Goal: Contribute content: Add original content to the website for others to see

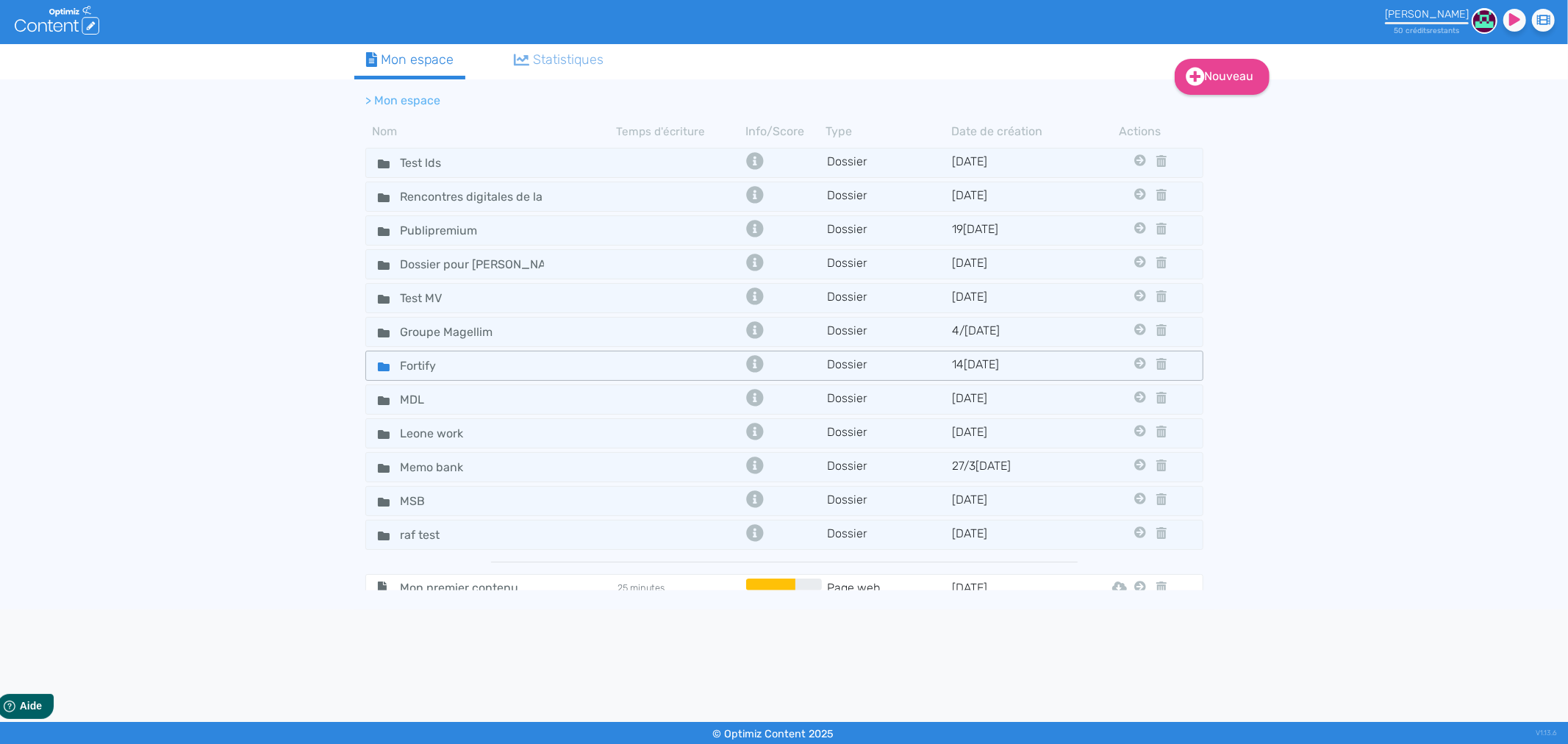
click at [557, 364] on div "Fortify" at bounding box center [490, 366] width 248 height 21
click at [557, 363] on div "Fortify" at bounding box center [490, 366] width 248 height 21
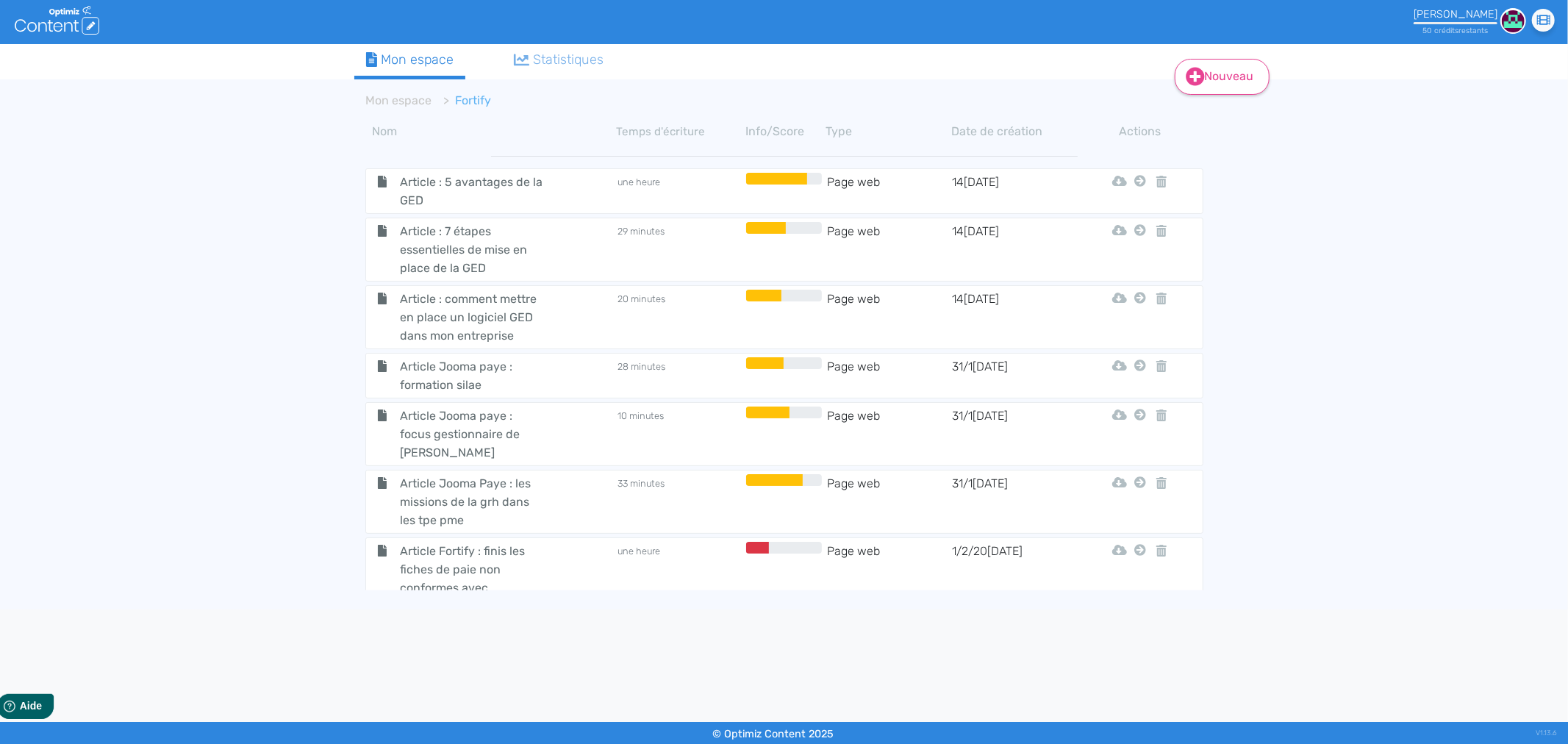
click at [1209, 72] on link "Nouveau" at bounding box center [1222, 77] width 95 height 36
click at [1205, 115] on button "Contenu" at bounding box center [1231, 113] width 118 height 24
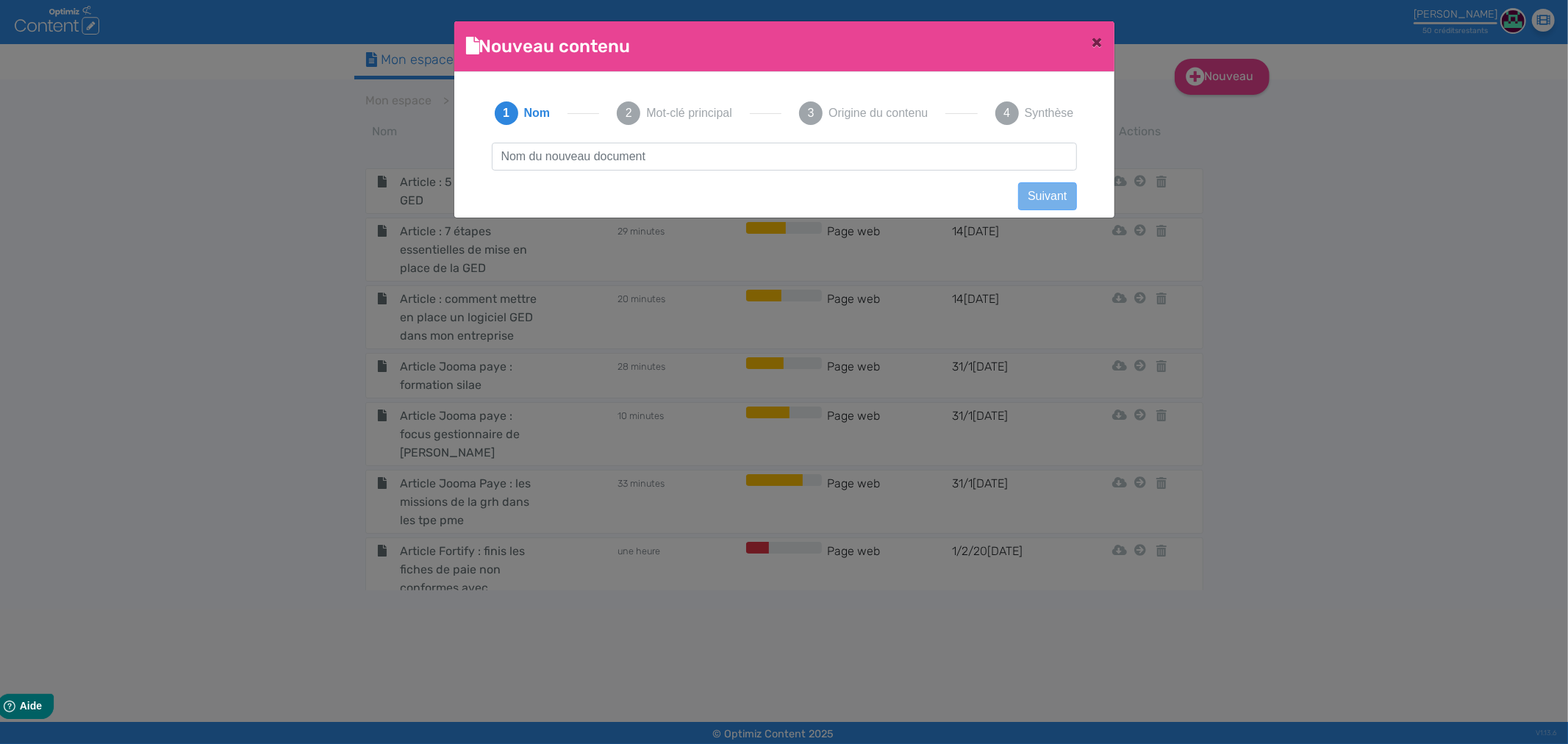
scroll to position [1, 0]
click at [537, 159] on input "text" at bounding box center [784, 156] width 586 height 28
type input "Entretien forfait jour"
click at [1062, 189] on button "Suivant" at bounding box center [1046, 195] width 58 height 28
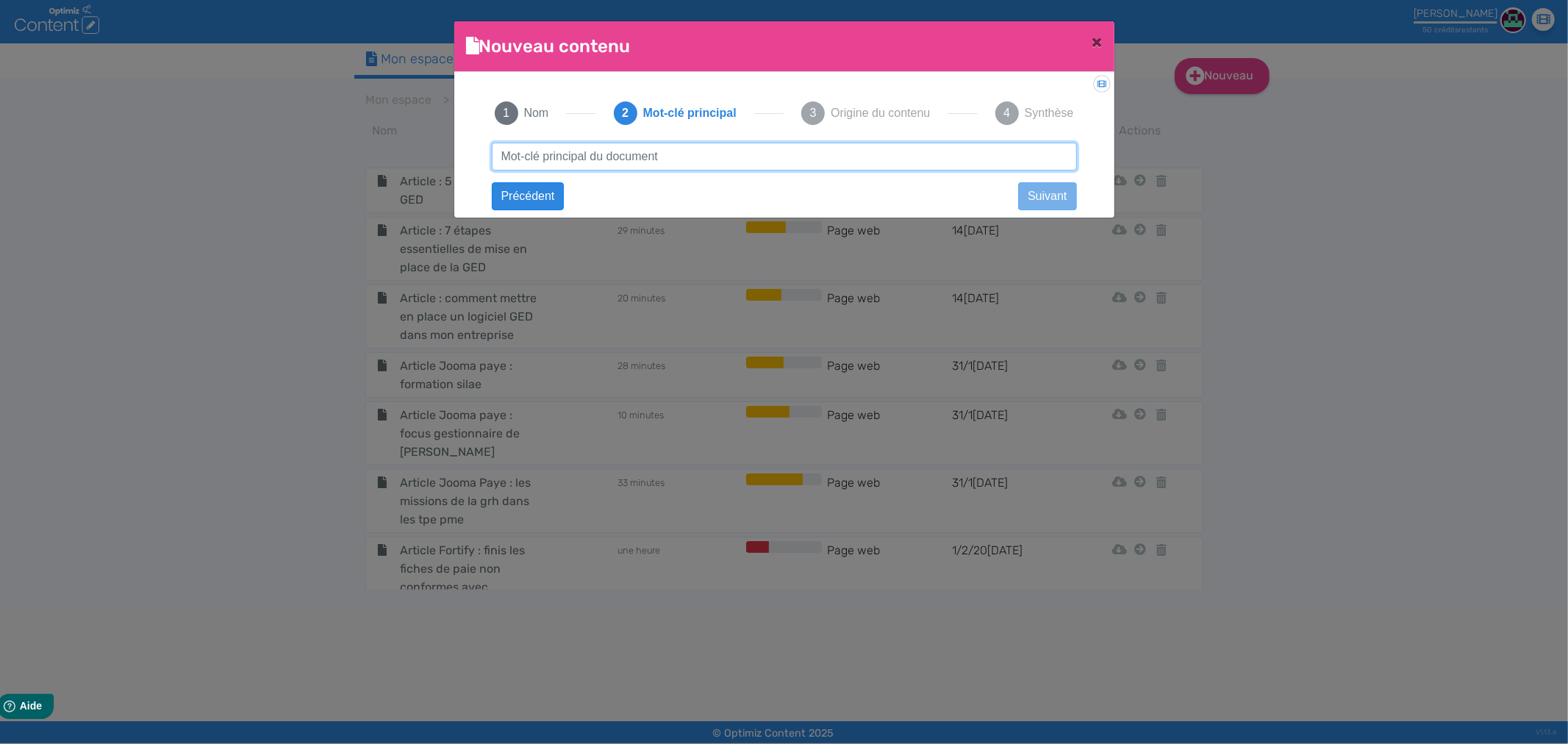
click at [551, 156] on input "text" at bounding box center [784, 156] width 586 height 28
paste input "Entretien forfait jour"
type input "Entretien forfait jour"
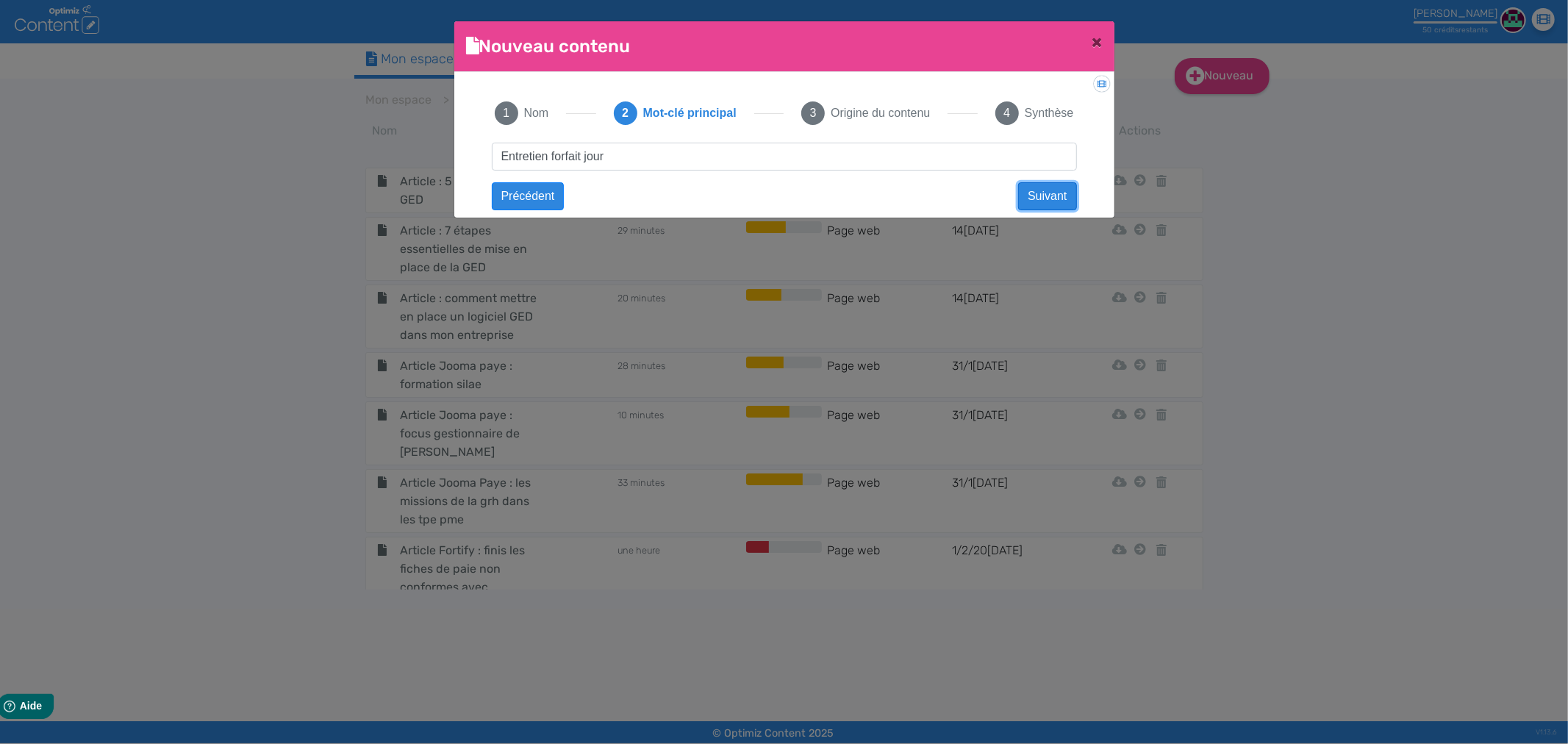
click at [1062, 192] on button "Suivant" at bounding box center [1046, 195] width 58 height 28
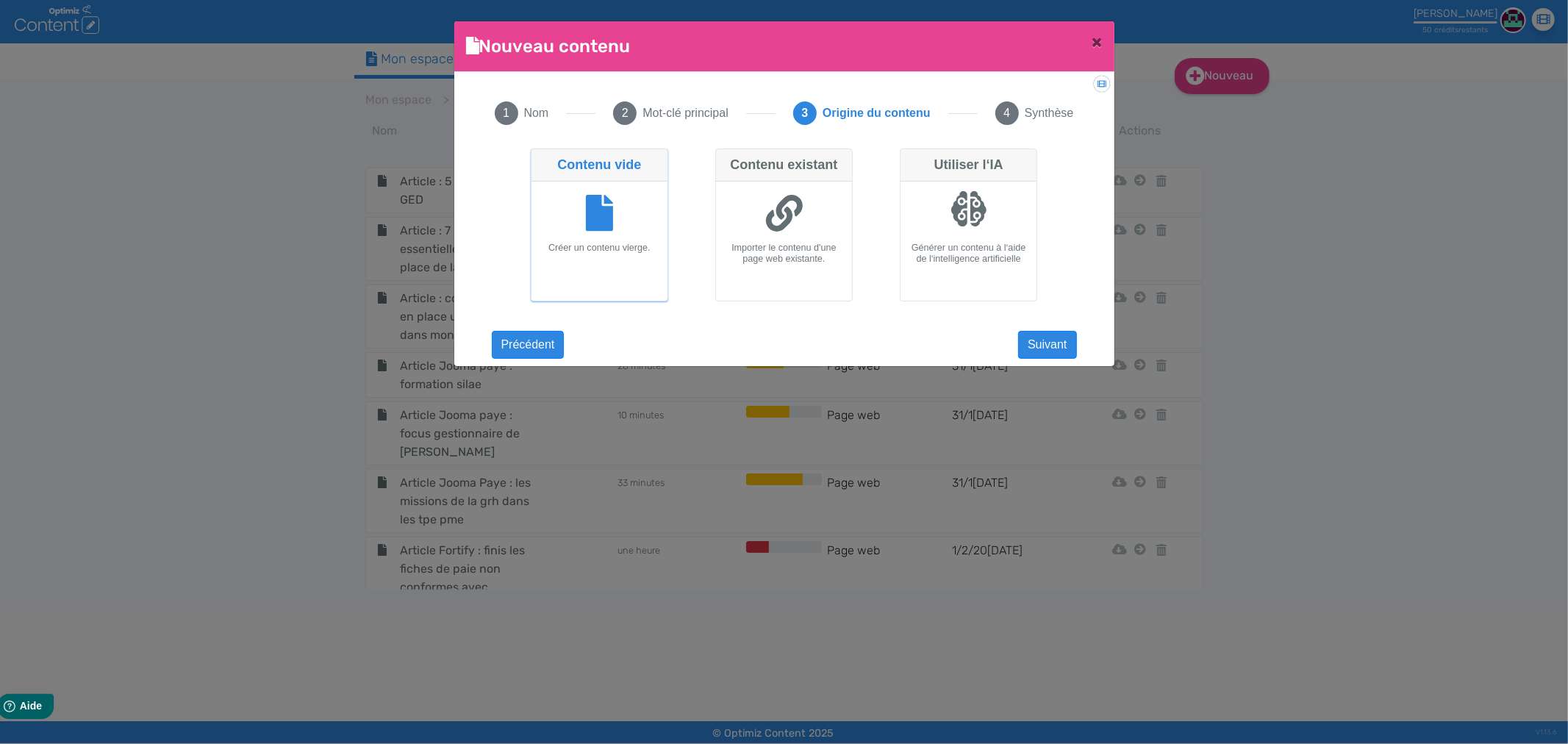
click at [621, 230] on div at bounding box center [599, 215] width 124 height 55
click at [540, 158] on input "Contenu vide Créer un contenu vierge." at bounding box center [535, 153] width 10 height 10
click at [1041, 346] on button "Suivant" at bounding box center [1046, 344] width 58 height 28
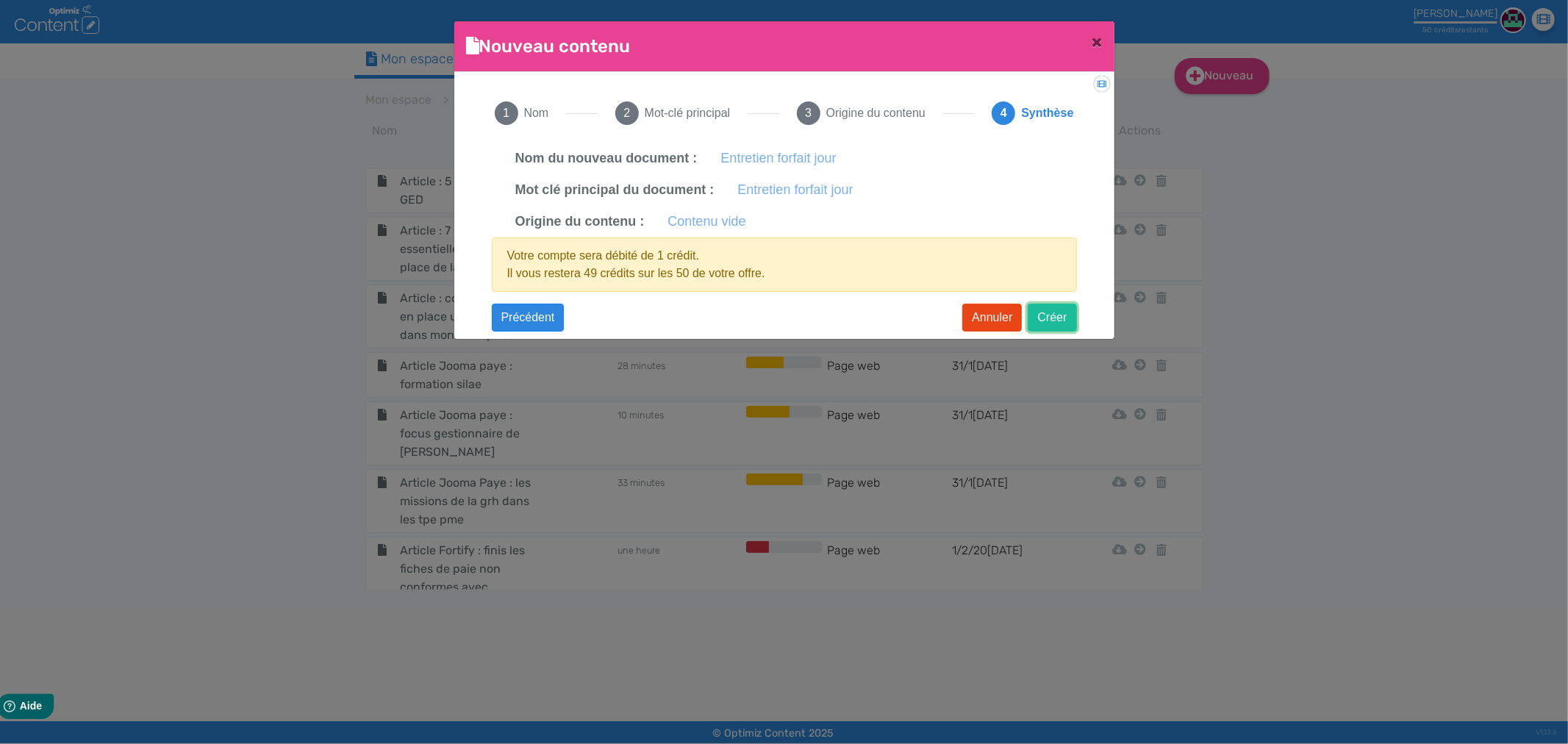
click at [1055, 318] on button "Créer" at bounding box center [1051, 317] width 49 height 28
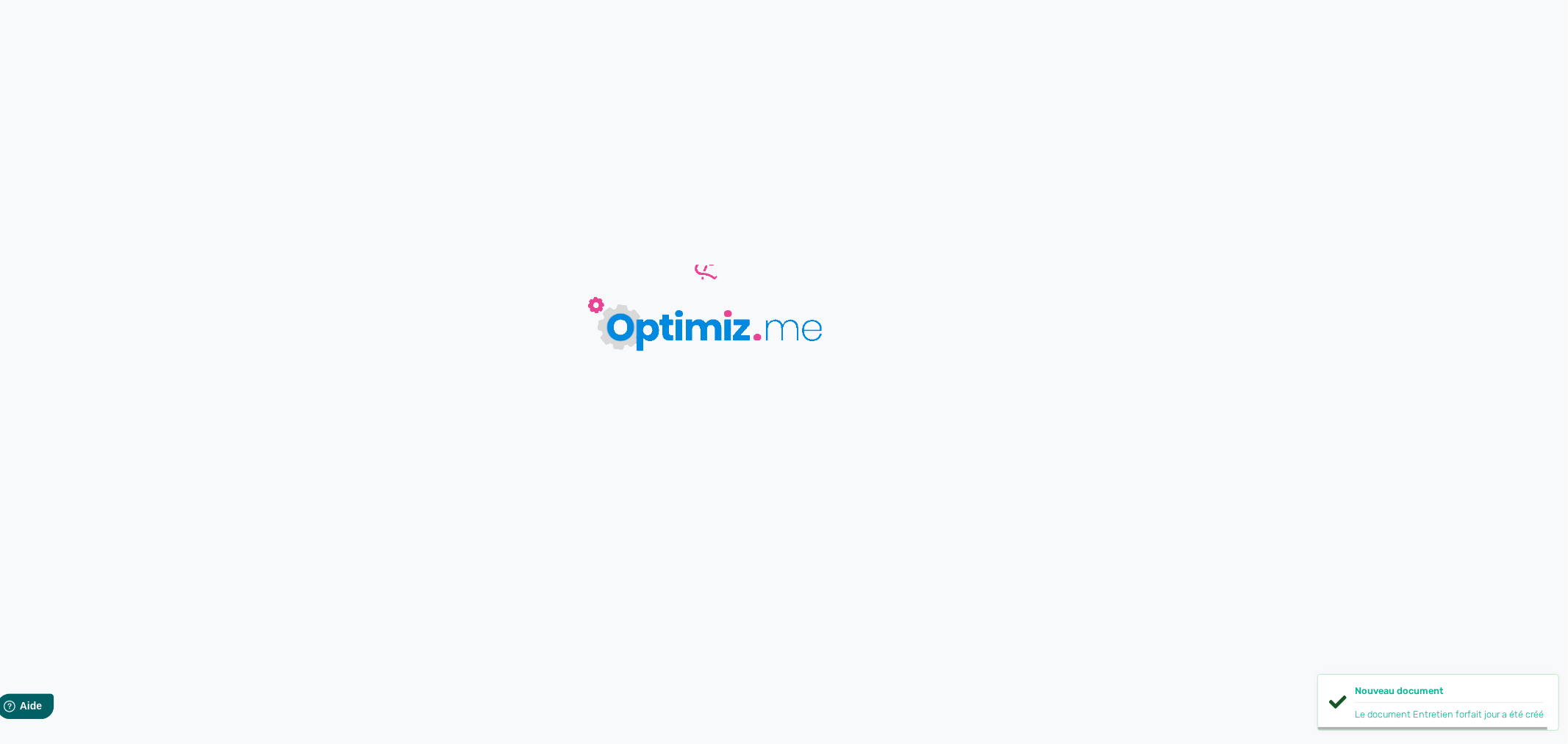
type input "Entretien forfait jour"
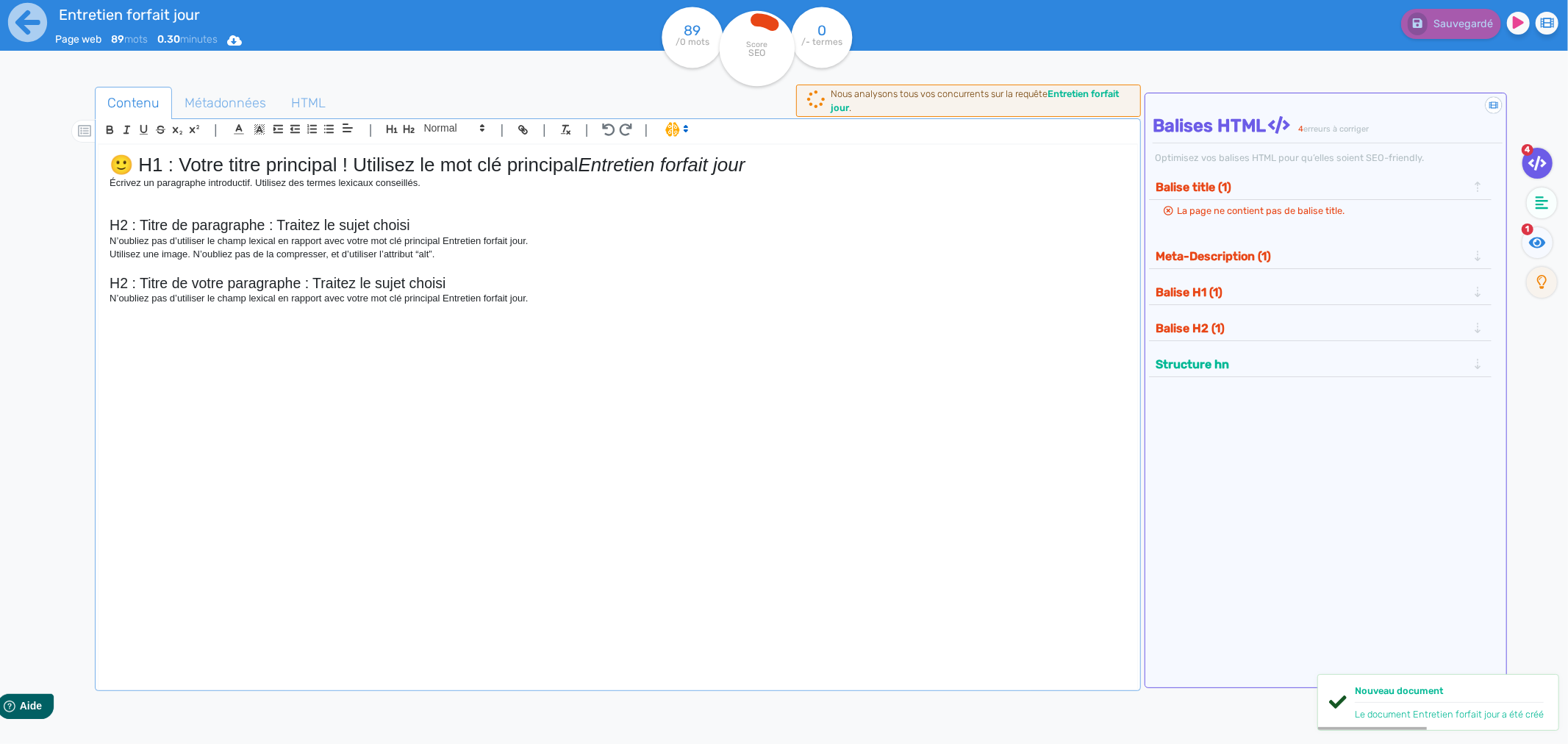
click at [549, 287] on h2 "H2 : Titre de votre paragraphe : Traitez le sujet choisi" at bounding box center [618, 284] width 1017 height 17
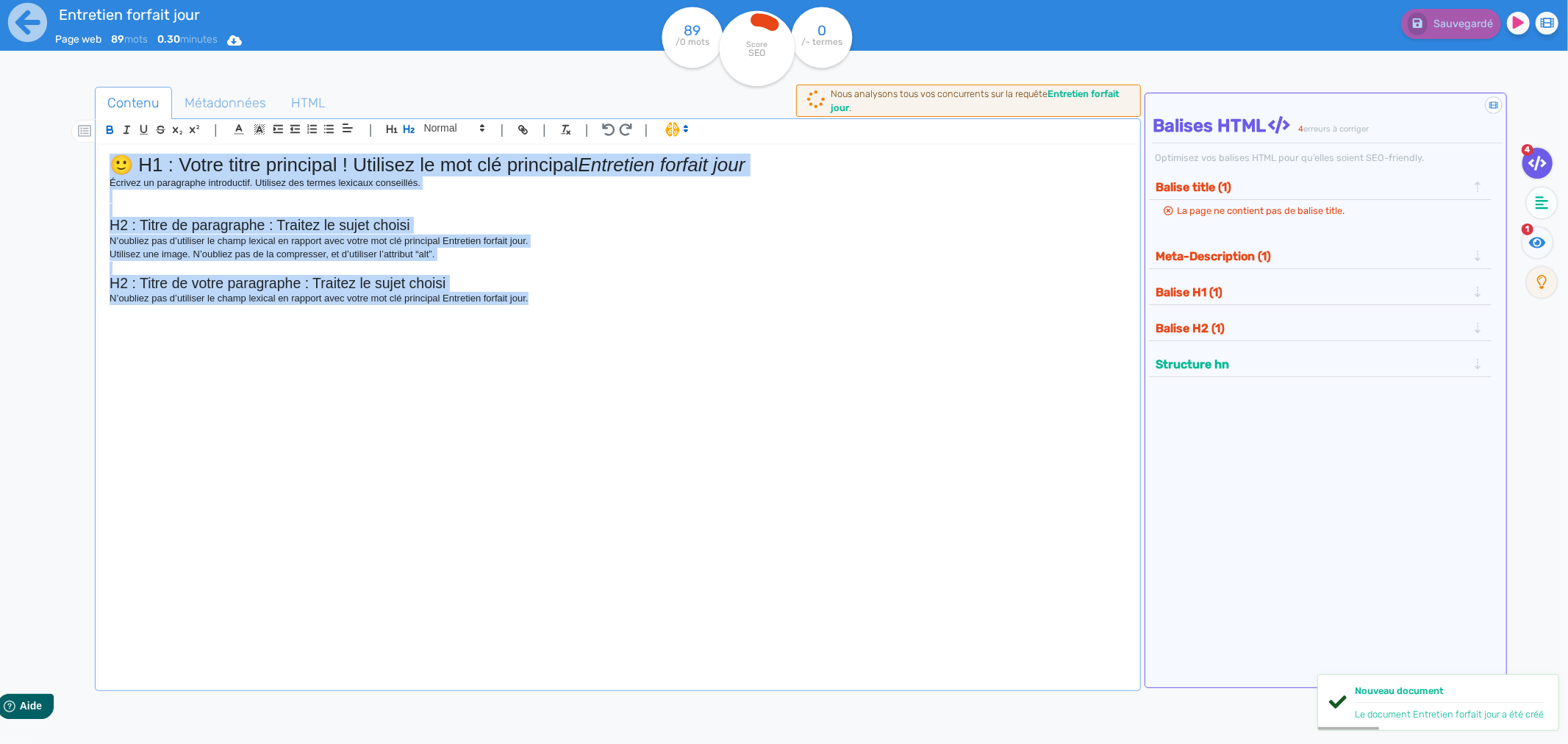
drag, startPoint x: 407, startPoint y: 276, endPoint x: 101, endPoint y: 124, distance: 341.7
click at [101, 124] on quill-editor "| | H3 H4 H5 H6 Normal | | | | 🙂 H1 : Votre titre principal ! Utilisez le mot c…" at bounding box center [618, 392] width 1040 height 547
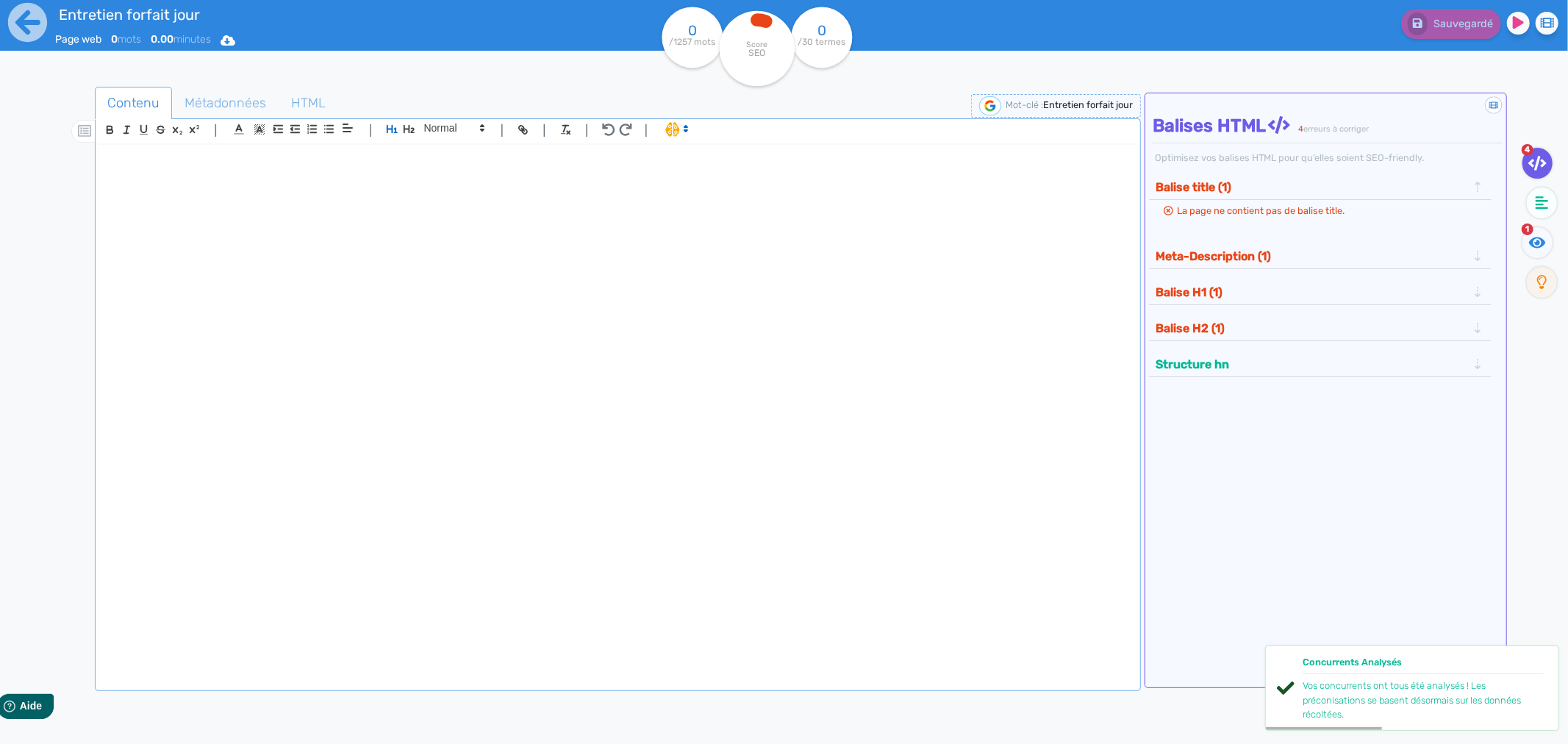
click at [188, 200] on div at bounding box center [617, 405] width 1039 height 521
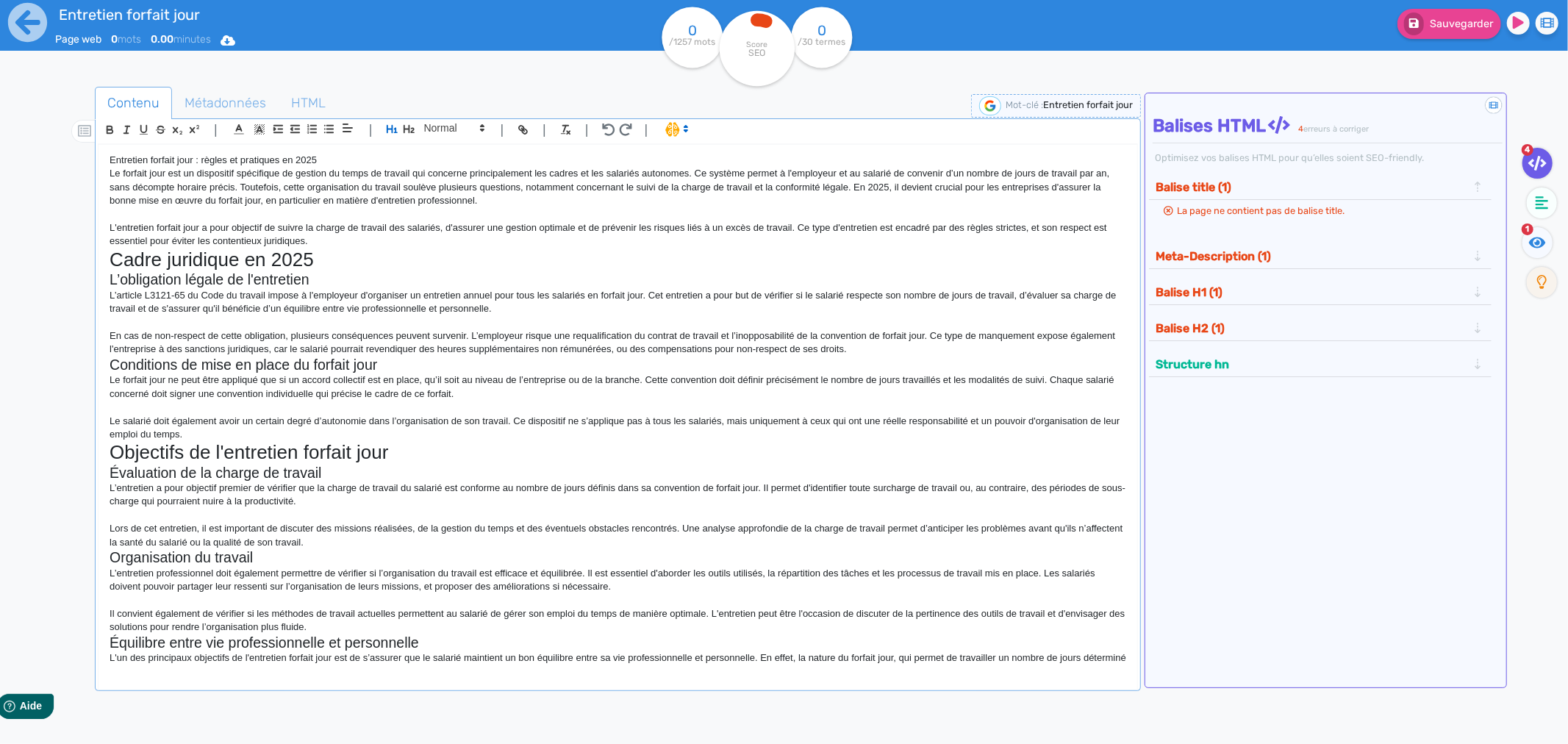
click at [326, 156] on p "Entretien forfait jour : règles et pratiques en 2025" at bounding box center [618, 160] width 1017 height 13
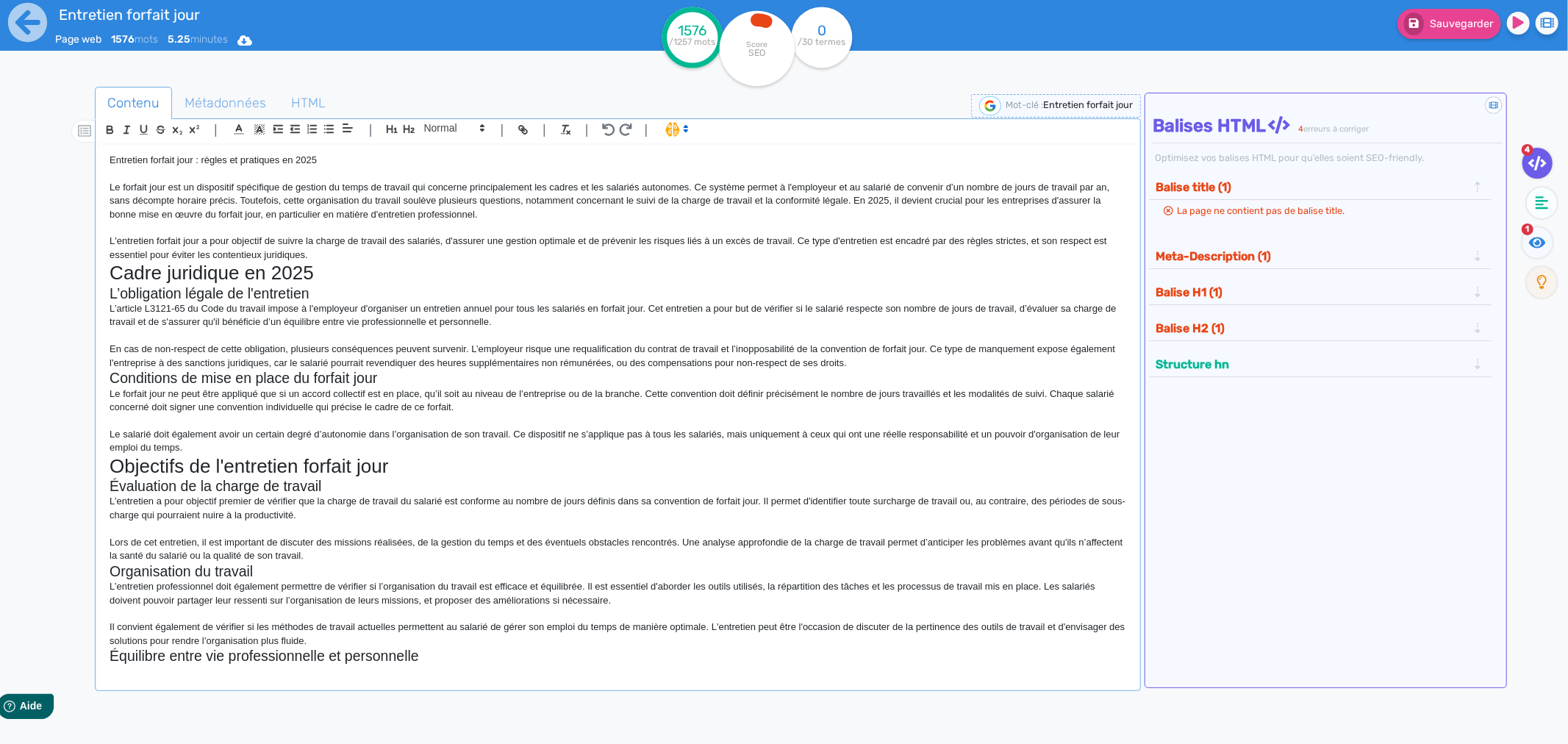
click at [217, 159] on p "Entretien forfait jour : règles et pratiques en 2025" at bounding box center [618, 160] width 1017 height 13
click at [386, 132] on icon "button" at bounding box center [391, 129] width 12 height 12
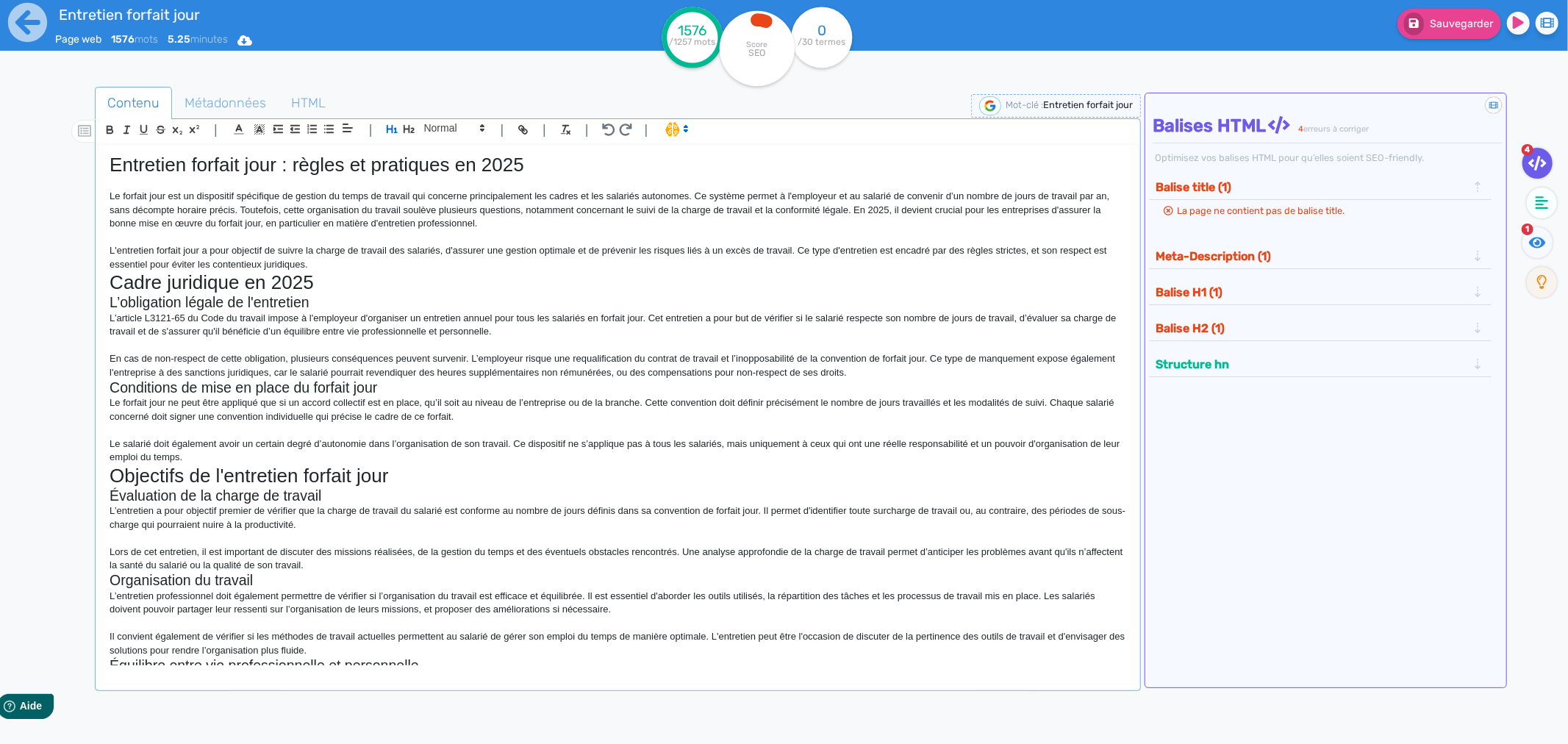
click at [197, 285] on h1 "Cadre juridique en 2025" at bounding box center [618, 283] width 1017 height 23
click at [321, 265] on p "L'entretien forfait jour a pour objectif de suivre la charge de travail des sal…" at bounding box center [618, 257] width 1017 height 28
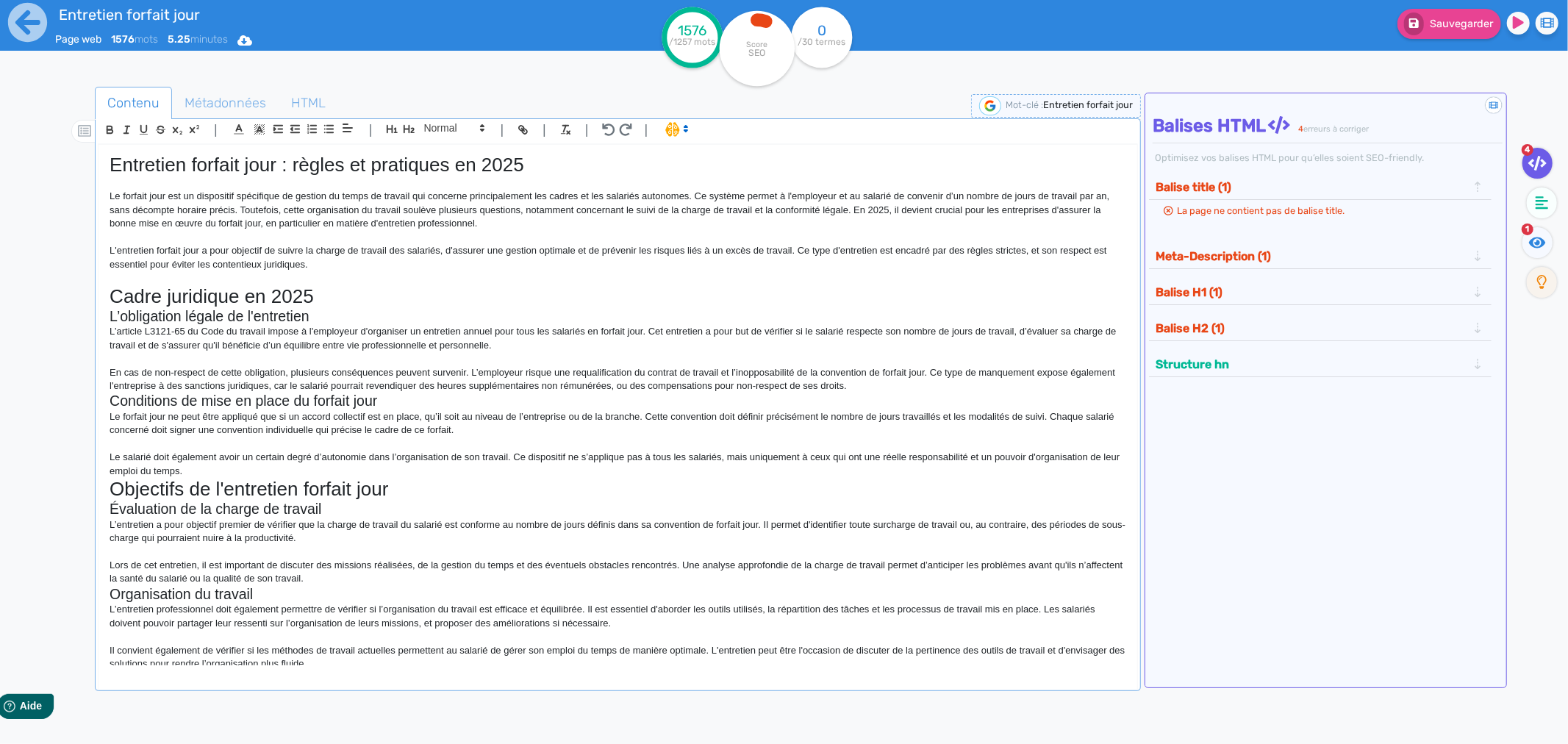
click at [316, 298] on h1 "Cadre juridique en 2025" at bounding box center [618, 297] width 1017 height 23
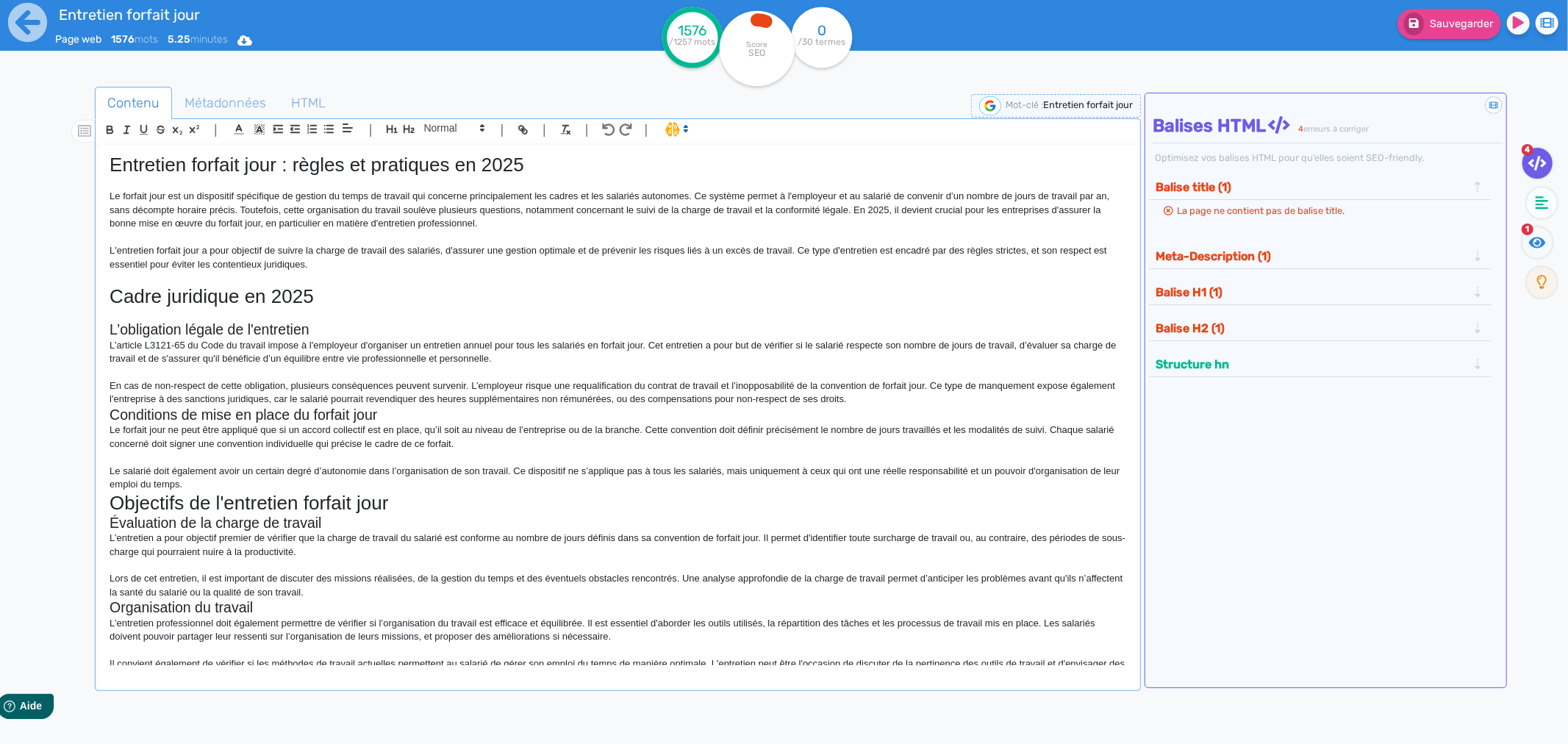
click at [310, 328] on h2 "L’obligation légale de l'entretien" at bounding box center [618, 330] width 1017 height 17
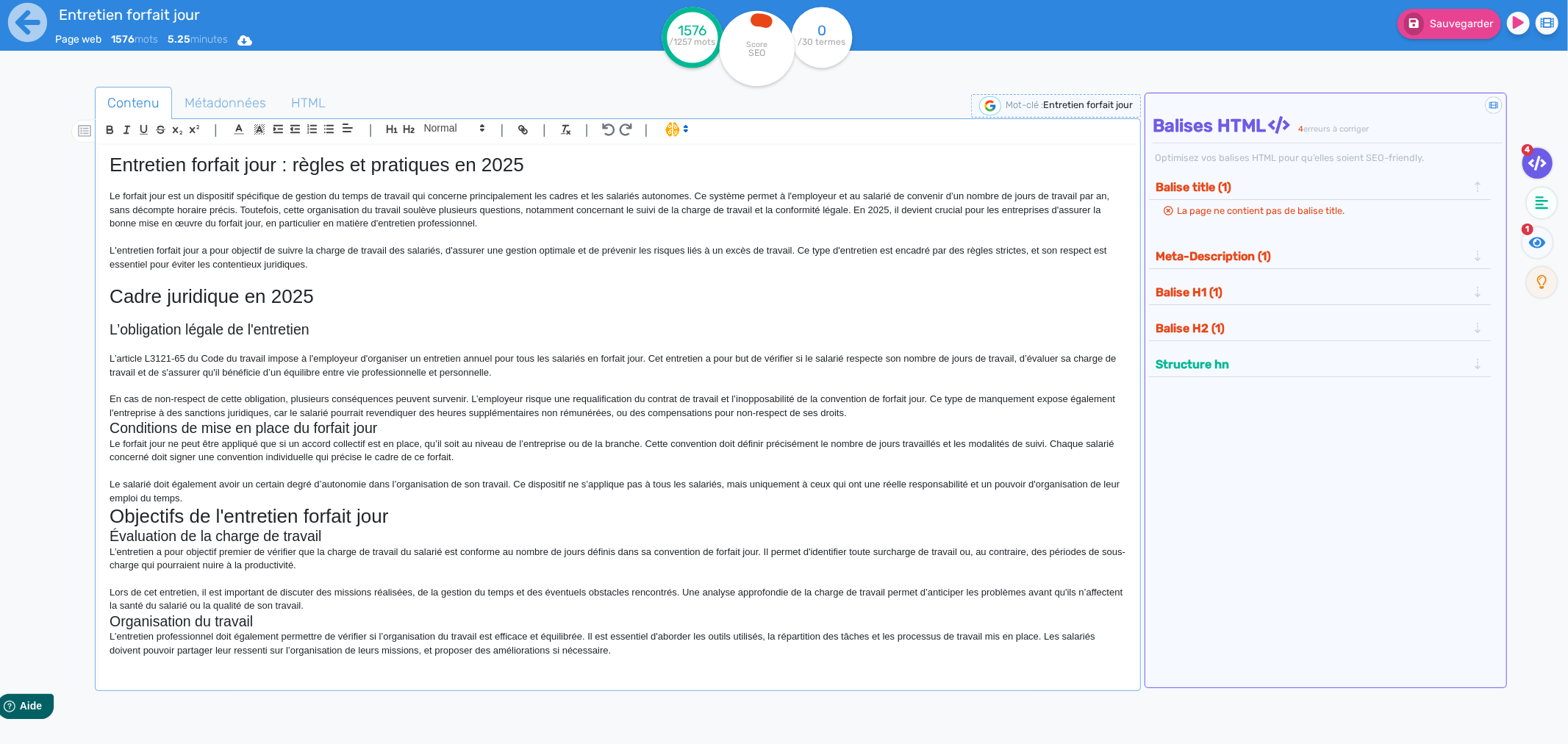
click at [927, 414] on p "En cas de non-respect de cette obligation, plusieurs conséquences peuvent surve…" at bounding box center [618, 406] width 1017 height 28
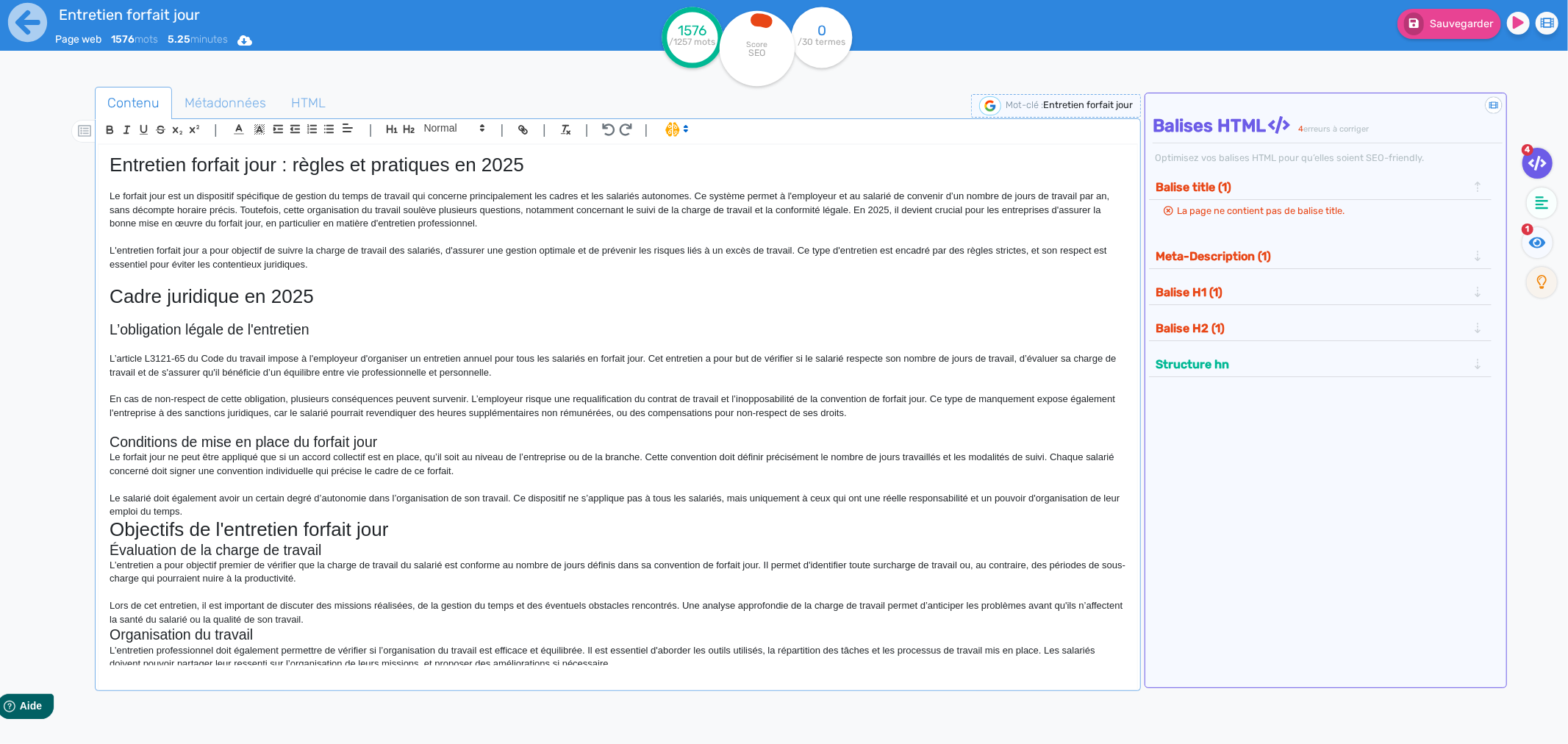
click at [392, 444] on h2 "Conditions de mise en place du forfait jour" at bounding box center [618, 443] width 1017 height 17
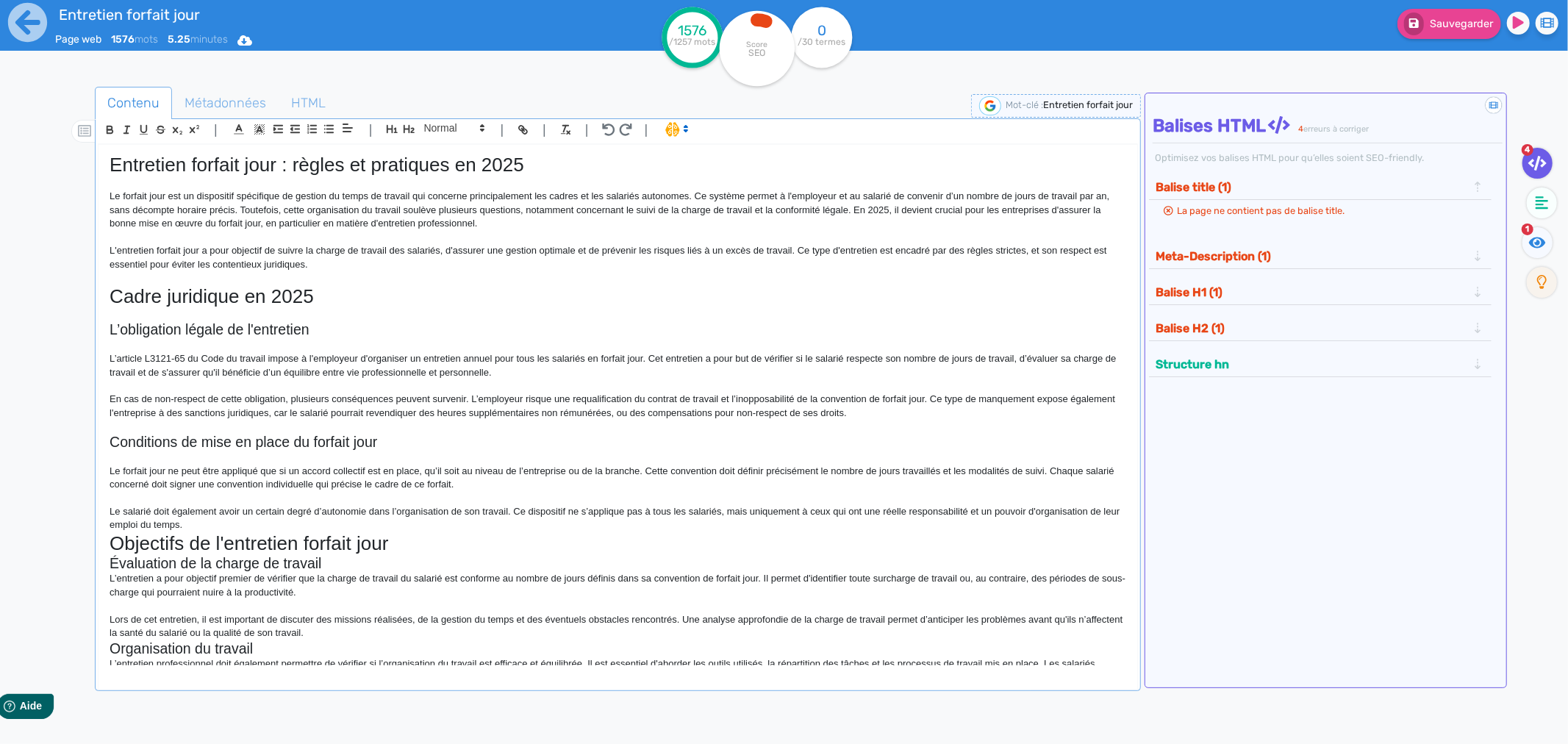
click at [228, 528] on p "Le salarié doit également avoir un certain degré d’autonomie dans l’organisatio…" at bounding box center [618, 518] width 1017 height 28
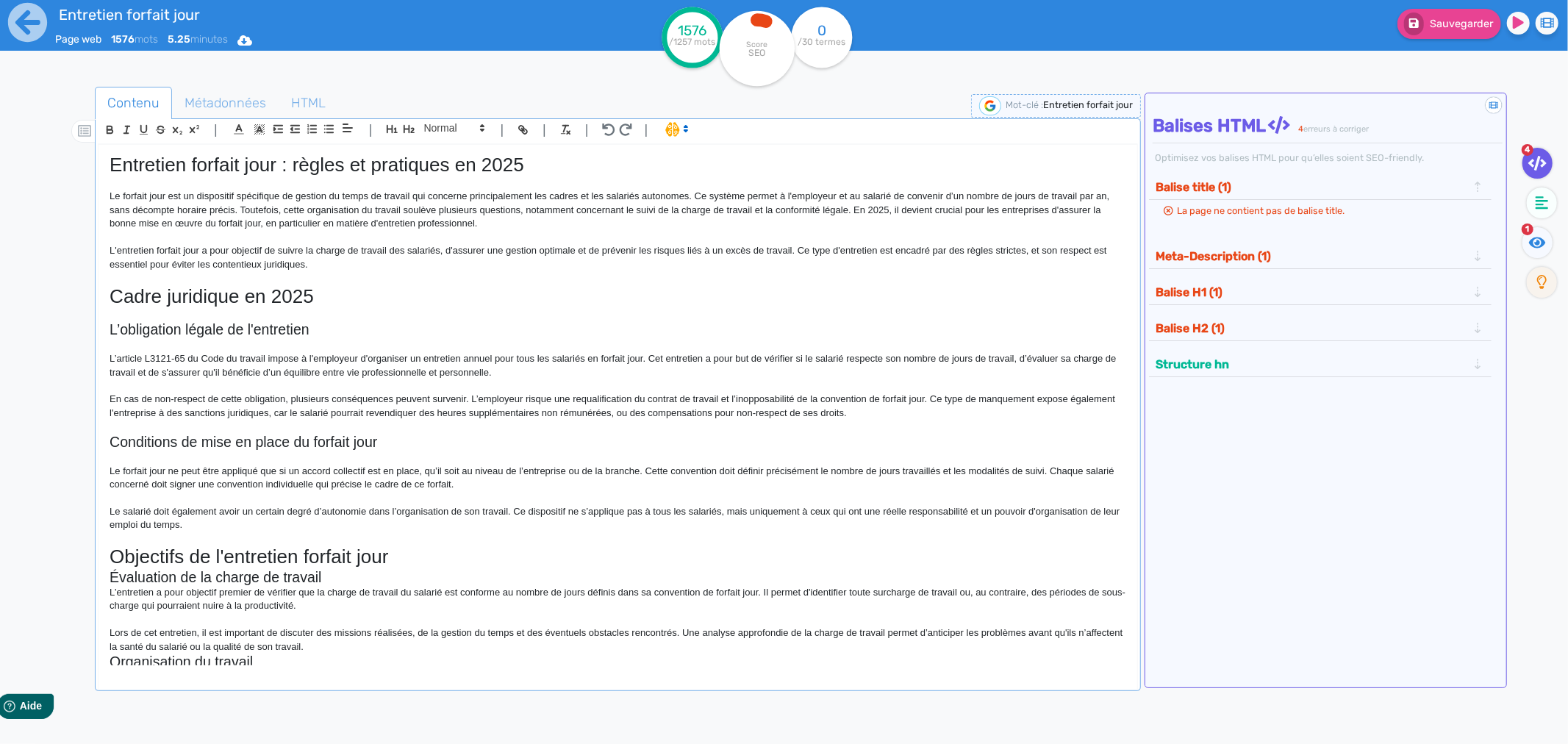
scroll to position [163, 0]
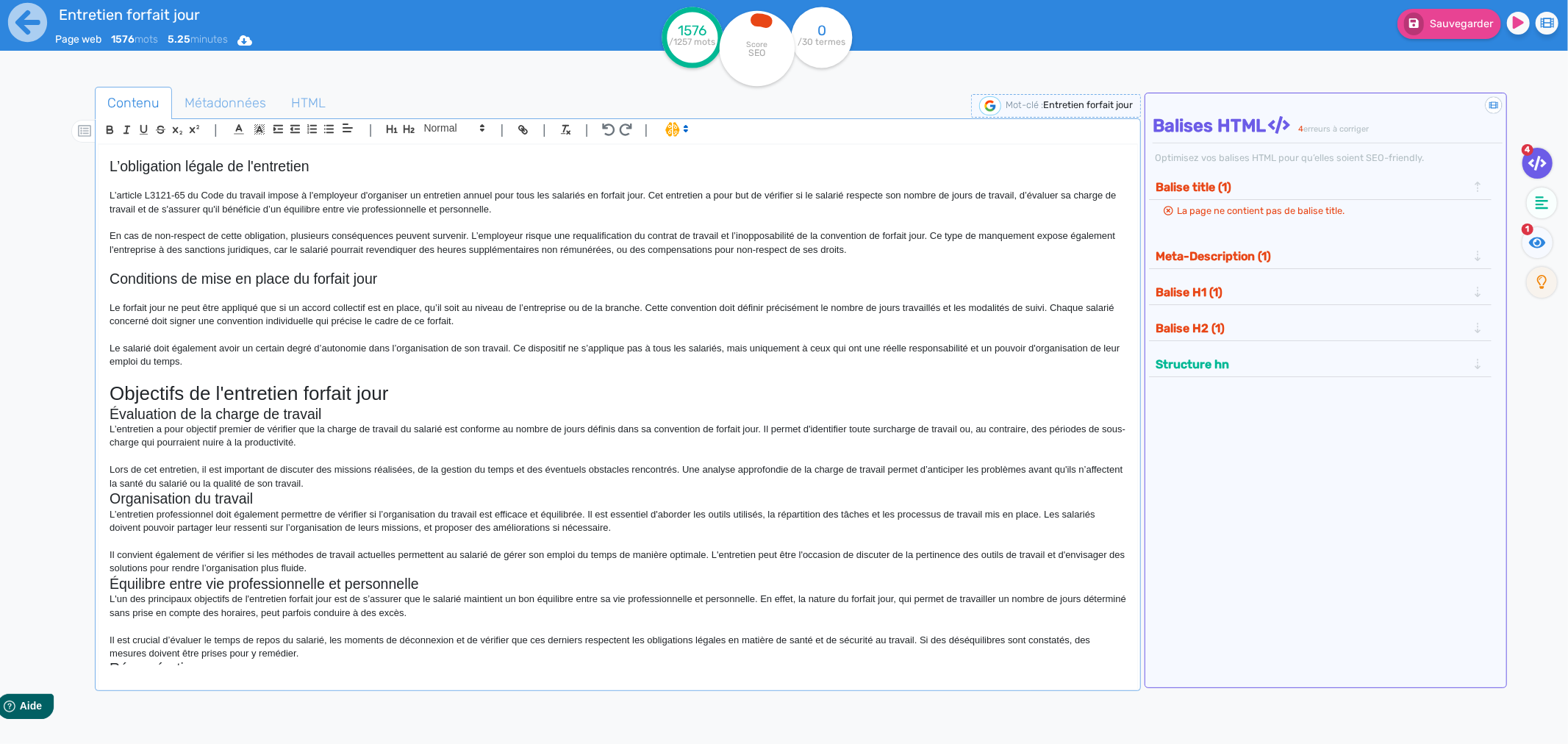
click at [407, 393] on h1 "Objectifs de l'entretien forfait jour" at bounding box center [618, 393] width 1017 height 23
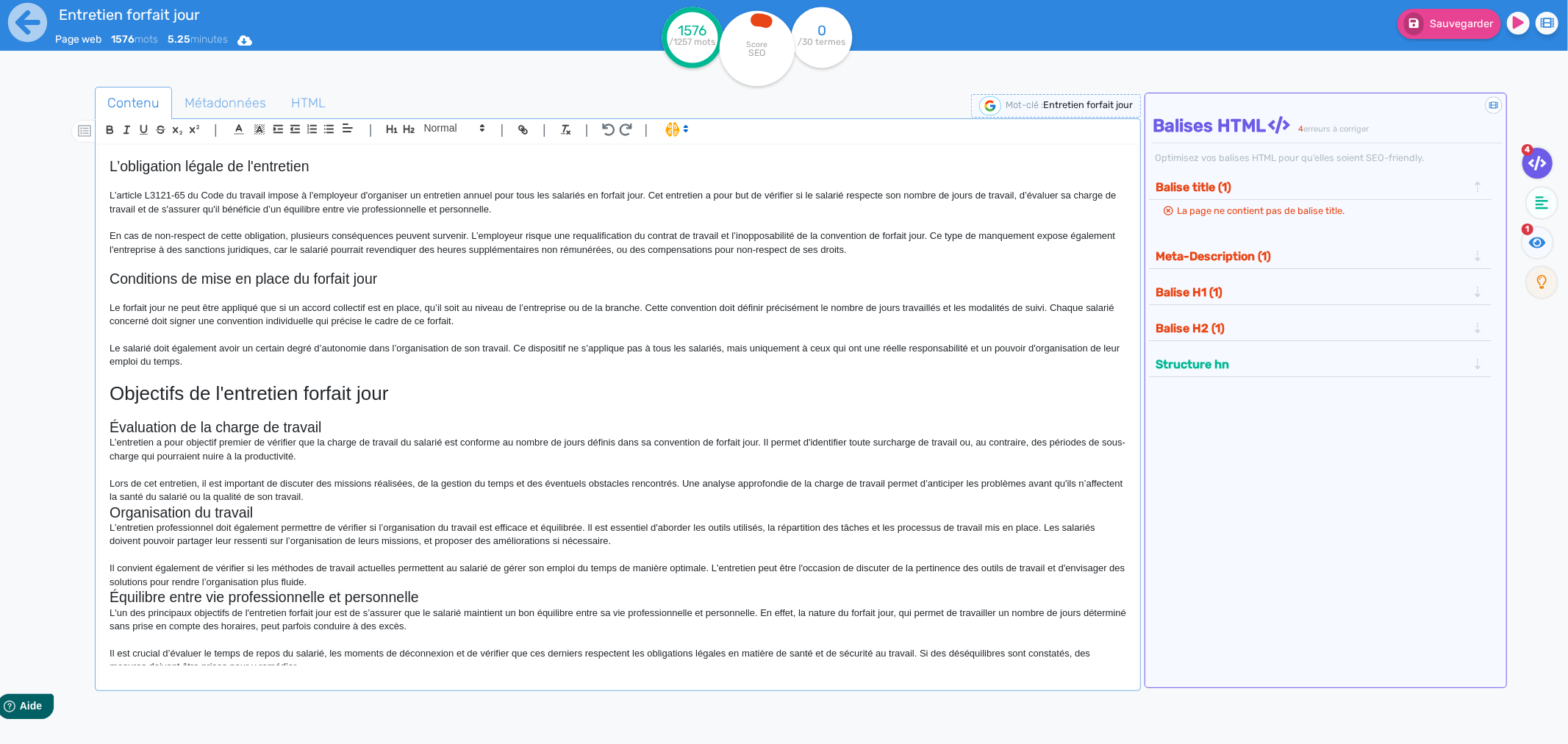
click at [344, 432] on h2 "Évaluation de la charge de travail" at bounding box center [618, 428] width 1017 height 17
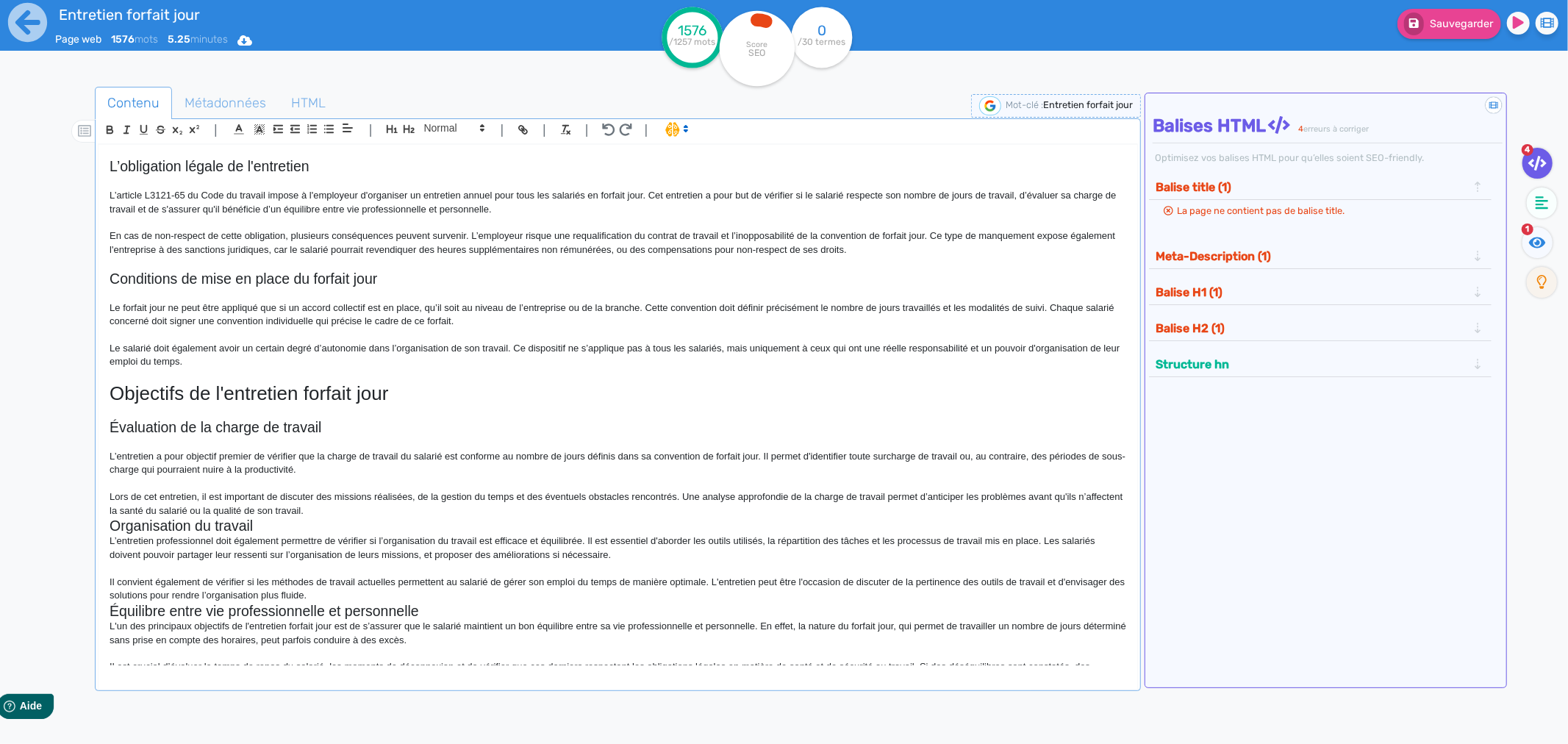
click at [366, 508] on p "Lors de cet entretien, il est important de discuter des missions réalisées, de …" at bounding box center [618, 504] width 1017 height 28
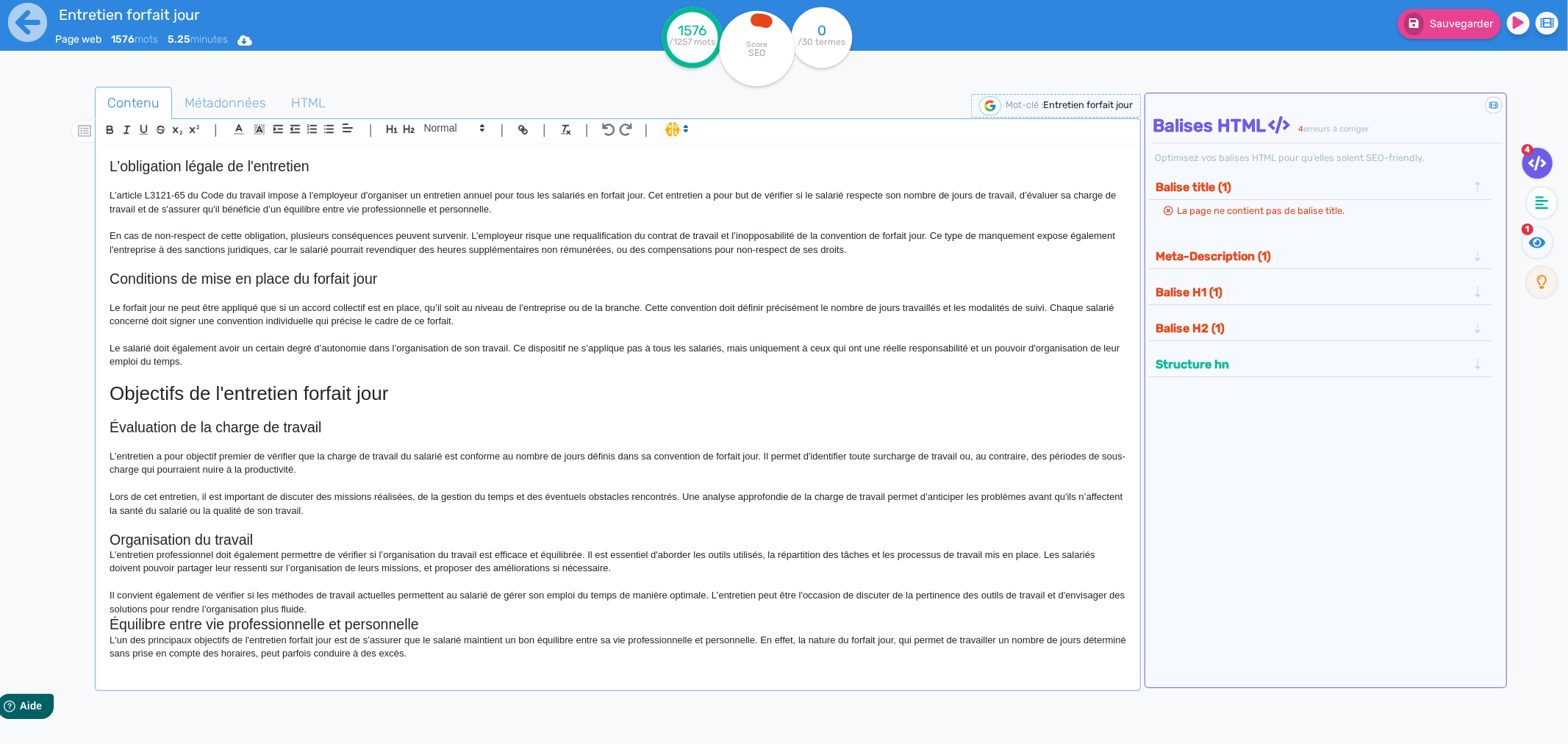
click at [269, 538] on h2 "Organisation du travail" at bounding box center [618, 540] width 1017 height 17
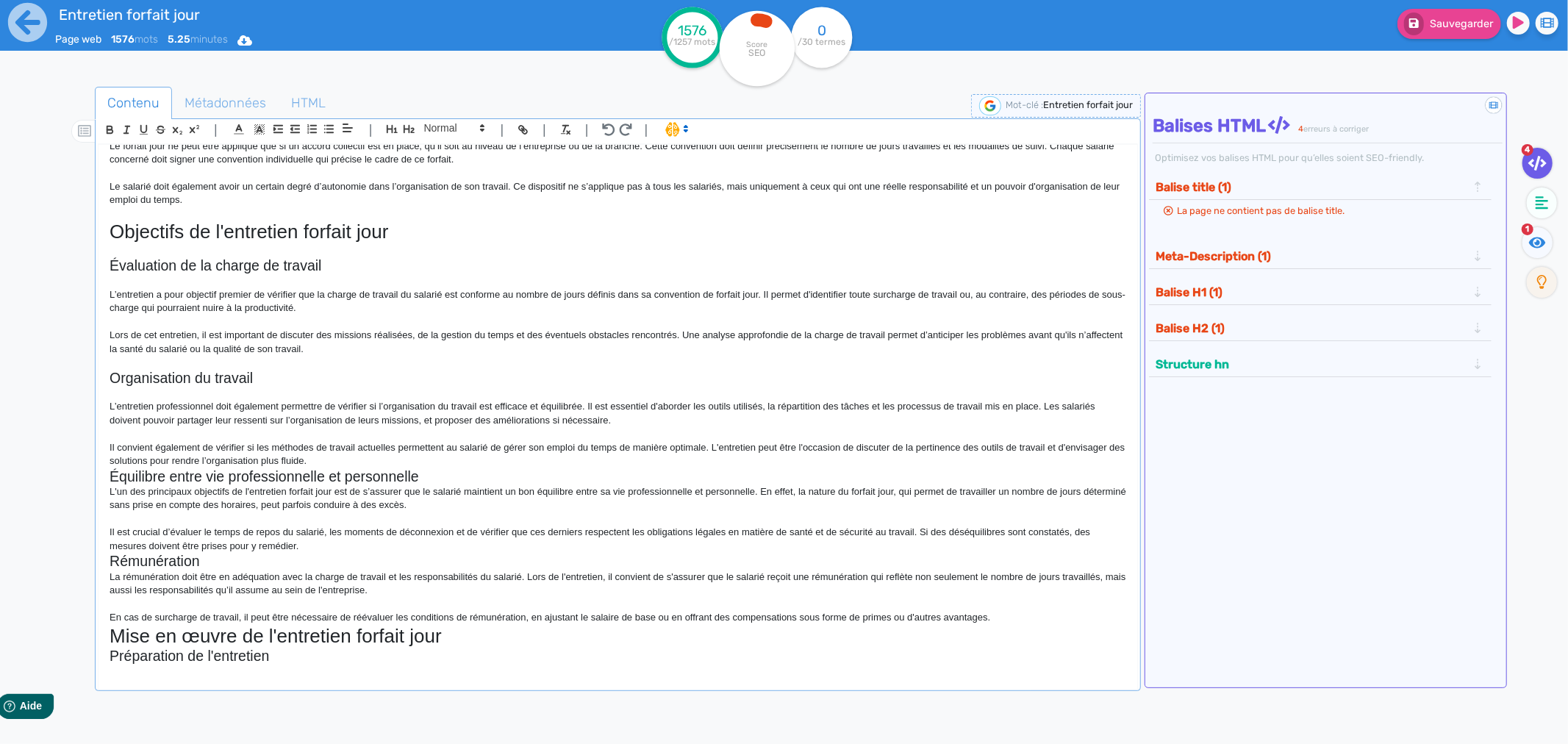
scroll to position [327, 0]
click at [341, 460] on p "Il convient également de vérifier si les méthodes de travail actuelles permette…" at bounding box center [618, 453] width 1017 height 28
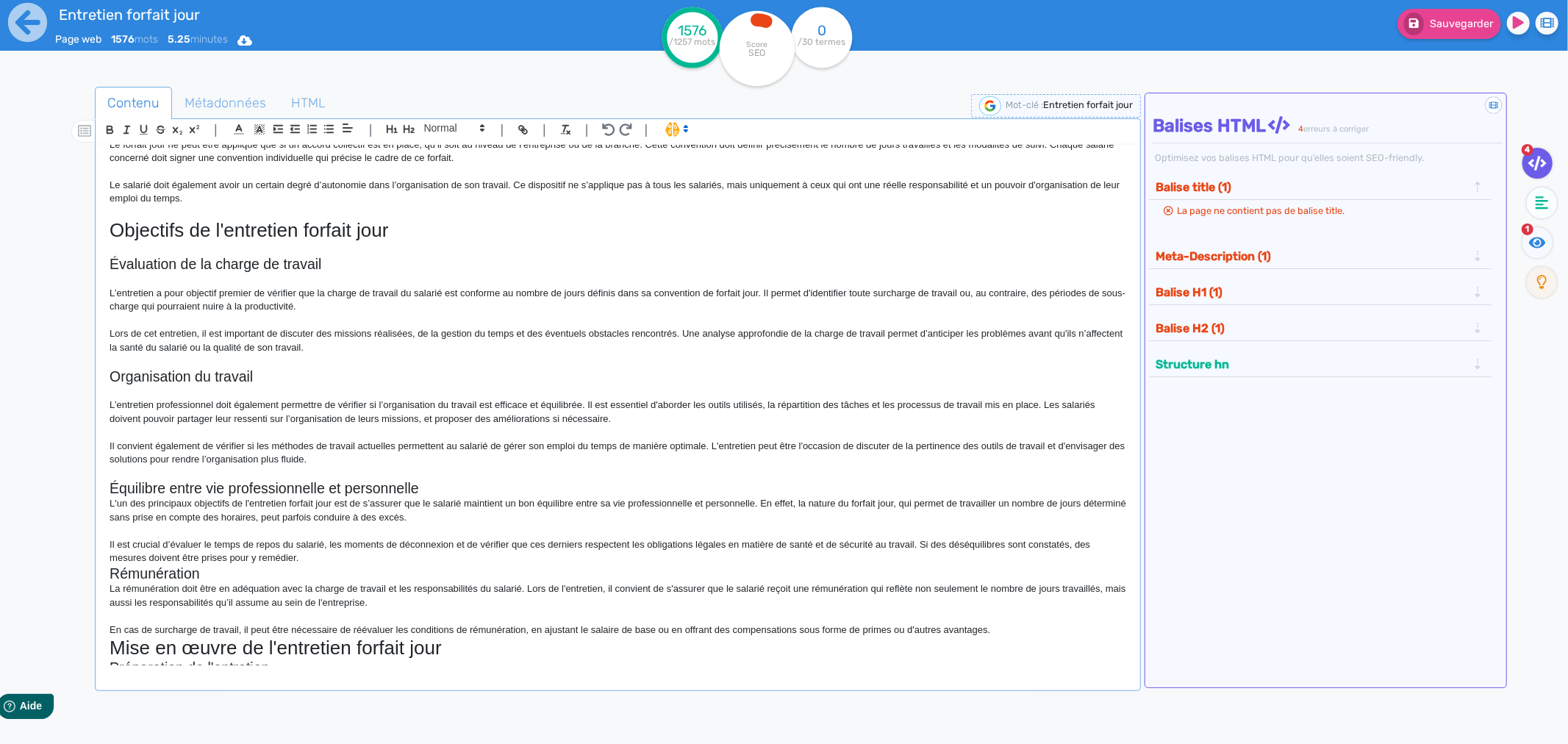
click at [443, 488] on h2 "Équilibre entre vie professionnelle et personnelle" at bounding box center [618, 489] width 1017 height 17
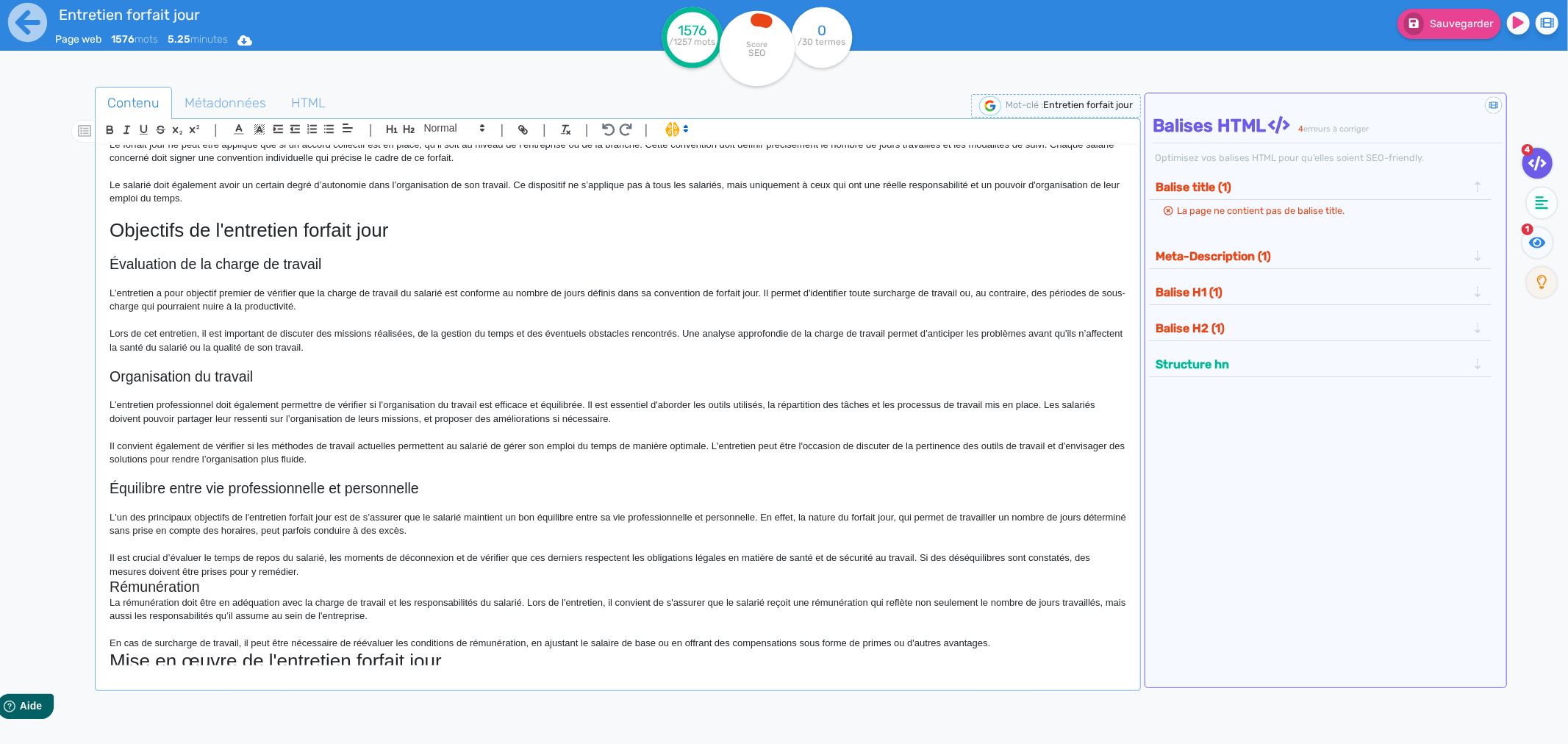
click at [318, 570] on p "Il est crucial d’évaluer le temps de repos du salarié, les moments de déconnexi…" at bounding box center [618, 565] width 1017 height 28
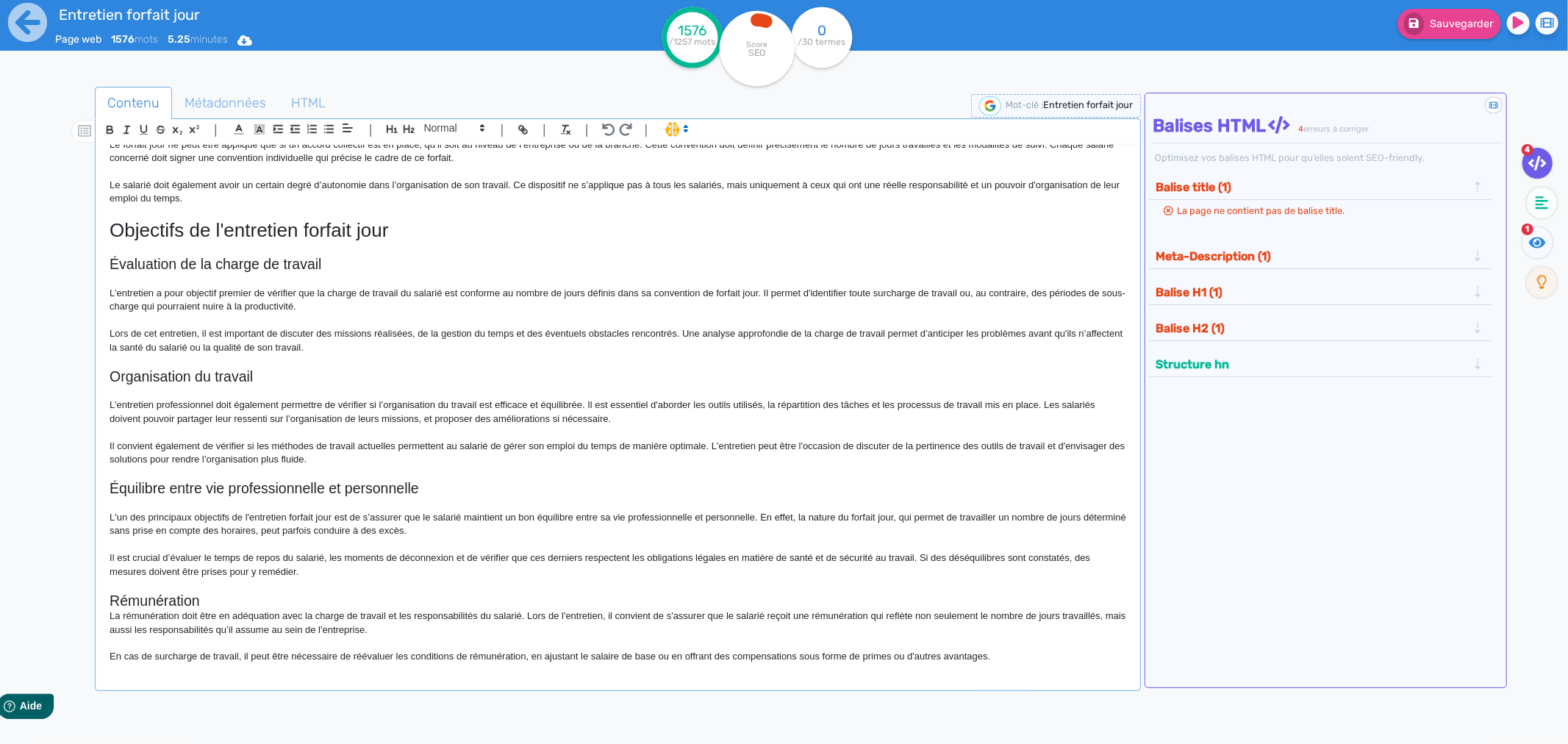
click at [223, 601] on h2 "Rémunération" at bounding box center [618, 601] width 1017 height 17
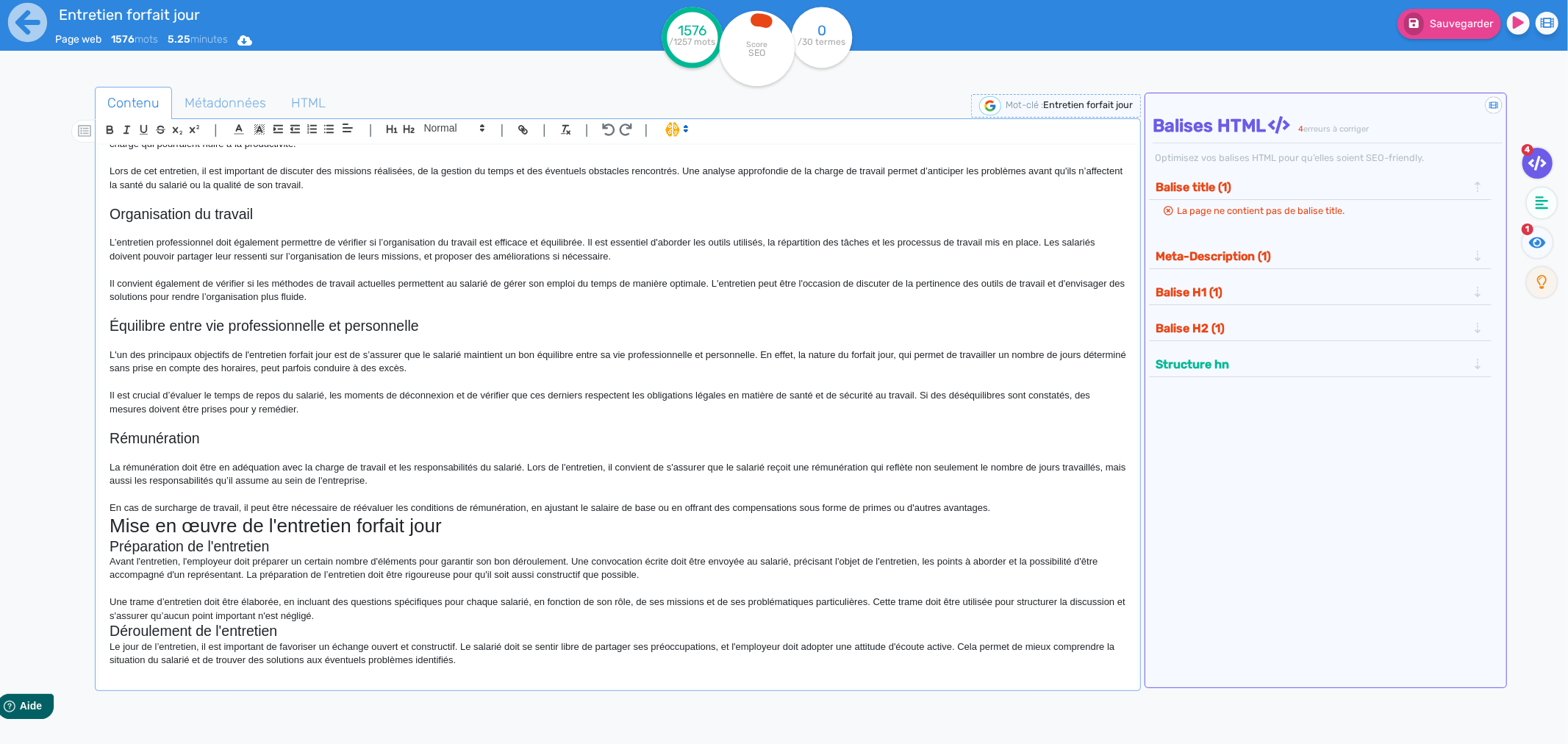
scroll to position [490, 0]
click at [1011, 508] on p "En cas de surcharge de travail, il peut être nécessaire de réévaluer les condit…" at bounding box center [618, 508] width 1017 height 13
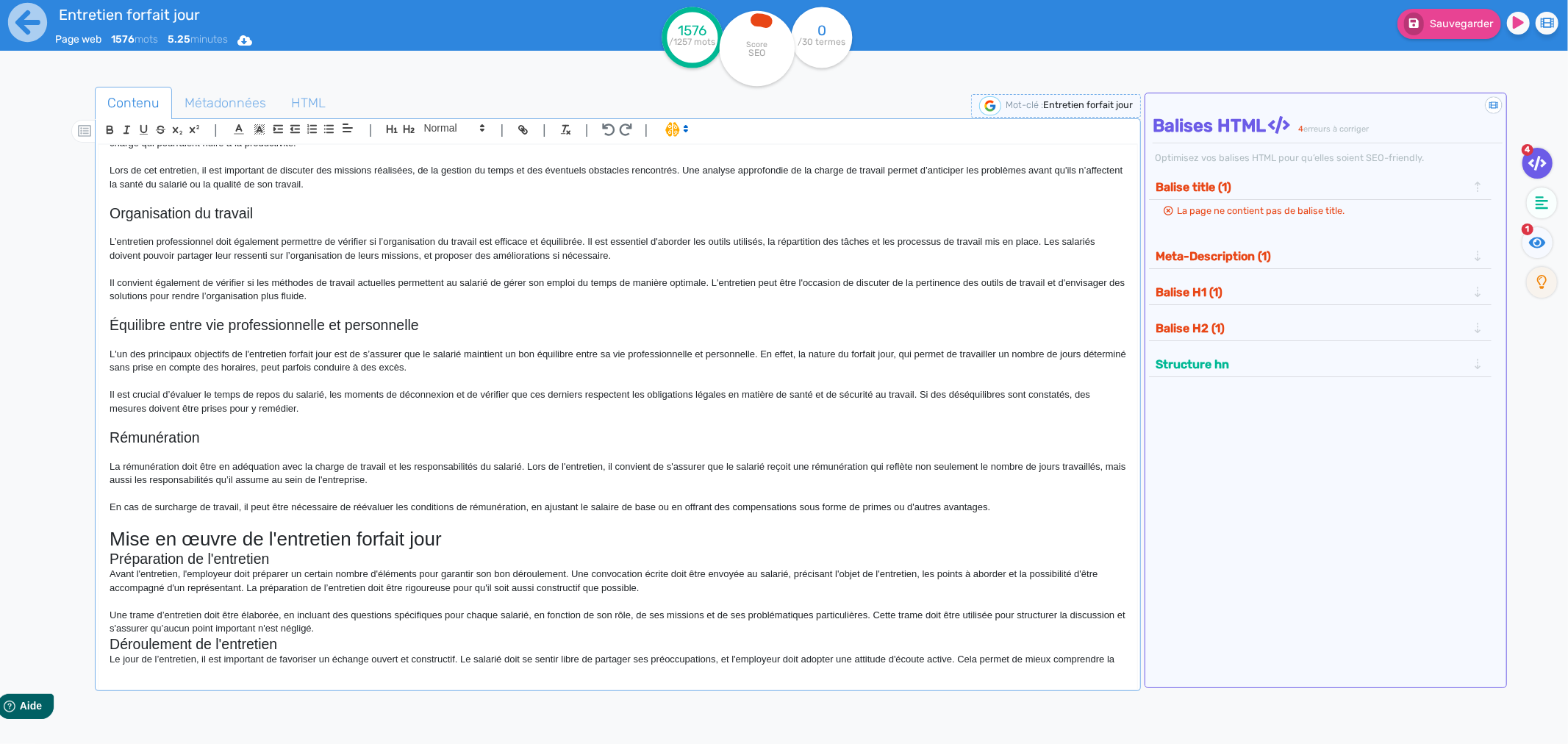
click at [460, 537] on h1 "Mise en œuvre de l'entretien forfait jour" at bounding box center [618, 539] width 1017 height 23
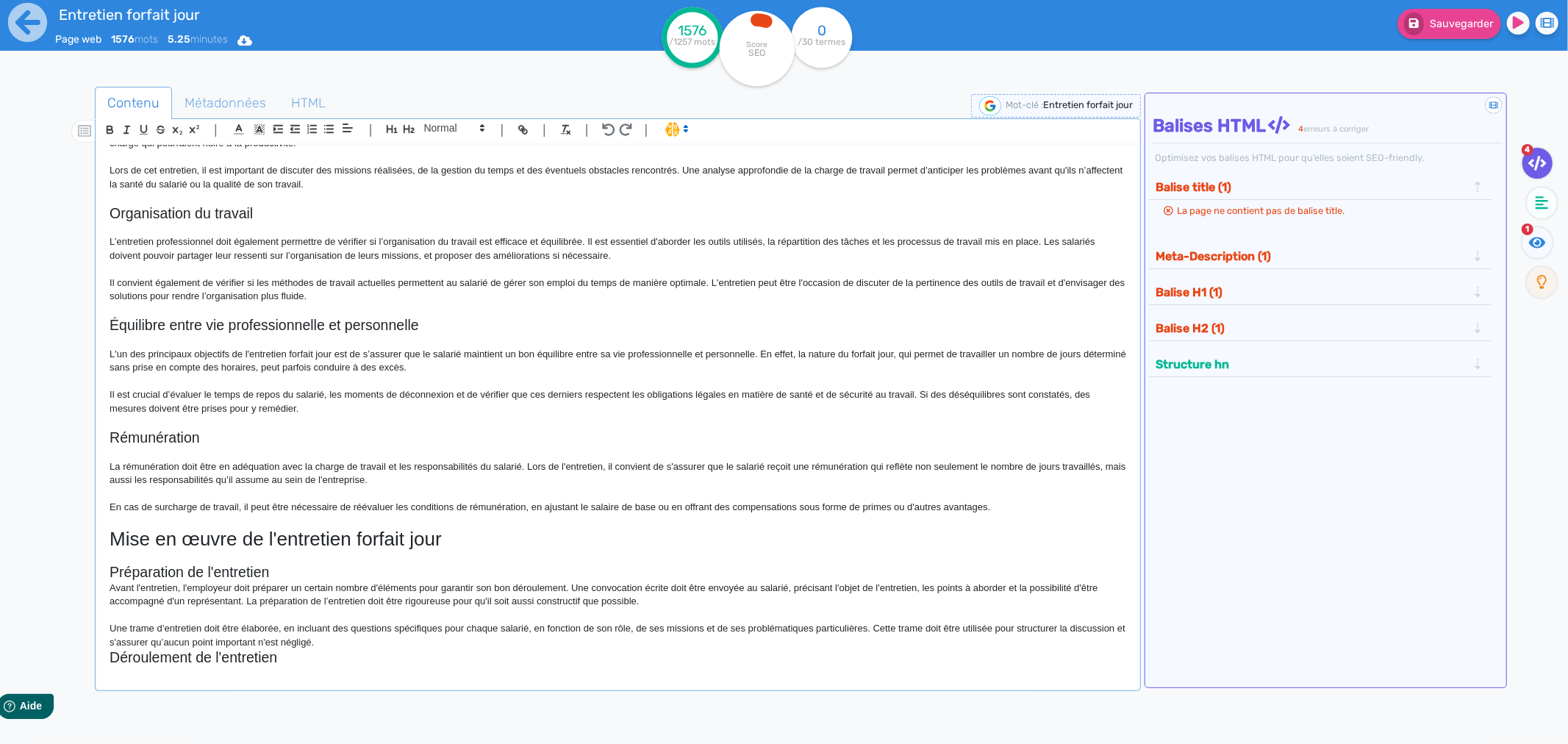
click at [288, 581] on h2 "Préparation de l'entretien" at bounding box center [618, 573] width 1017 height 17
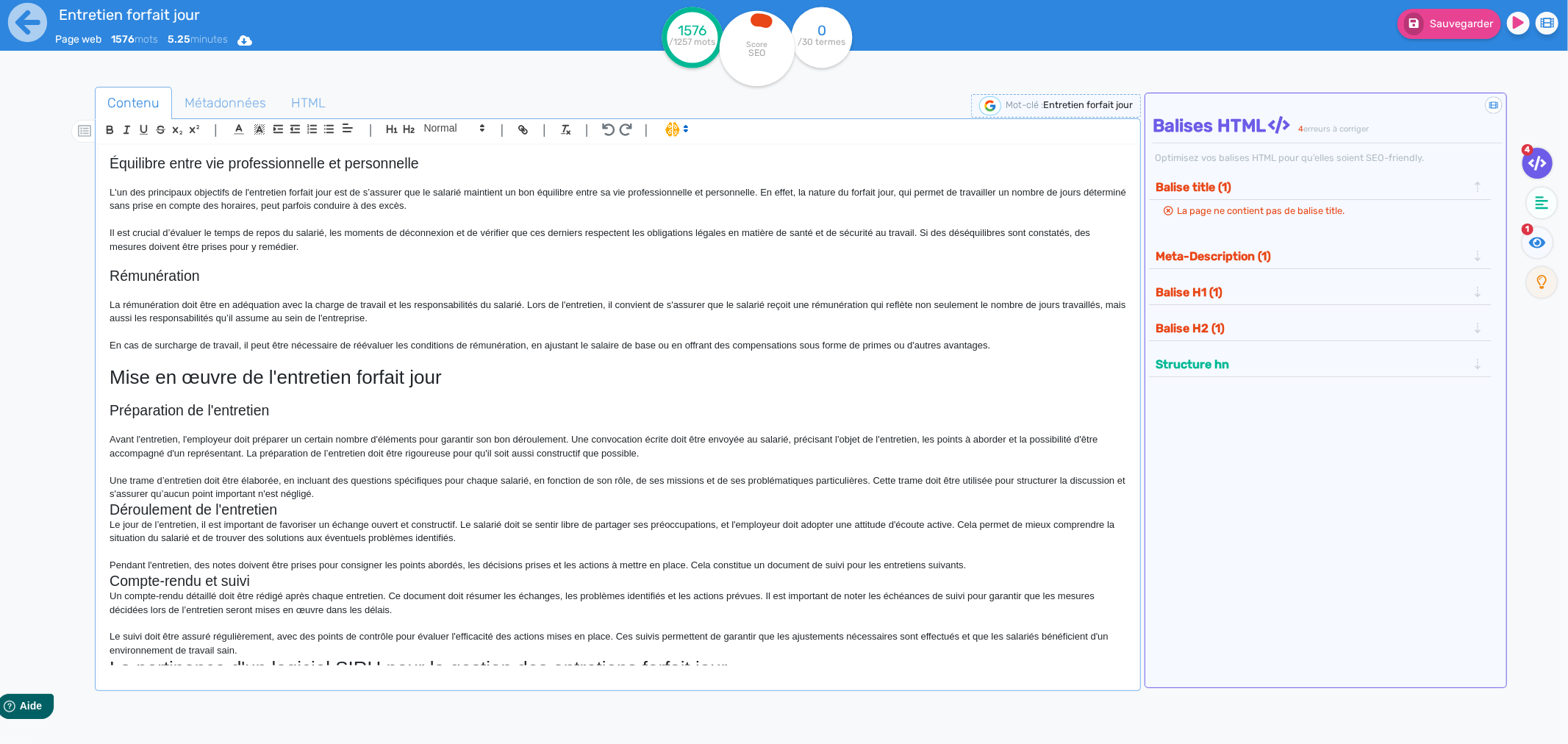
scroll to position [654, 0]
click at [392, 494] on p "Une trame d’entretien doit être élaborée, en incluant des questions spécifiques…" at bounding box center [618, 486] width 1017 height 28
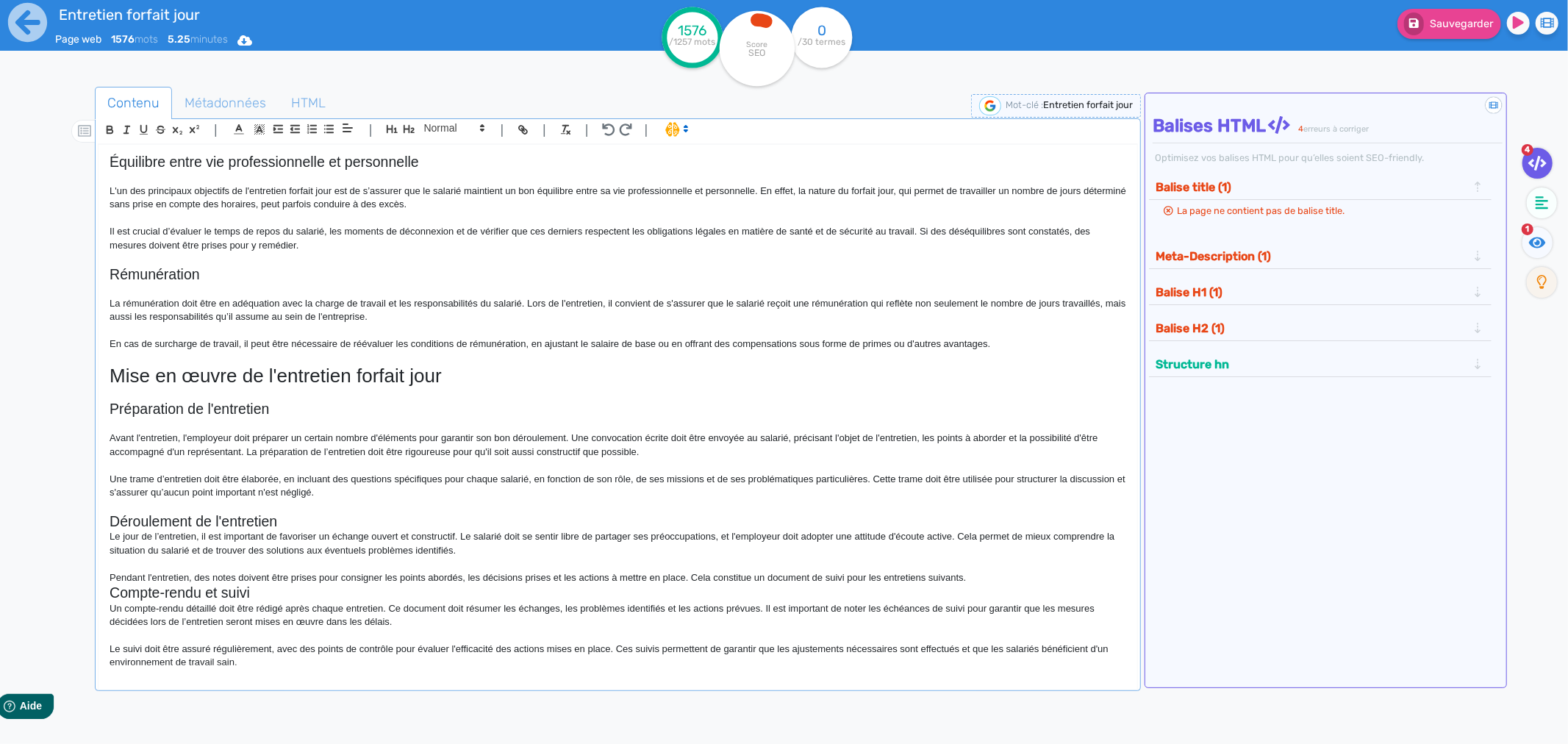
click at [286, 525] on h2 "Déroulement de l'entretien" at bounding box center [618, 522] width 1017 height 17
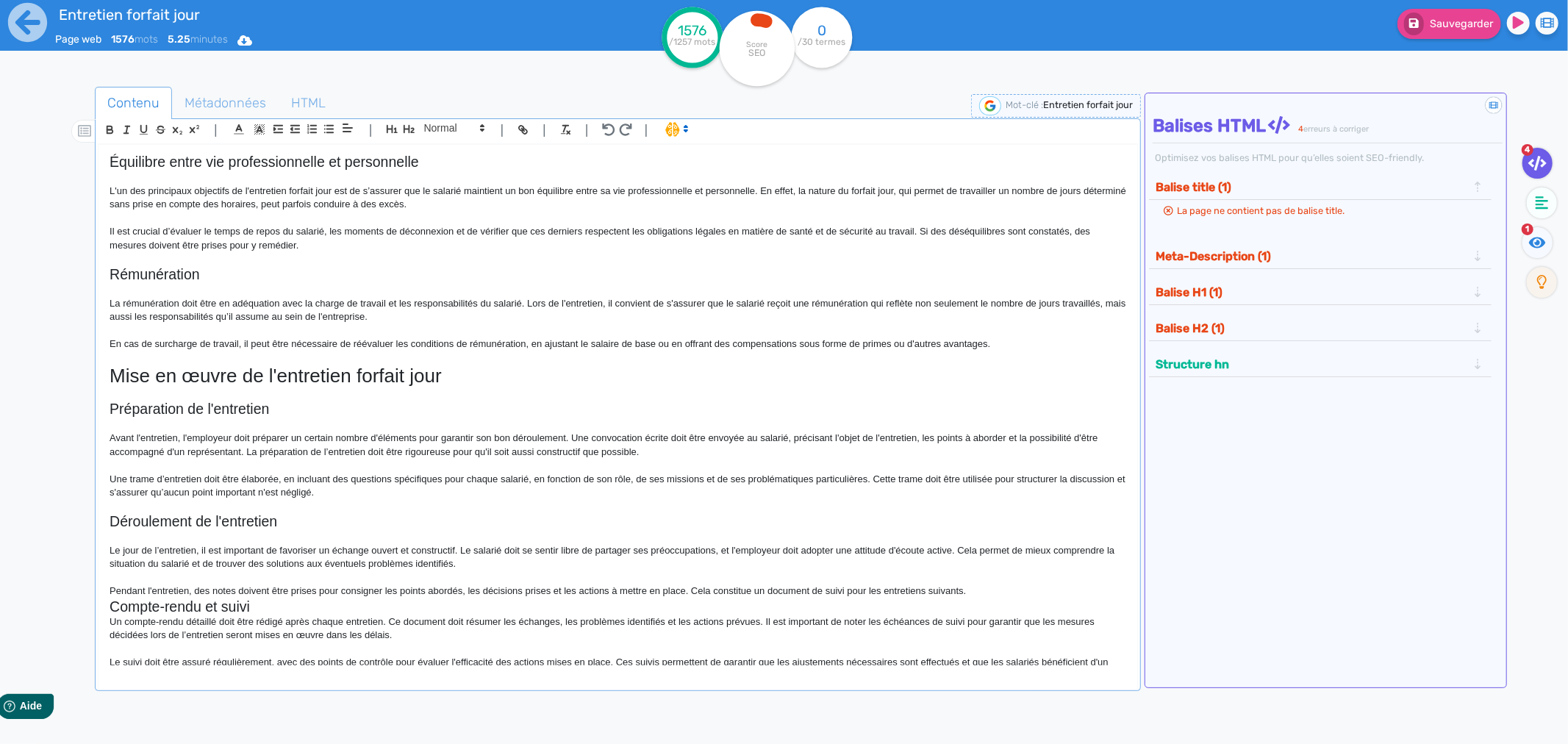
click at [974, 594] on p "Pendant l'entretien, des notes doivent être prises pour consigner les points ab…" at bounding box center [618, 592] width 1017 height 13
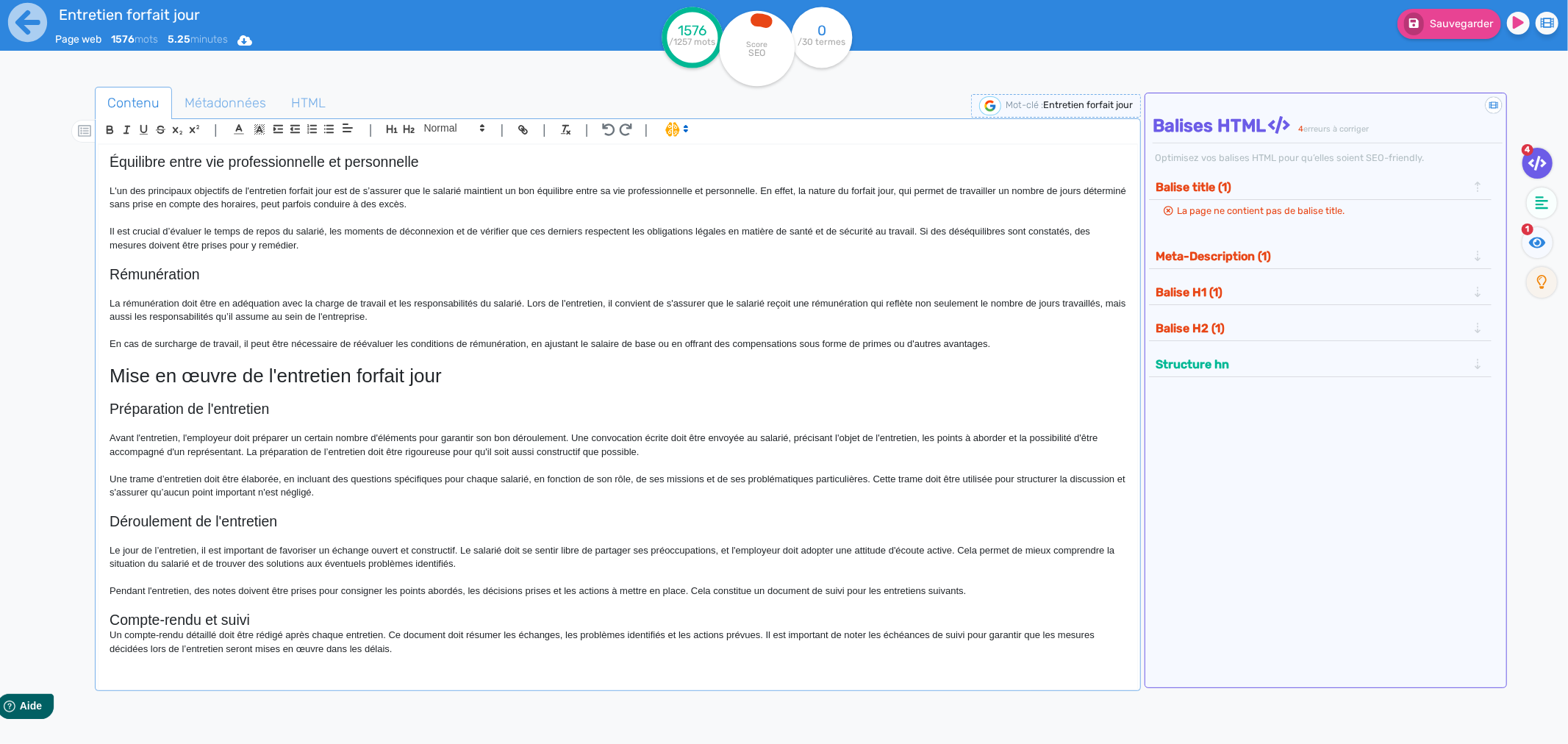
click at [114, 482] on p "Une trame d’entretien doit être élaborée, en incluant des questions spécifiques…" at bounding box center [618, 486] width 1017 height 28
click at [111, 592] on p "Pendant l'entretien, des notes doivent être prises pour consigner les points ab…" at bounding box center [618, 592] width 1017 height 13
click at [261, 624] on h2 "Compte-rendu et suivi" at bounding box center [618, 620] width 1017 height 17
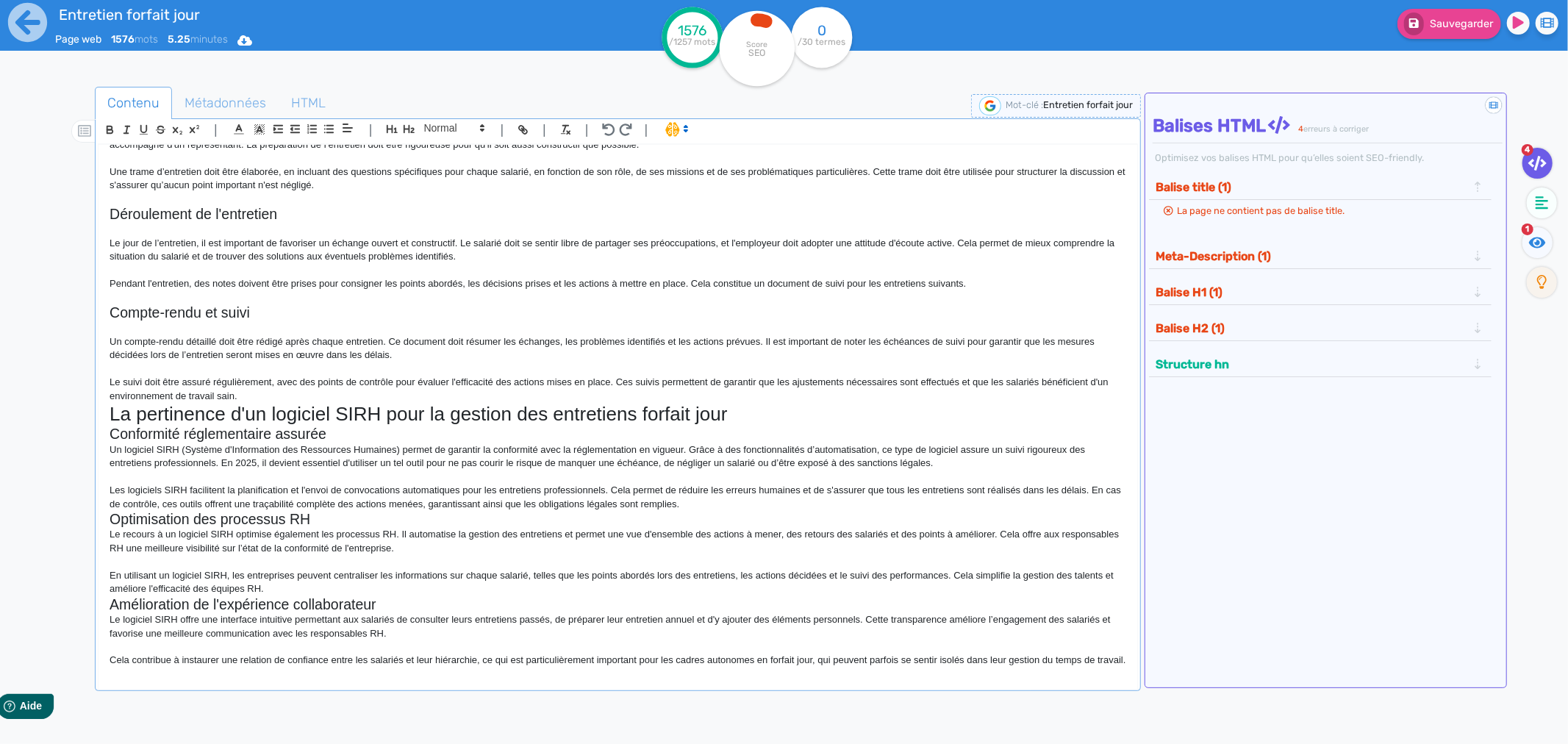
scroll to position [980, 0]
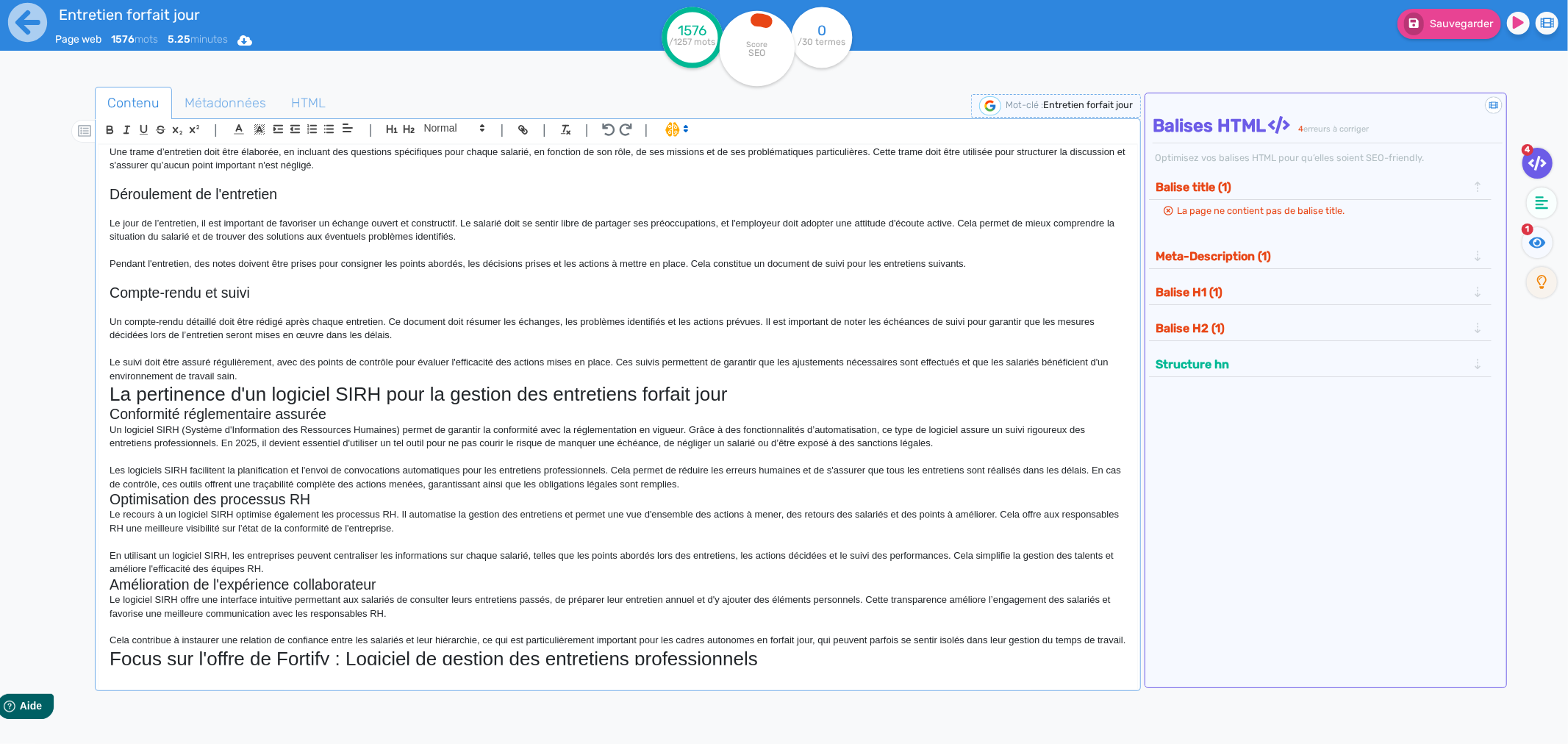
click at [254, 376] on p "Le suivi doit être assuré régulièrement, avec des points de contrôle pour évalu…" at bounding box center [618, 370] width 1017 height 28
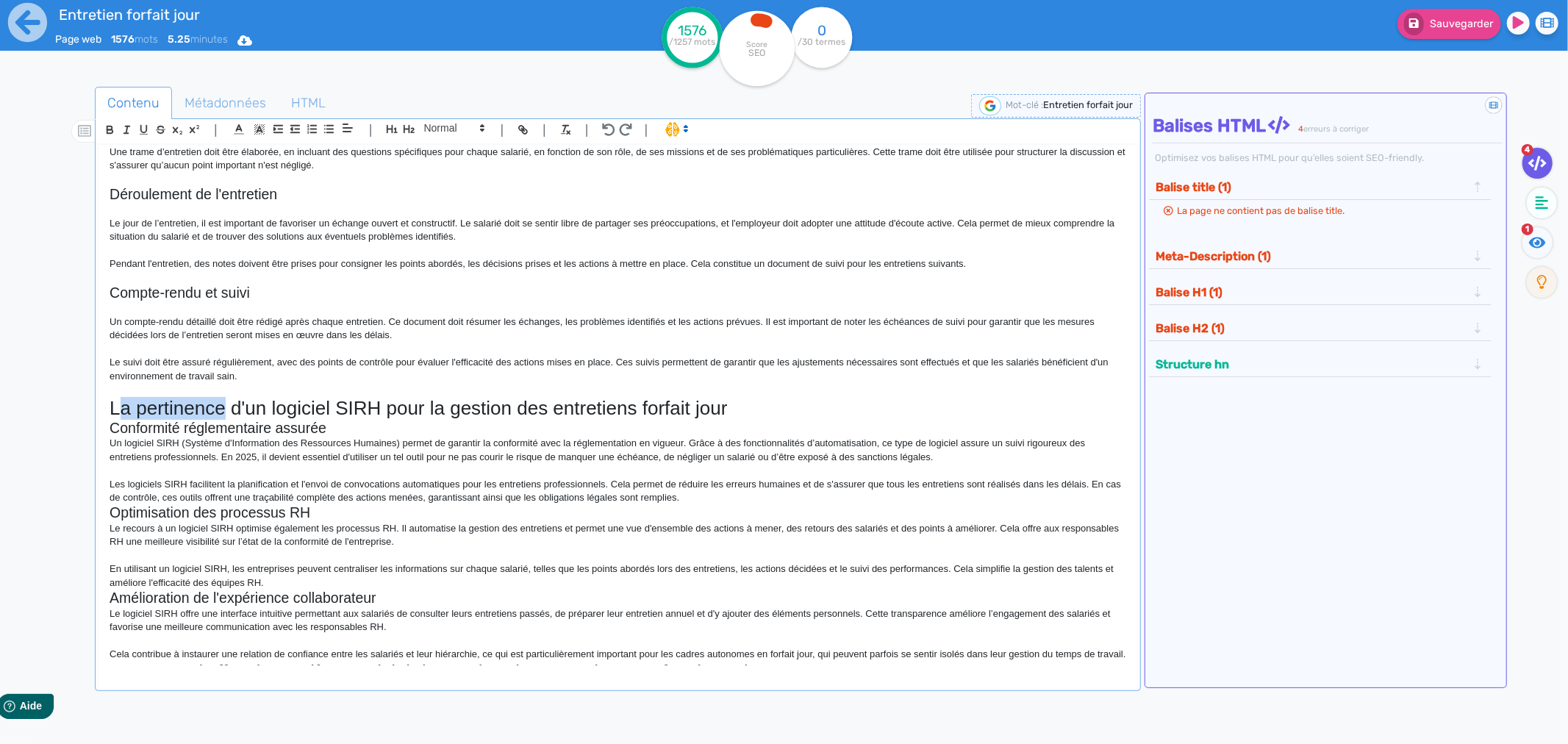
drag, startPoint x: 227, startPoint y: 413, endPoint x: 118, endPoint y: 414, distance: 109.0
click at [118, 414] on h1 "La pertinence d'un logiciel SIRH pour la gestion des entretiens forfait jour" at bounding box center [618, 409] width 1017 height 23
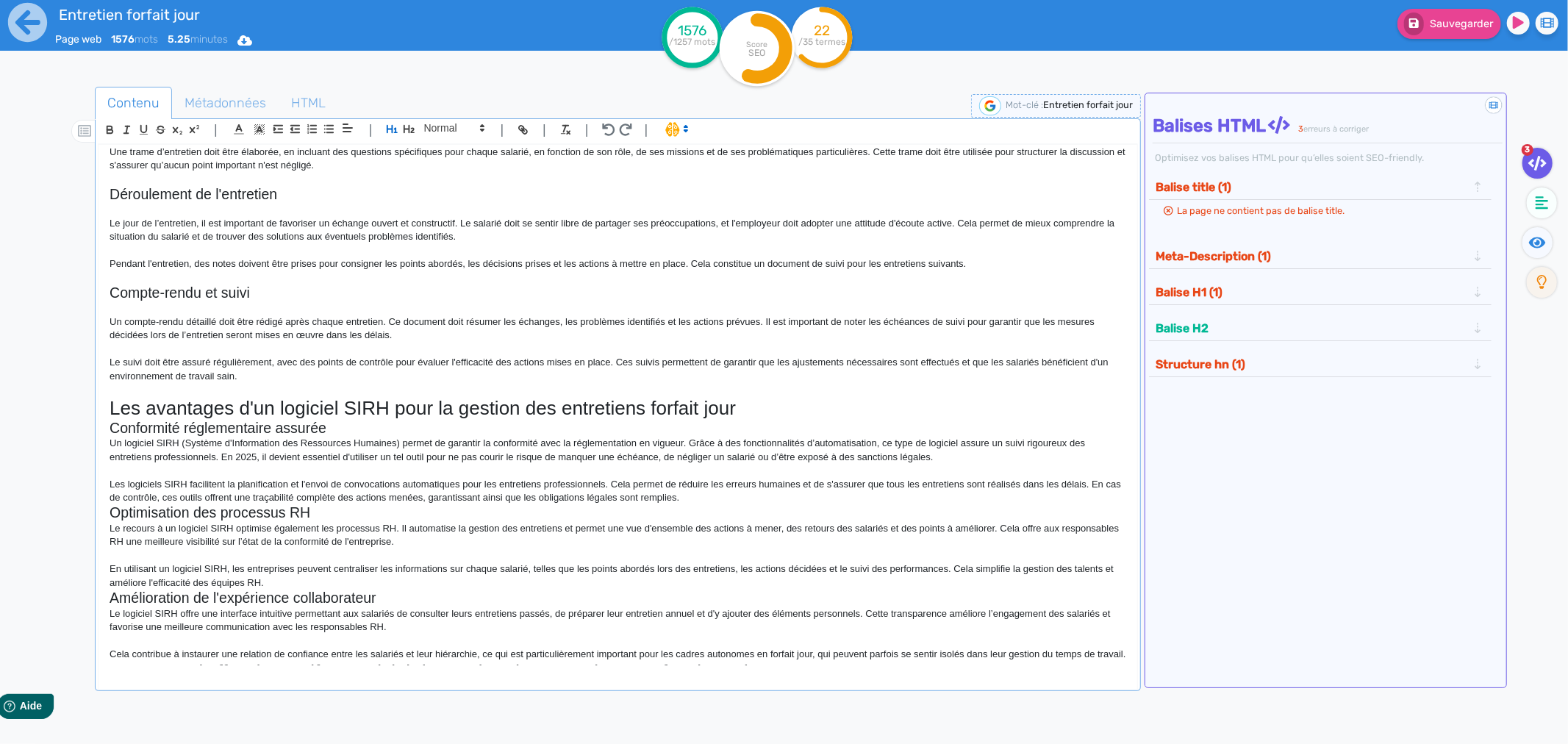
click at [113, 425] on h2 "Conformité réglementaire assurée" at bounding box center [618, 429] width 1017 height 17
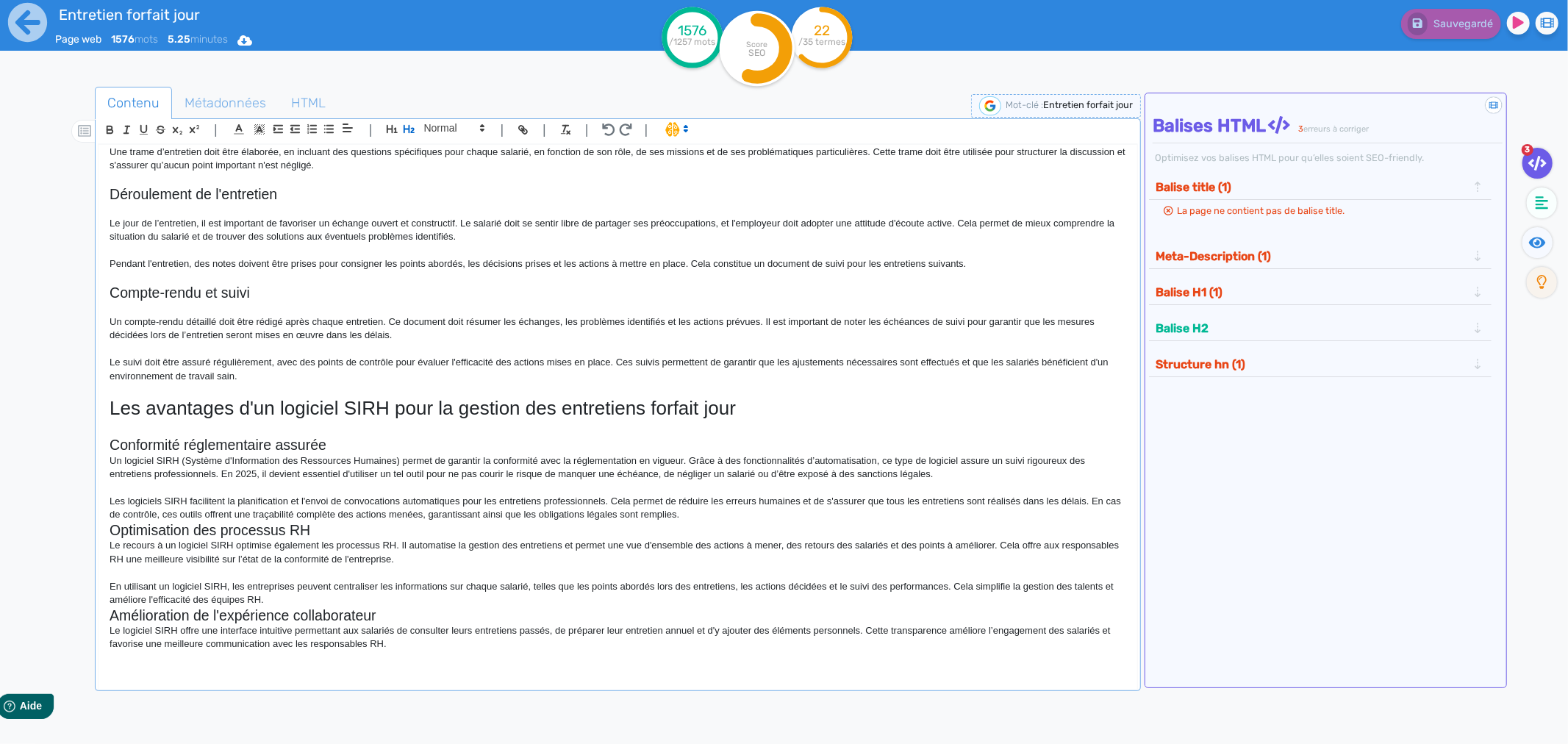
click at [721, 521] on p "Les logiciels SIRH facilitent la planification et l'envoi de convocations autom…" at bounding box center [618, 509] width 1017 height 28
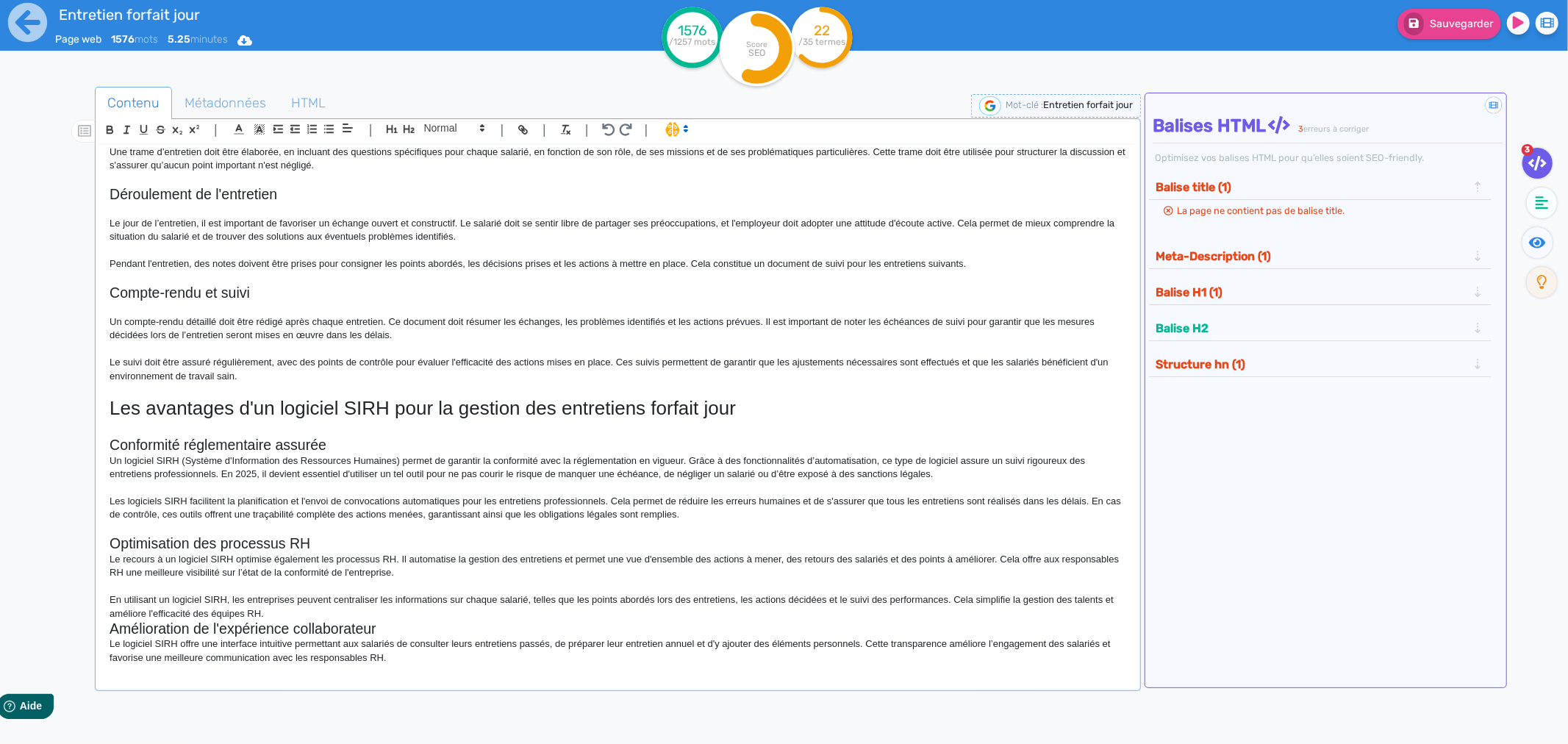
click at [113, 502] on p "Les logiciels SIRH facilitent la planification et l'envoi de convocations autom…" at bounding box center [618, 509] width 1017 height 28
click at [107, 460] on div "Entretien forfait jour : règles et pratiques en 2025 Le forfait jour est un dis…" at bounding box center [617, 405] width 1039 height 521
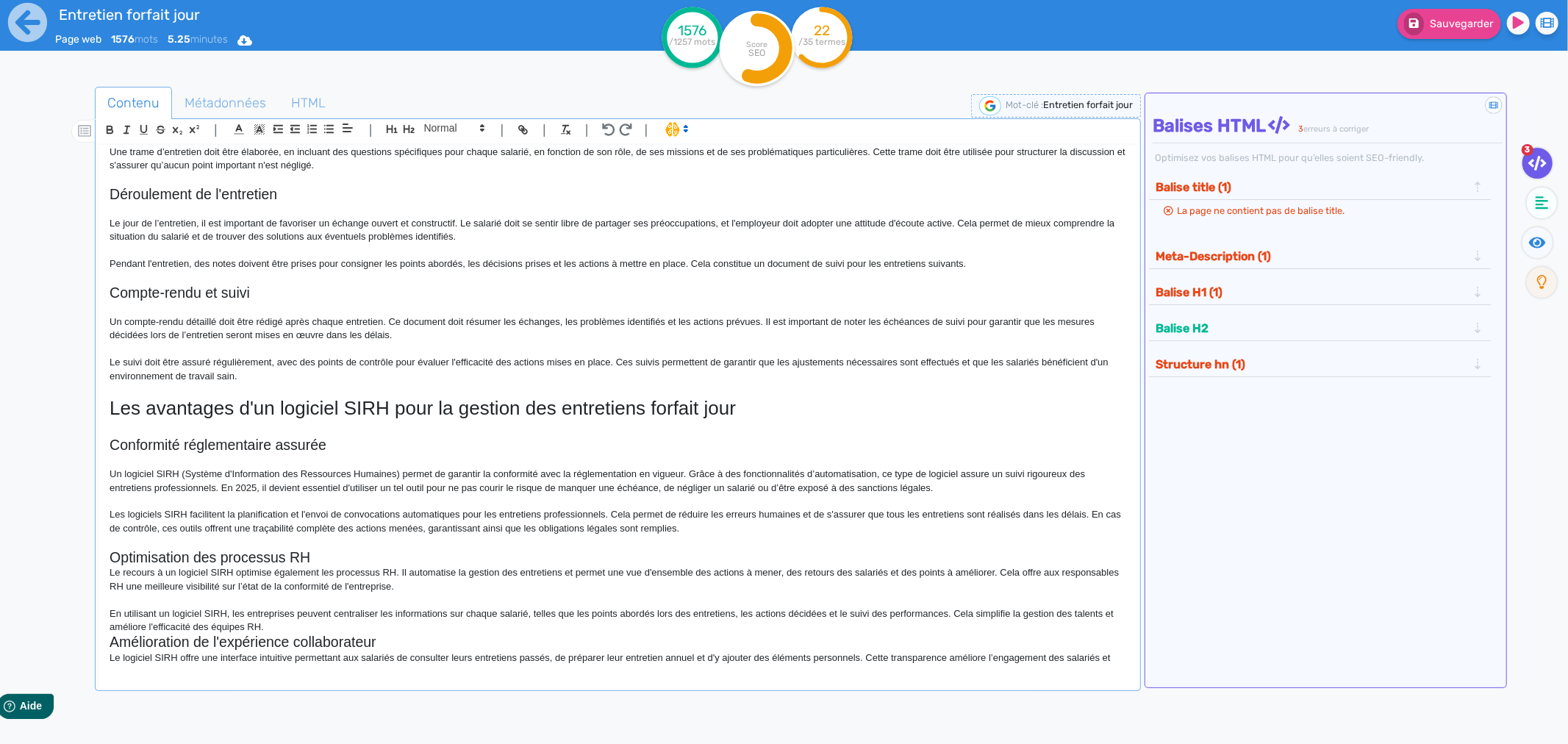
click at [316, 557] on h2 "Optimisation des processus RH" at bounding box center [618, 558] width 1017 height 17
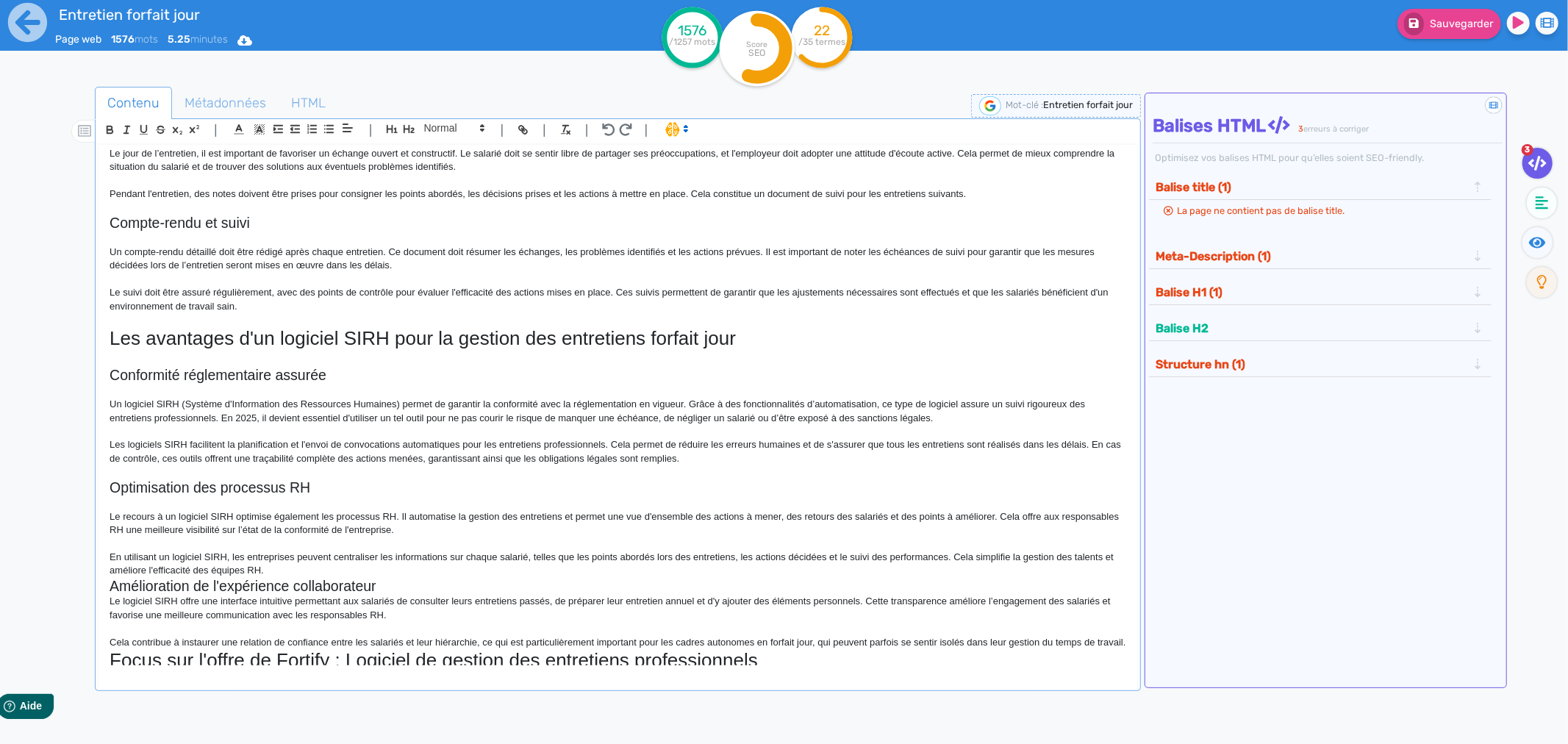
scroll to position [1144, 0]
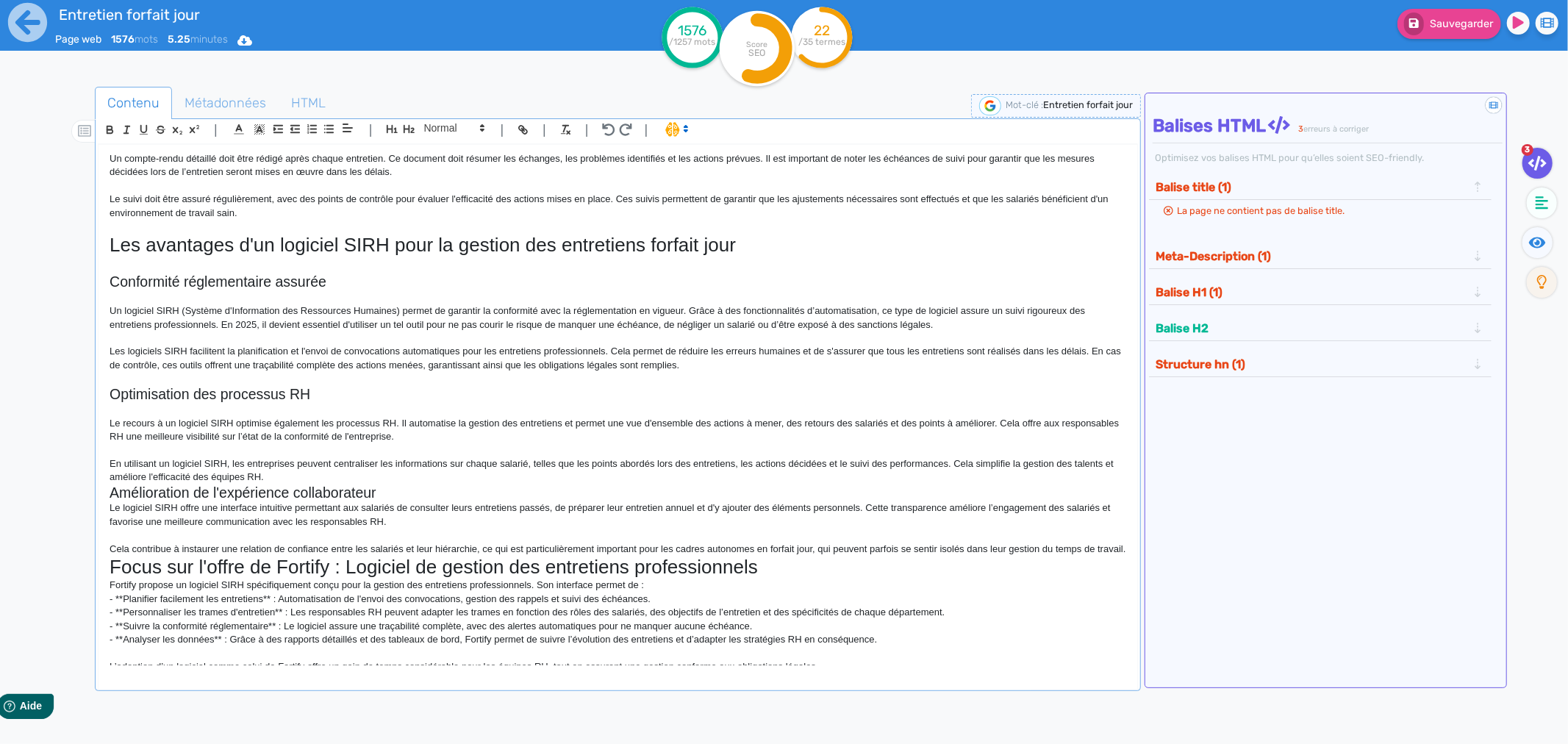
click at [111, 467] on p "En utilisant un logiciel SIRH, les entreprises peuvent centraliser les informat…" at bounding box center [618, 471] width 1017 height 28
click at [292, 474] on p "En utilisant un logiciel SIRH, les entreprises peuvent centraliser les informat…" at bounding box center [618, 471] width 1017 height 28
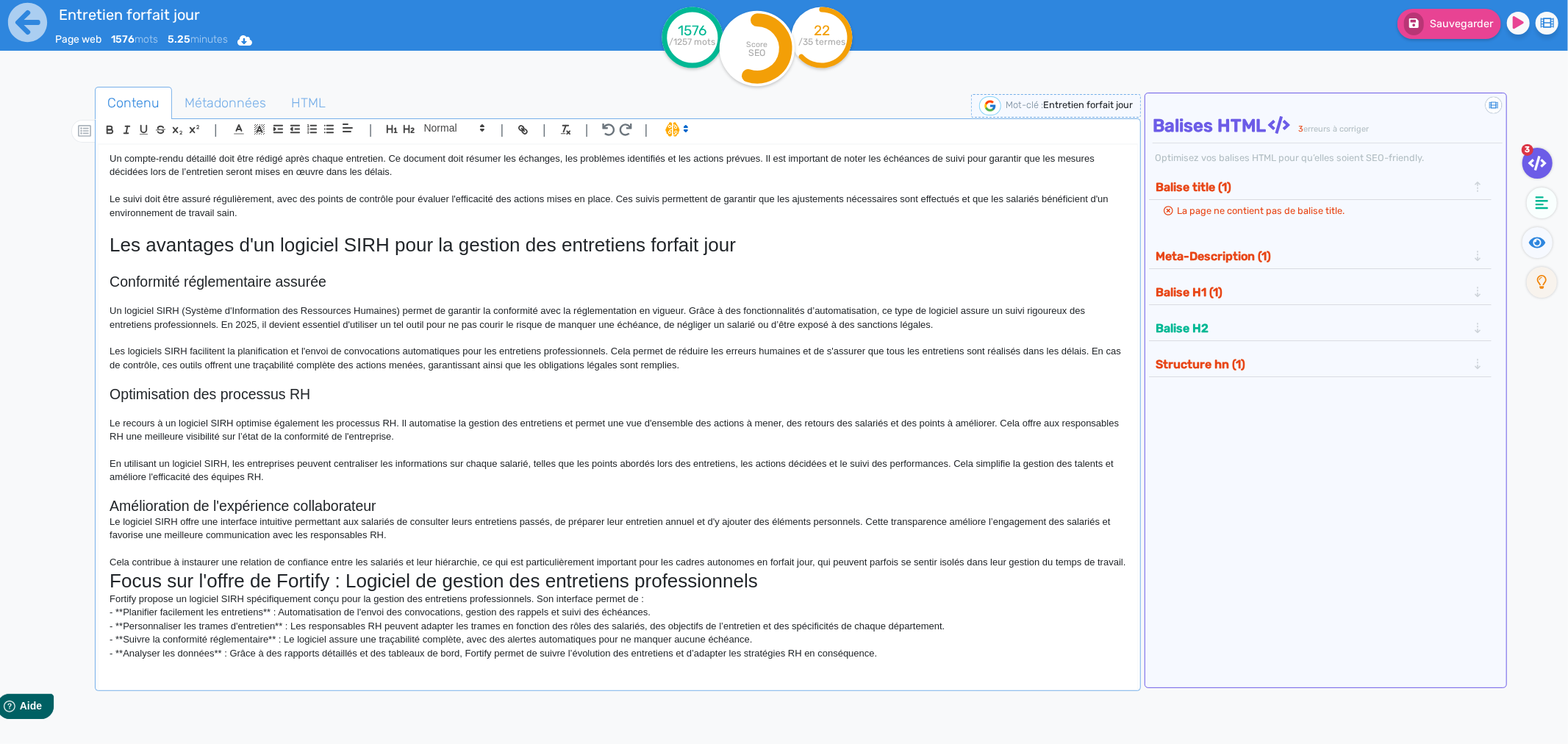
click at [395, 510] on h2 "Amélioration de l'expérience collaborateur" at bounding box center [618, 507] width 1017 height 17
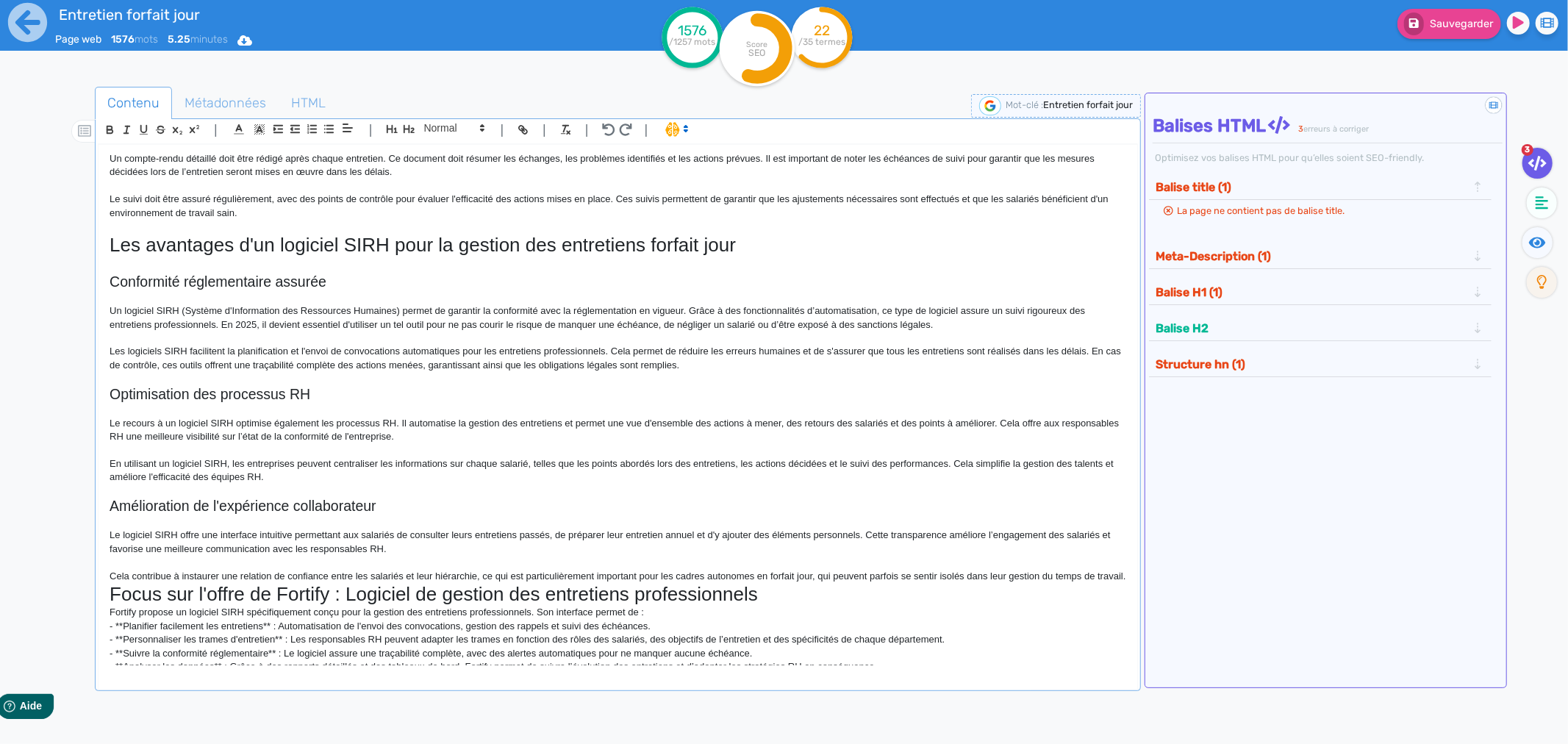
click at [112, 578] on p "Cela contribue à instaurer une relation de confiance entre les salariés et leur…" at bounding box center [618, 576] width 1017 height 13
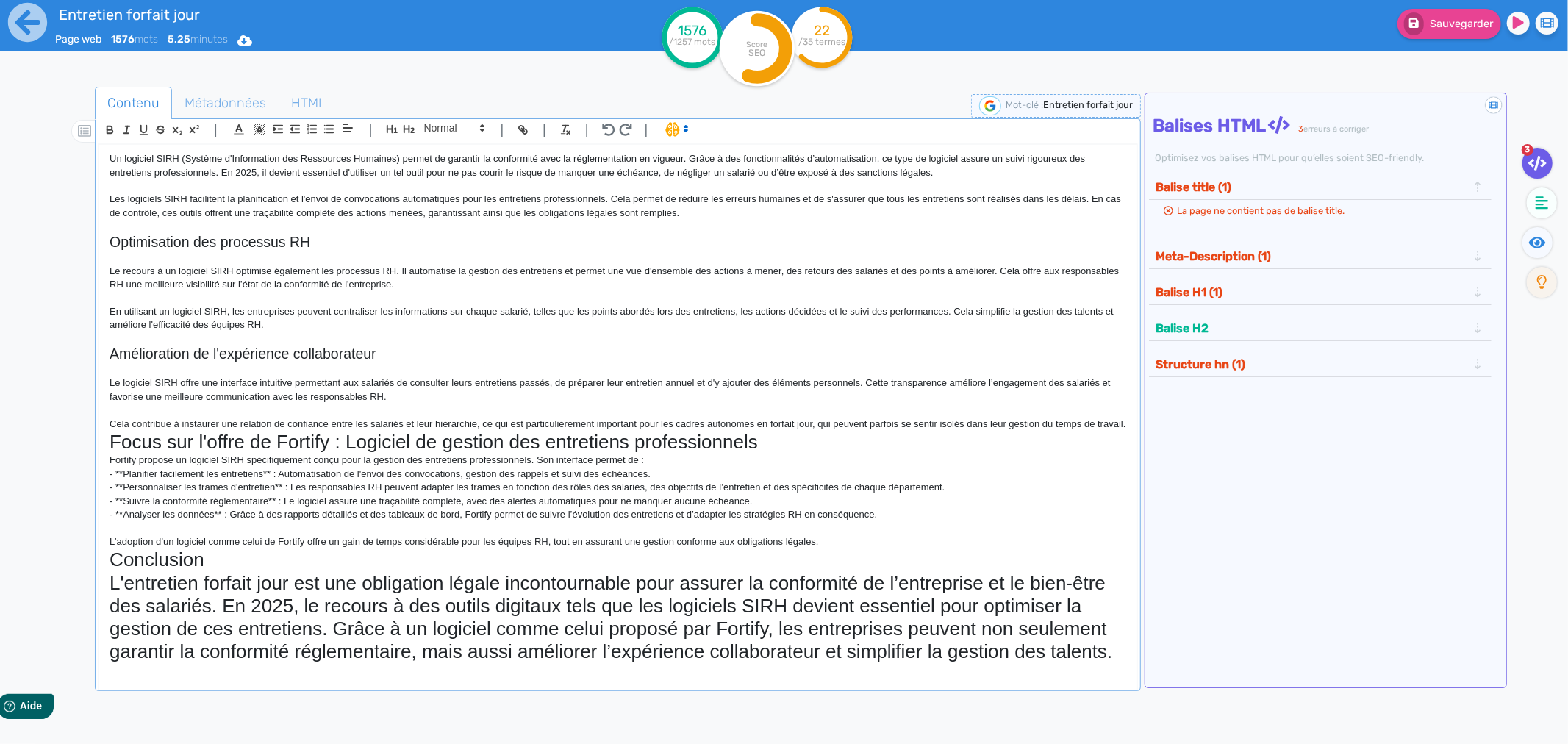
scroll to position [1307, 0]
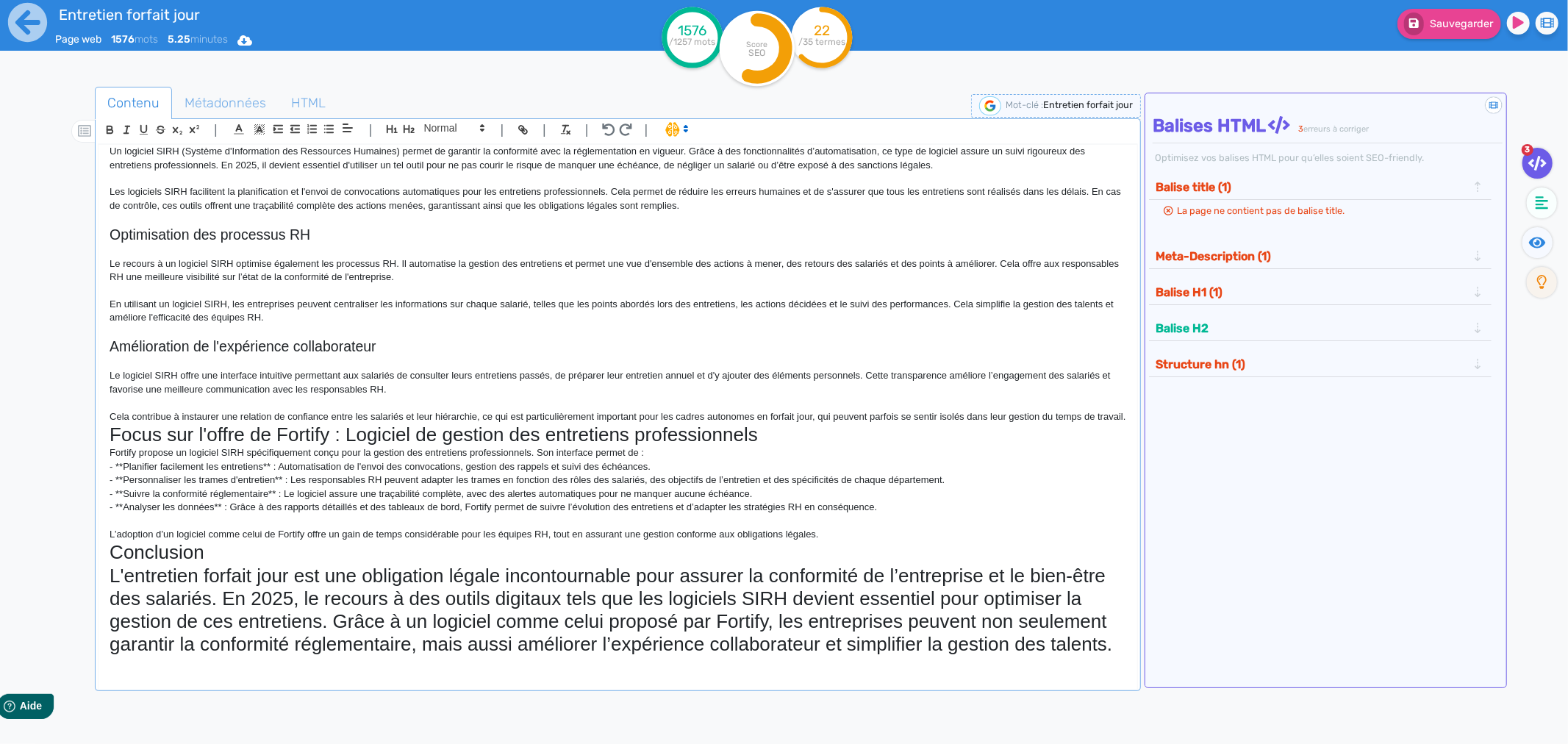
click at [144, 424] on p "Cela contribue à instaurer une relation de confiance entre les salariés et leur…" at bounding box center [618, 417] width 1017 height 13
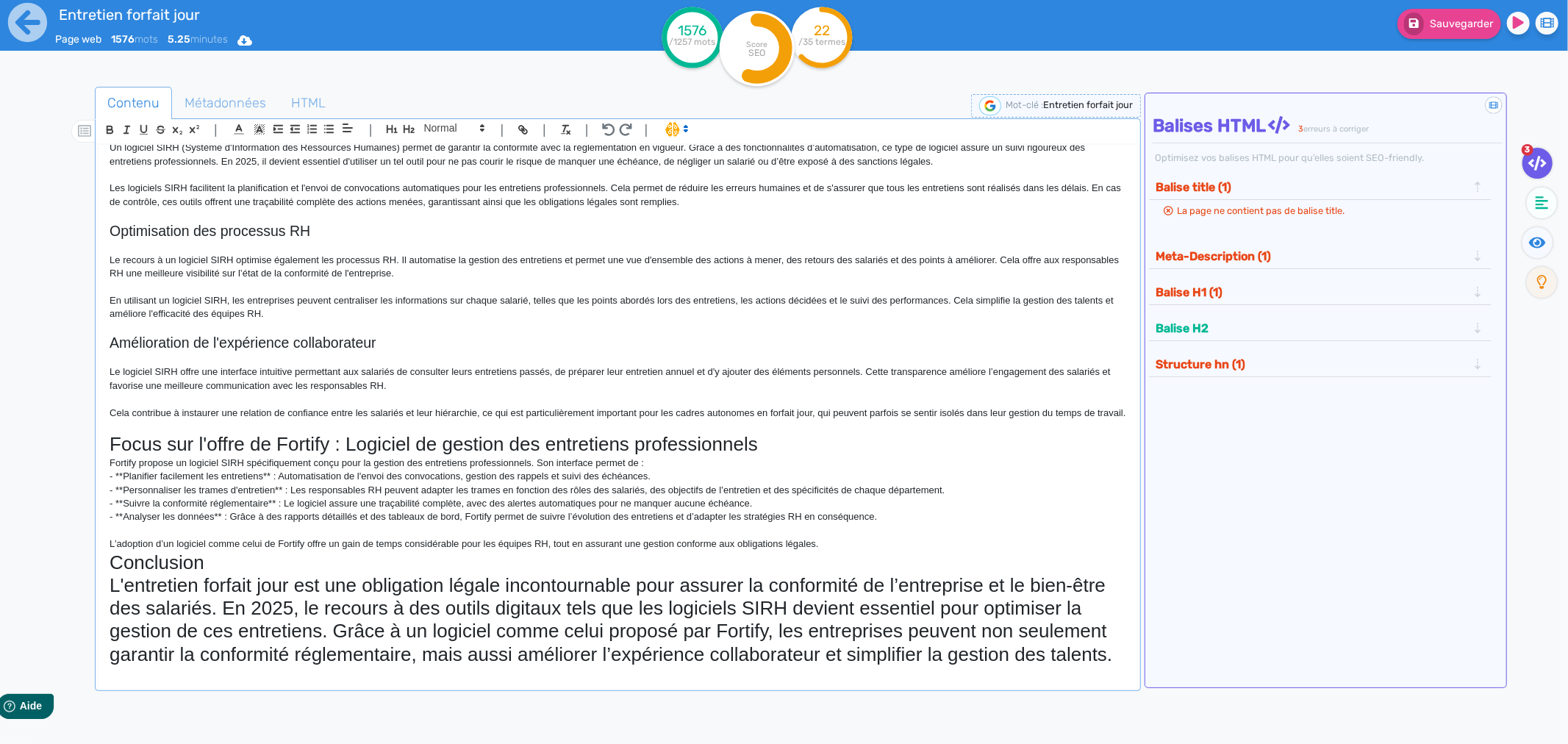
click at [105, 476] on div "Entretien forfait jour : règles et pratiques en 2025 Le forfait jour est un dis…" at bounding box center [617, 405] width 1039 height 521
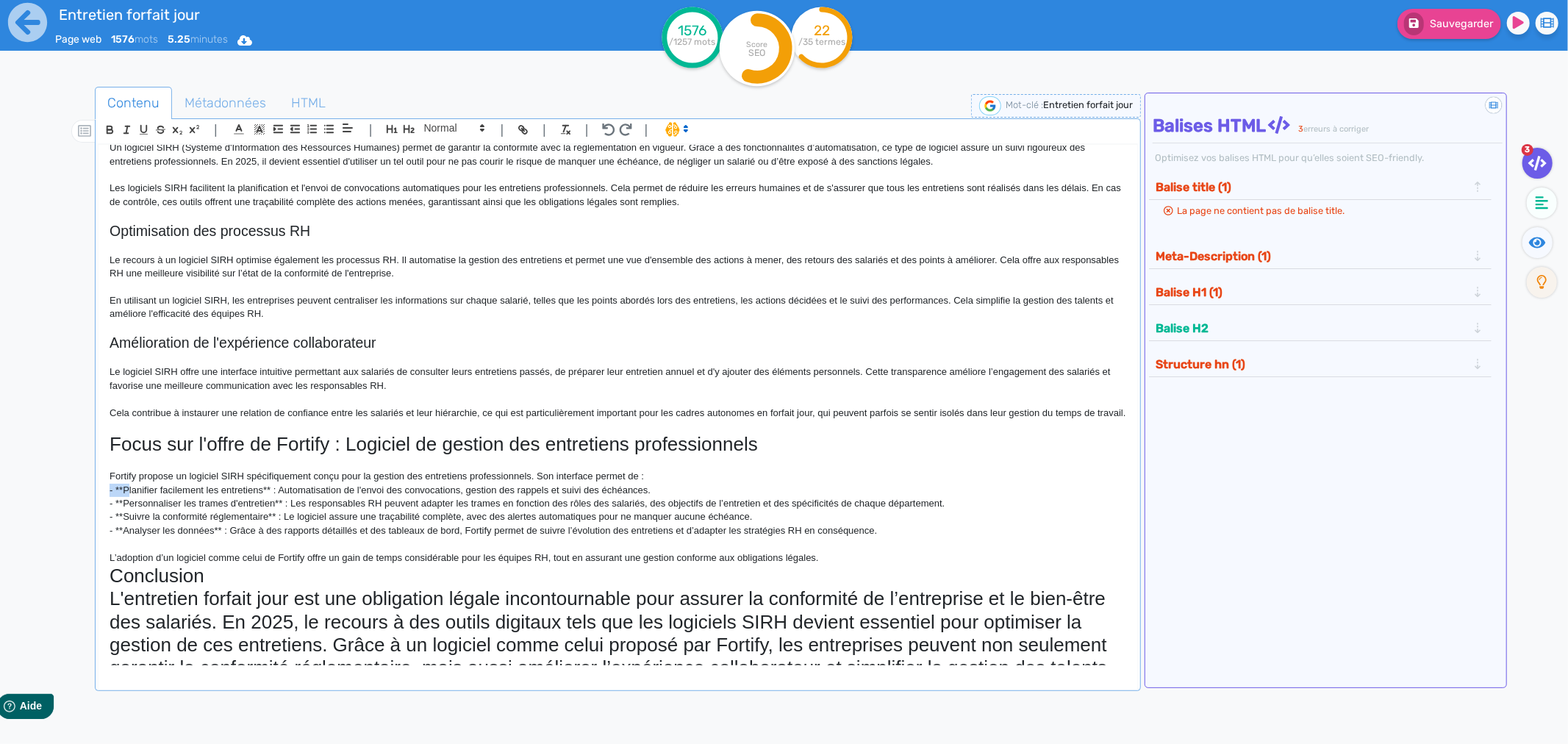
drag, startPoint x: 126, startPoint y: 501, endPoint x: 111, endPoint y: 501, distance: 15.0
click at [111, 497] on p "- **Planifier facilement les entretiens** : Automatisation de l'envoi des convo…" at bounding box center [618, 491] width 1017 height 13
click at [328, 130] on line "button" at bounding box center [329, 130] width 7 height 0
drag, startPoint x: 127, startPoint y: 513, endPoint x: 96, endPoint y: 517, distance: 31.3
click at [98, 517] on div "Entretien forfait jour : règles et pratiques en 2025 Le forfait jour est un dis…" at bounding box center [617, 405] width 1039 height 521
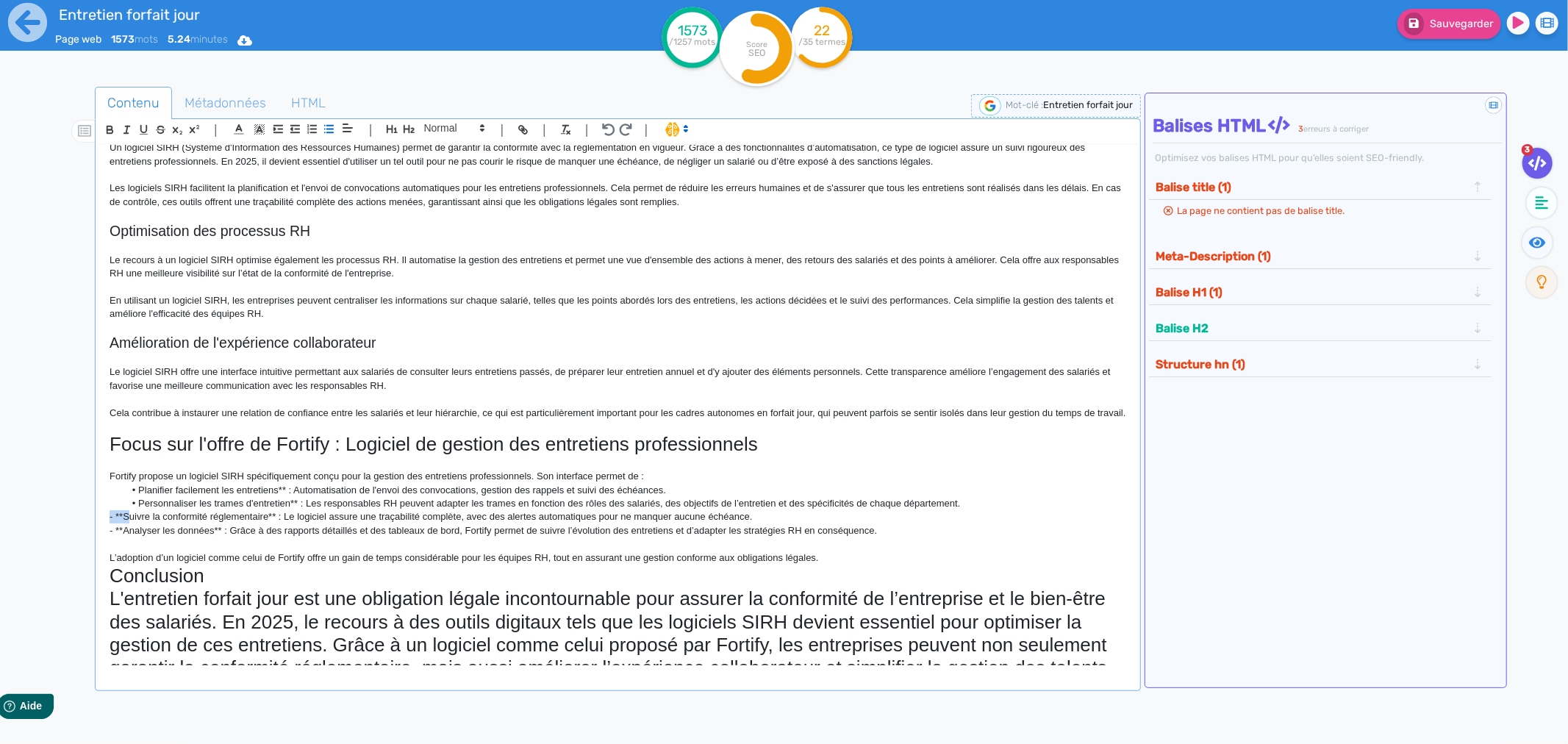
drag, startPoint x: 127, startPoint y: 527, endPoint x: 109, endPoint y: 528, distance: 18.0
click at [109, 524] on p "- **Suivre la conformité réglementaire** : Le logiciel assure une traçabilité c…" at bounding box center [618, 517] width 1017 height 13
drag, startPoint x: 126, startPoint y: 540, endPoint x: 98, endPoint y: 534, distance: 28.6
click at [100, 537] on div "Entretien forfait jour : règles et pratiques en 2025 Le forfait jour est un dis…" at bounding box center [617, 405] width 1039 height 521
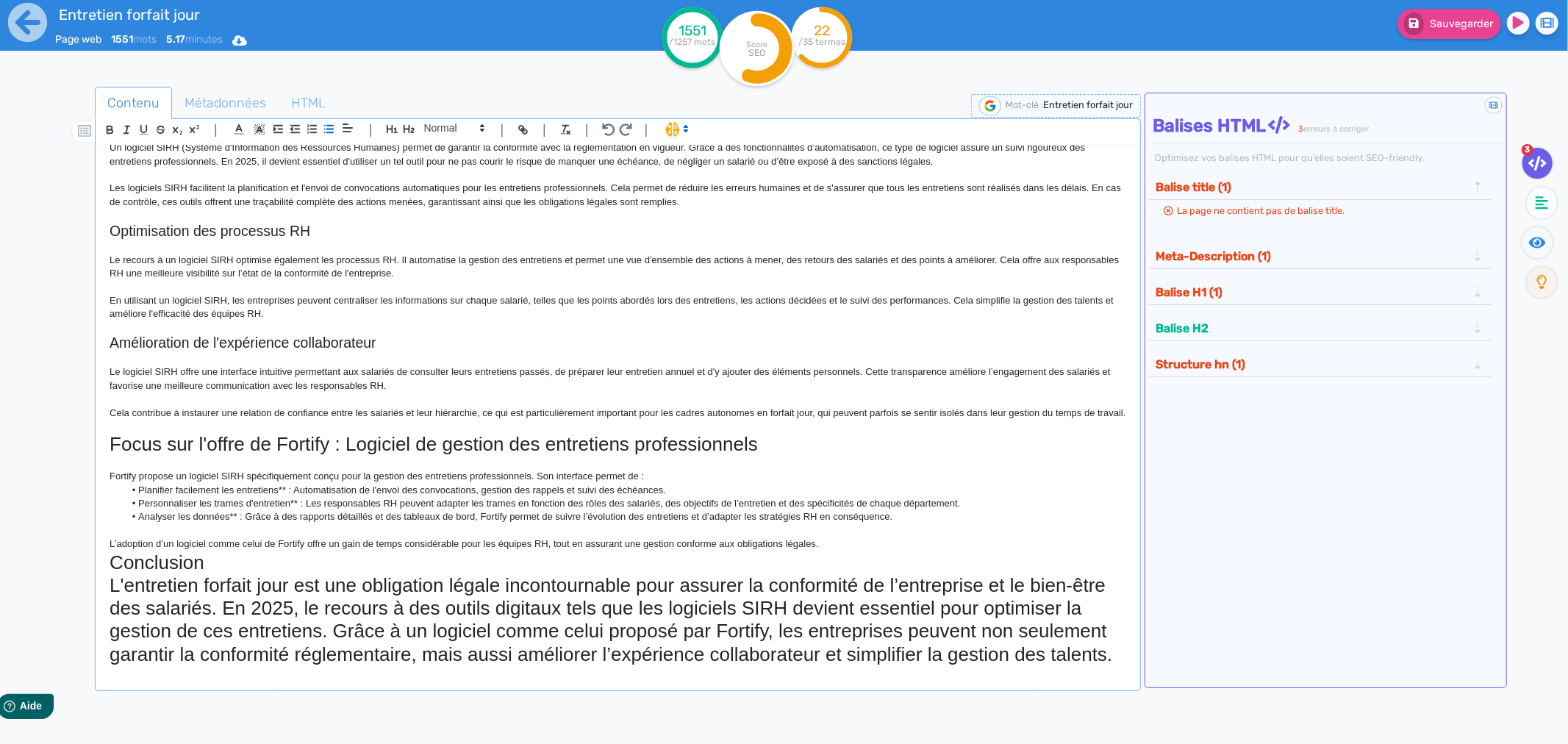
click at [235, 524] on li "Analyser les données** : Grâce à des rapports détaillés et des tableaux de bord…" at bounding box center [625, 517] width 1002 height 13
click at [294, 511] on li "Personnaliser les trames d'entretien** : Les responsables RH peuvent adapter le…" at bounding box center [625, 504] width 1002 height 13
click at [291, 511] on li "Personnaliser les trames d'entretien** : Les responsables RH peuvent adapter le…" at bounding box center [625, 504] width 1002 height 13
click at [286, 497] on li "Planifier facilement les entretiens** : Automatisation de l'envoi des convocati…" at bounding box center [625, 491] width 1002 height 13
click at [111, 551] on p "L’adoption d’un logiciel comme celui de Fortify offre un gain de temps considér…" at bounding box center [618, 544] width 1017 height 13
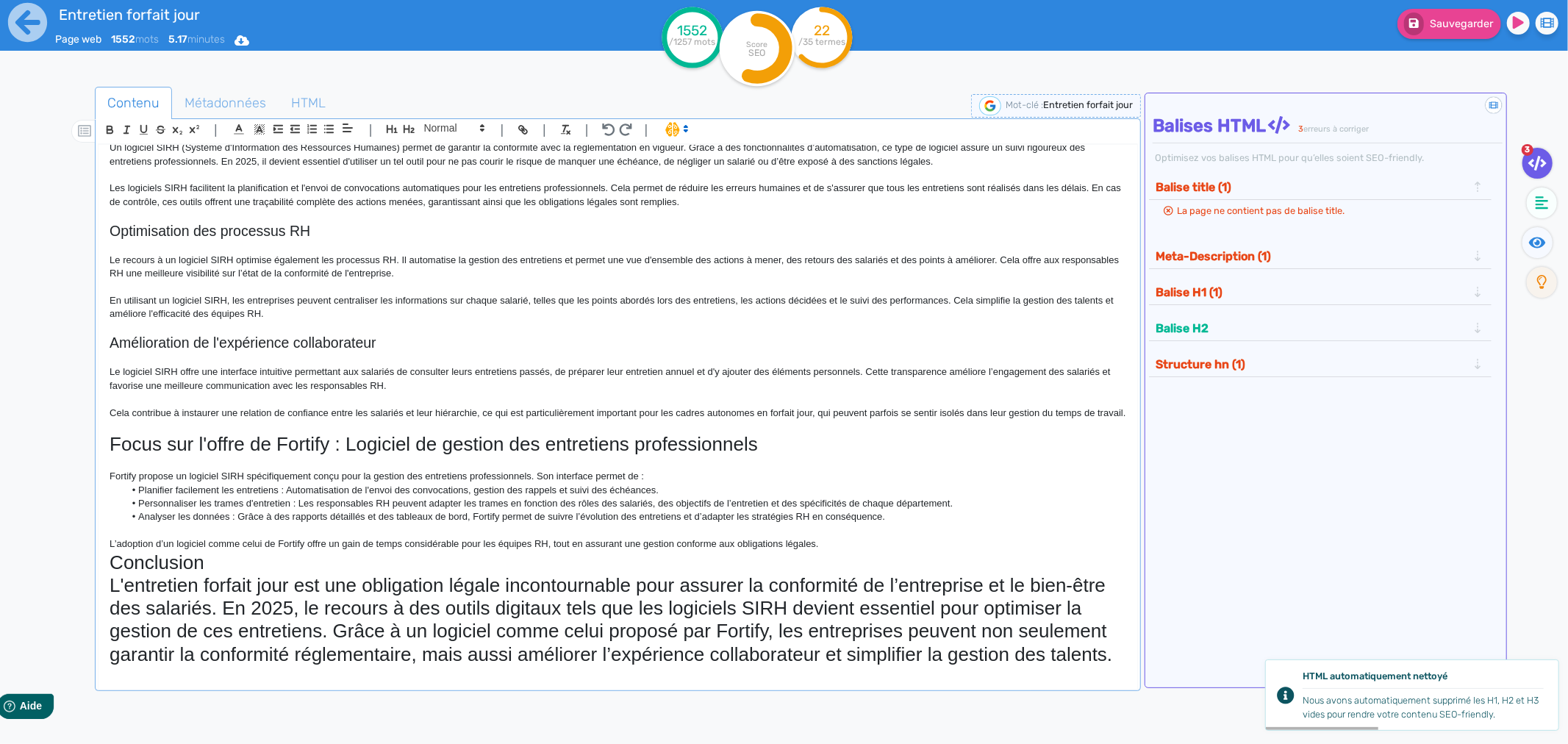
click at [227, 574] on h1 "Conclusion" at bounding box center [618, 563] width 1017 height 23
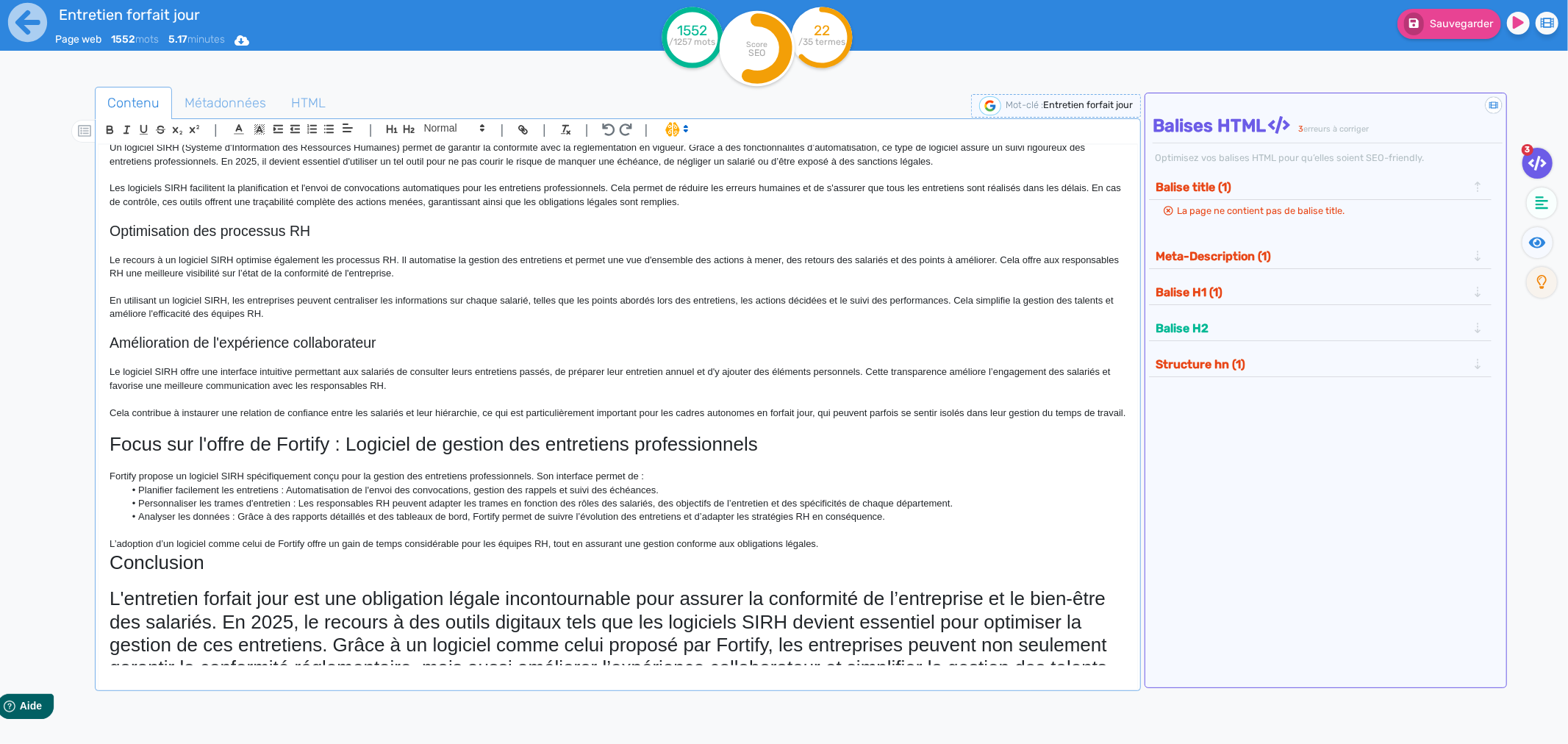
click at [108, 574] on div "Entretien forfait jour : règles et pratiques en 2025 Le forfait jour est un dis…" at bounding box center [617, 405] width 1039 height 521
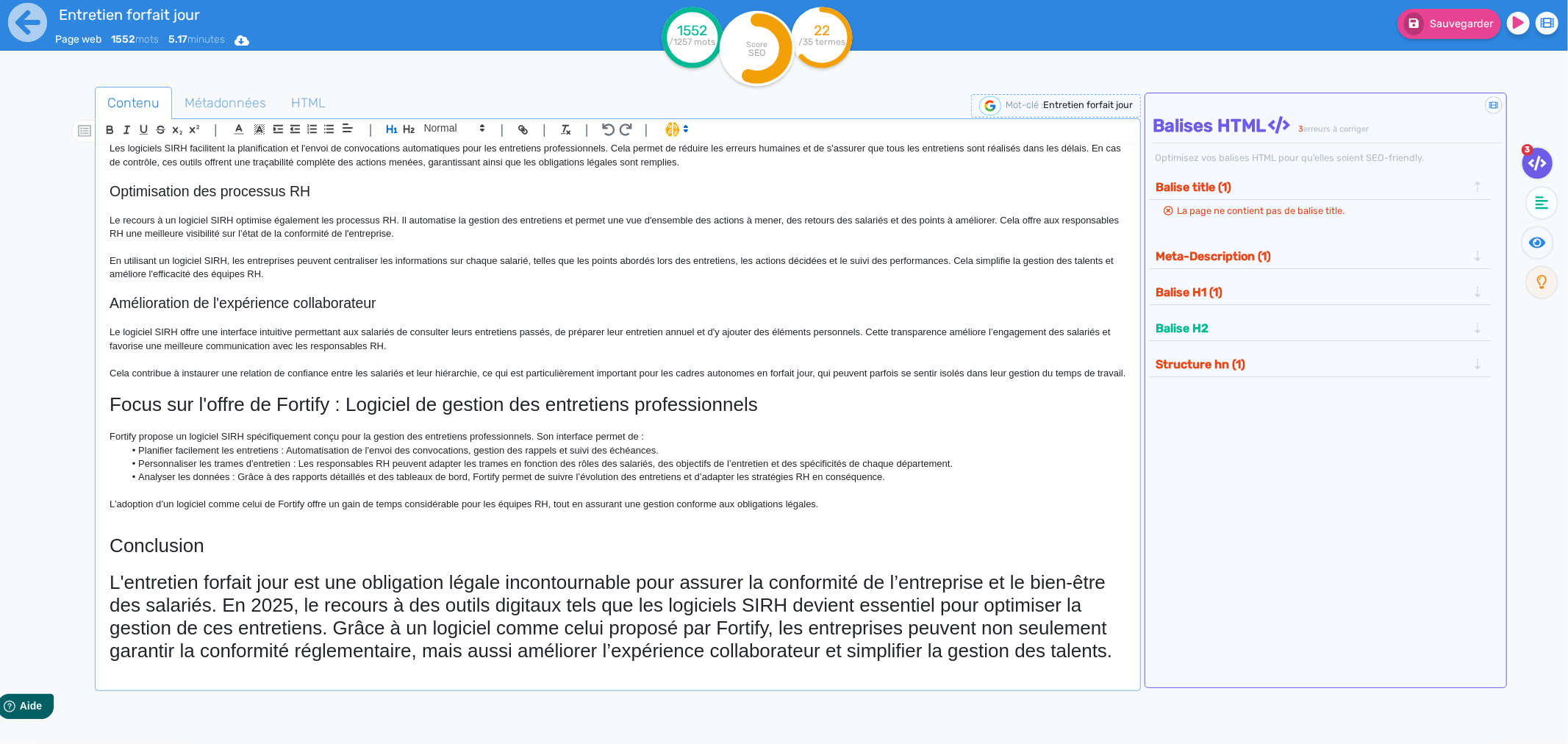
scroll to position [1366, 0]
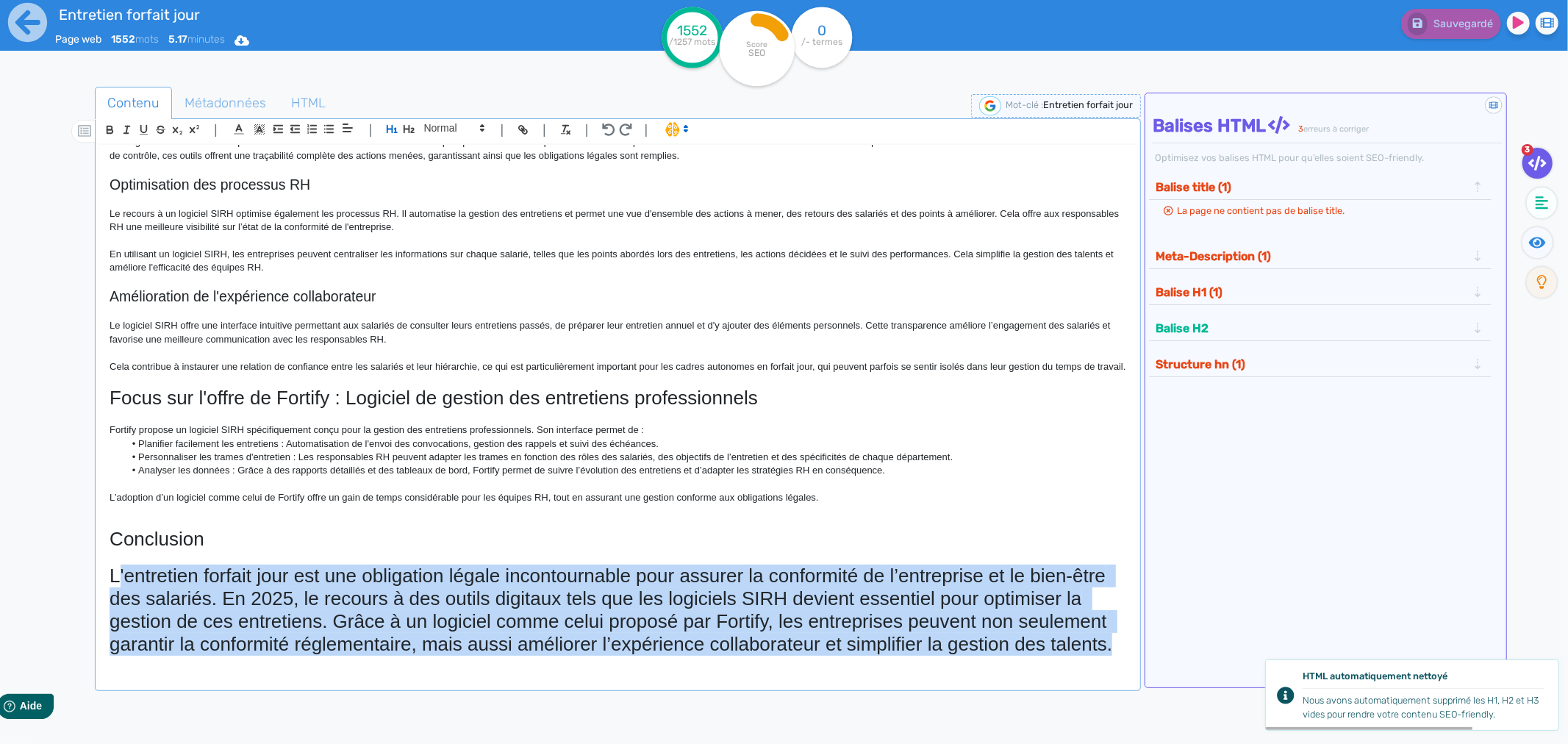
drag, startPoint x: 115, startPoint y: 581, endPoint x: 1165, endPoint y: 664, distance: 1053.3
click at [1165, 664] on div "Contenu Métadonnées HTML | | H3 H4 H5 H6 Normal | | | | Entretien forfait jour …" at bounding box center [805, 459] width 1525 height 754
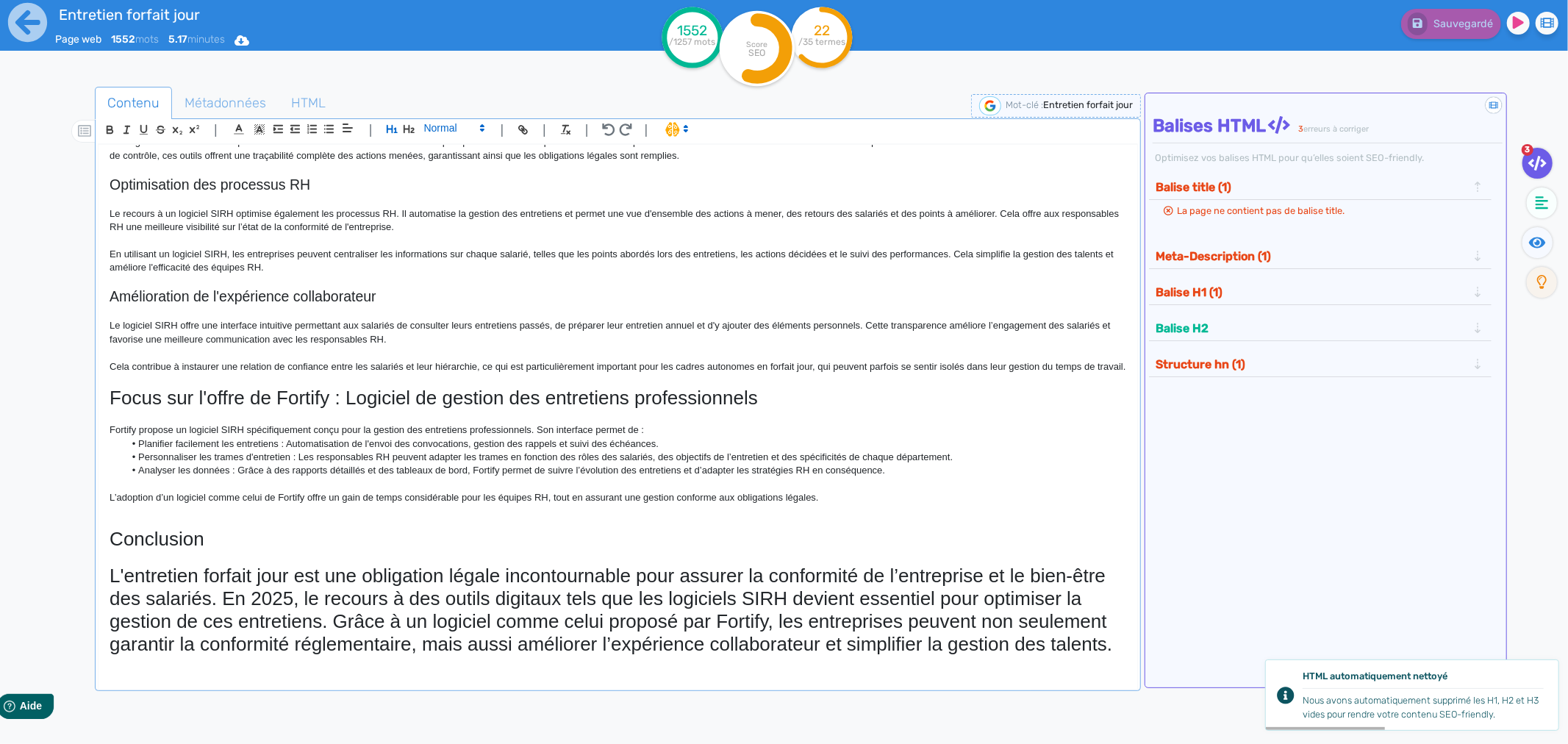
click at [451, 129] on span at bounding box center [454, 128] width 72 height 18
click at [444, 248] on span at bounding box center [453, 247] width 59 height 23
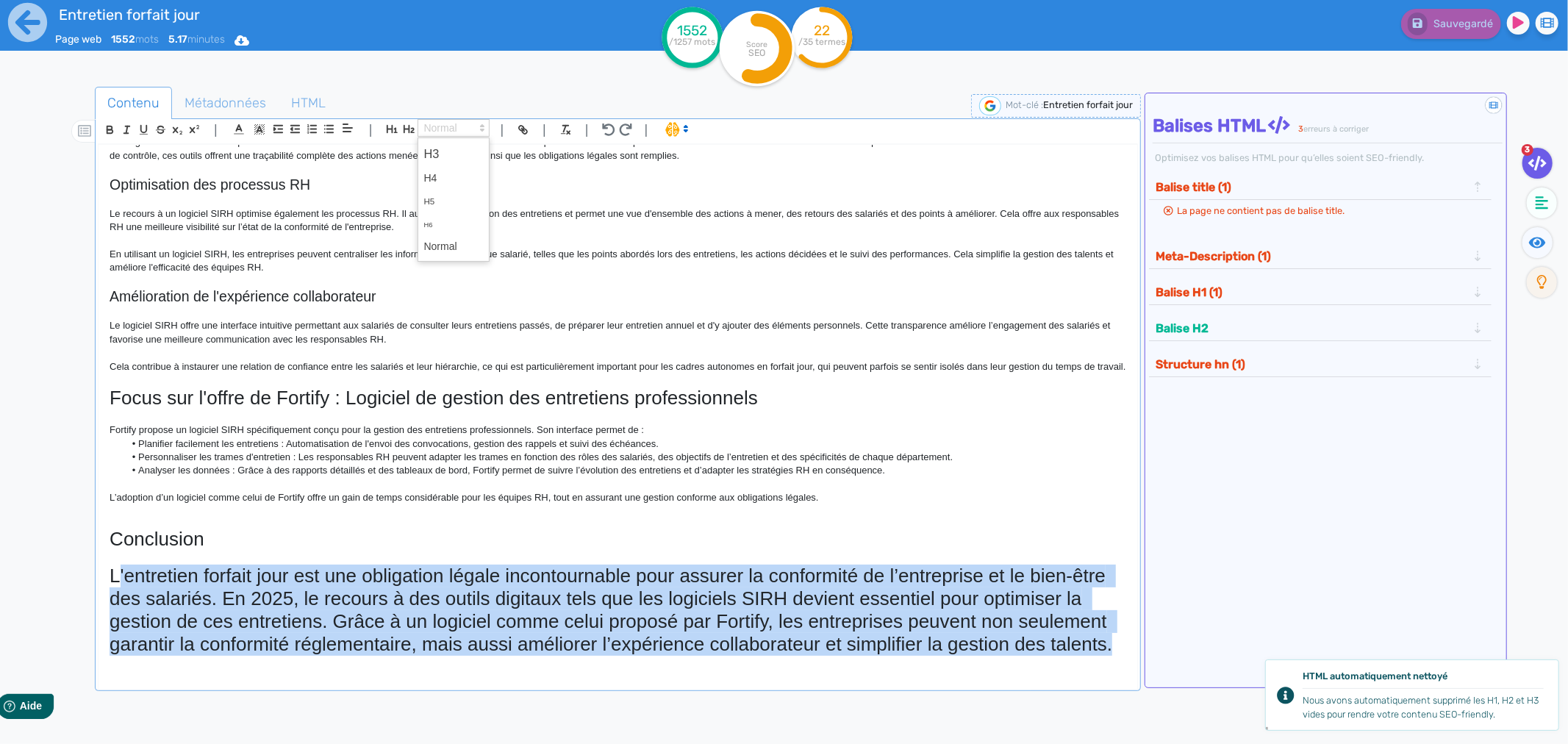
scroll to position [1302, 0]
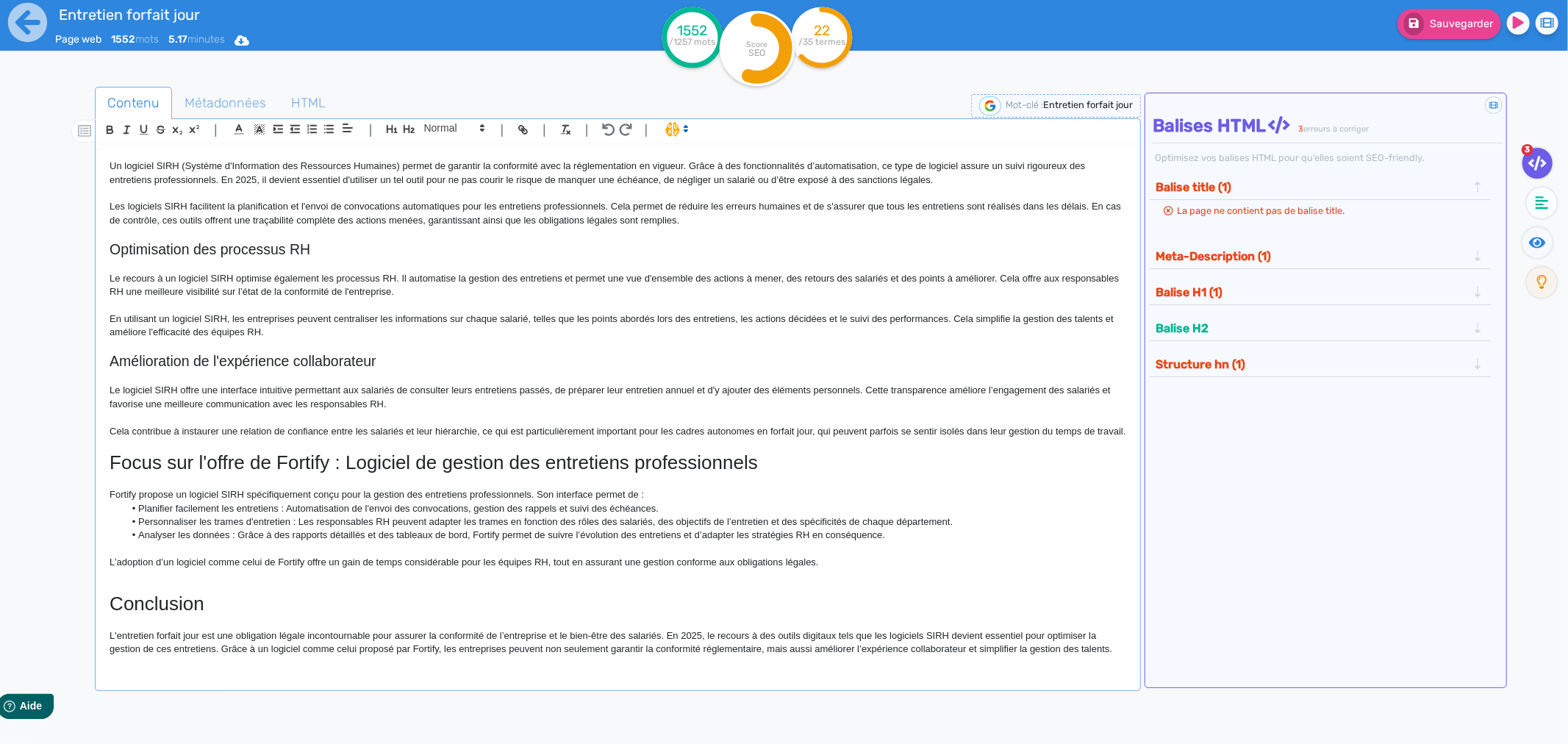
drag, startPoint x: 217, startPoint y: 642, endPoint x: 158, endPoint y: 626, distance: 61.1
click at [215, 641] on p "L'entretien forfait jour est une obligation légale incontournable pour assurer …" at bounding box center [618, 643] width 1017 height 28
click at [113, 631] on p "L'entretien forfait jour est une obligation légale incontournable pour assurer …" at bounding box center [618, 643] width 1017 height 28
click at [108, 637] on div "Entretien forfait jour : règles et pratiques en 2025 Le forfait jour est un dis…" at bounding box center [617, 405] width 1039 height 521
click at [110, 605] on h1 "Conclusion" at bounding box center [618, 604] width 1017 height 23
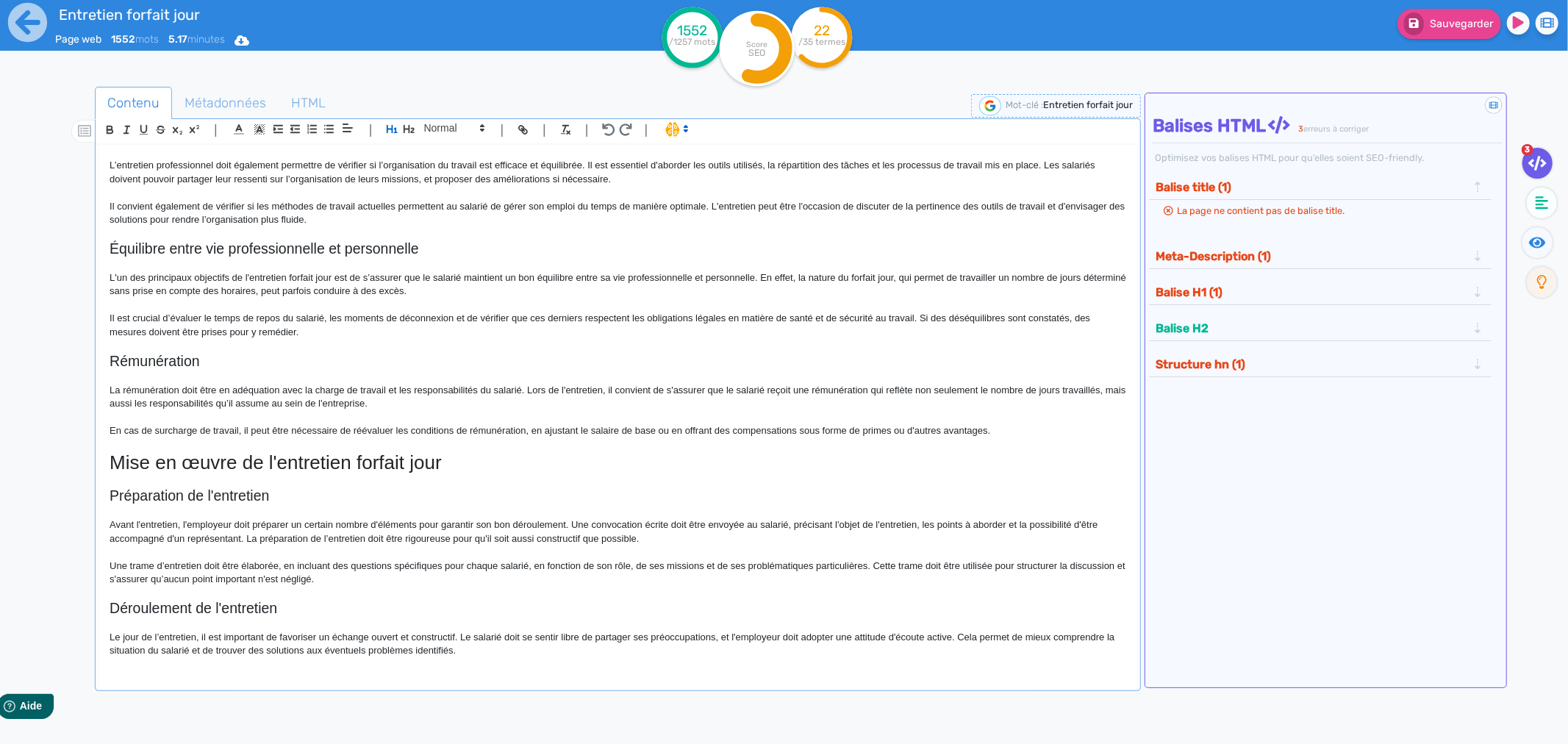
scroll to position [0, 0]
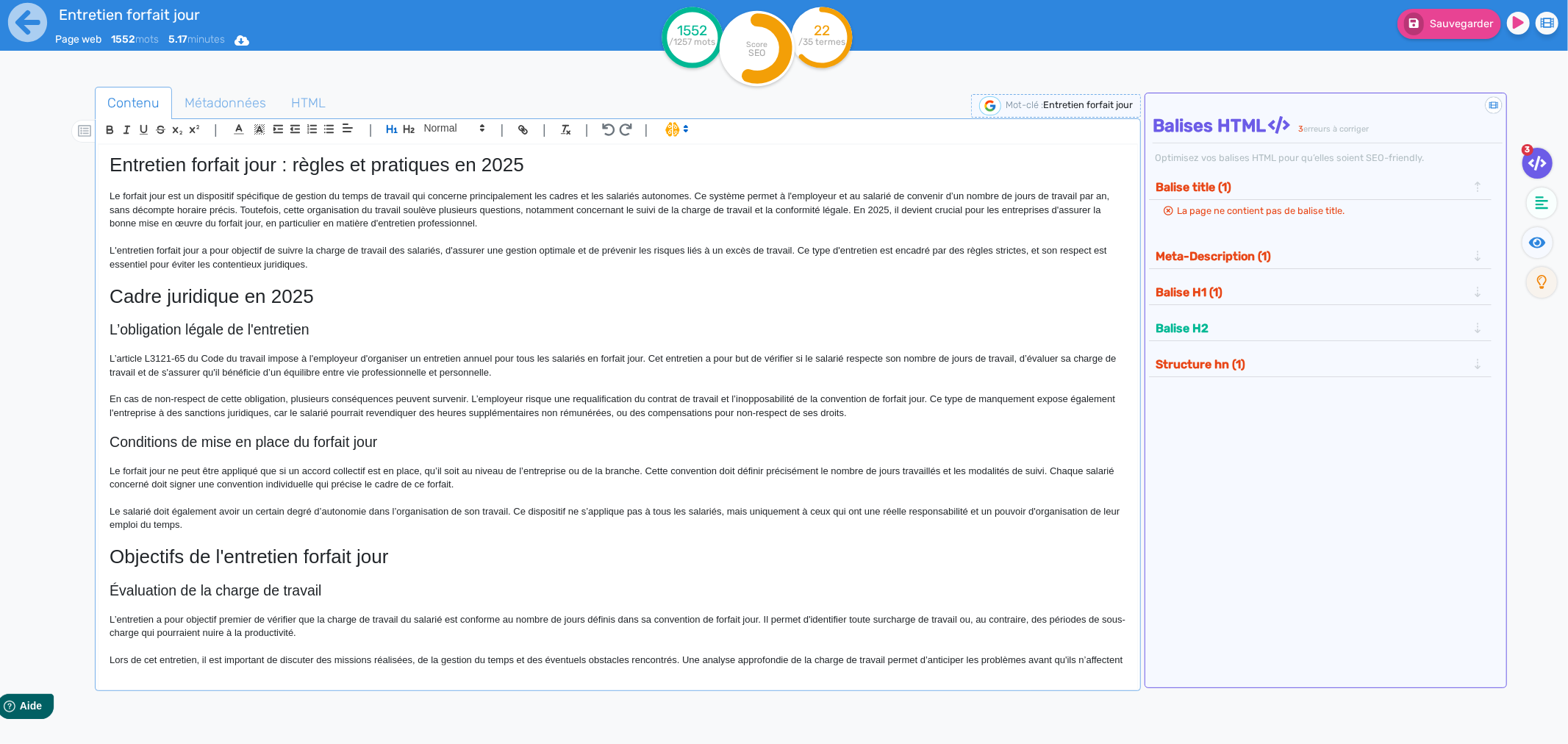
click at [179, 296] on h1 "Cadre juridique en 2025" at bounding box center [618, 297] width 1017 height 23
click at [413, 129] on icon "button" at bounding box center [408, 129] width 12 height 12
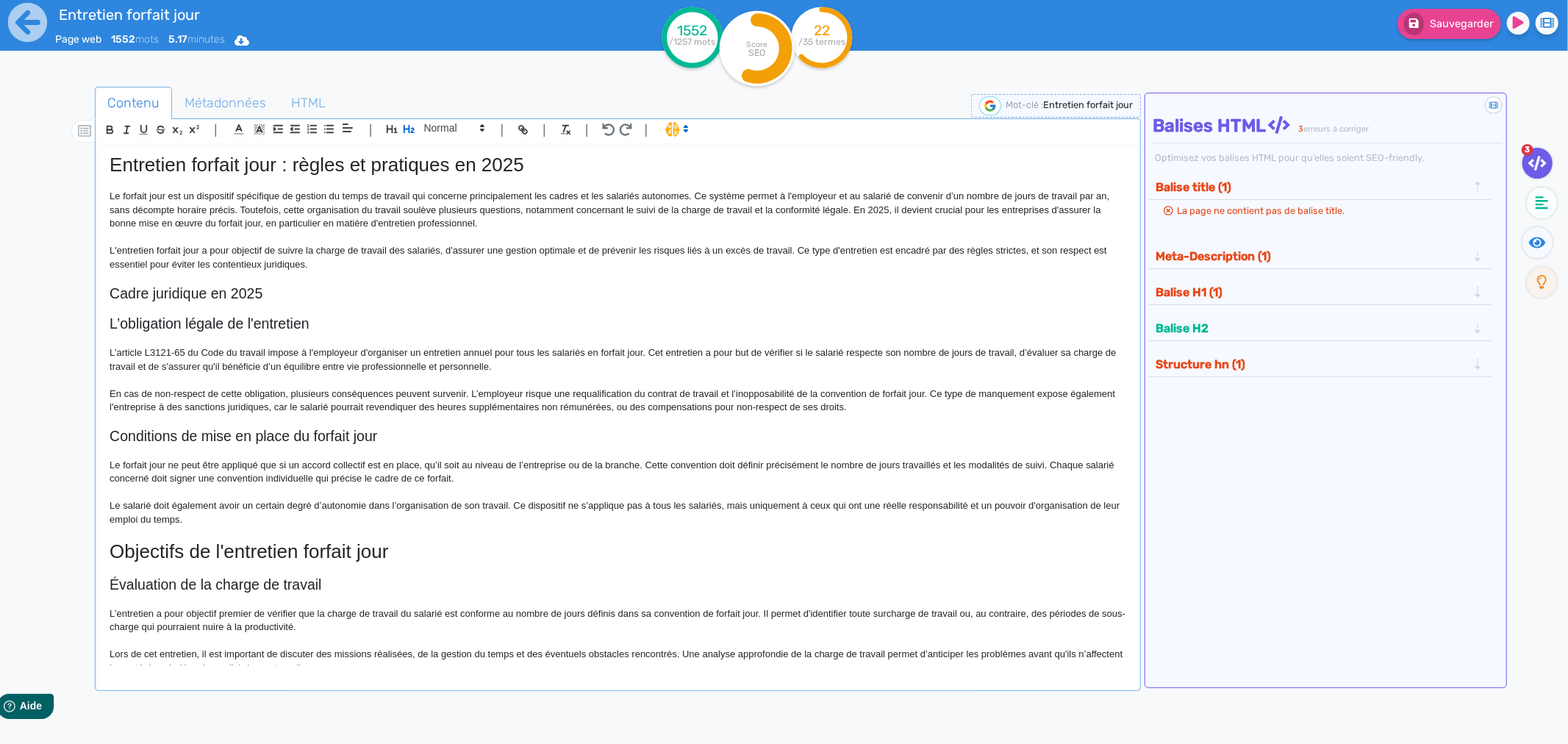
click at [210, 328] on h2 "L’obligation légale de l'entretien" at bounding box center [618, 324] width 1017 height 17
click at [436, 132] on span at bounding box center [454, 128] width 72 height 18
click at [439, 156] on span at bounding box center [453, 153] width 59 height 26
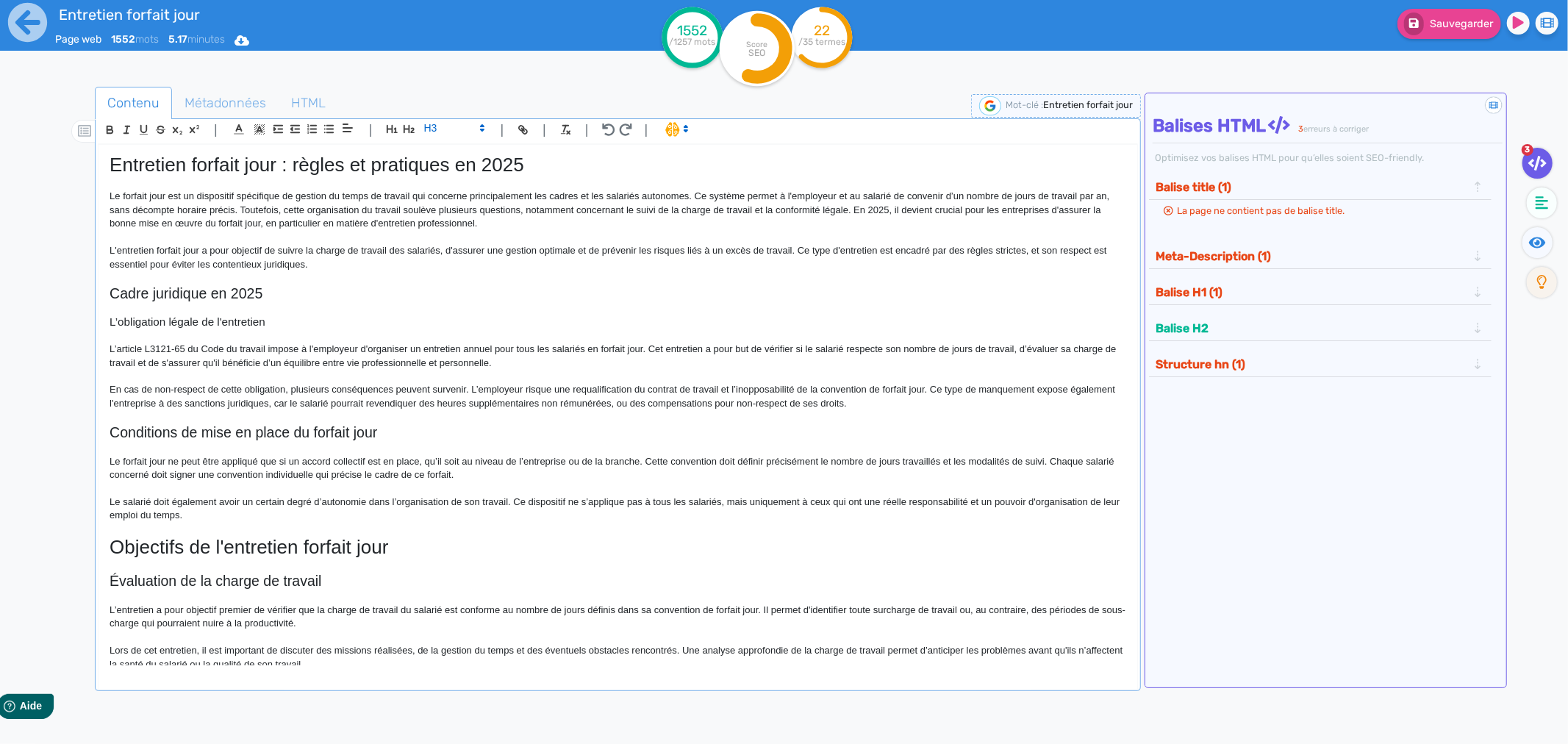
click at [163, 435] on h2 "Conditions de mise en place du forfait jour" at bounding box center [618, 432] width 1017 height 17
drag, startPoint x: 163, startPoint y: 435, endPoint x: 368, endPoint y: 270, distance: 263.2
click at [163, 436] on h2 "Conditions de mise en place du forfait jour" at bounding box center [618, 432] width 1017 height 17
click at [431, 124] on span at bounding box center [454, 128] width 72 height 18
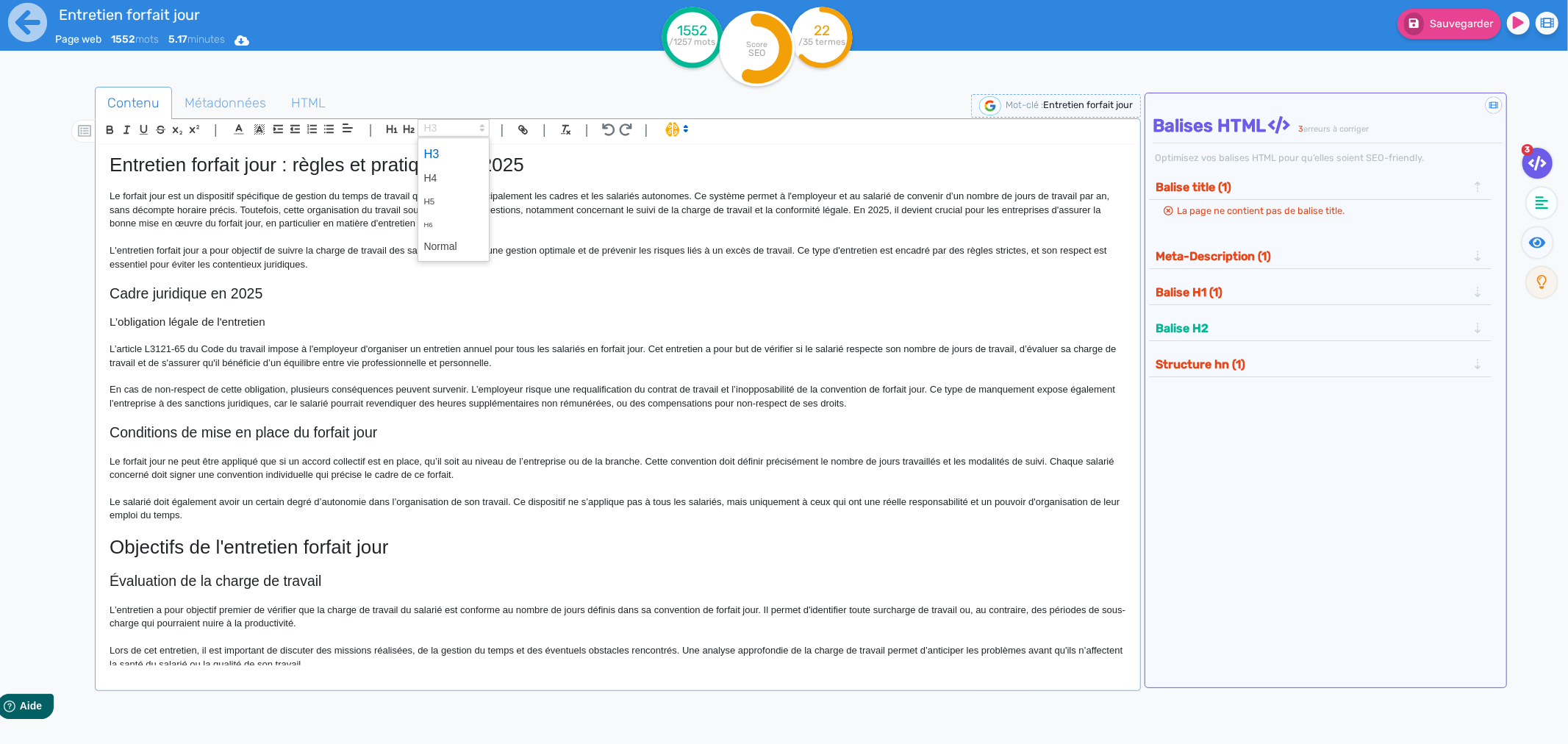
click at [441, 150] on span at bounding box center [453, 153] width 59 height 26
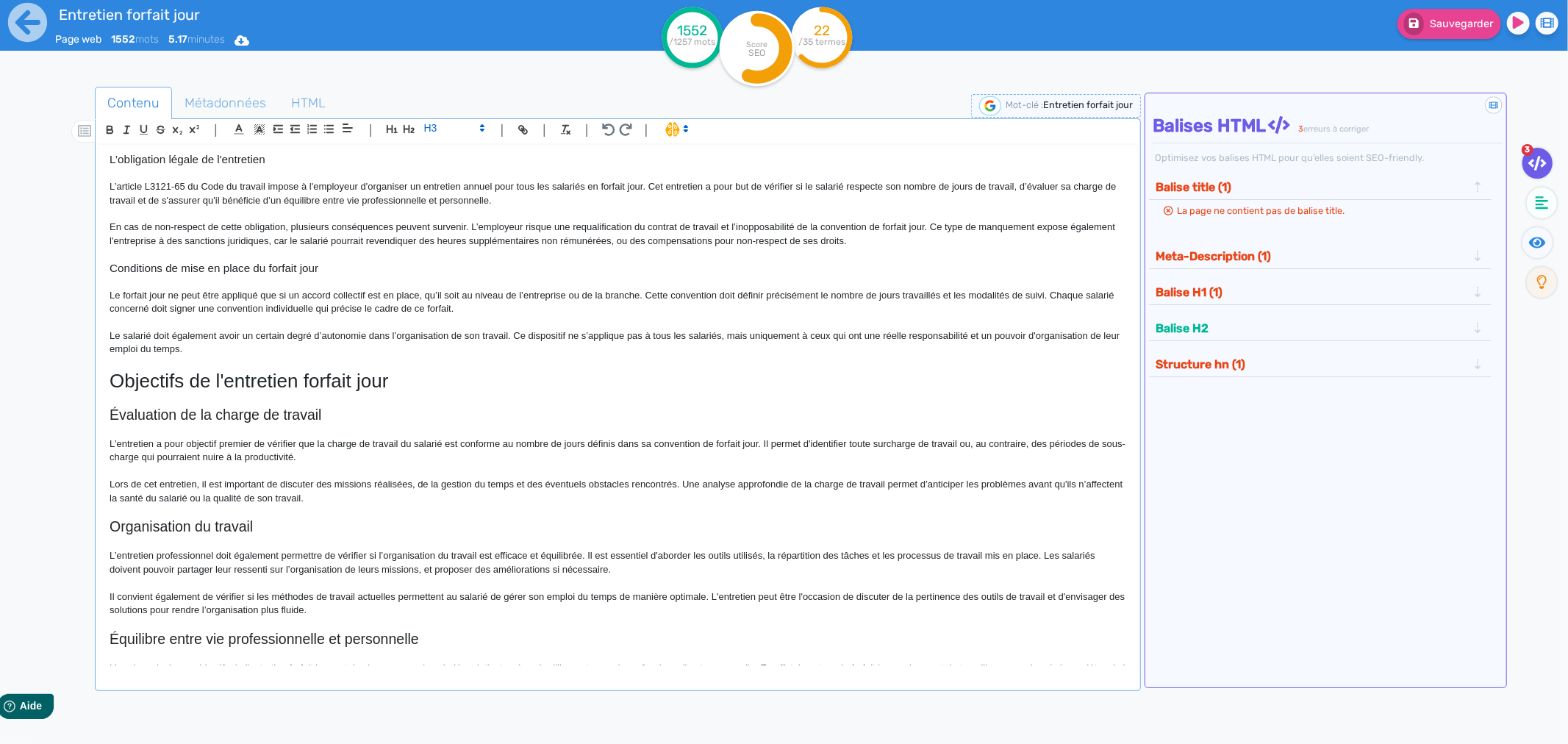
scroll to position [163, 0]
click at [188, 378] on h1 "Objectifs de l'entretien forfait jour" at bounding box center [618, 381] width 1017 height 23
click at [408, 127] on icon "button" at bounding box center [408, 129] width 11 height 8
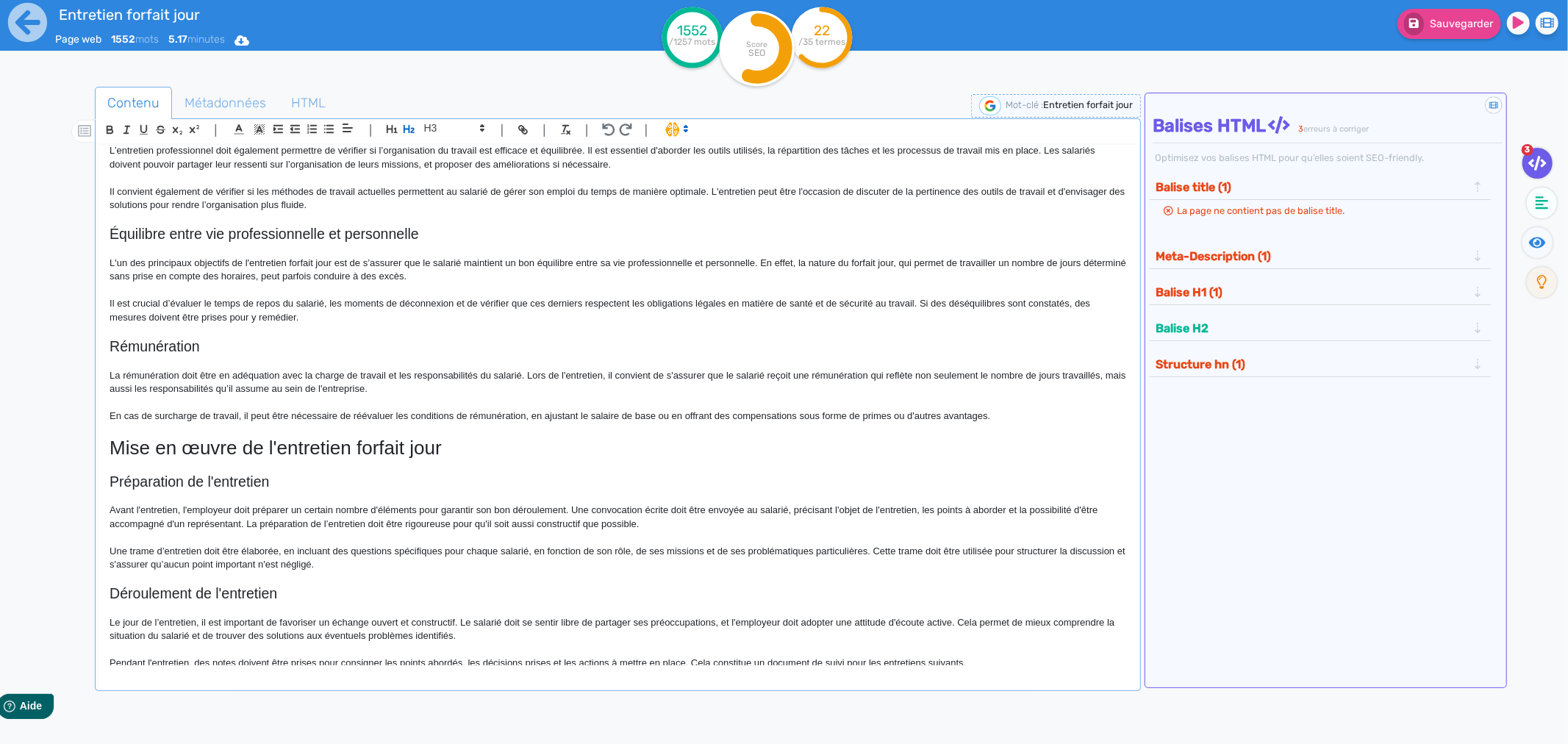
scroll to position [572, 0]
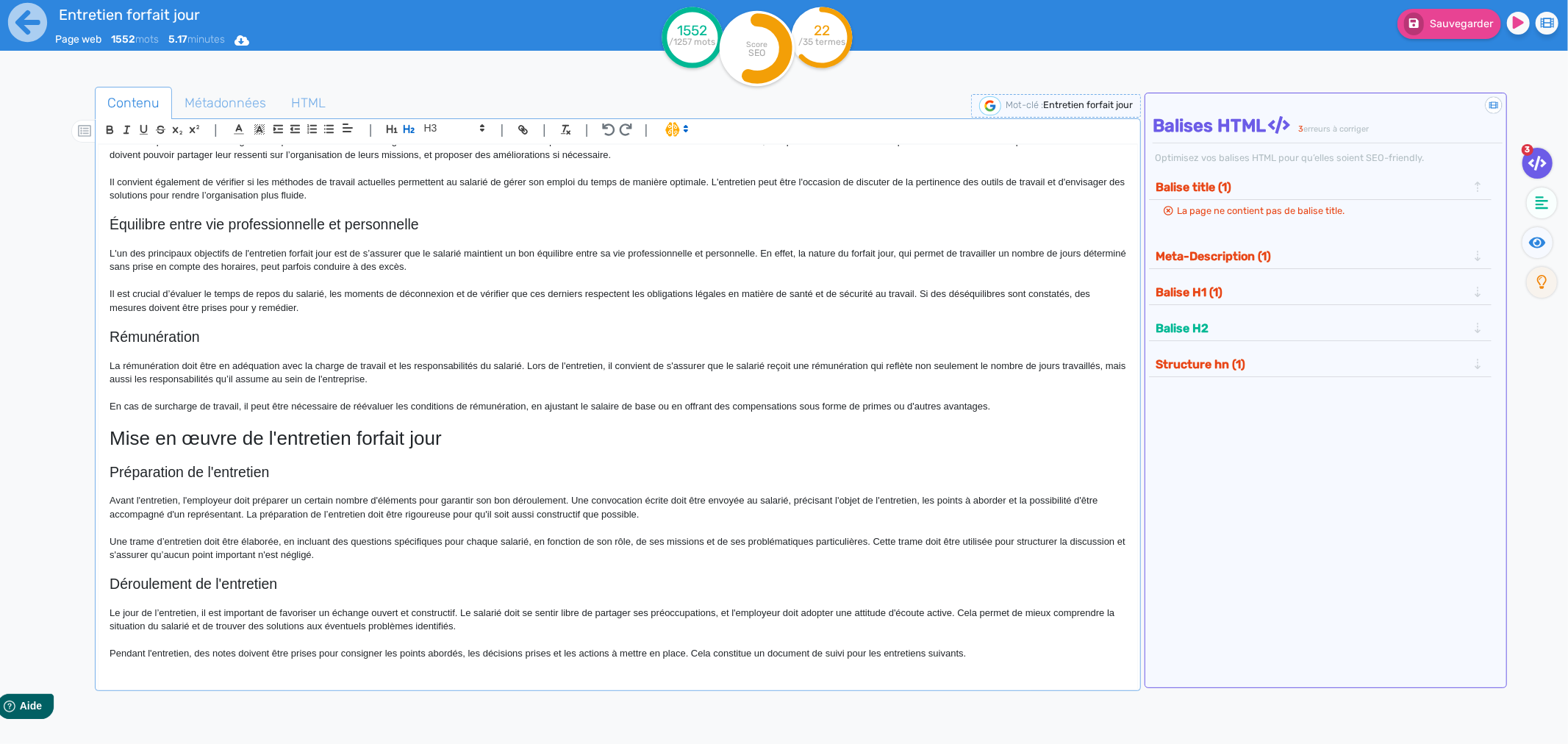
click at [200, 435] on h1 "Mise en œuvre de l'entretien forfait jour" at bounding box center [618, 439] width 1017 height 23
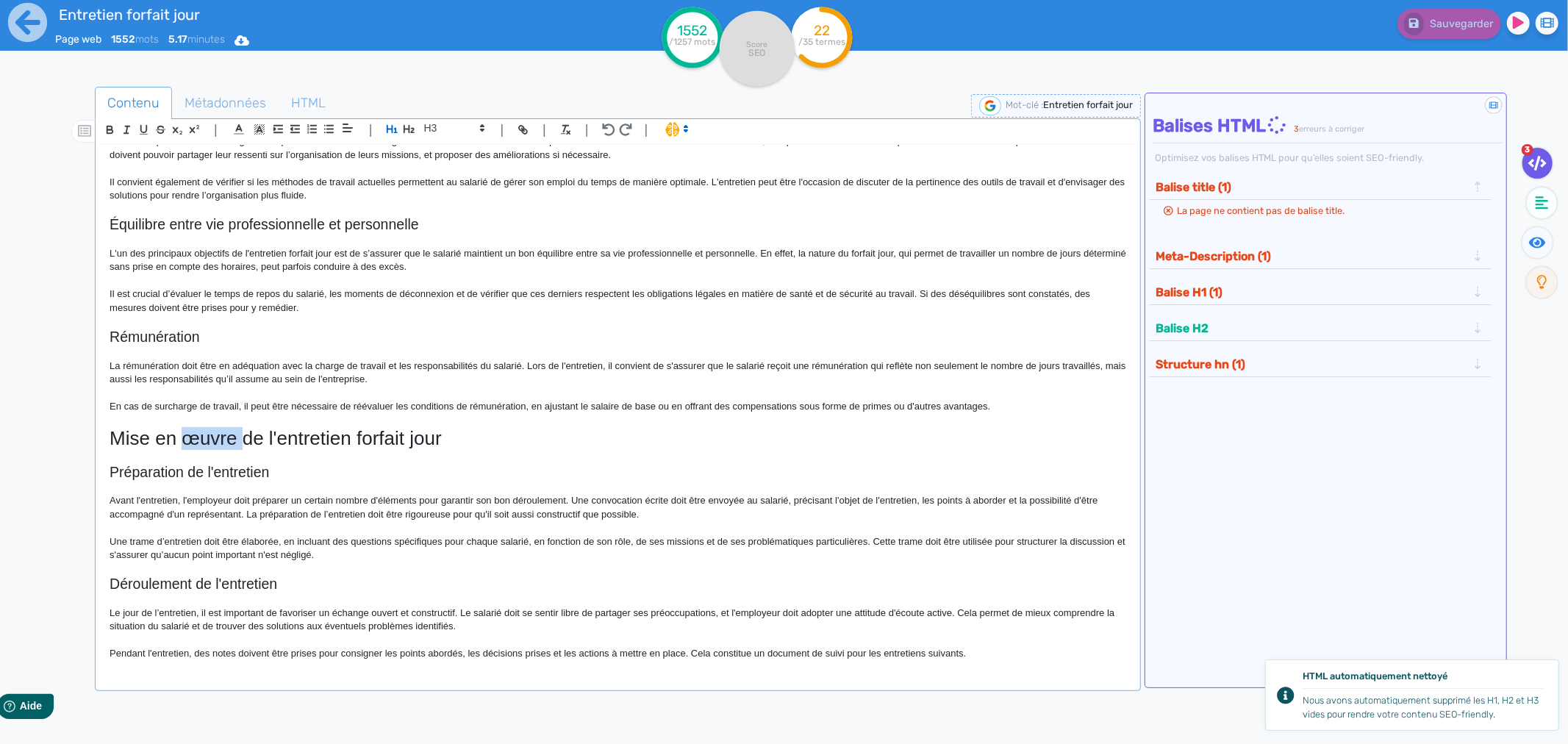
click at [200, 435] on h1 "Mise en œuvre de l'entretien forfait jour" at bounding box center [618, 439] width 1017 height 23
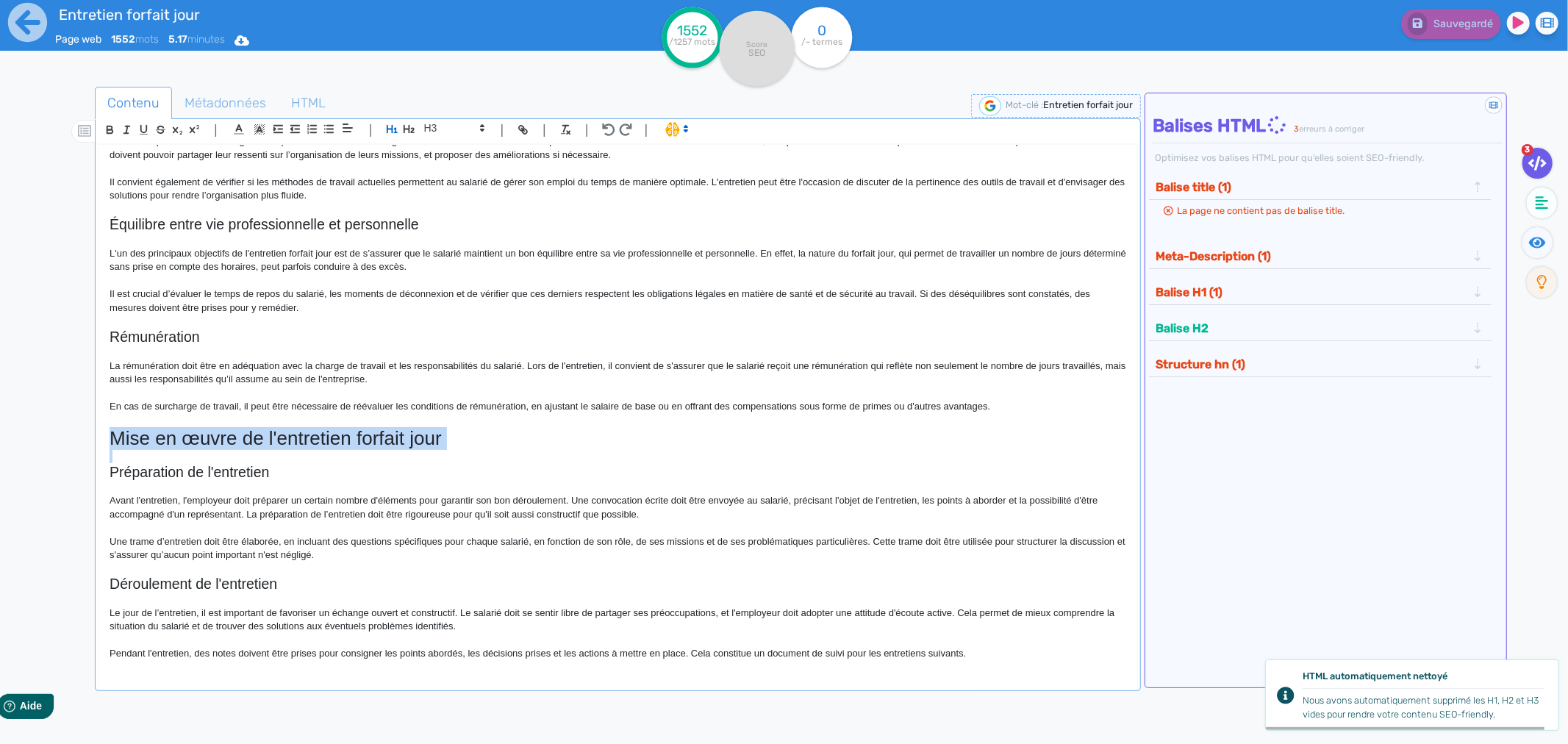
click at [200, 435] on h1 "Mise en œuvre de l'entretien forfait jour" at bounding box center [618, 439] width 1017 height 23
click at [405, 132] on icon "button" at bounding box center [408, 129] width 12 height 12
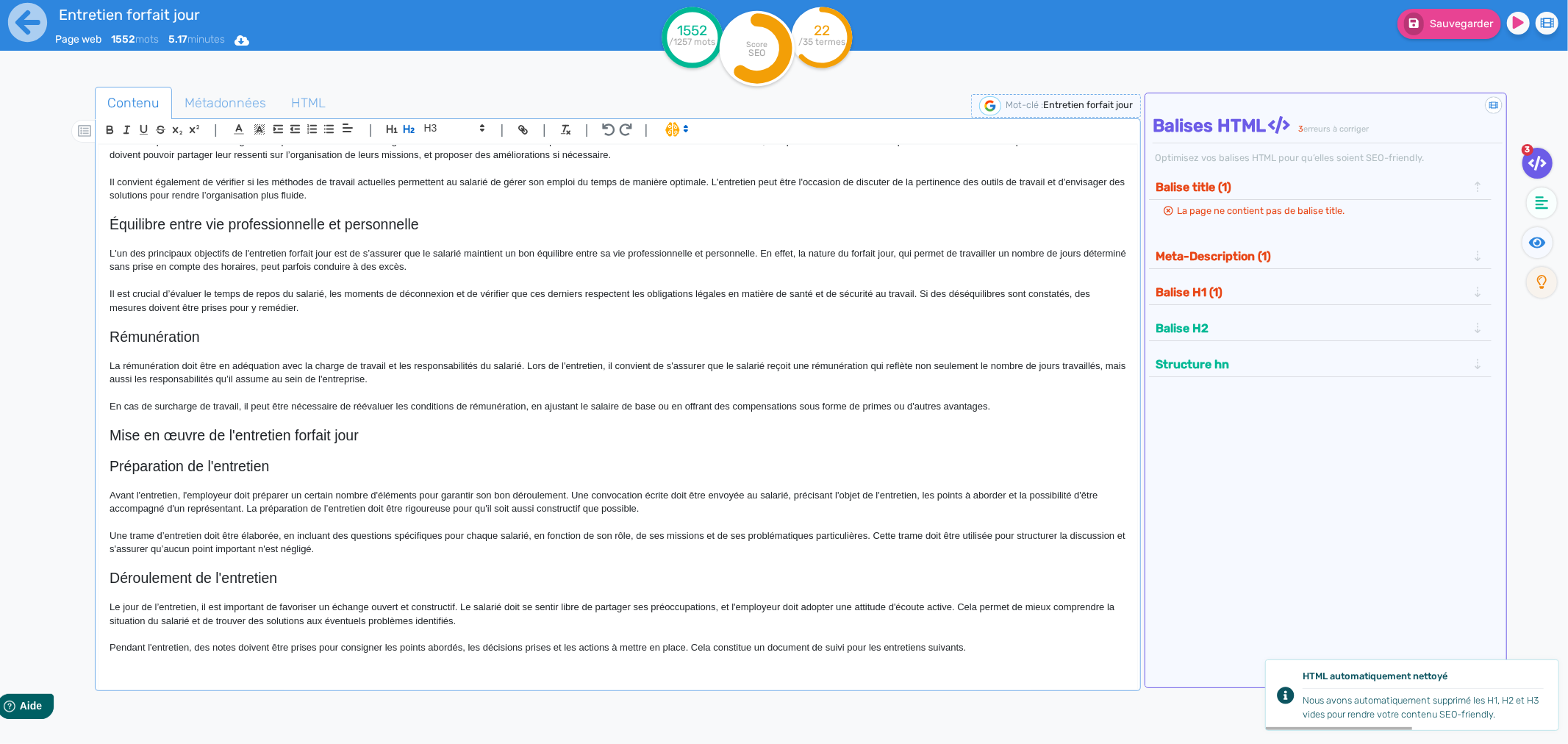
click at [195, 460] on h2 "Préparation de l'entretien" at bounding box center [618, 467] width 1017 height 17
click at [437, 131] on span at bounding box center [454, 128] width 72 height 18
click at [430, 151] on span at bounding box center [453, 153] width 59 height 26
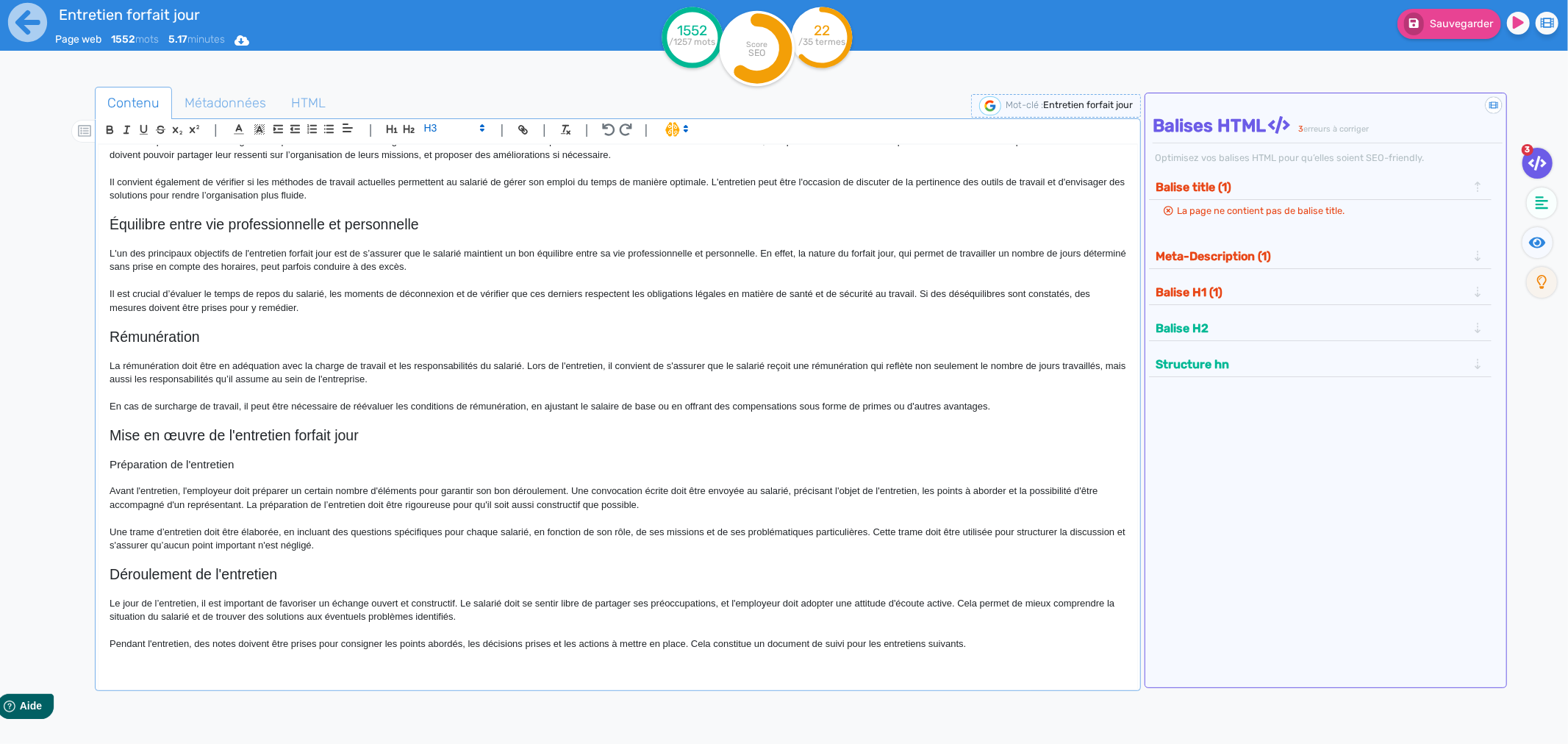
click at [186, 574] on h2 "Déroulement de l'entretien" at bounding box center [618, 574] width 1017 height 17
drag, startPoint x: 186, startPoint y: 574, endPoint x: 273, endPoint y: 419, distance: 177.7
click at [186, 573] on h2 "Déroulement de l'entretien" at bounding box center [618, 574] width 1017 height 17
click at [438, 131] on span at bounding box center [454, 128] width 72 height 18
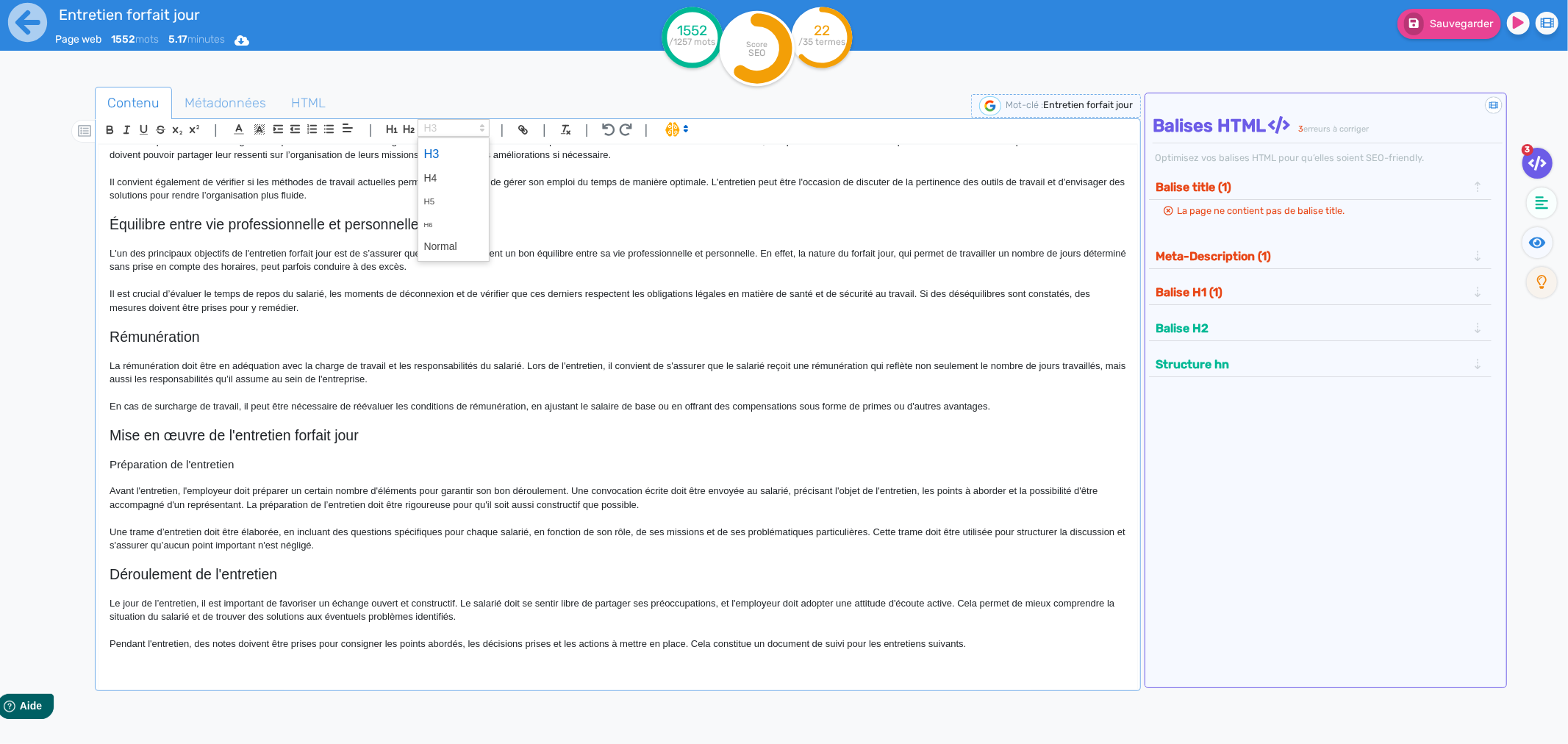
click at [434, 151] on span at bounding box center [453, 153] width 59 height 26
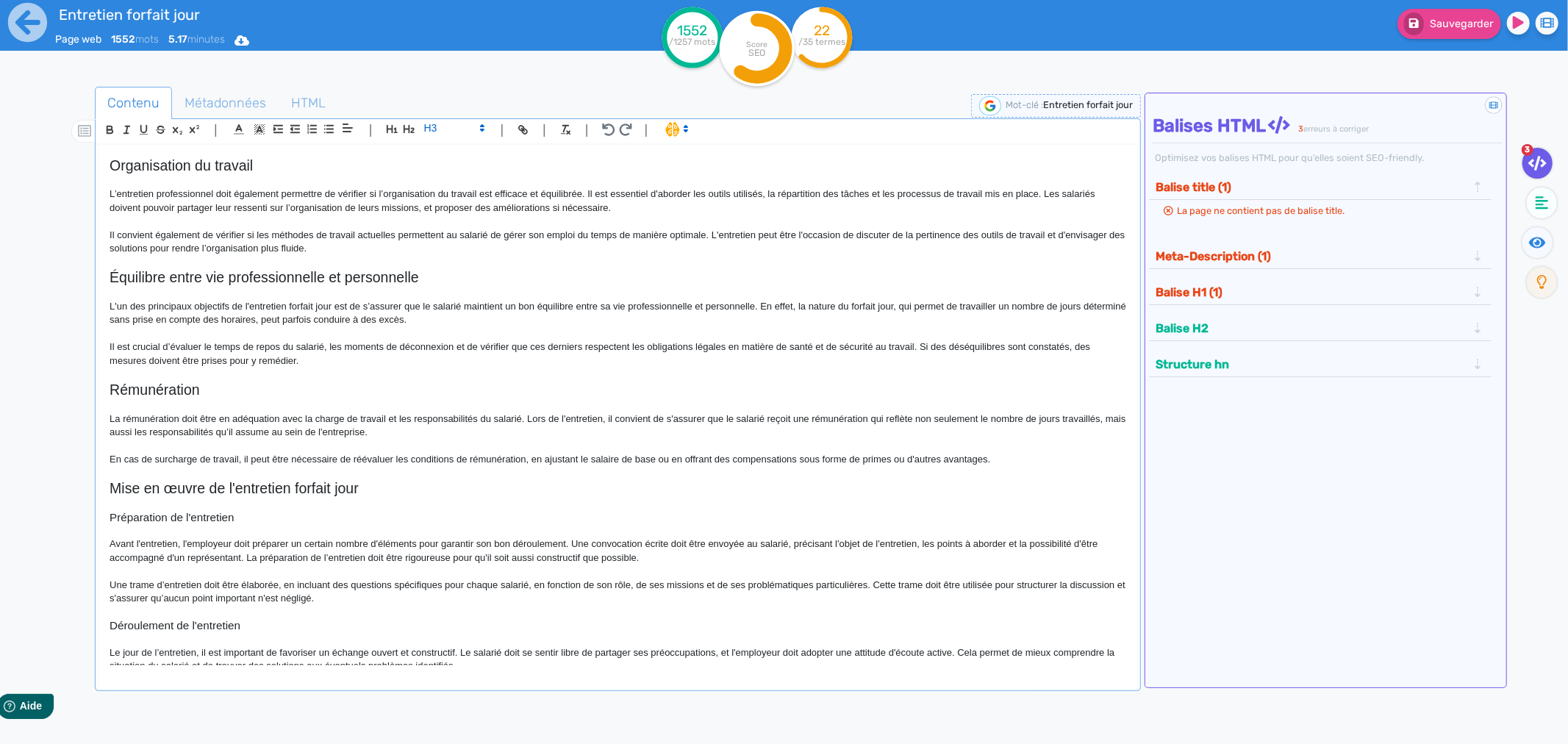
scroll to position [490, 0]
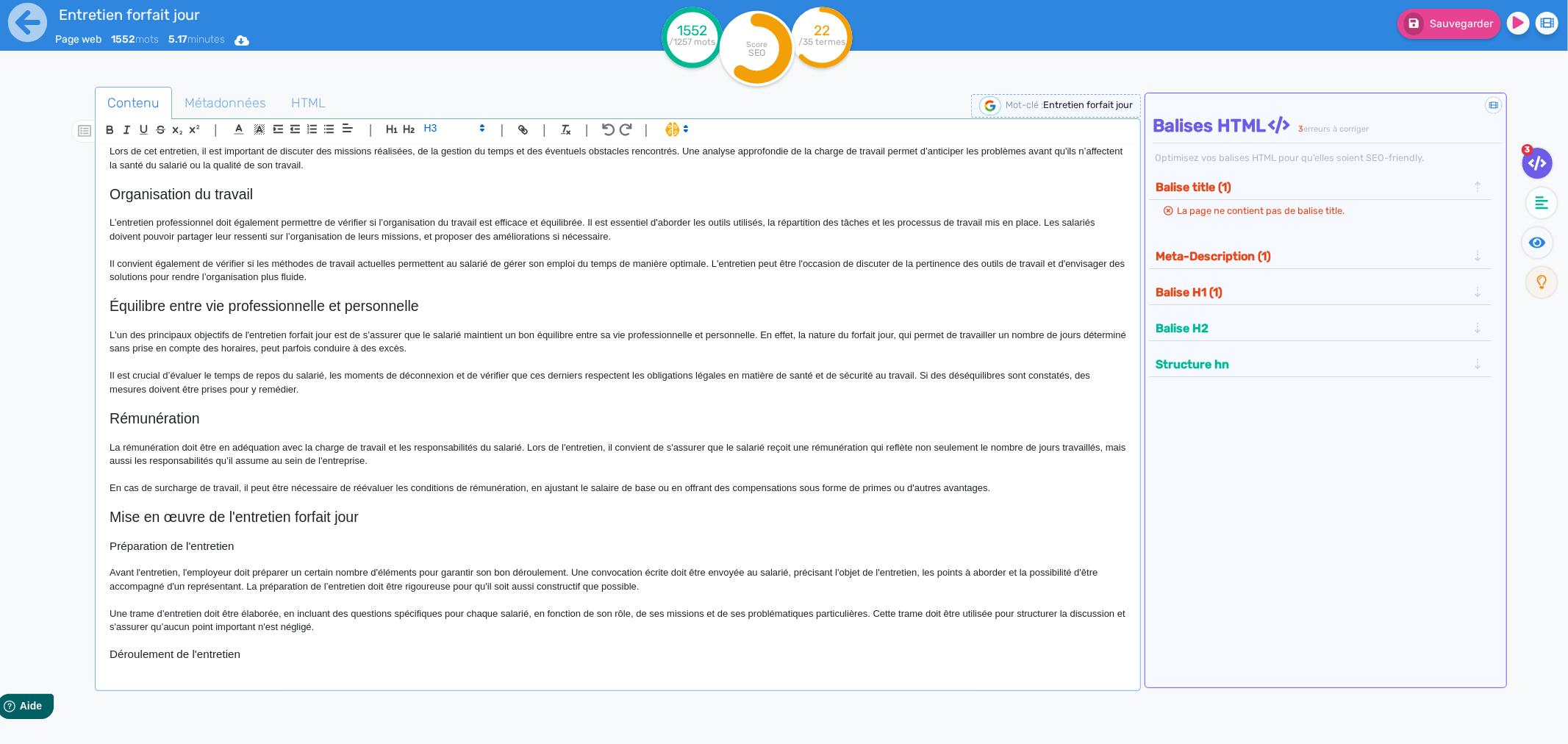
click at [149, 421] on h2 "Rémunération" at bounding box center [618, 419] width 1017 height 17
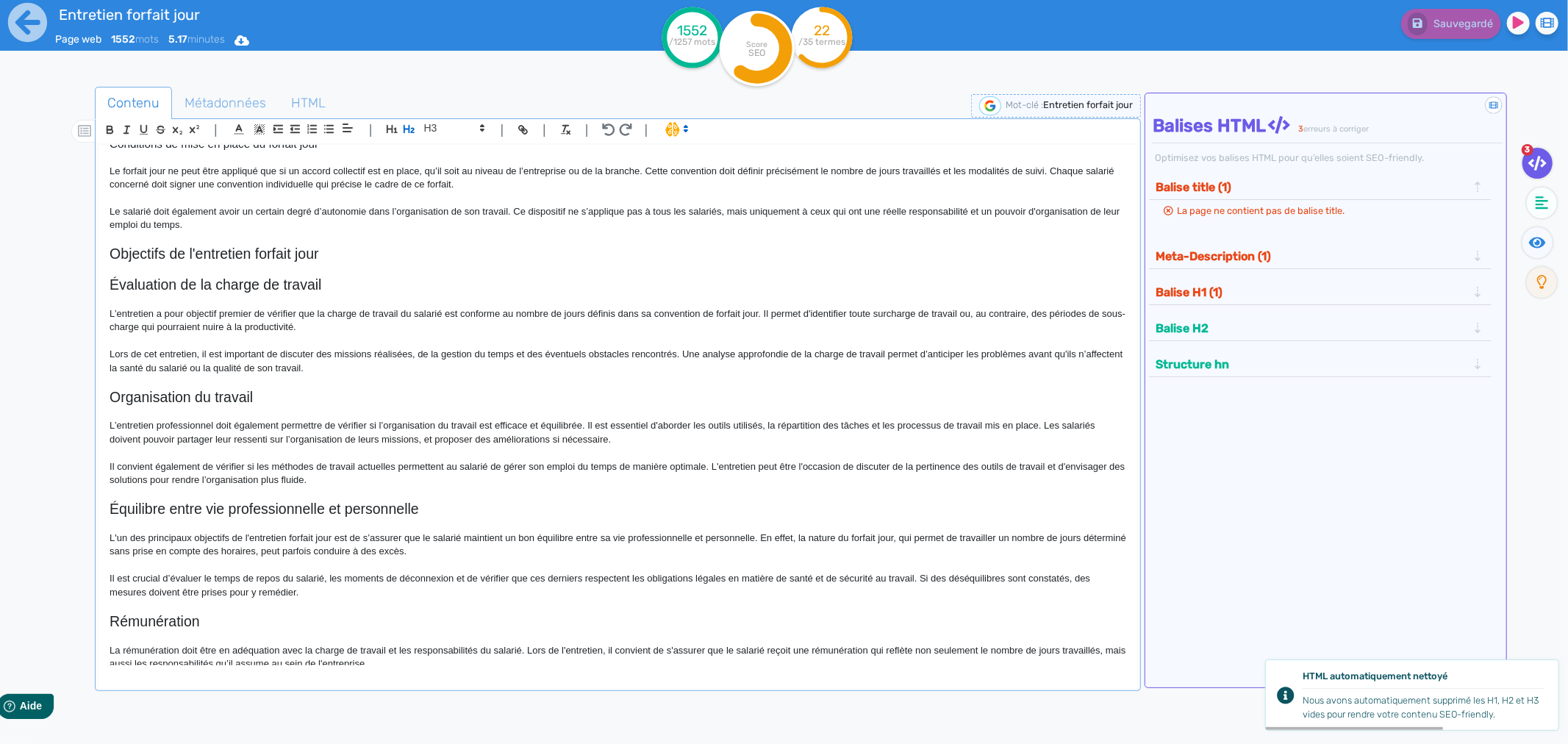
scroll to position [245, 0]
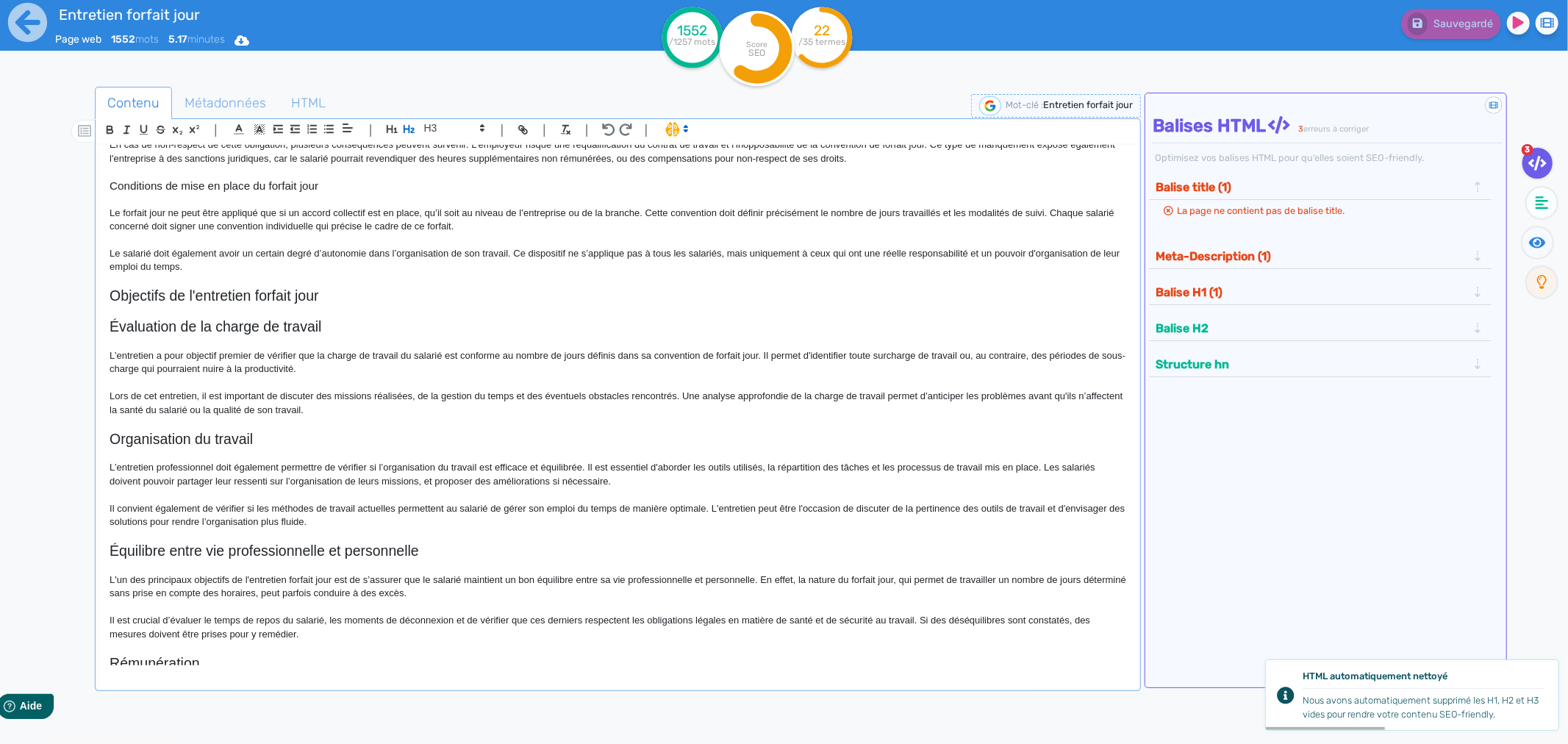
click at [189, 292] on h2 "Objectifs de l'entretien forfait jour" at bounding box center [618, 296] width 1017 height 17
click at [172, 328] on h2 "Évaluation de la charge de travail" at bounding box center [618, 327] width 1017 height 17
click at [435, 126] on span at bounding box center [454, 128] width 72 height 18
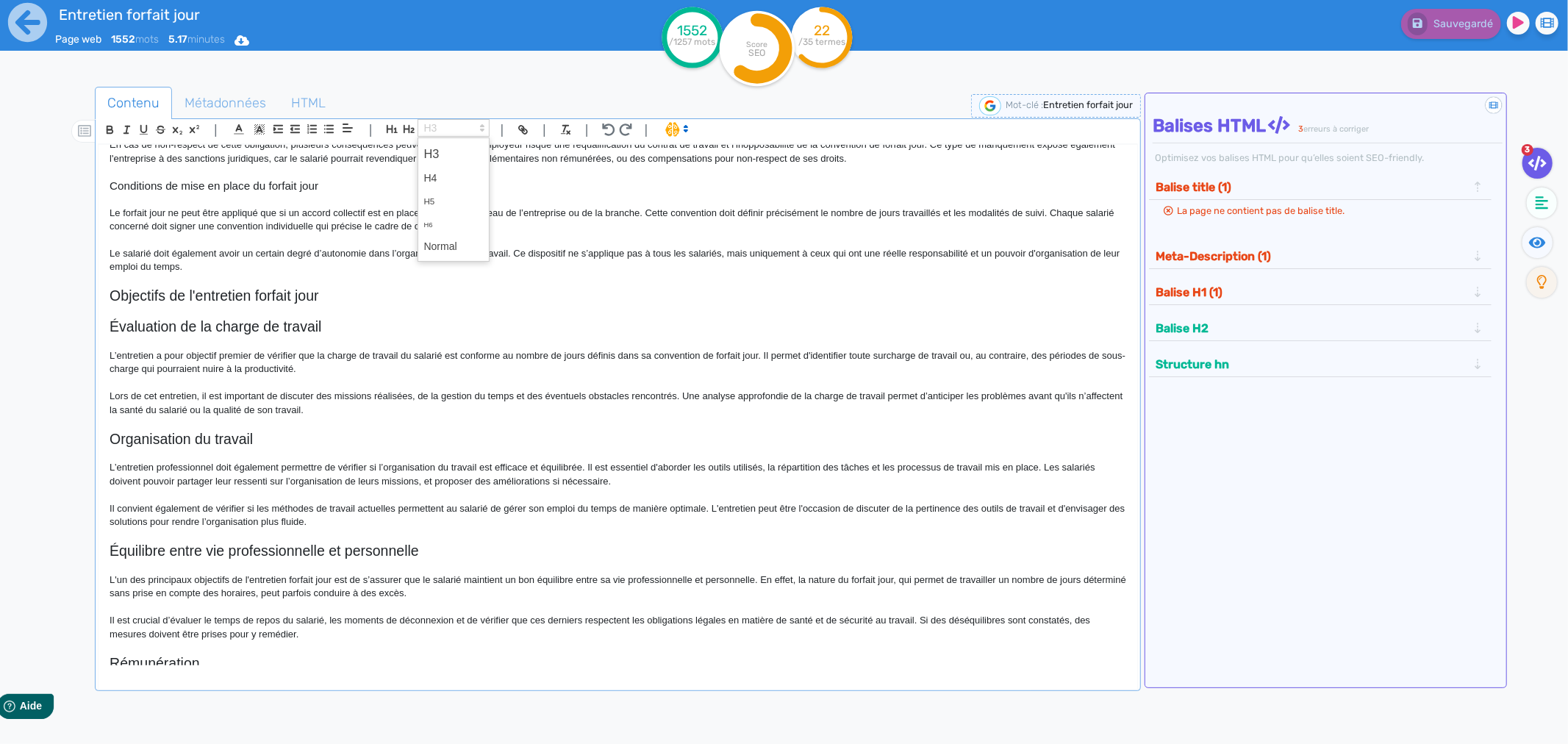
click at [437, 147] on span at bounding box center [453, 153] width 59 height 26
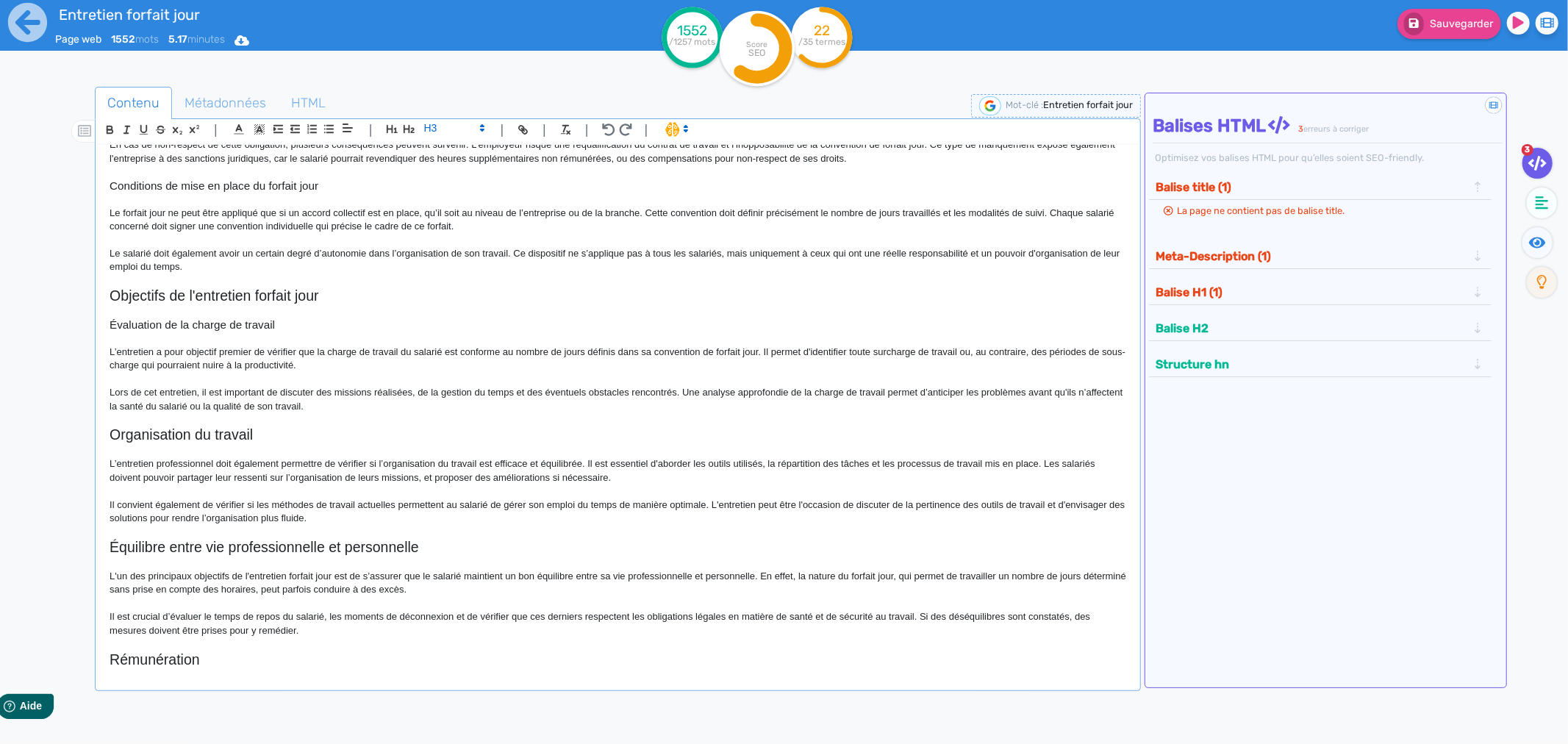
click at [154, 437] on h2 "Organisation du travail" at bounding box center [618, 435] width 1017 height 17
click at [445, 124] on span at bounding box center [454, 128] width 72 height 18
click at [440, 155] on span at bounding box center [453, 153] width 59 height 26
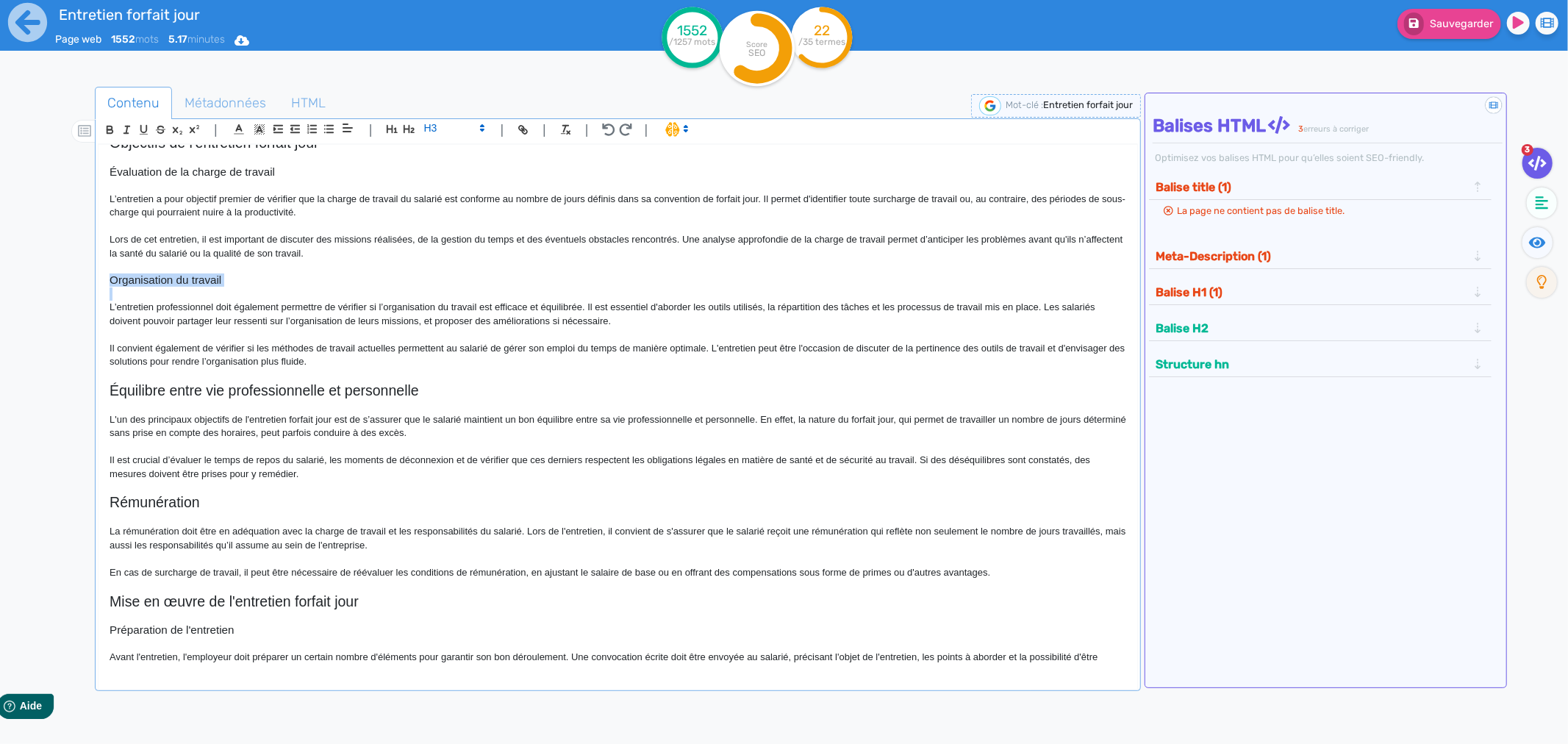
scroll to position [408, 0]
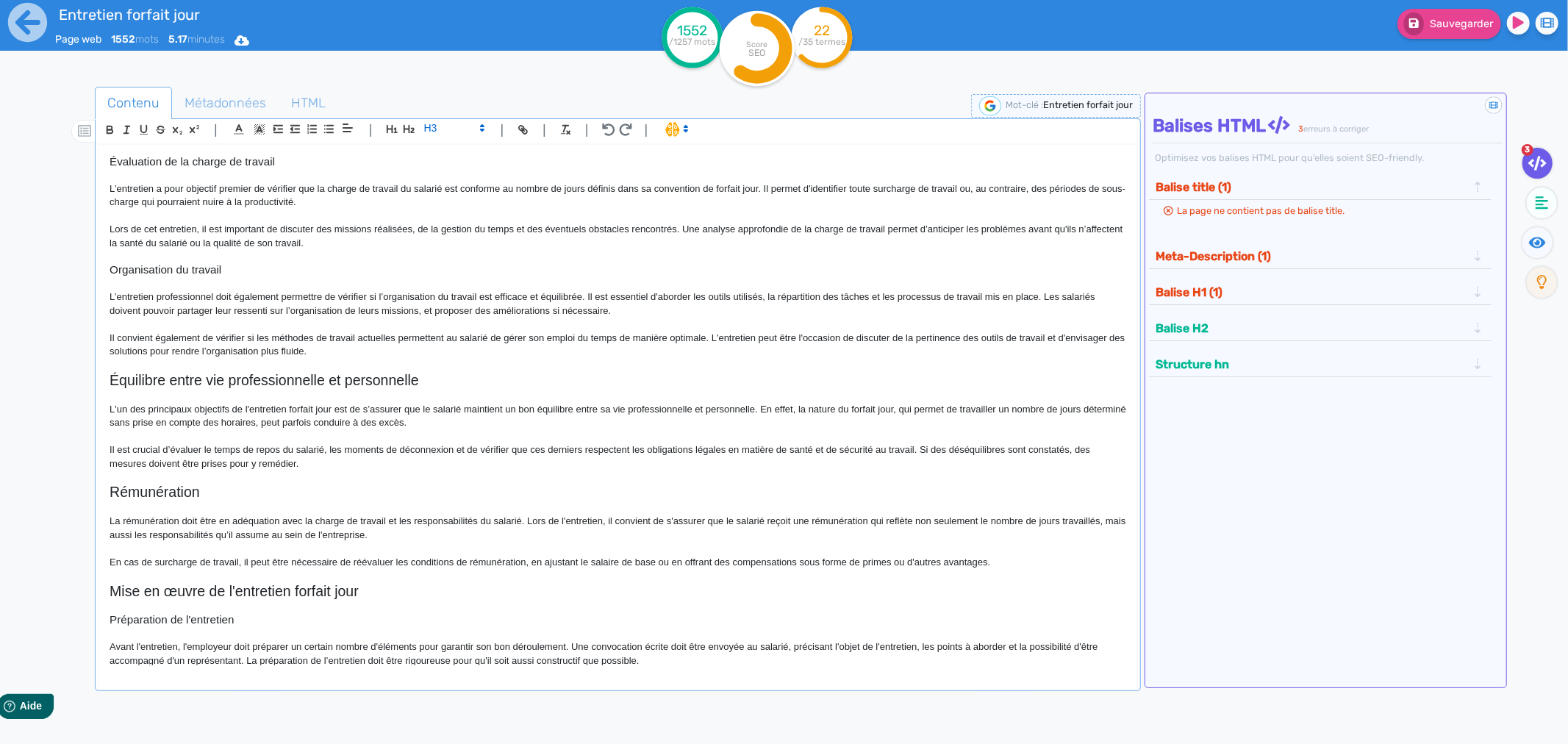
click at [198, 379] on h2 "Équilibre entre vie professionnelle et personnelle" at bounding box center [618, 381] width 1017 height 17
drag, startPoint x: 198, startPoint y: 379, endPoint x: 334, endPoint y: 275, distance: 171.2
click at [202, 376] on h2 "Équilibre entre vie professionnelle et personnelle" at bounding box center [618, 381] width 1017 height 17
click at [442, 122] on span at bounding box center [454, 128] width 72 height 18
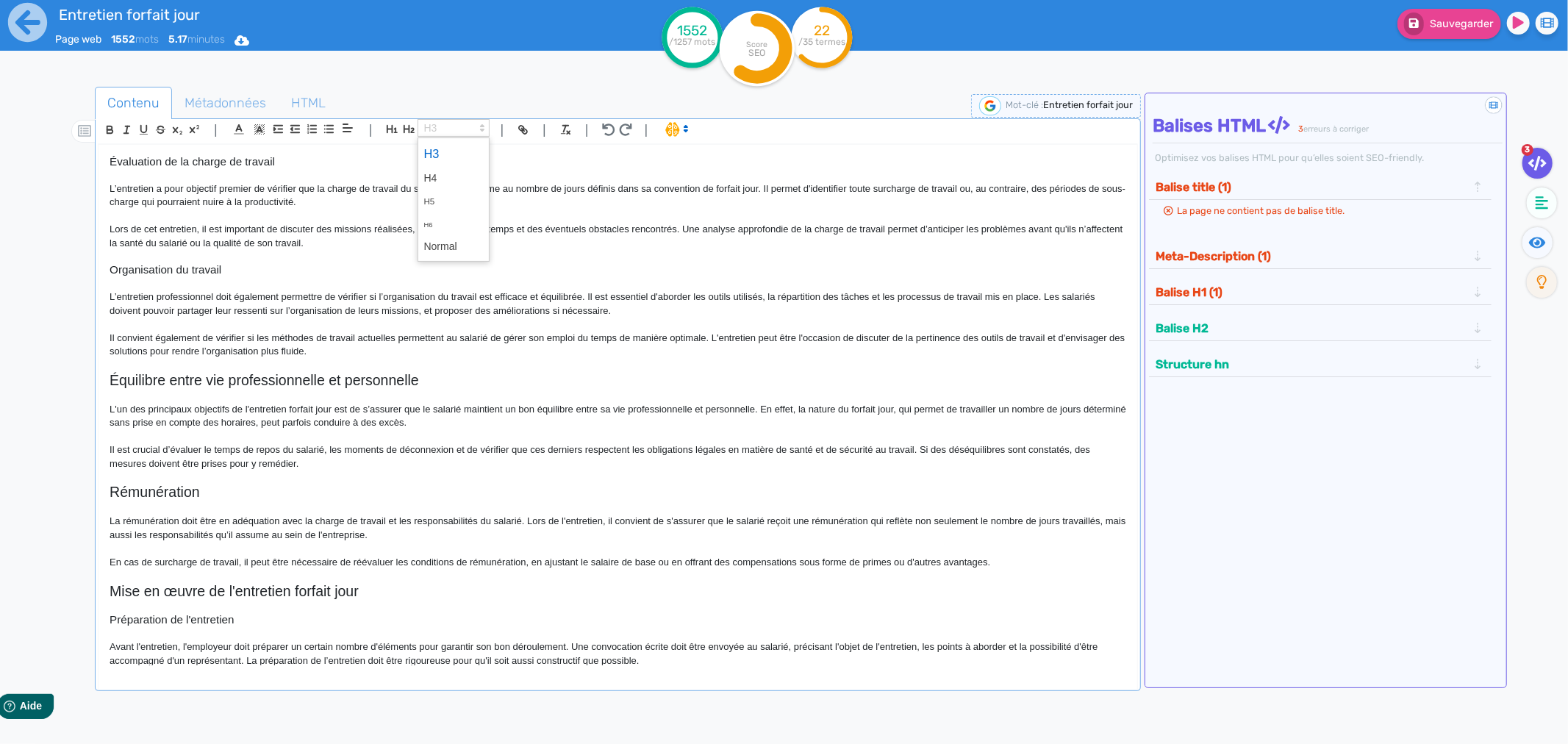
click at [434, 152] on span at bounding box center [453, 153] width 59 height 26
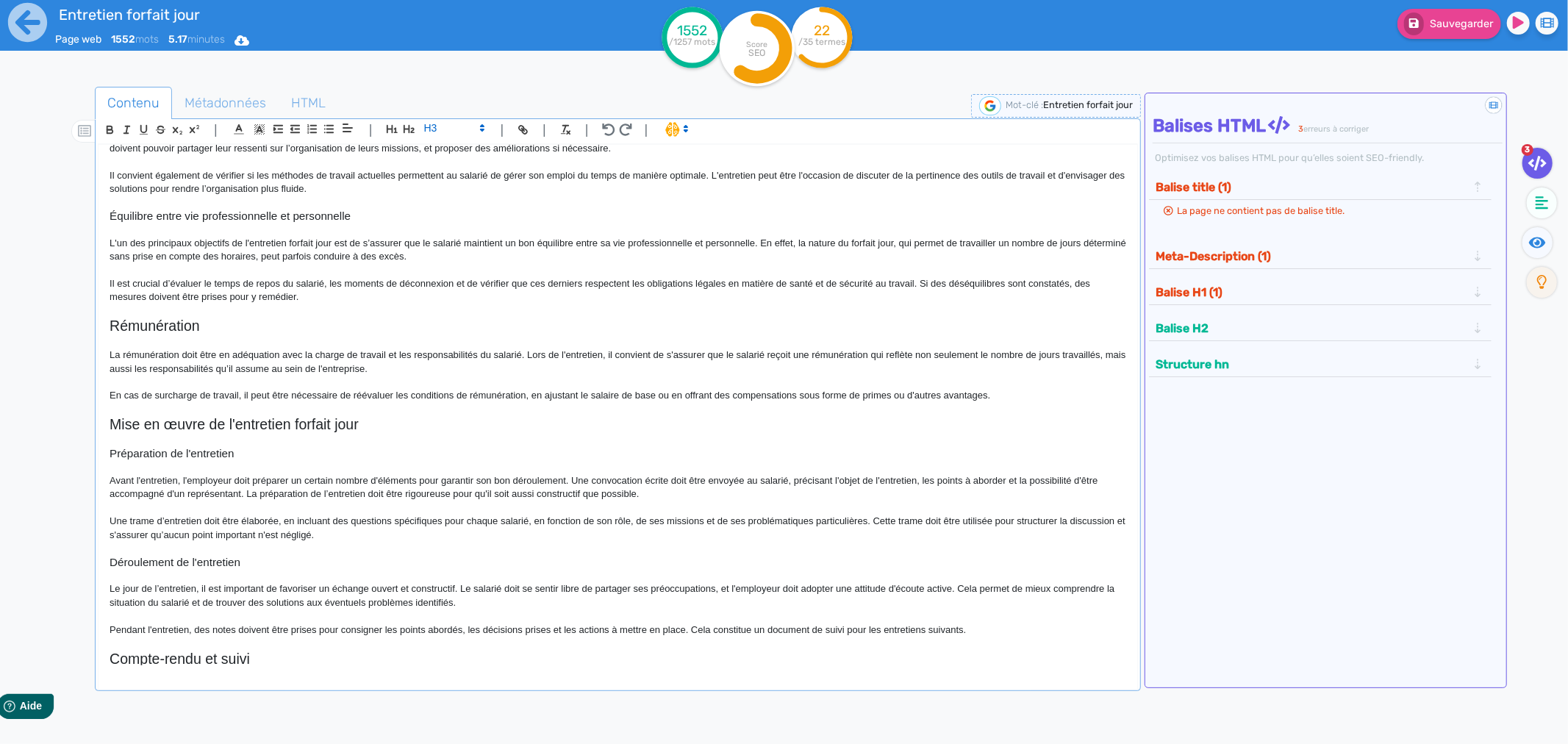
scroll to position [572, 0]
click at [156, 328] on h2 "Rémunération" at bounding box center [618, 326] width 1017 height 17
click at [438, 123] on span at bounding box center [454, 128] width 72 height 18
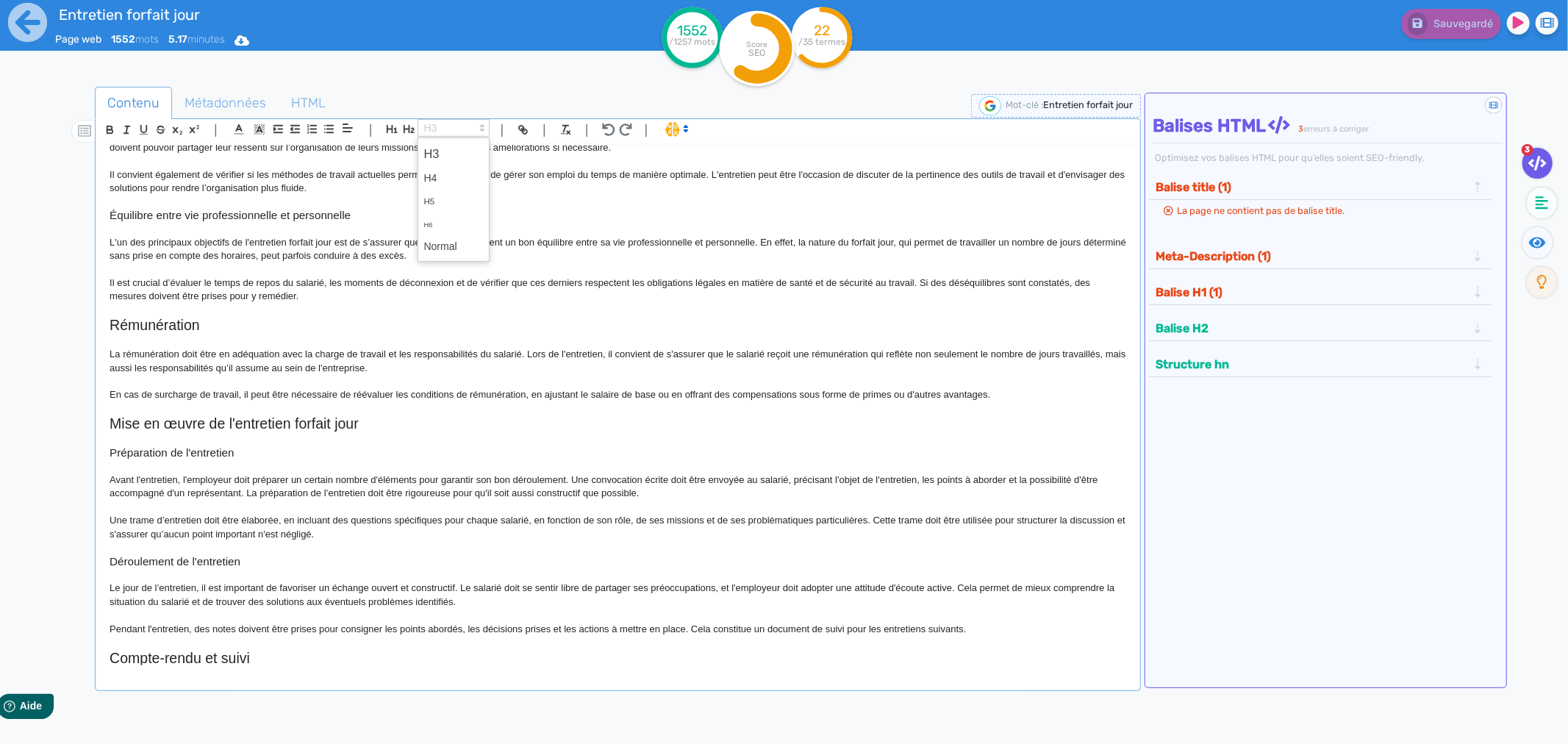
drag, startPoint x: 434, startPoint y: 151, endPoint x: 398, endPoint y: 165, distance: 38.6
click at [430, 151] on span at bounding box center [453, 153] width 59 height 26
click at [173, 419] on h2 "Mise en œuvre de l'entretien forfait jour" at bounding box center [618, 420] width 1017 height 17
click at [112, 392] on p "En cas de surcharge de travail, il peut être nécessaire de réévaluer les condit…" at bounding box center [618, 392] width 1017 height 13
click at [134, 415] on h2 "Mise en œuvre de l'entretien forfait jour" at bounding box center [618, 420] width 1017 height 17
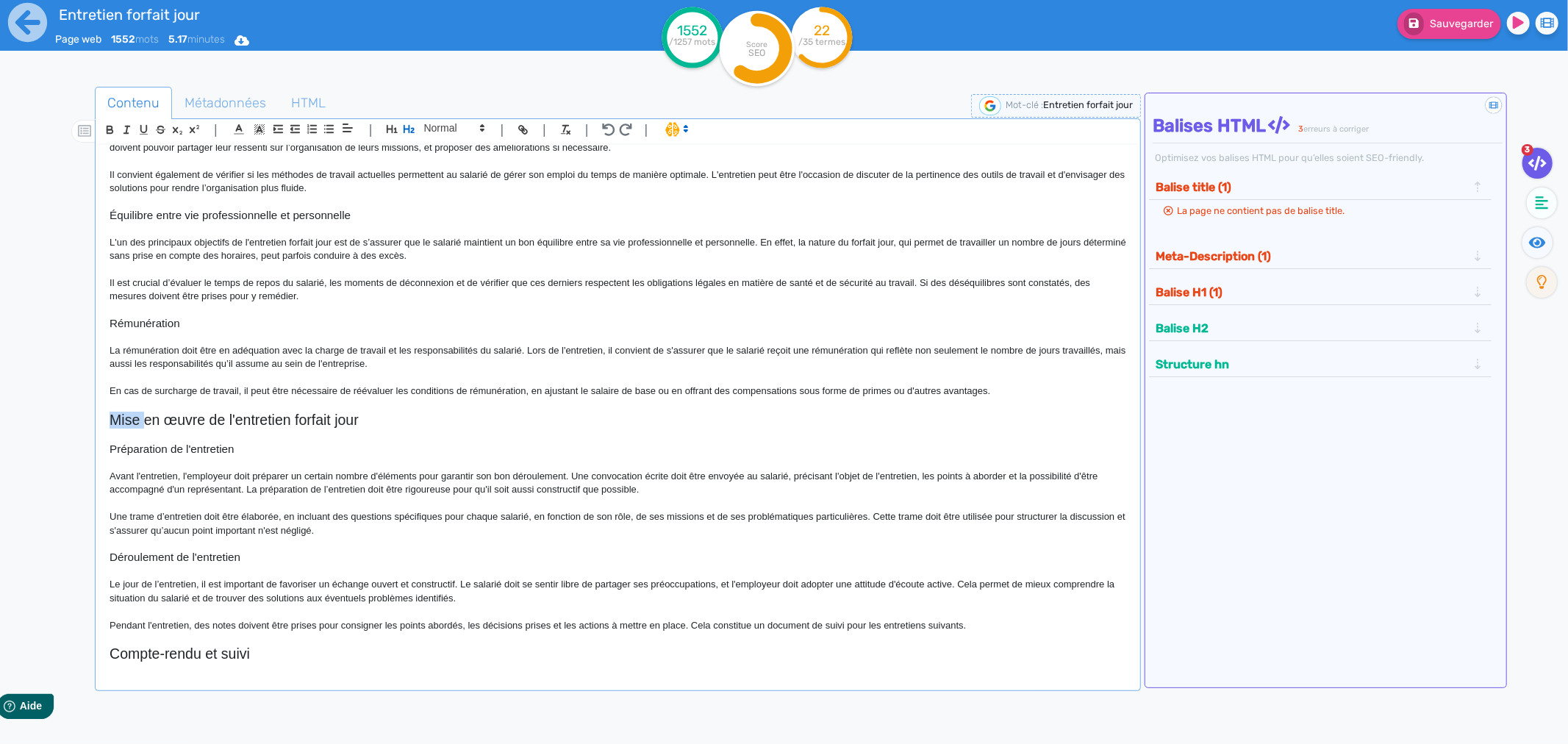
click at [134, 415] on h2 "Mise en œuvre de l'entretien forfait jour" at bounding box center [618, 420] width 1017 height 17
click at [154, 443] on h3 "Préparation de l'entretien" at bounding box center [618, 450] width 1017 height 13
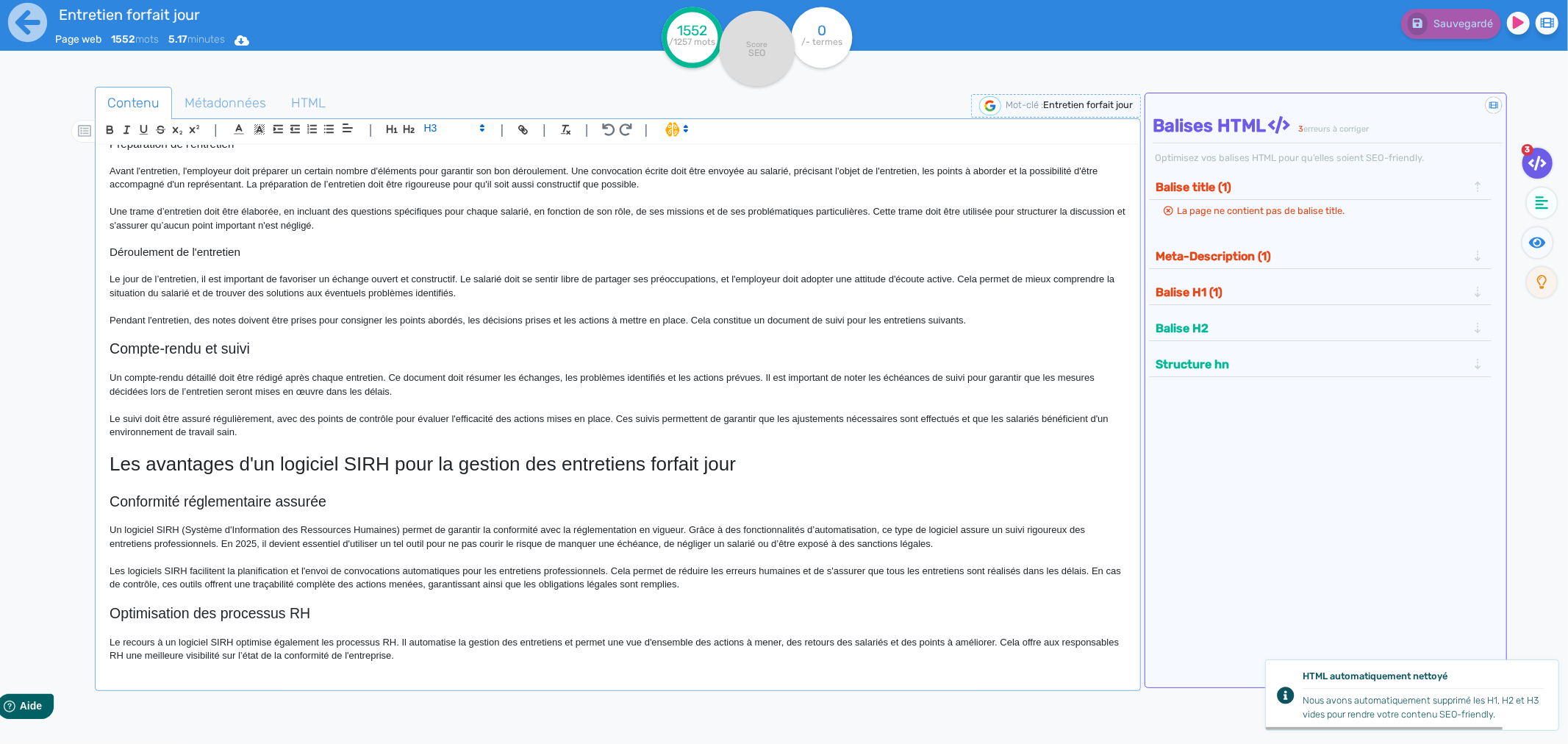
scroll to position [898, 0]
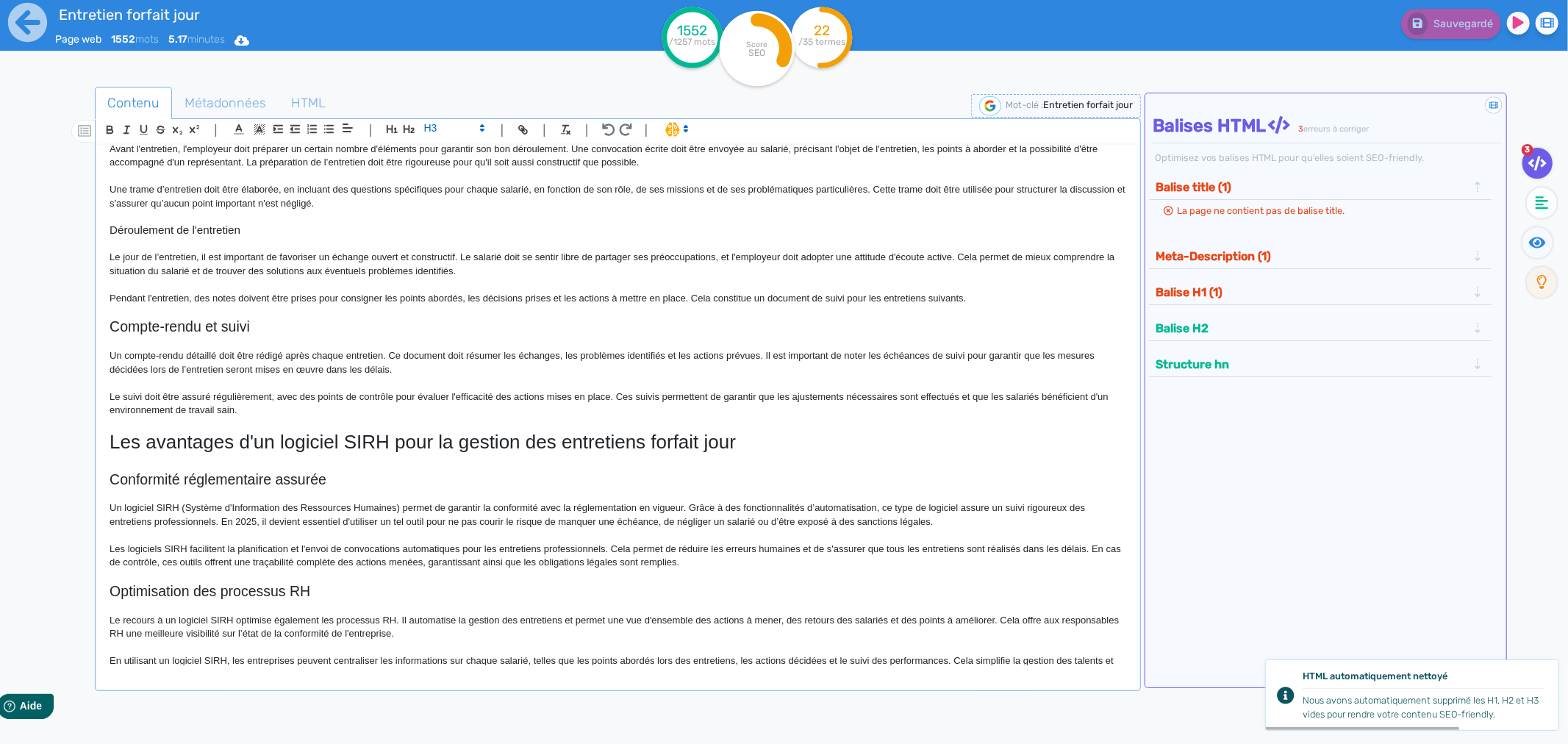
click at [167, 446] on h1 "Les avantages d'un logiciel SIRH pour la gestion des entretiens forfait jour" at bounding box center [618, 442] width 1017 height 23
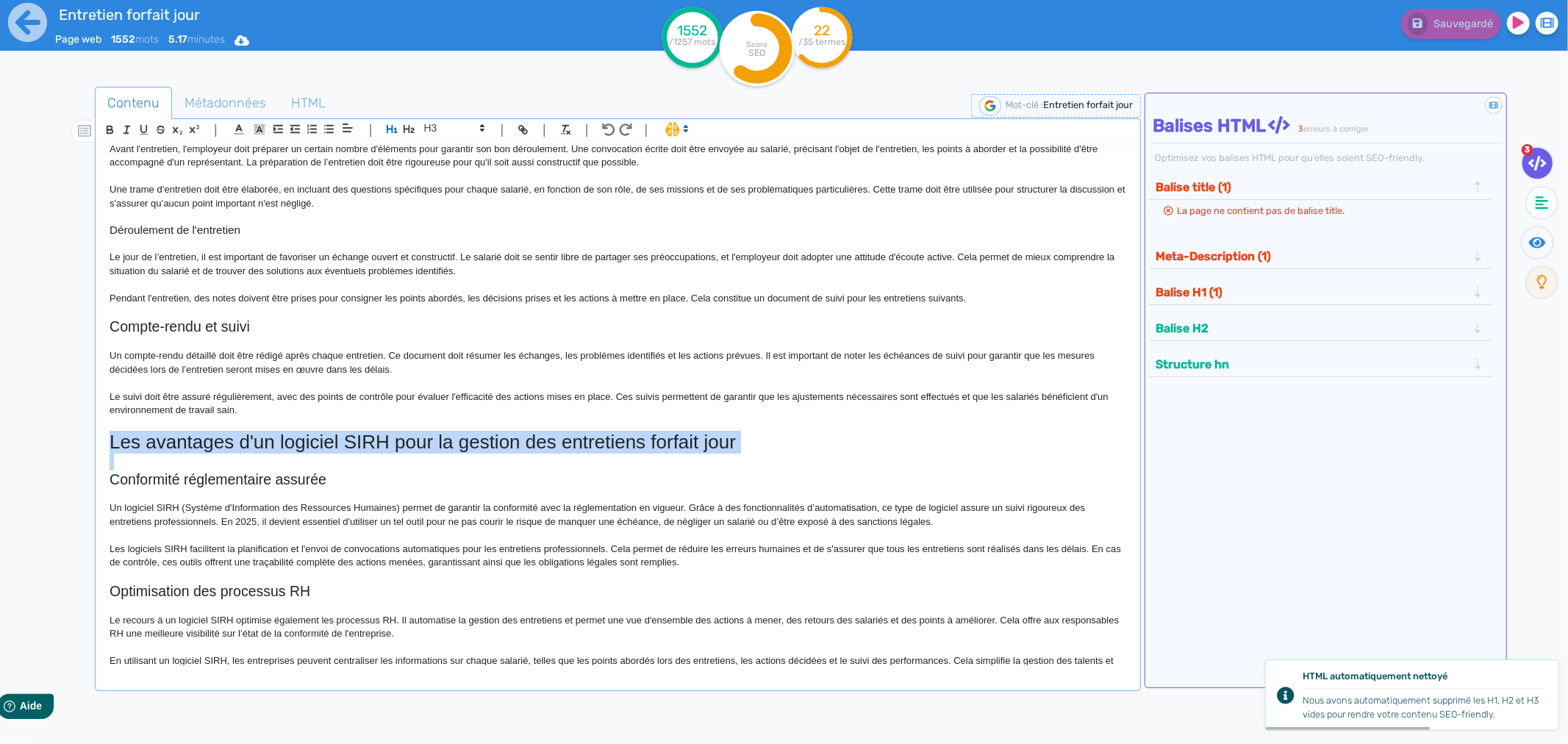
click at [167, 446] on h1 "Les avantages d'un logiciel SIRH pour la gestion des entretiens forfait jour" at bounding box center [618, 442] width 1017 height 23
drag, startPoint x: 415, startPoint y: 131, endPoint x: 407, endPoint y: 128, distance: 8.5
click at [414, 128] on button "button" at bounding box center [409, 130] width 17 height 17
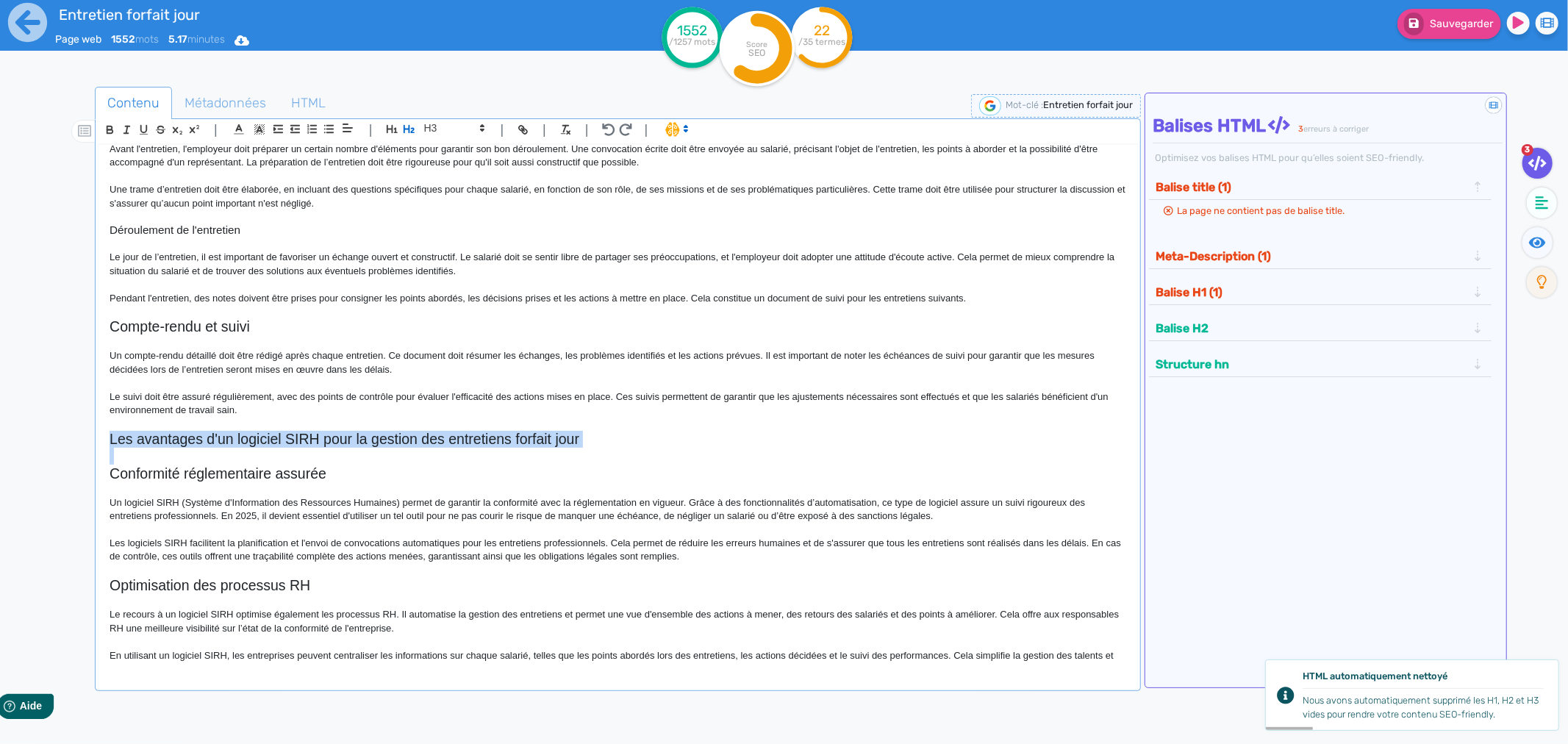
click at [299, 447] on h2 "Les avantages d'un logiciel SIRH pour la gestion des entretiens forfait jour" at bounding box center [618, 439] width 1017 height 17
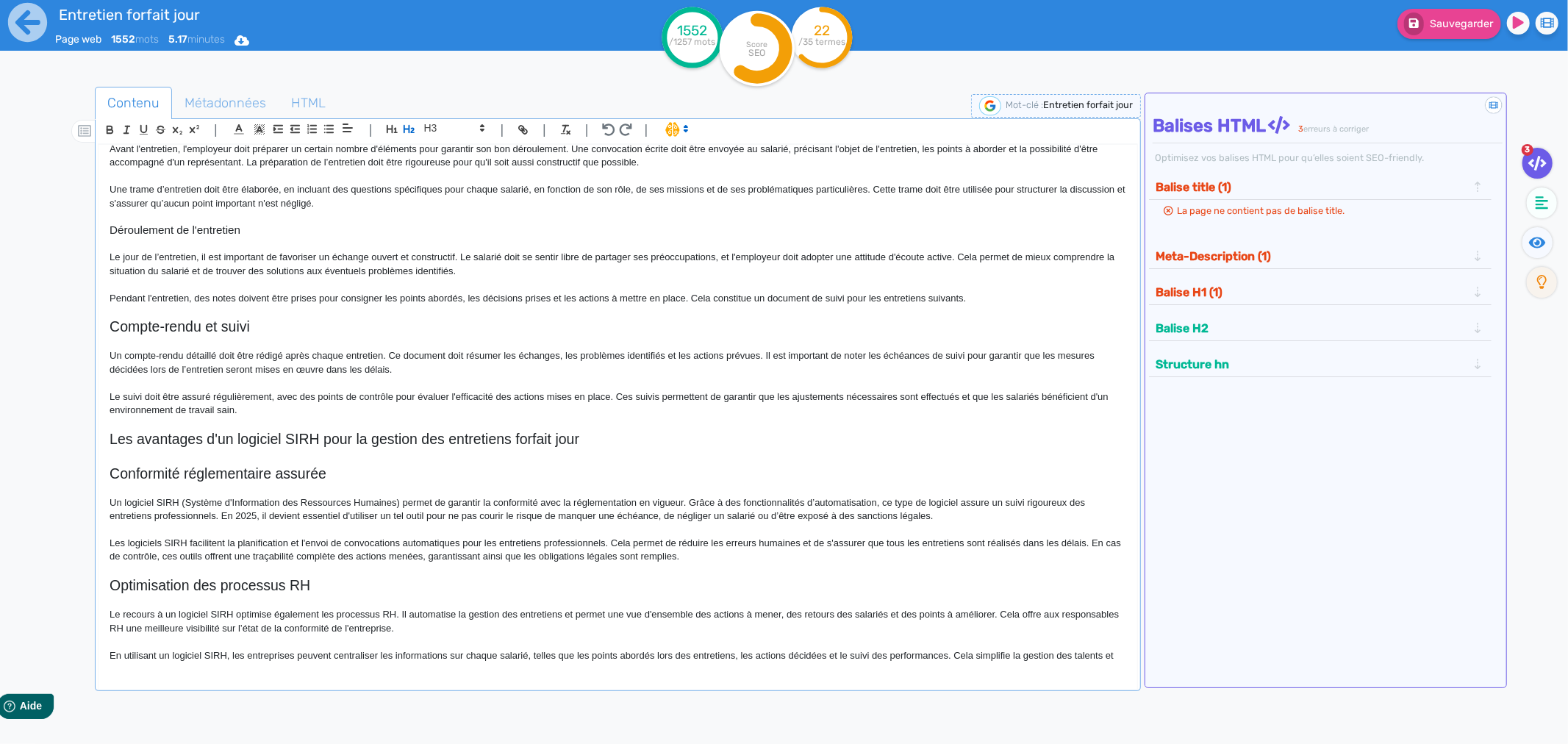
click at [187, 475] on h2 "Conformité réglementaire assurée" at bounding box center [618, 474] width 1017 height 17
drag, startPoint x: 427, startPoint y: 128, endPoint x: 429, endPoint y: 148, distance: 20.1
click at [427, 127] on span at bounding box center [454, 128] width 72 height 18
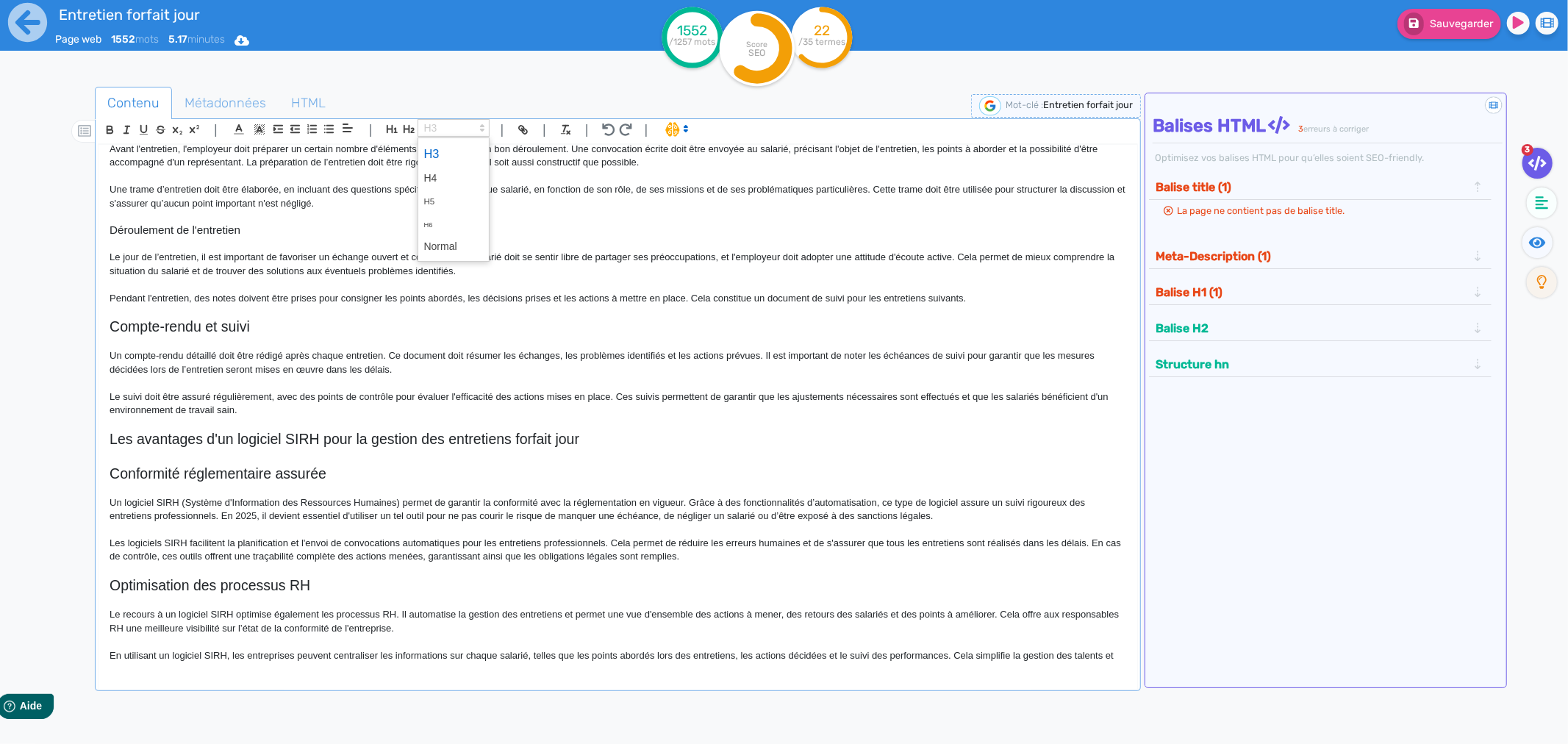
click at [431, 151] on span at bounding box center [453, 153] width 59 height 26
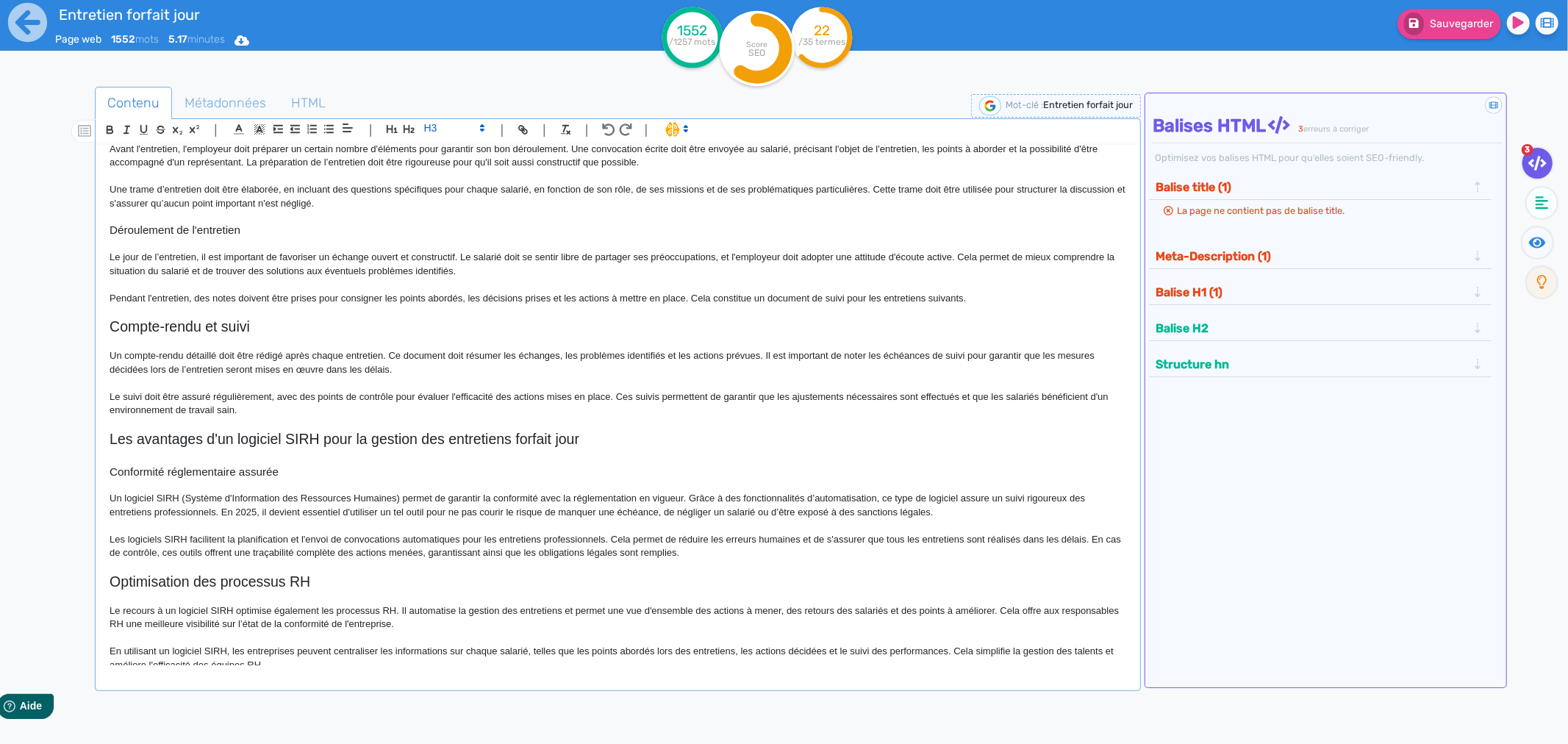
click at [148, 584] on h2 "Optimisation des processus RH" at bounding box center [618, 582] width 1017 height 17
drag, startPoint x: 148, startPoint y: 584, endPoint x: 154, endPoint y: 573, distance: 12.5
click at [149, 584] on h2 "Optimisation des processus RH" at bounding box center [618, 582] width 1017 height 17
click at [432, 121] on span at bounding box center [454, 128] width 72 height 18
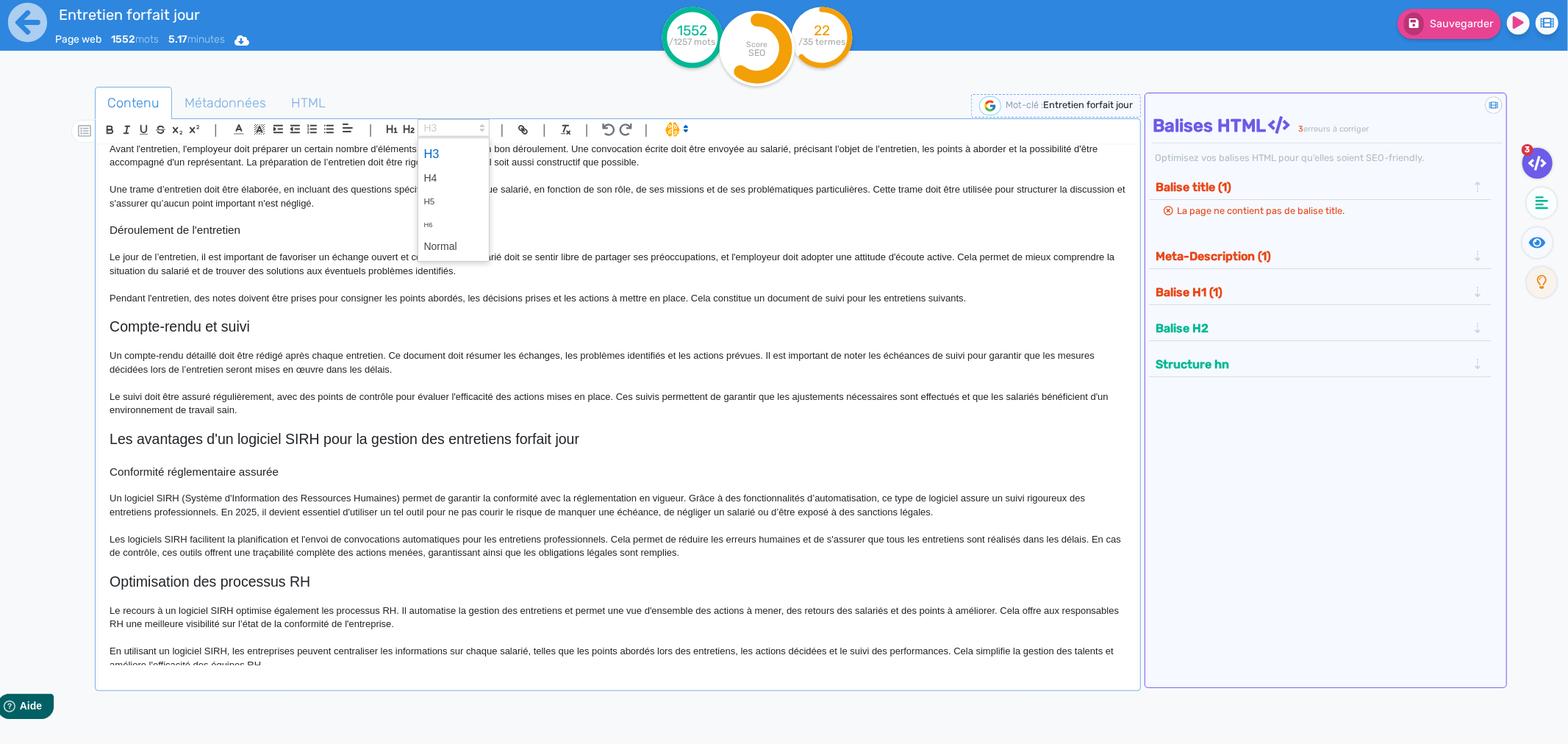
click at [437, 157] on span at bounding box center [453, 153] width 59 height 26
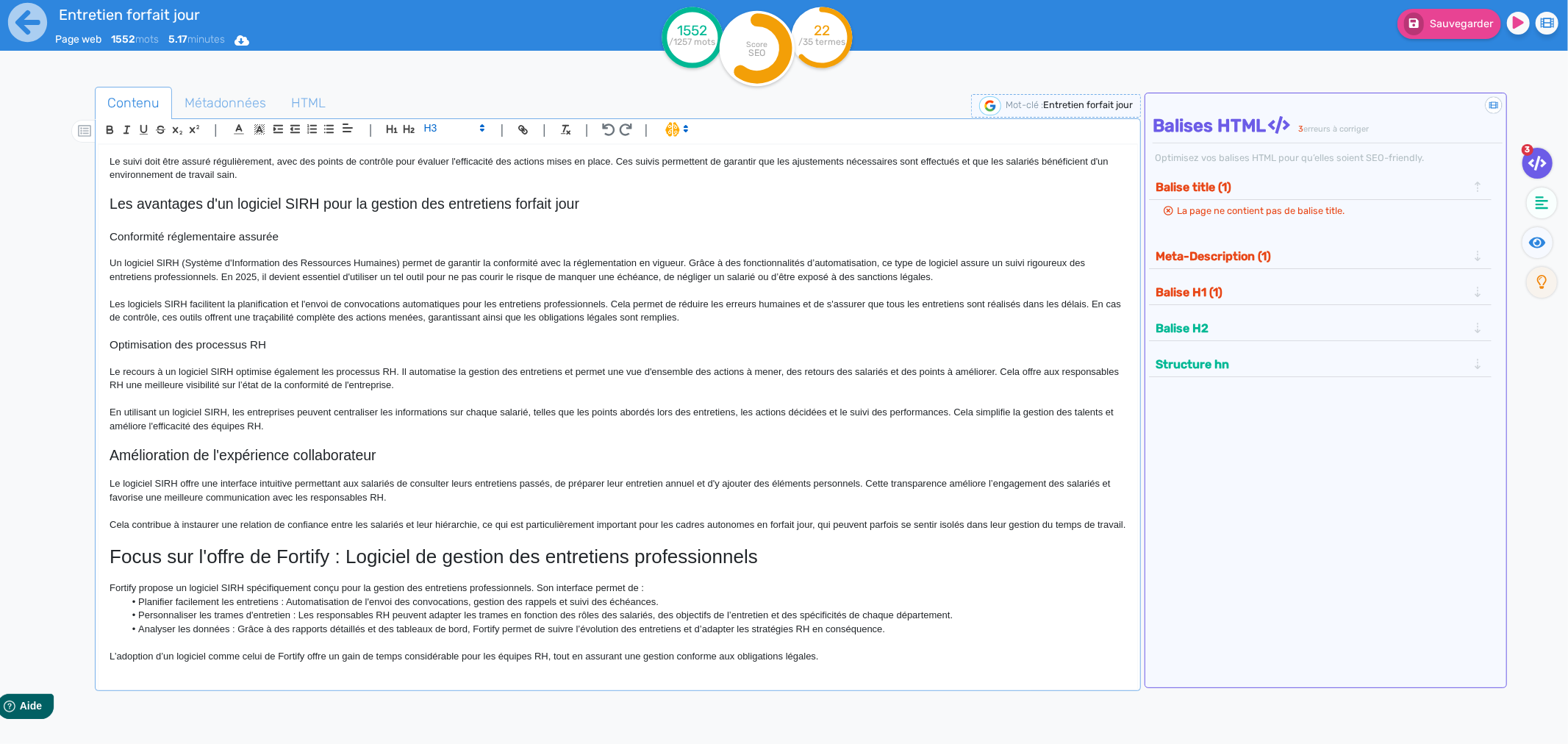
scroll to position [1144, 0]
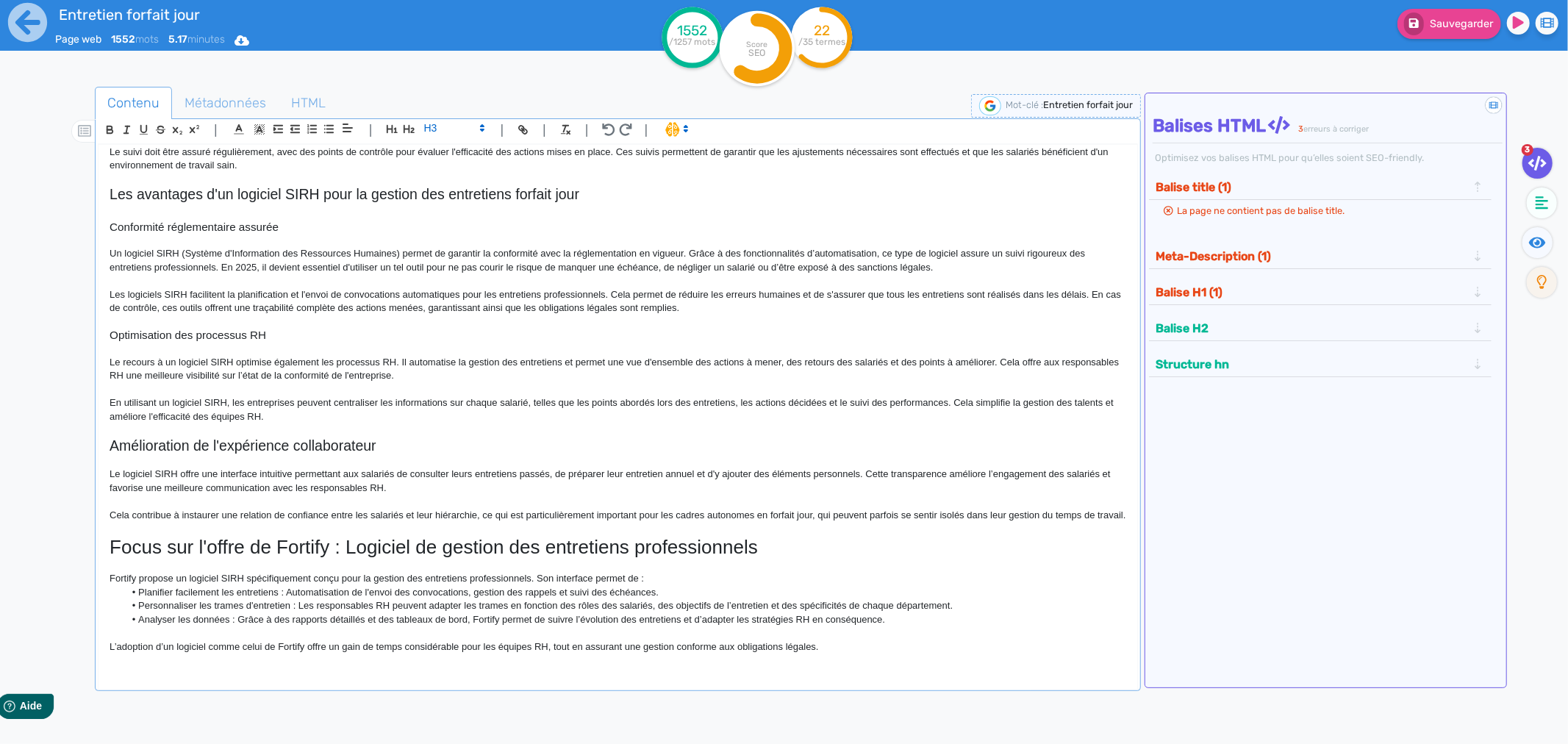
click at [149, 440] on h2 "Amélioration de l'expérience collaborateur" at bounding box center [618, 446] width 1017 height 17
click at [150, 438] on h2 "Amélioration de l'expérience collaborateur" at bounding box center [618, 446] width 1017 height 17
click at [441, 123] on span at bounding box center [454, 128] width 72 height 18
click at [434, 158] on span at bounding box center [453, 153] width 59 height 26
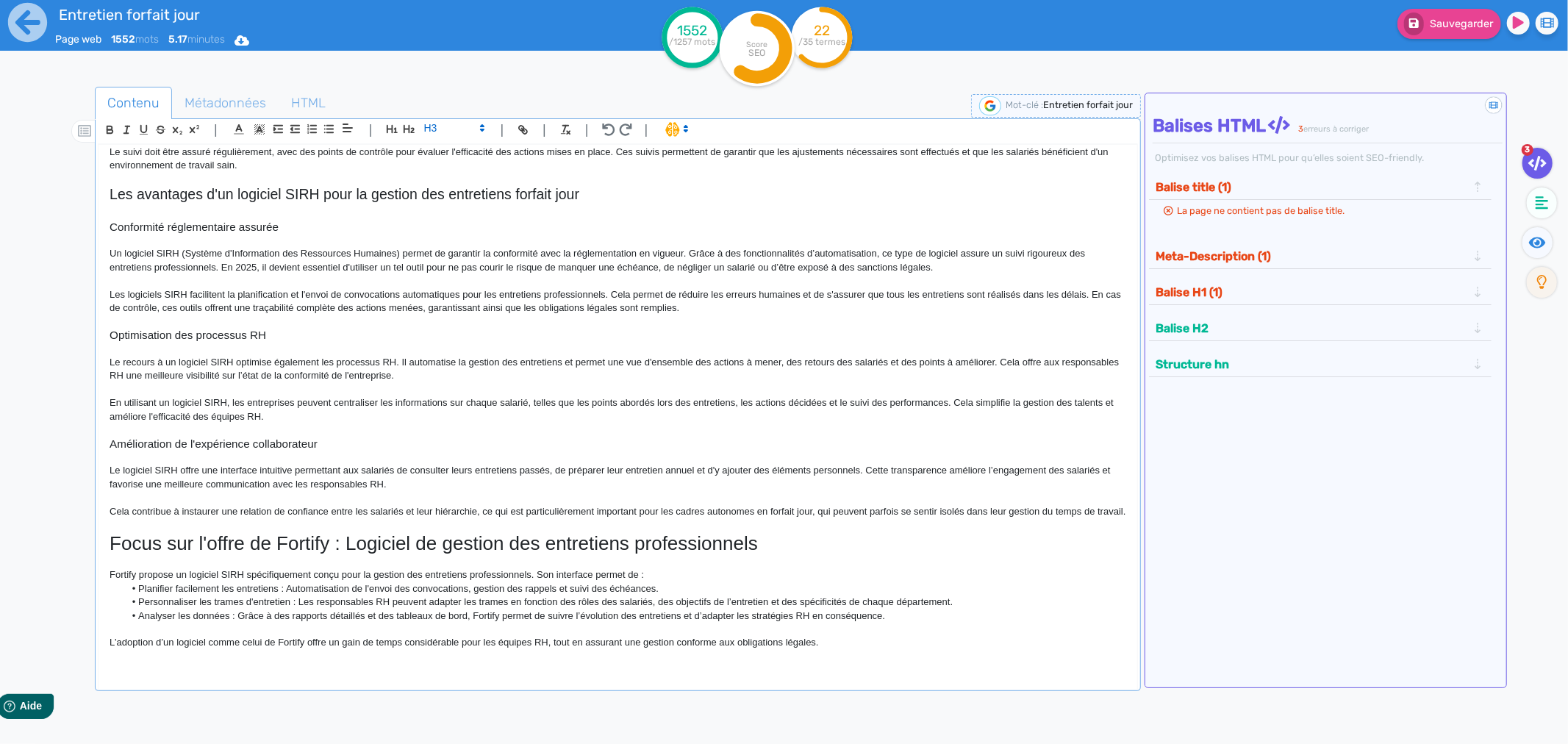
scroll to position [1237, 0]
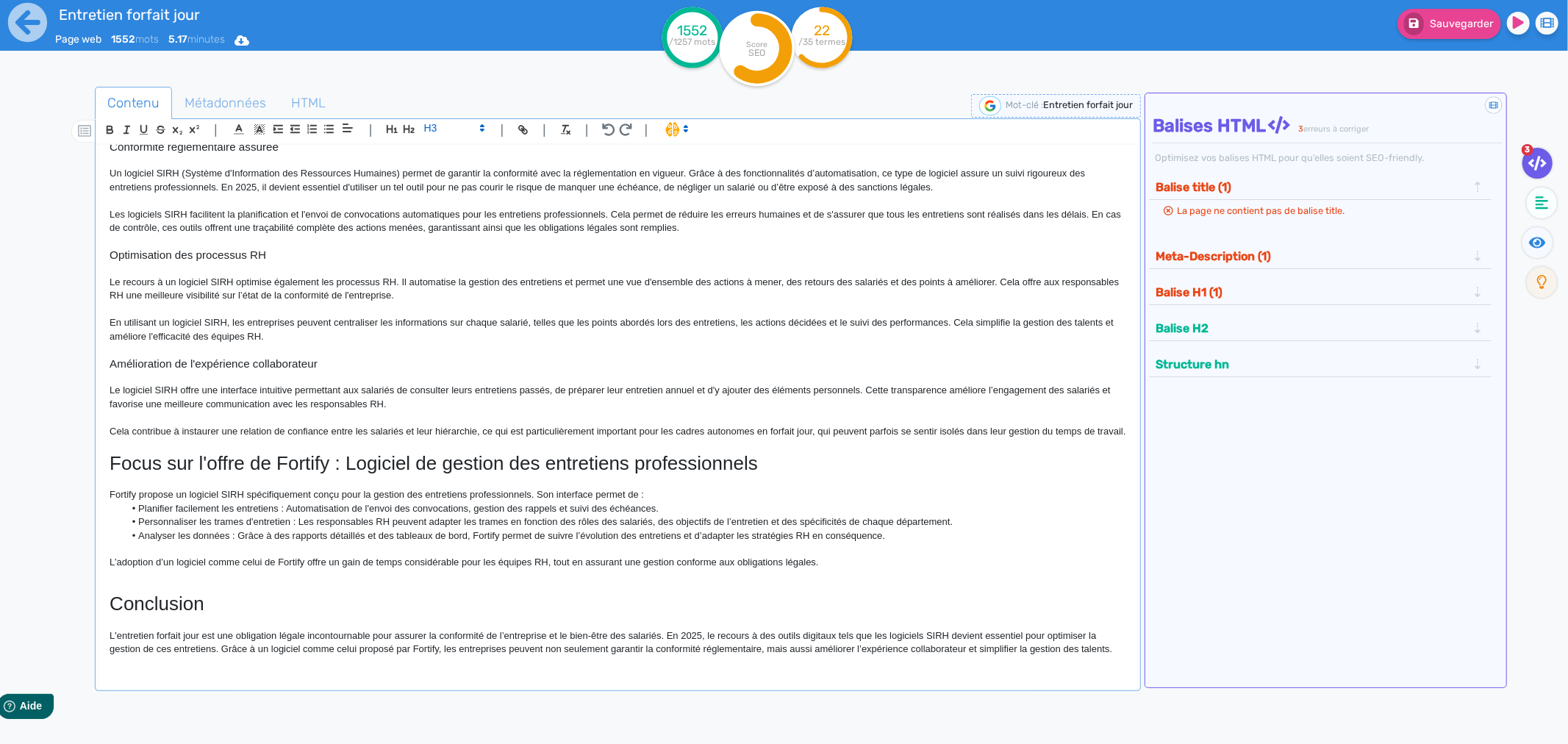
click at [111, 467] on h1 "Focus sur l'offre de Fortify : Logiciel de gestion des entretiens professionnels" at bounding box center [618, 464] width 1017 height 23
click at [159, 468] on h1 "Focus sur l'offre de Fortify : Logiciel de gestion des entretiens professionnels" at bounding box center [618, 464] width 1017 height 23
click at [158, 463] on h1 "Focus sur l'offre de Fortify : Logiciel de gestion des entretiens professionnels" at bounding box center [618, 464] width 1017 height 23
click at [157, 463] on h1 "Focus sur l'offre de Fortify : Logiciel de gestion des entretiens professionnels" at bounding box center [618, 464] width 1017 height 23
click at [157, 460] on h1 "Focus sur l'offre de Fortify : Logiciel de gestion des entretiens professionnels" at bounding box center [618, 464] width 1017 height 23
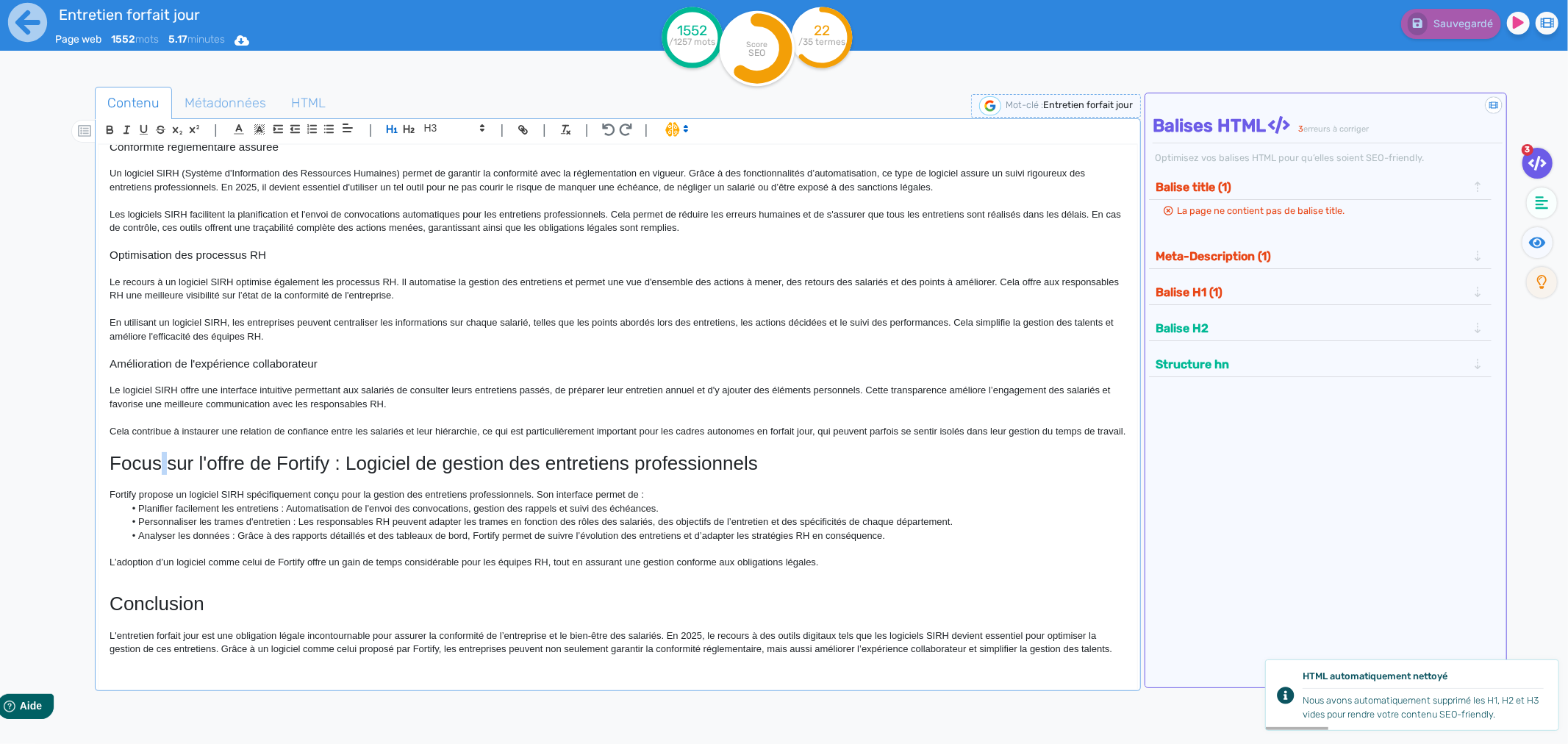
click at [157, 460] on h1 "Focus sur l'offre de Fortify : Logiciel de gestion des entretiens professionnels" at bounding box center [618, 464] width 1017 height 23
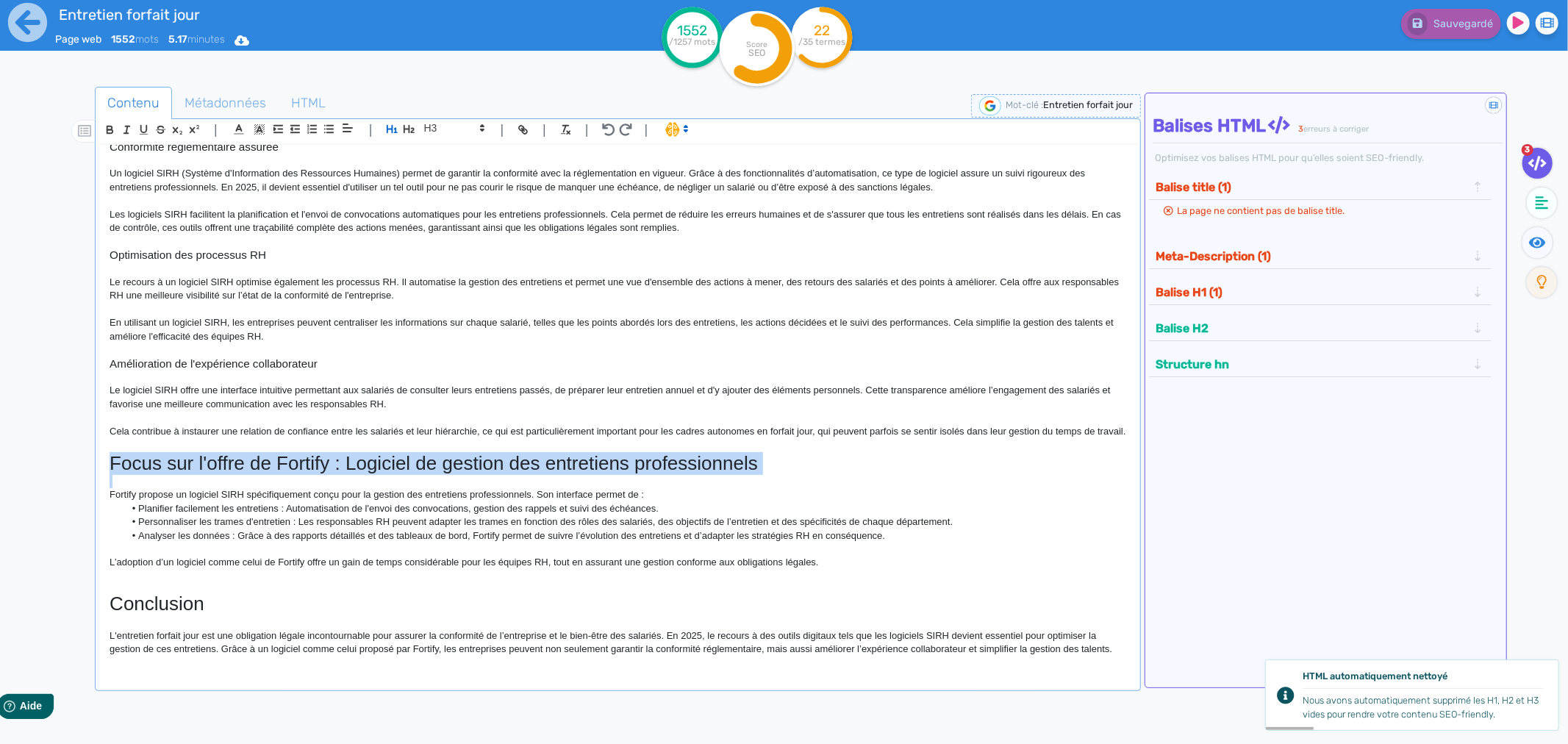
click at [157, 460] on h1 "Focus sur l'offre de Fortify : Logiciel de gestion des entretiens professionnels" at bounding box center [618, 464] width 1017 height 23
click at [407, 126] on icon "button" at bounding box center [408, 129] width 12 height 12
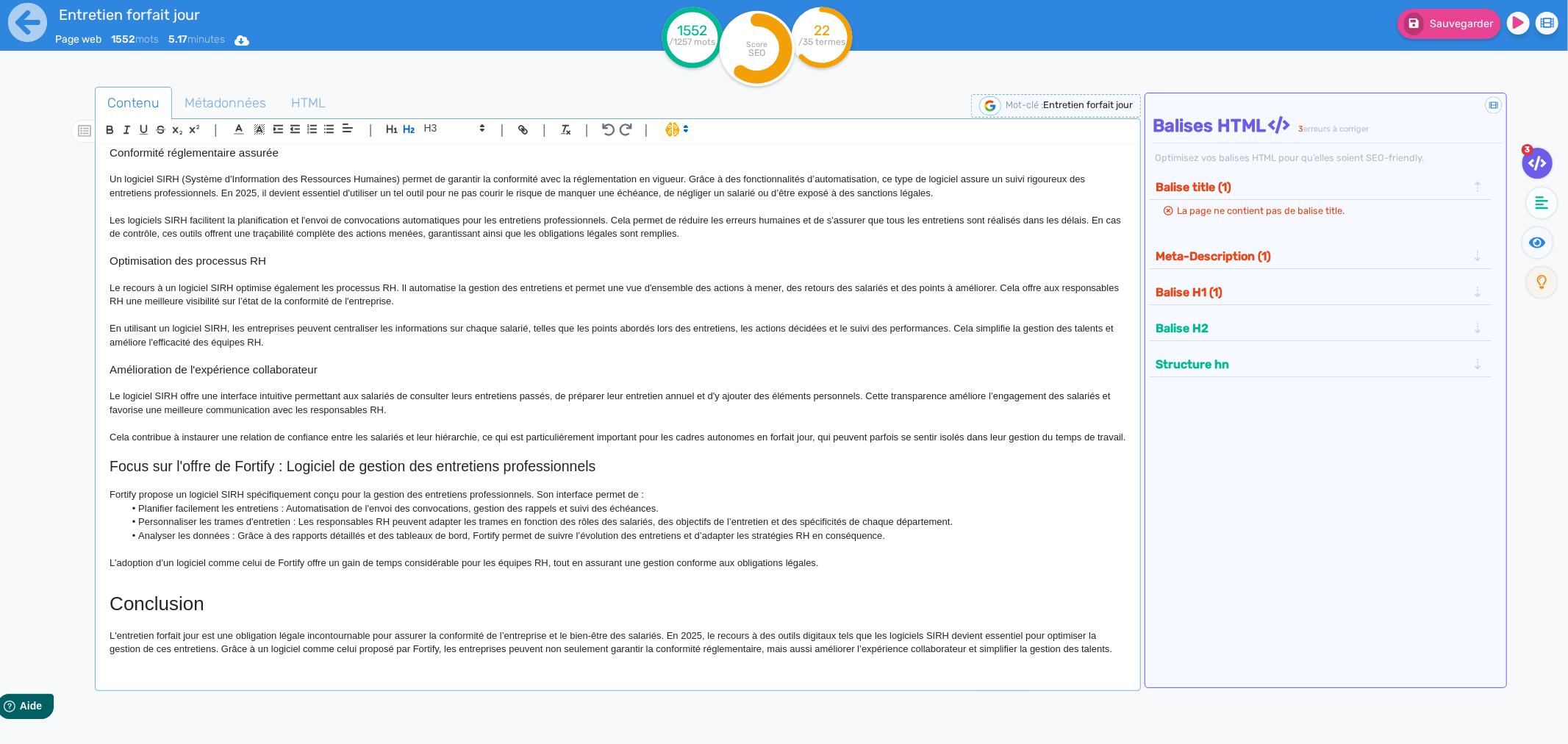
click at [134, 603] on h1 "Conclusion" at bounding box center [618, 604] width 1017 height 23
click at [134, 602] on h1 "Conclusion" at bounding box center [618, 604] width 1017 height 23
click at [440, 124] on span at bounding box center [454, 128] width 72 height 18
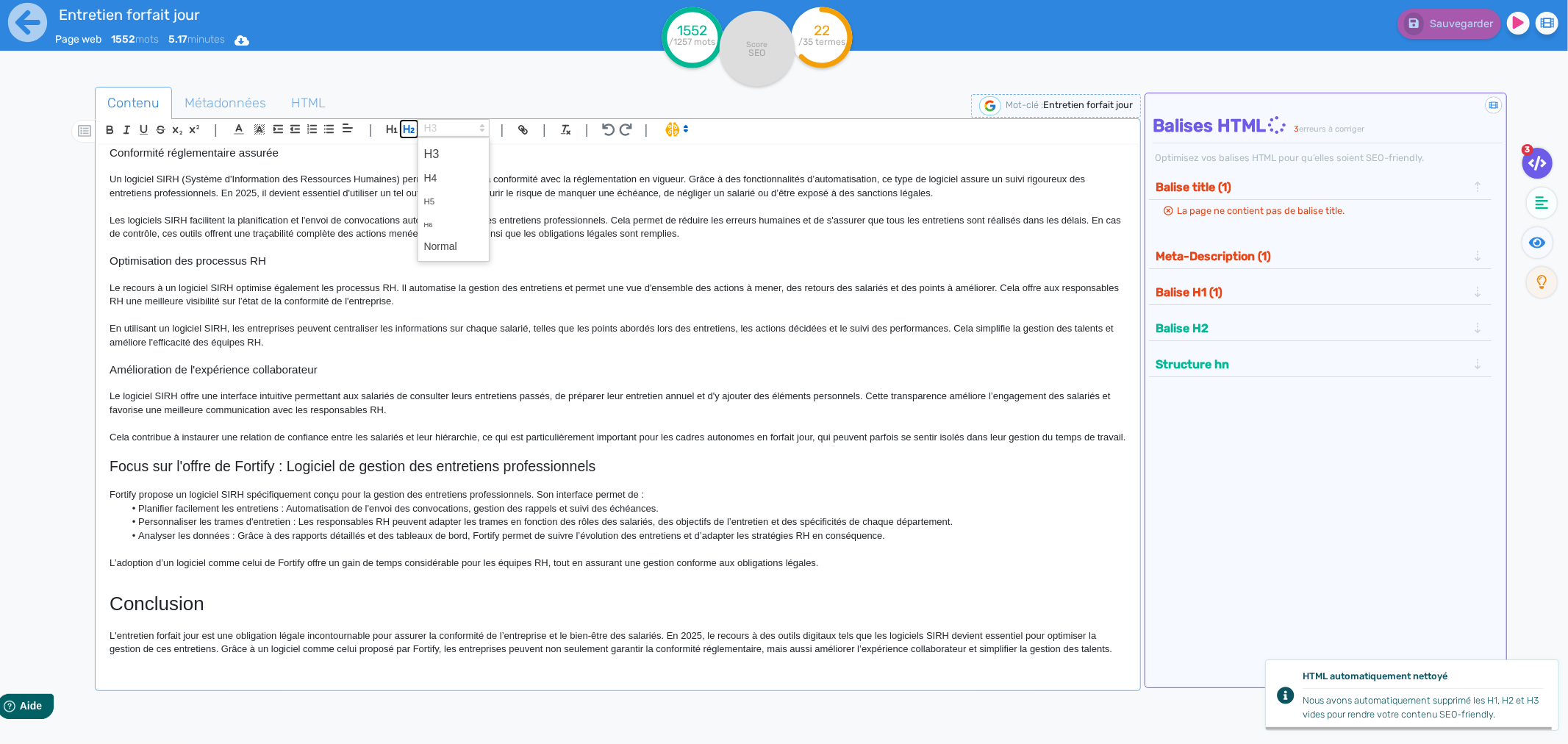
click at [411, 128] on icon "button" at bounding box center [408, 129] width 12 height 12
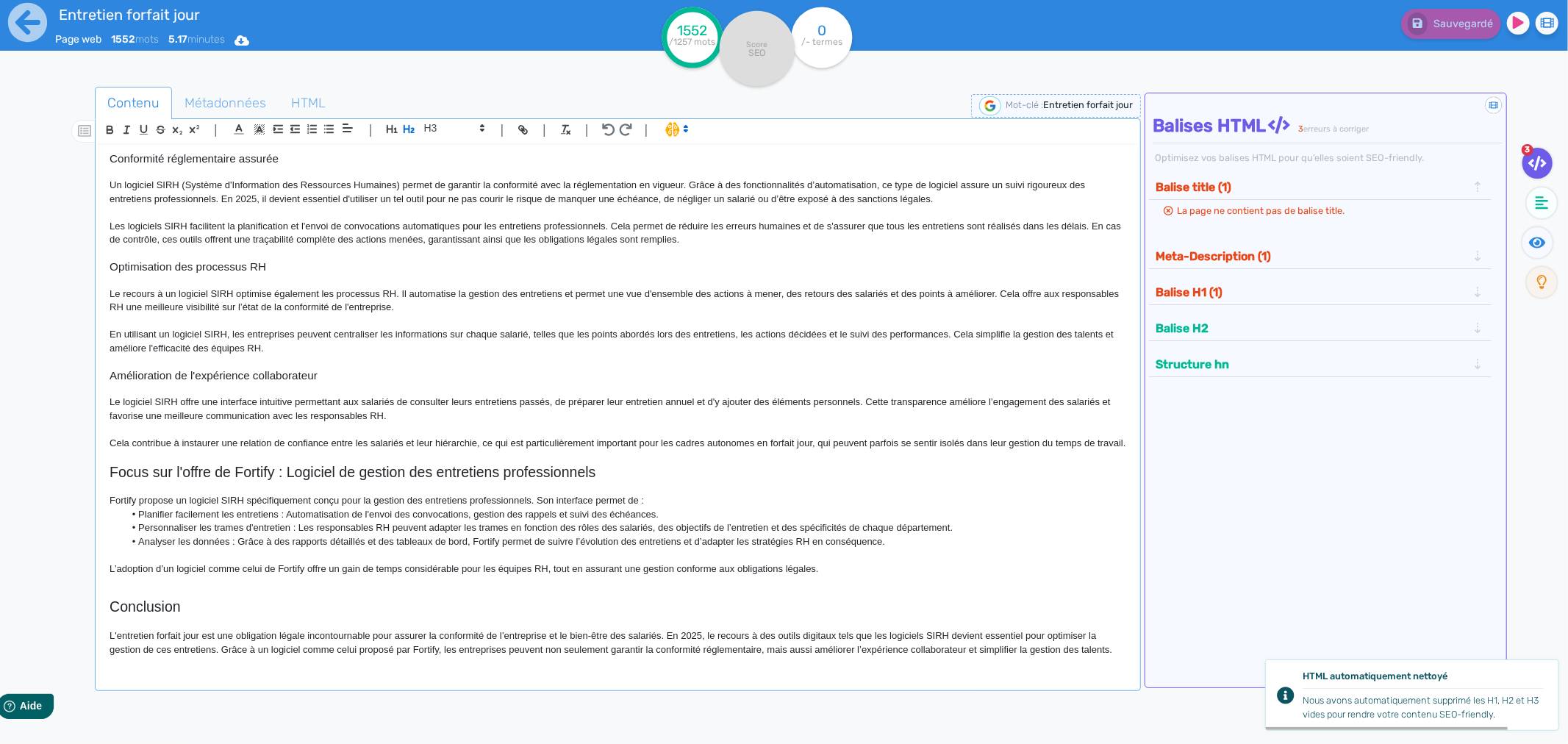
click at [281, 469] on h2 "Focus sur l'offre de Fortify : Logiciel de gestion des entretiens professionnels" at bounding box center [618, 473] width 1017 height 17
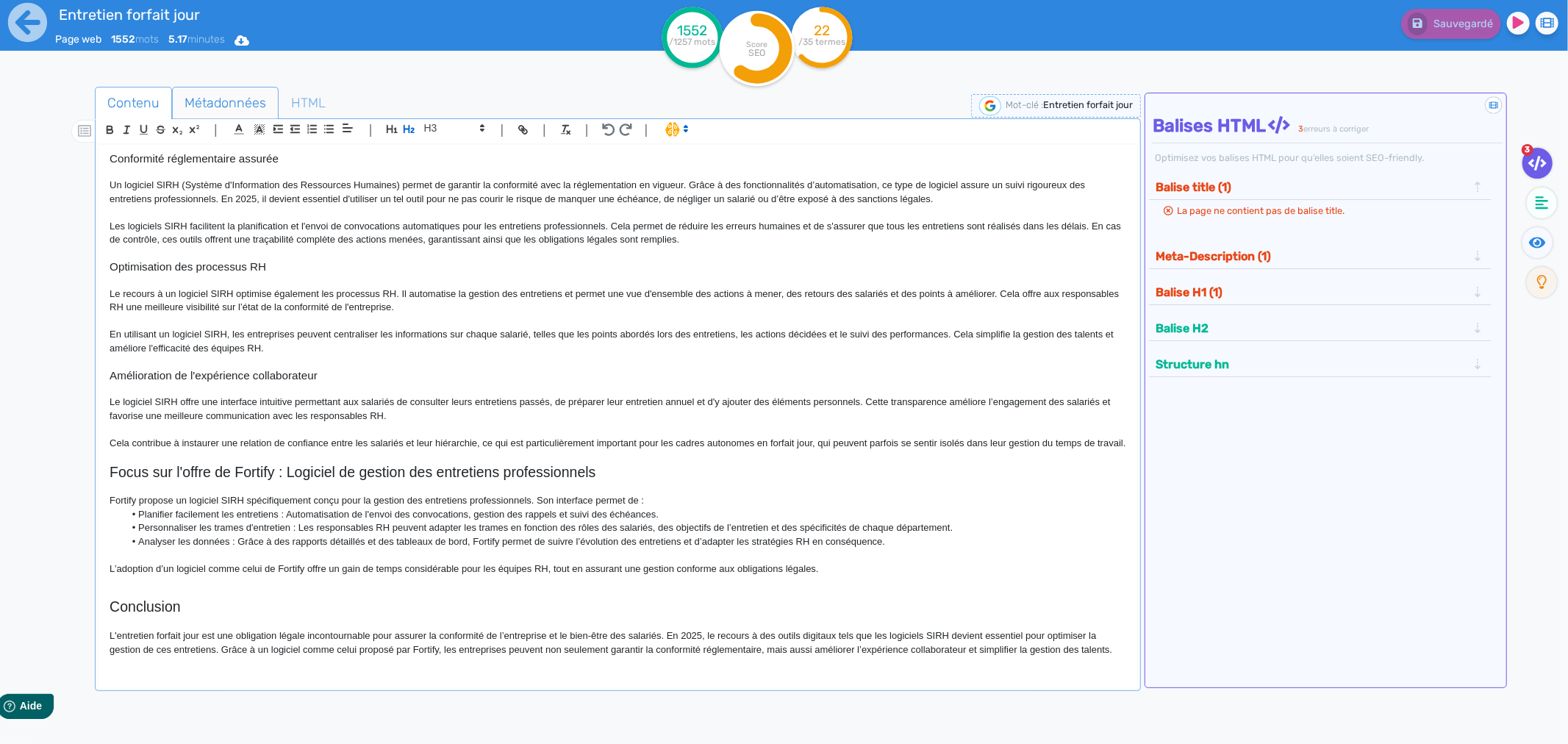
click at [211, 97] on span "Métadonnées" at bounding box center [225, 103] width 105 height 40
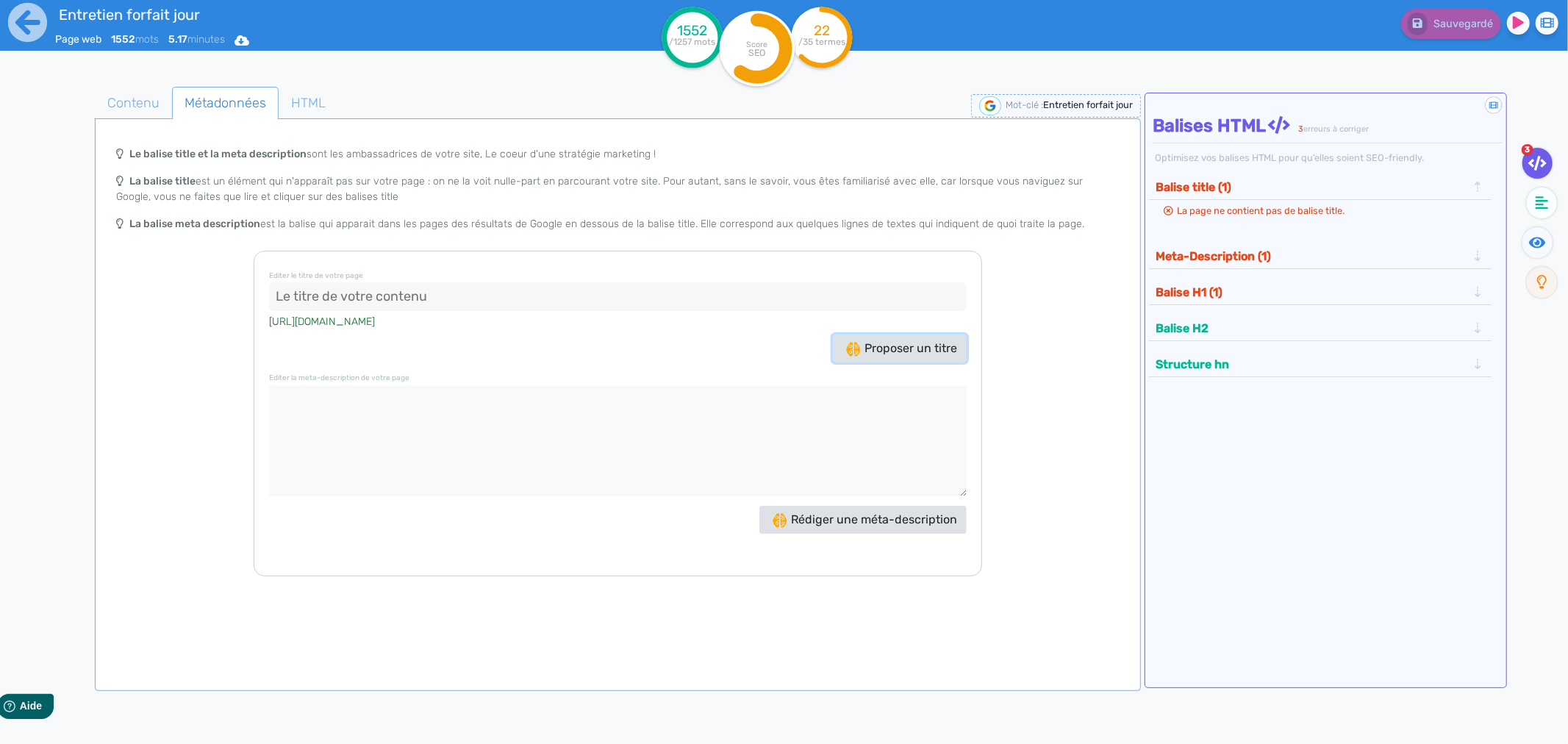
click at [872, 341] on span "Proposer un titre" at bounding box center [902, 348] width 111 height 14
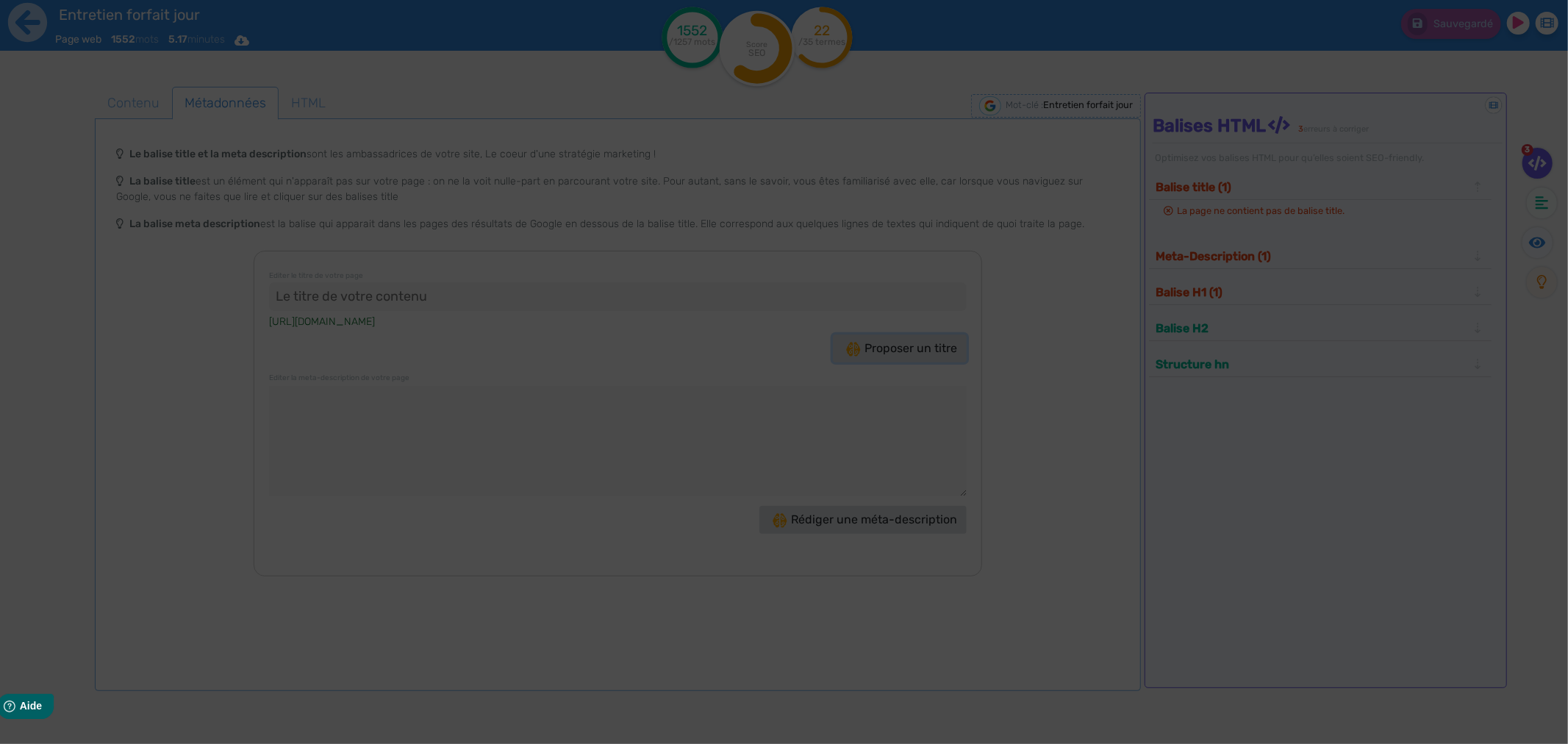
type input "Entretien forfait jour : Optimisez votre gestion RH !"
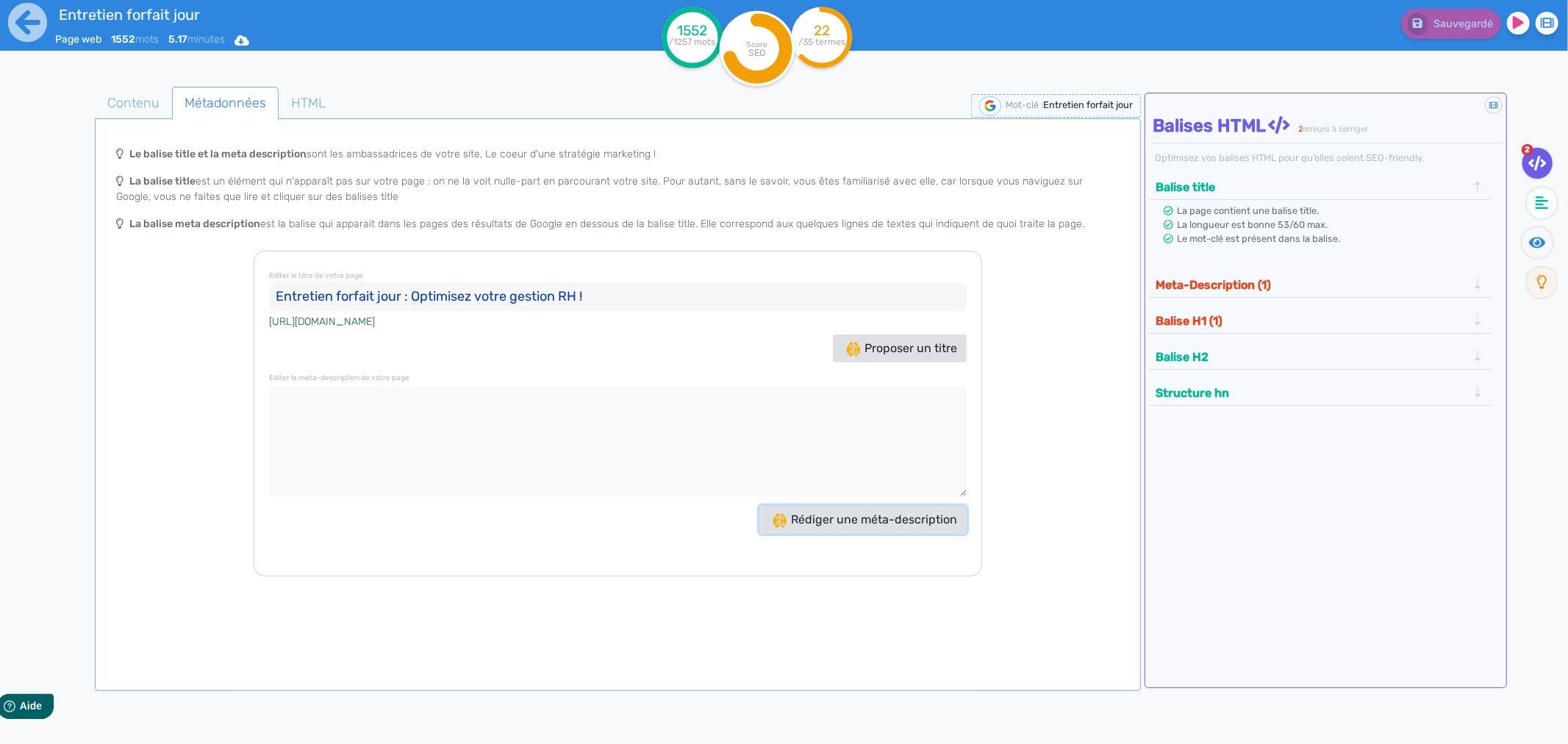
click at [821, 523] on span "Rédiger une méta-description" at bounding box center [864, 519] width 185 height 14
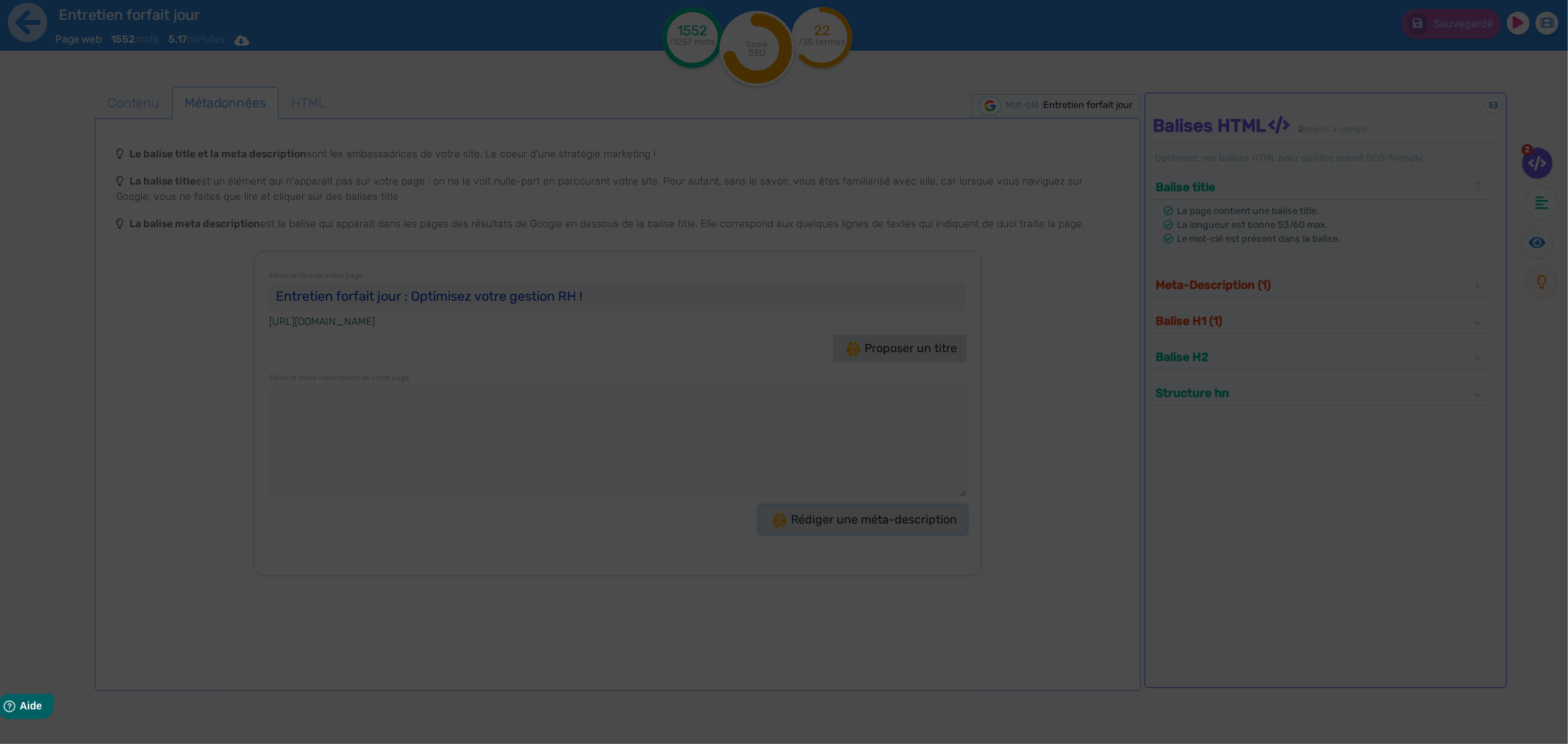
type textarea "Découvrez comment optimiser l'Entretien forfait jour en 2025 grâce à des outils…"
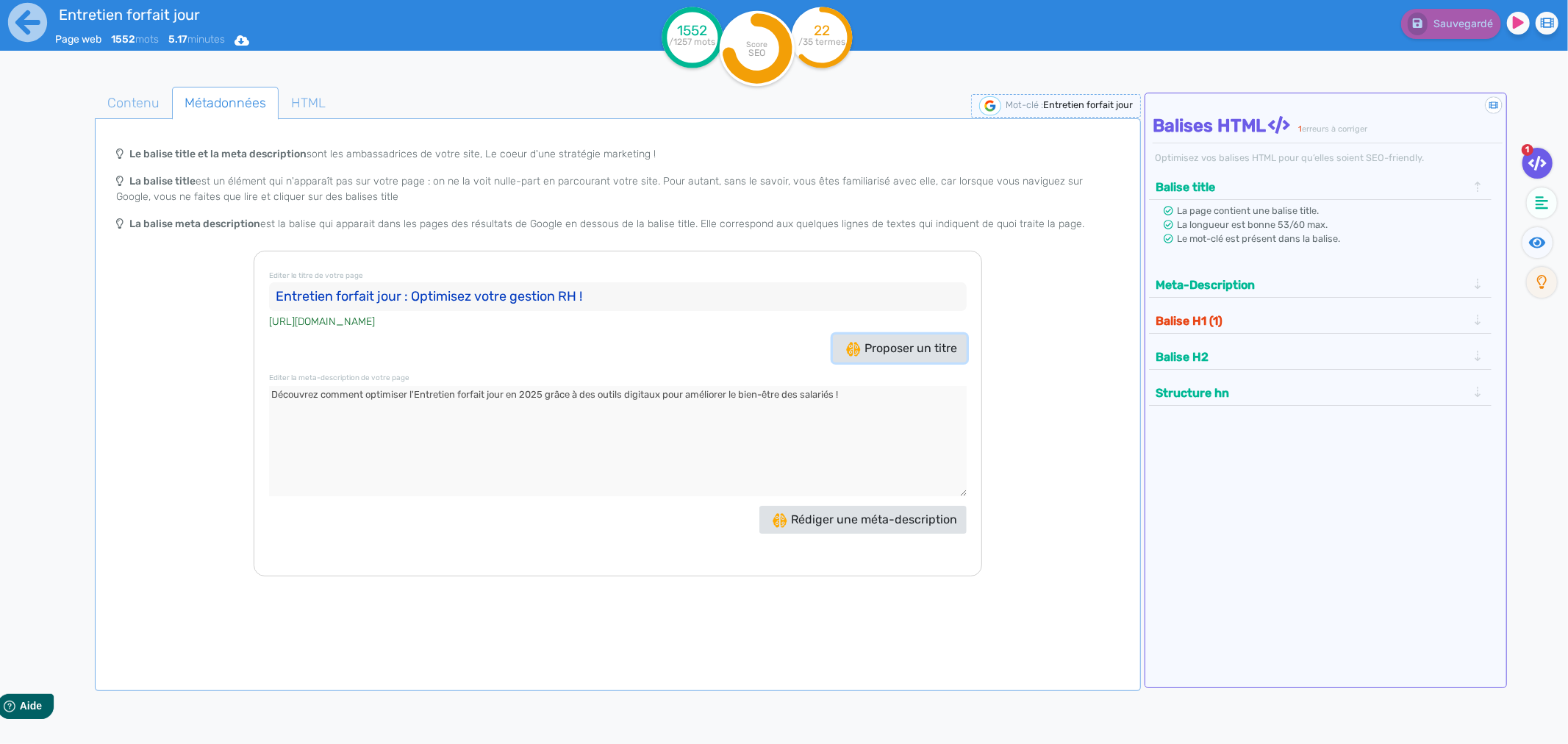
click at [865, 343] on span "Proposer un titre" at bounding box center [902, 348] width 111 height 14
click at [888, 344] on span "Proposer un titre" at bounding box center [902, 348] width 111 height 14
click at [888, 354] on span "Proposer un titre" at bounding box center [902, 348] width 111 height 14
click at [129, 98] on span "Contenu" at bounding box center [133, 103] width 76 height 40
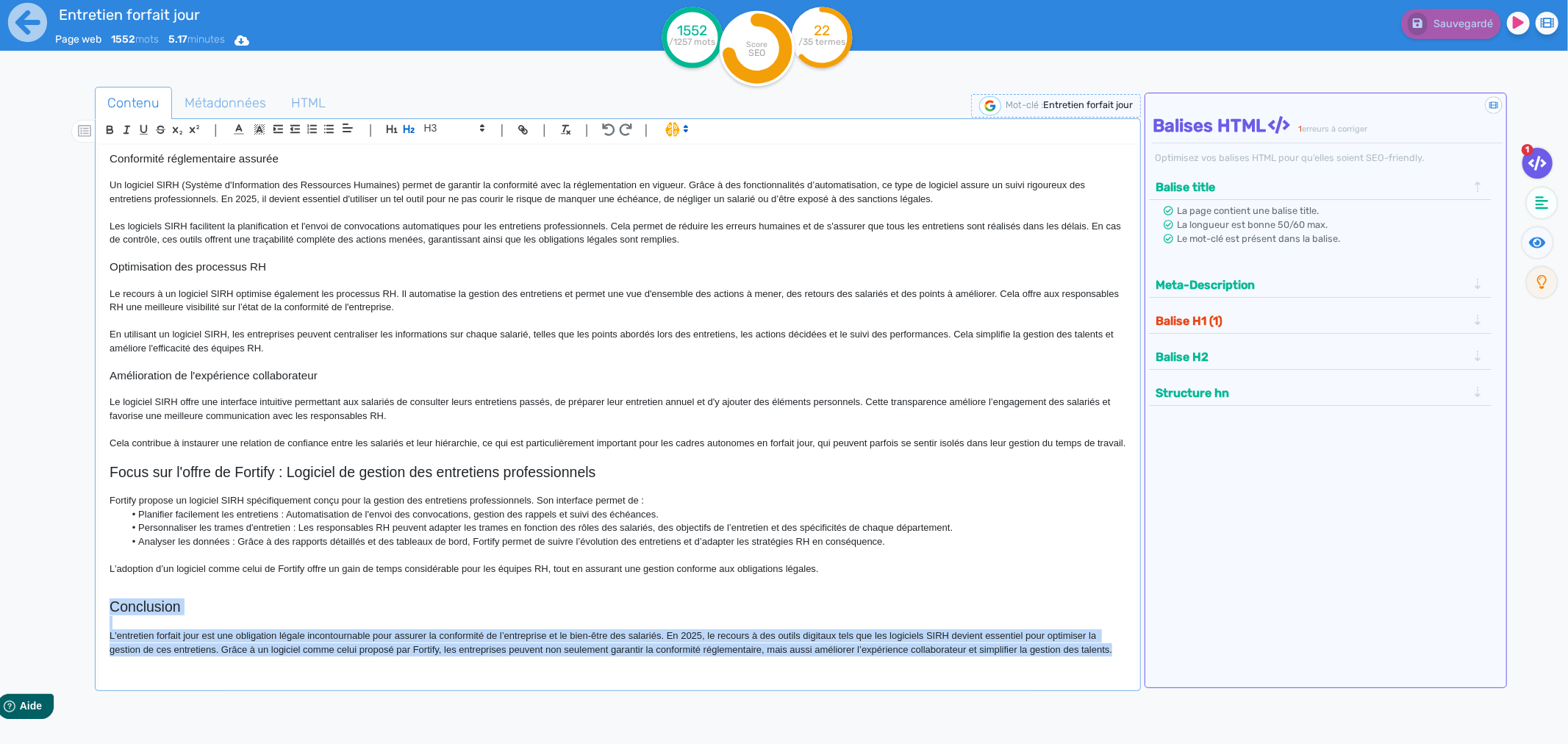
drag, startPoint x: 111, startPoint y: 601, endPoint x: 1135, endPoint y: 676, distance: 1026.7
click at [1135, 676] on div "Entretien forfait jour : règles et pratiques en 2025 Le forfait jour est un dis…" at bounding box center [618, 417] width 1040 height 547
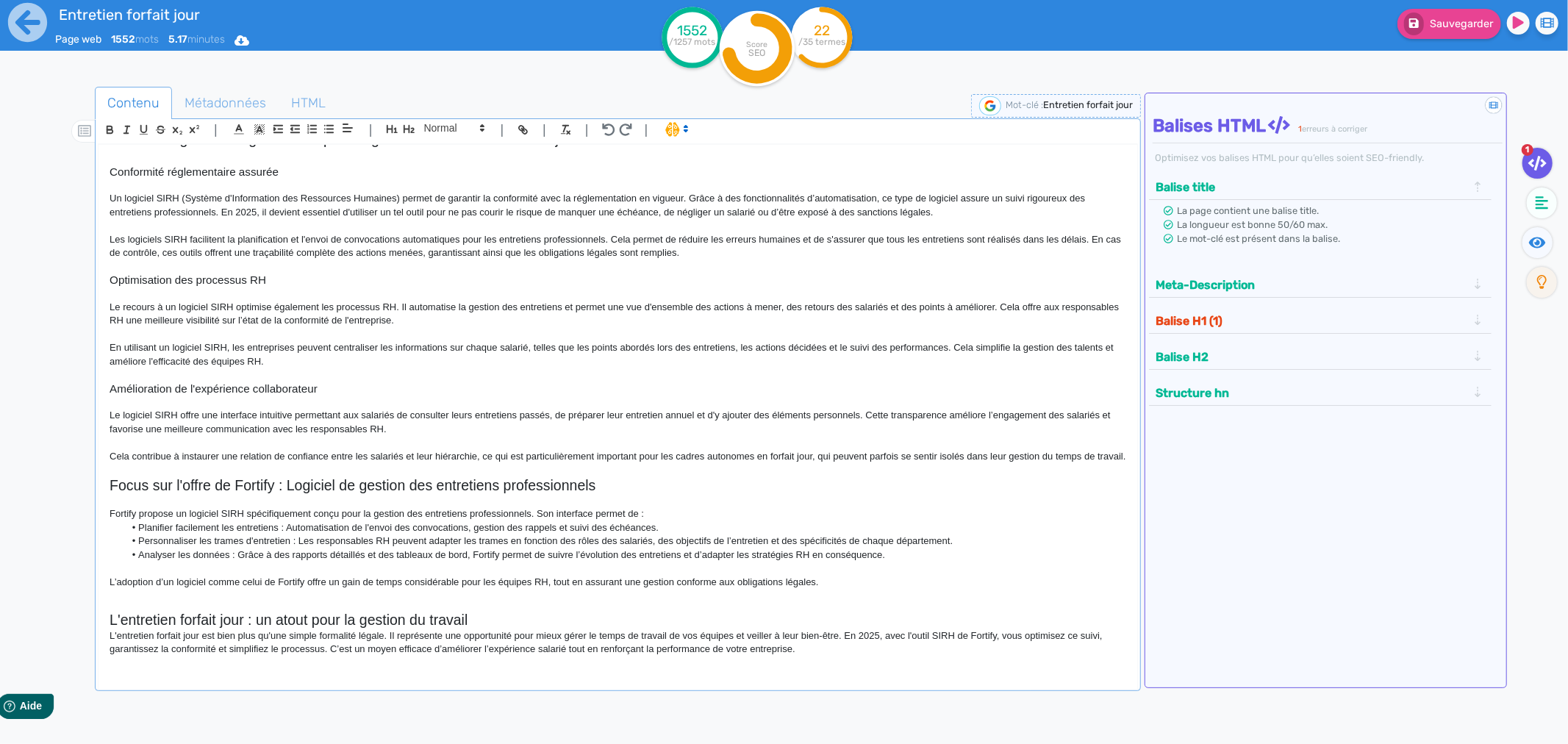
scroll to position [1212, 0]
click at [488, 619] on h2 "L'entretien forfait jour : un atout pour la gestion du travail" at bounding box center [618, 620] width 1017 height 17
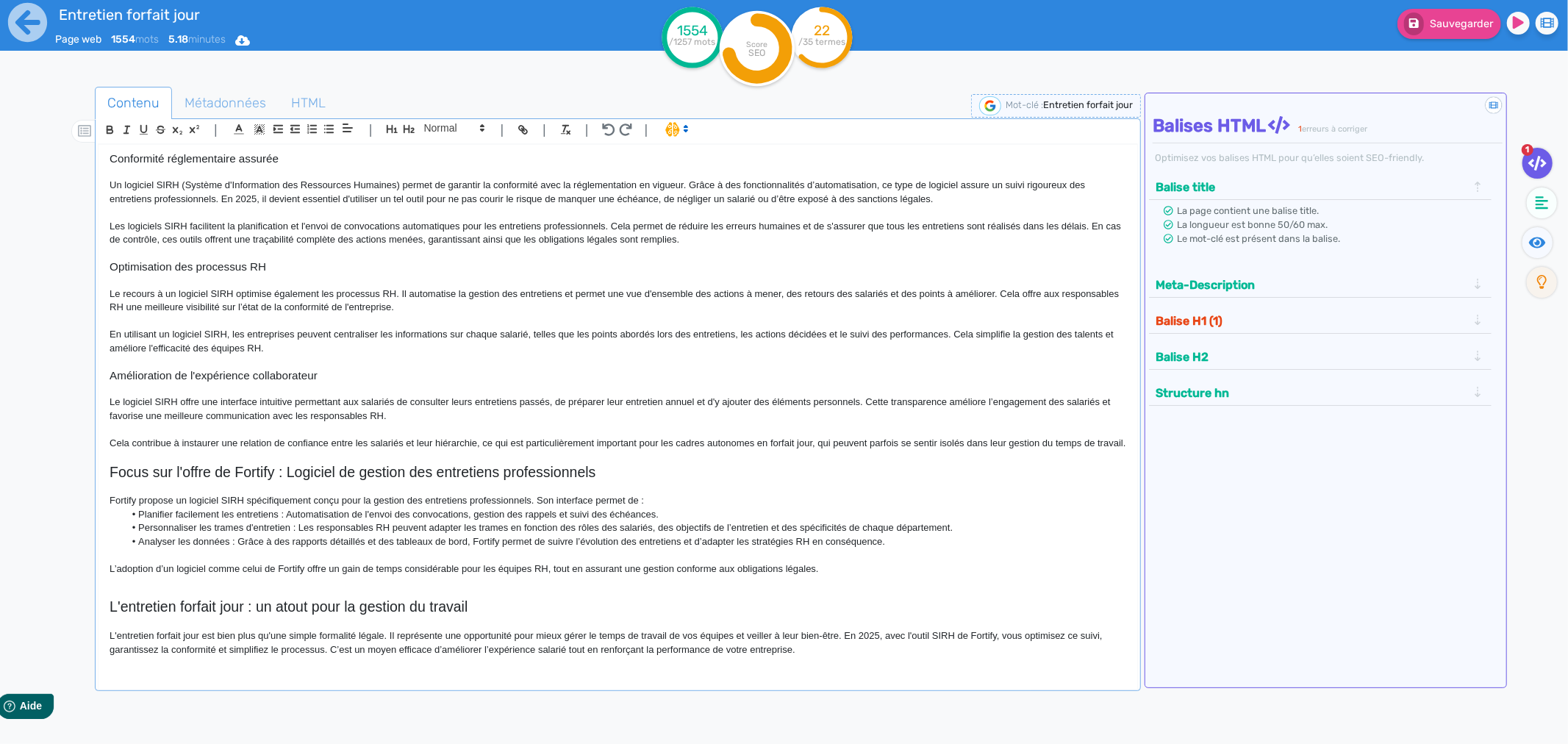
scroll to position [1225, 0]
click at [218, 106] on span "Métadonnées" at bounding box center [225, 103] width 105 height 40
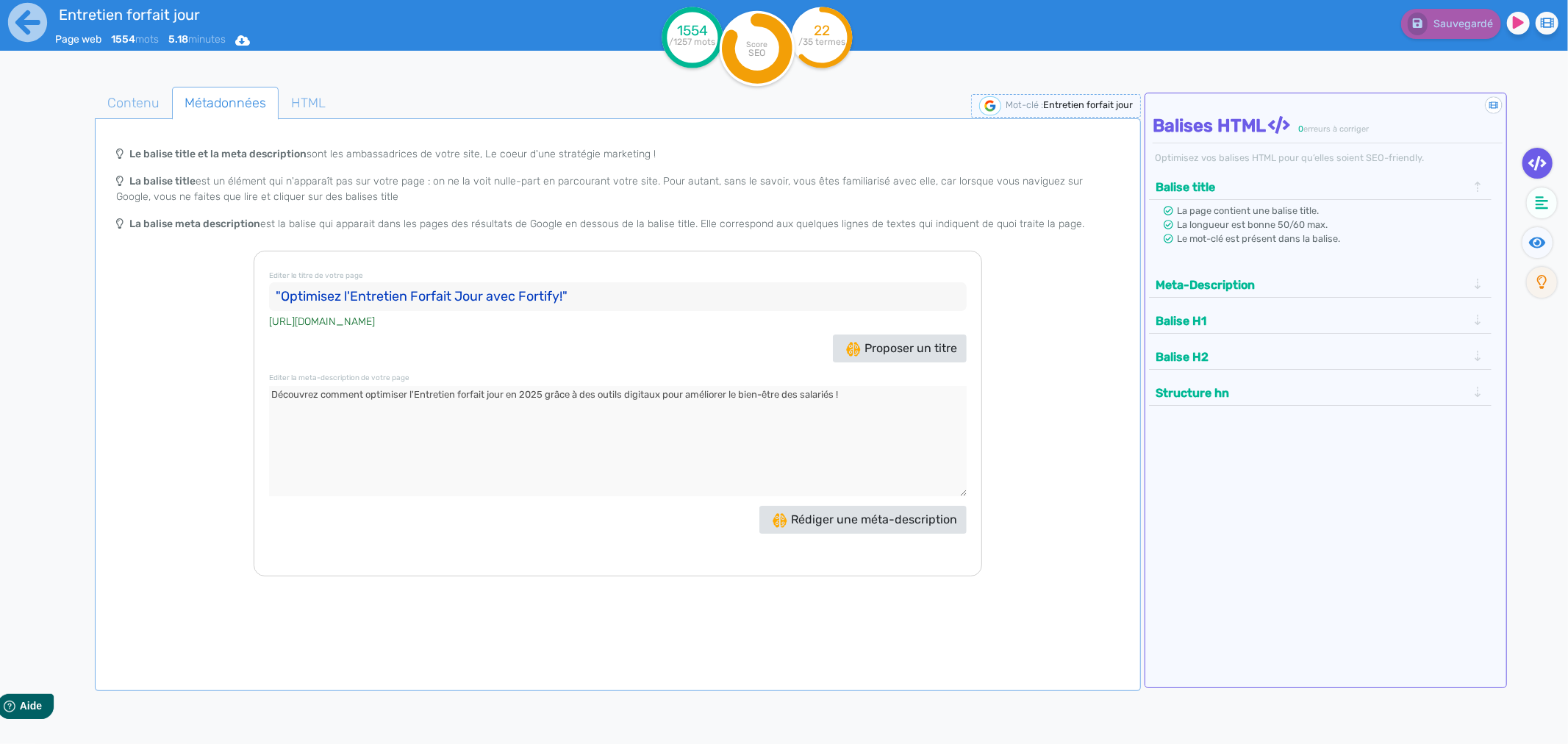
drag, startPoint x: 589, startPoint y: 292, endPoint x: 182, endPoint y: 291, distance: 407.0
click at [182, 291] on div "Le balise title et la meta description sont les ambassadrices de votre site, Le…" at bounding box center [618, 357] width 1040 height 437
paste input "ntretien forfait jour : règles et bonnes pratiques en 2025"
click at [275, 296] on input "ntretien forfait jour : règles et bonnes pratiques en 2025" at bounding box center [618, 296] width 697 height 30
click at [361, 419] on textarea at bounding box center [618, 441] width 697 height 111
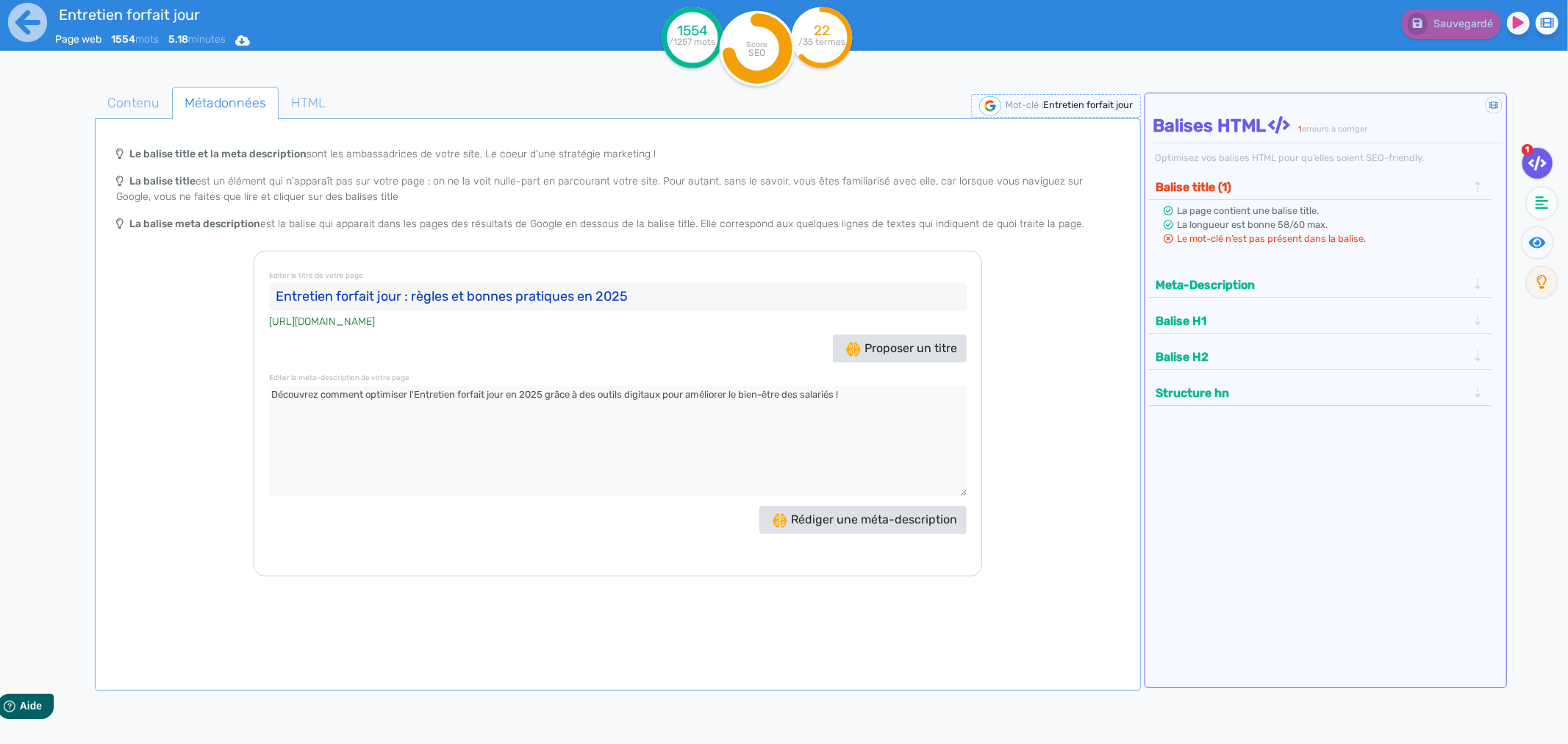
click at [1066, 329] on div "Le balise title et la meta description sont les ambassadrices de votre site, Le…" at bounding box center [618, 357] width 1040 height 437
click at [695, 298] on input "Entretien forfait jour : règles et bonnes pratiques en 2025" at bounding box center [618, 296] width 697 height 30
click at [1083, 326] on div "Le balise title et la meta description sont les ambassadrices de votre site, Le…" at bounding box center [618, 357] width 1040 height 437
click at [694, 292] on input "Entretien forfait jour : règles et bonnes pratiques en 2025" at bounding box center [618, 296] width 697 height 30
type input "Entretien forfait jour : règles et bonnes pratiques en 2025"
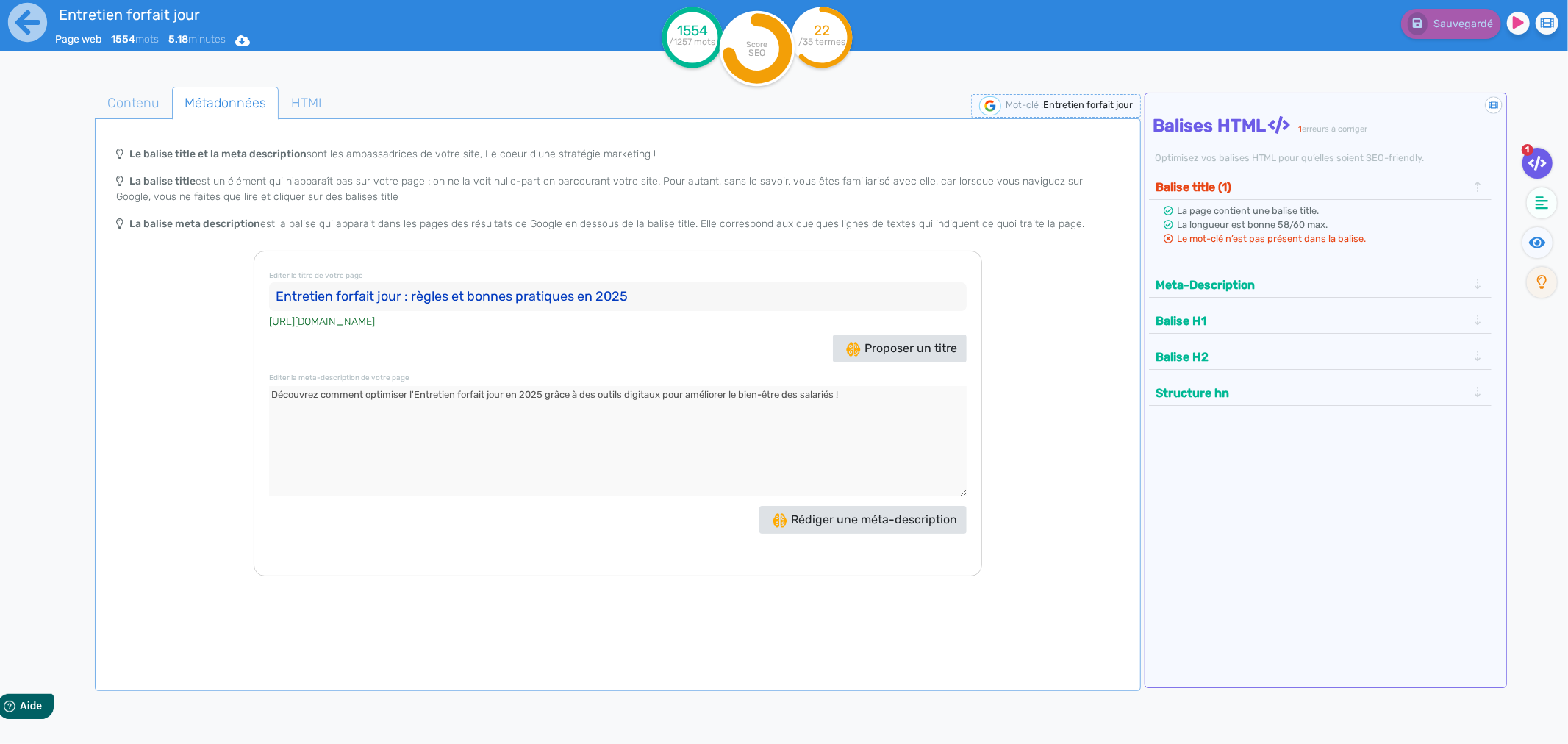
drag, startPoint x: 626, startPoint y: 295, endPoint x: 229, endPoint y: 298, distance: 397.0
click at [230, 298] on div "Le balise title et la meta description sont les ambassadrices de votre site, Le…" at bounding box center [618, 357] width 1040 height 437
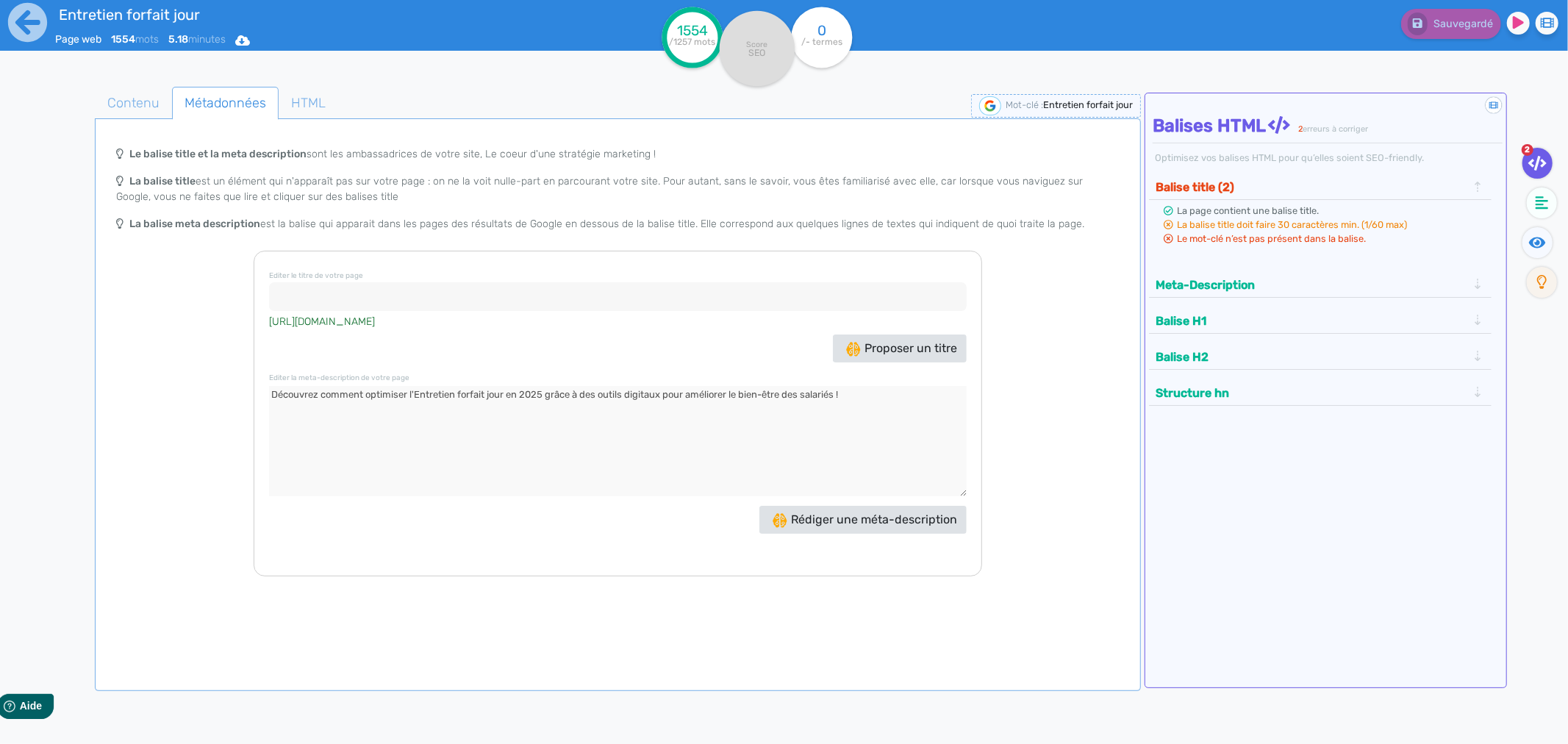
click at [297, 292] on input at bounding box center [618, 296] width 697 height 30
paste input "Entretien forfait jour : règles et bonnes pratiques en 2025"
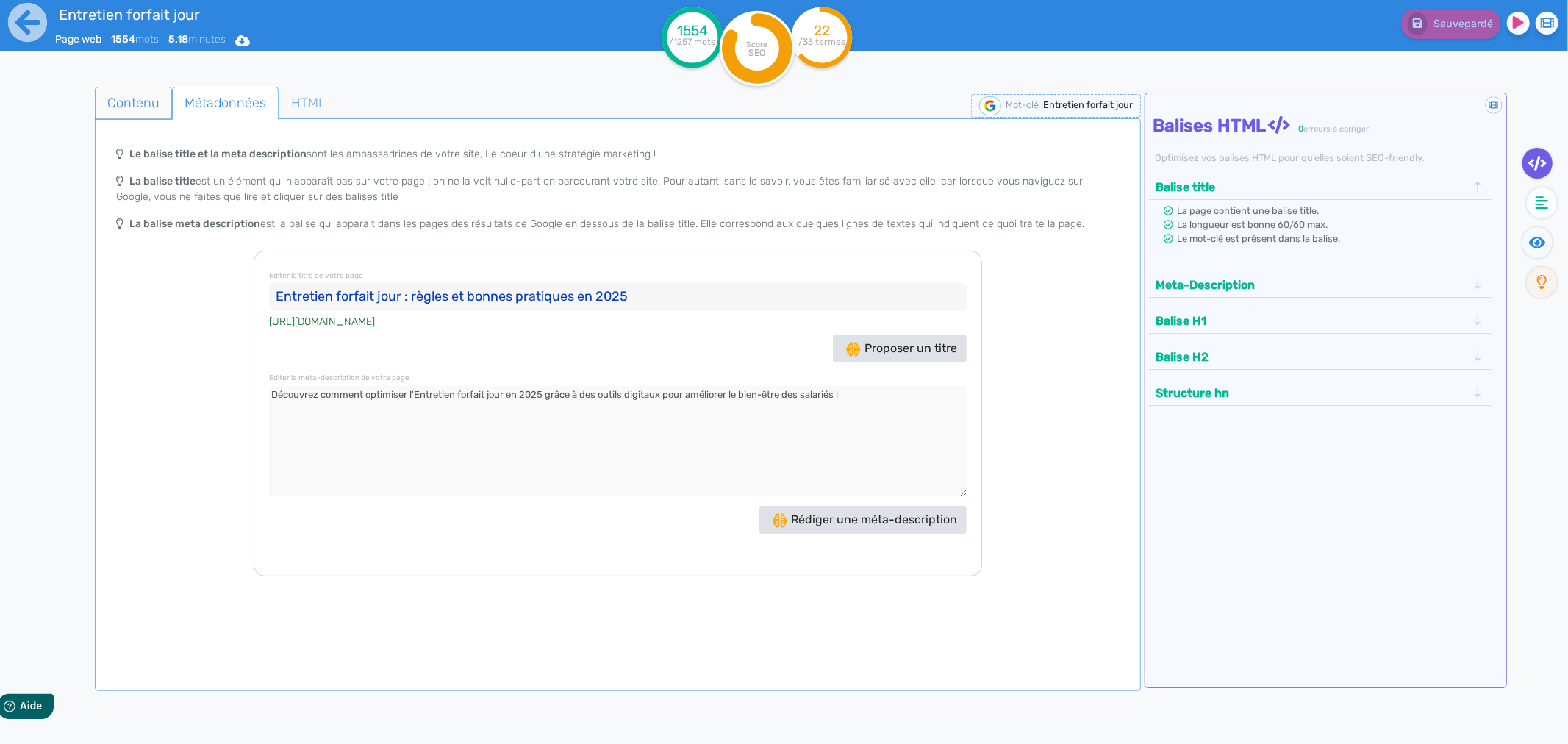
type input "Entretien forfait jour : règles et bonnes pratiques en 2025"
drag, startPoint x: 147, startPoint y: 101, endPoint x: 168, endPoint y: 106, distance: 21.6
click at [147, 101] on span "Contenu" at bounding box center [133, 103] width 76 height 40
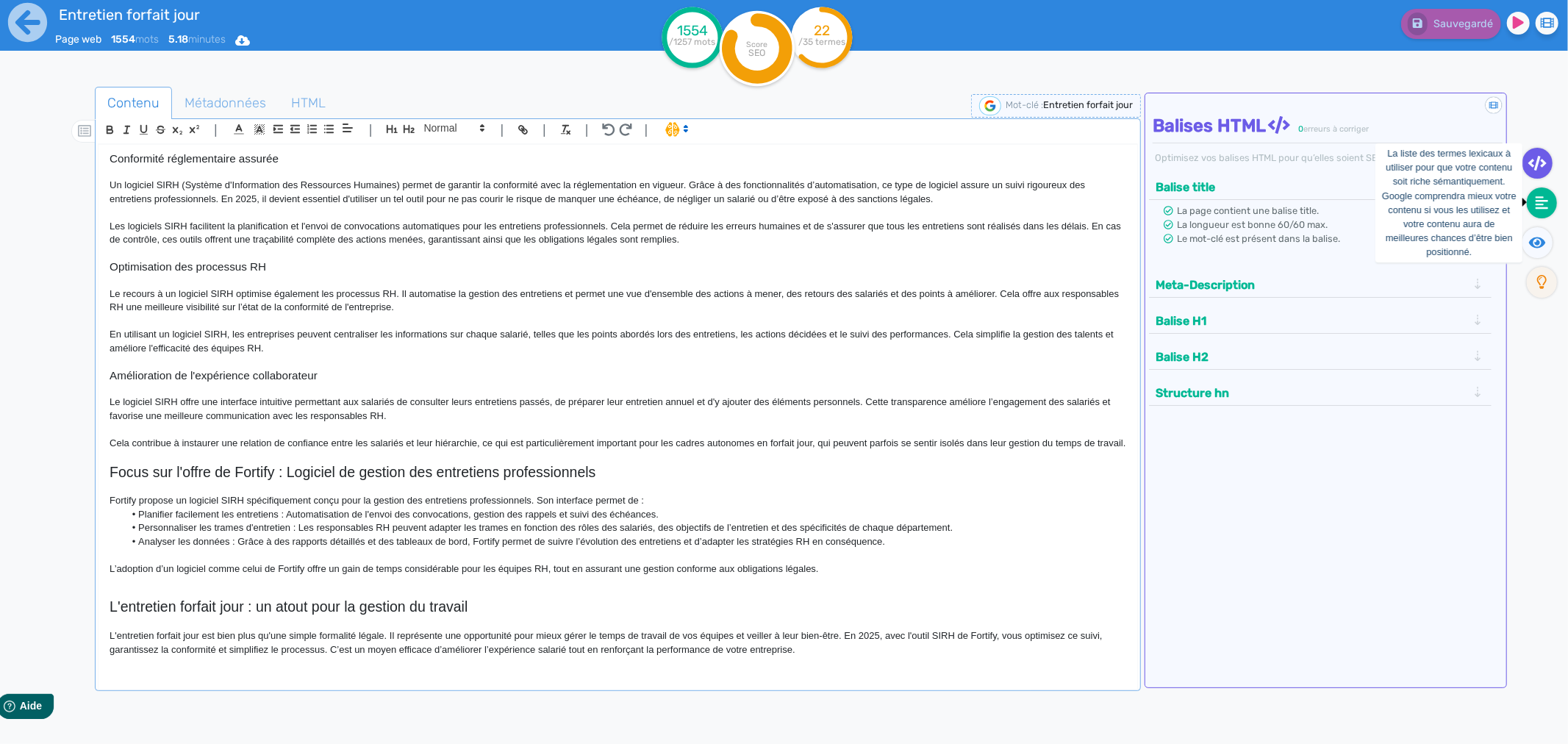
click at [1537, 201] on icon at bounding box center [1542, 203] width 13 height 13
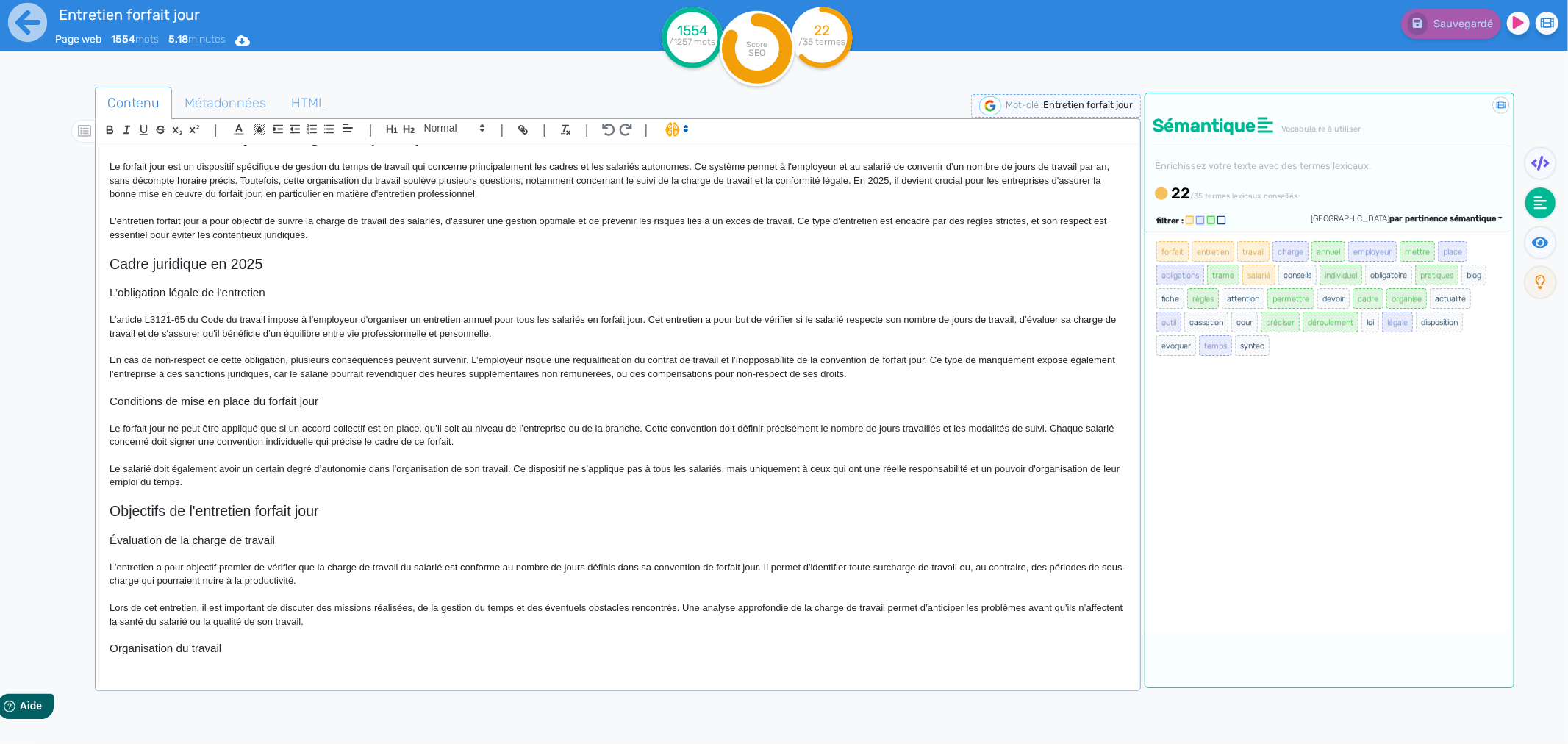
scroll to position [0, 0]
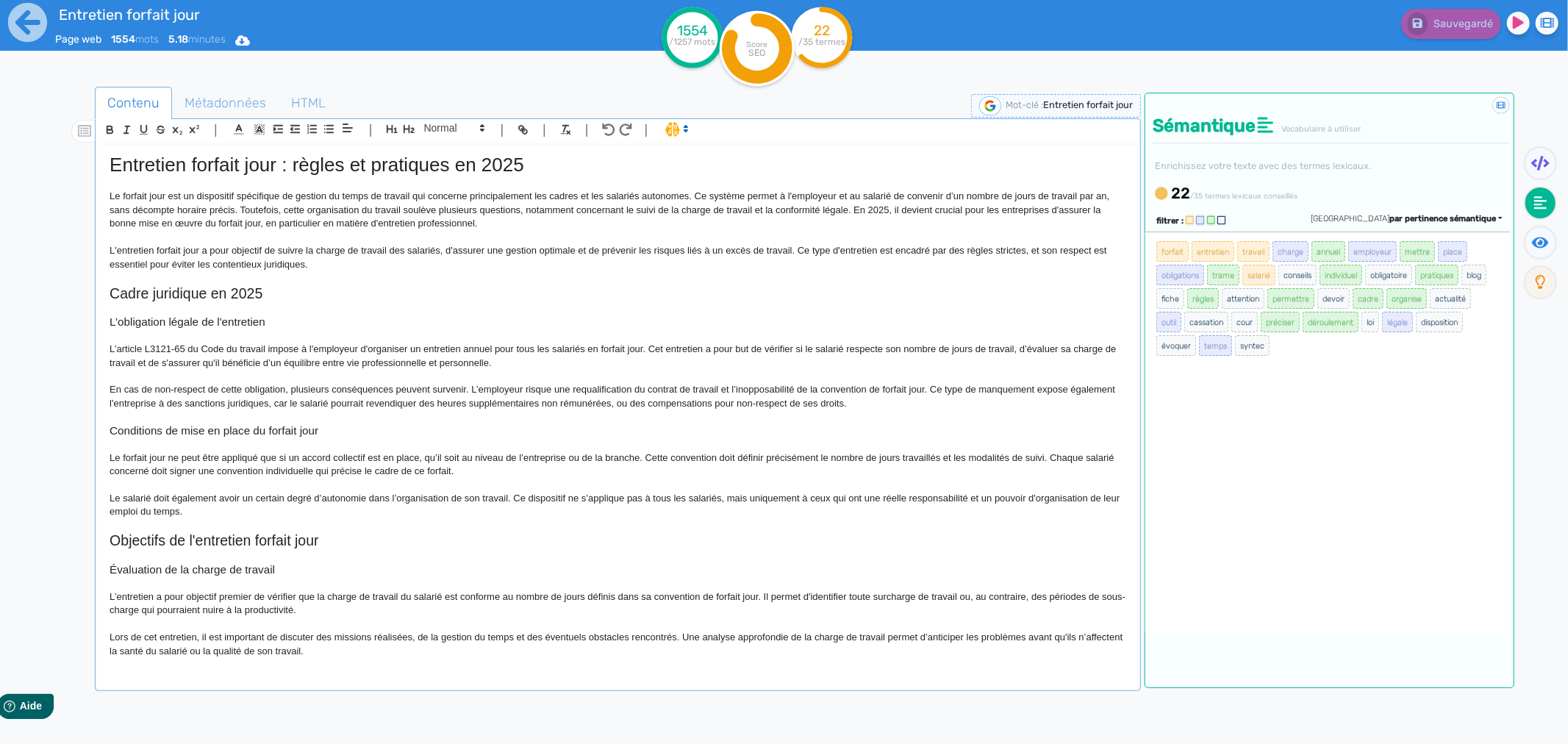
click at [162, 434] on h3 "Conditions de mise en place du forfait jour" at bounding box center [618, 431] width 1017 height 13
click at [113, 497] on p "Le salarié doit également avoir un certain degré d’autonomie dans l’organisatio…" at bounding box center [618, 505] width 1017 height 28
click at [286, 473] on p "Le forfait jour ne peut être appliqué que si un accord collectif est en place, …" at bounding box center [618, 465] width 1017 height 28
click at [772, 46] on circle at bounding box center [756, 49] width 75 height 75
click at [760, 68] on circle at bounding box center [756, 49] width 75 height 75
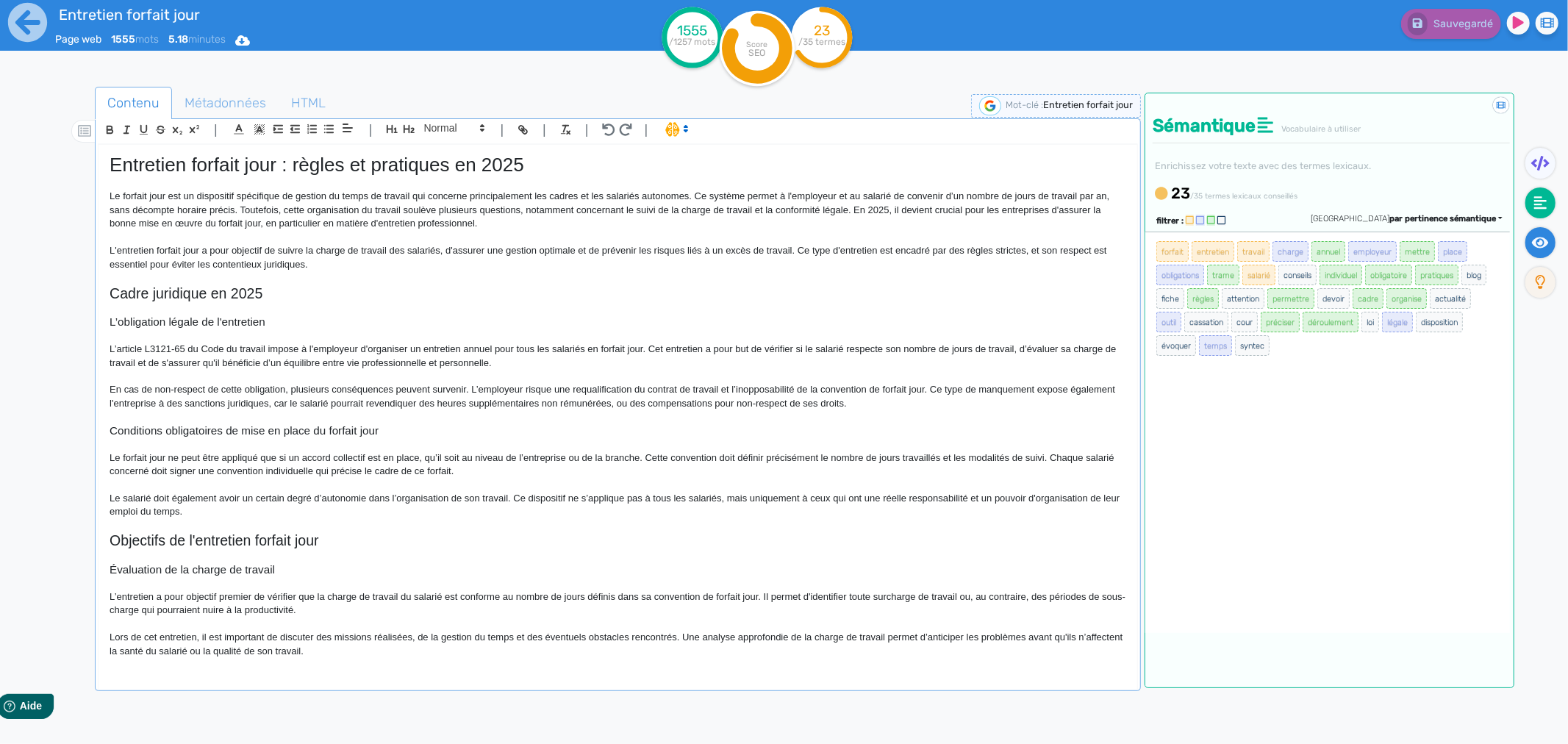
click at [1539, 240] on icon at bounding box center [1540, 243] width 17 height 11
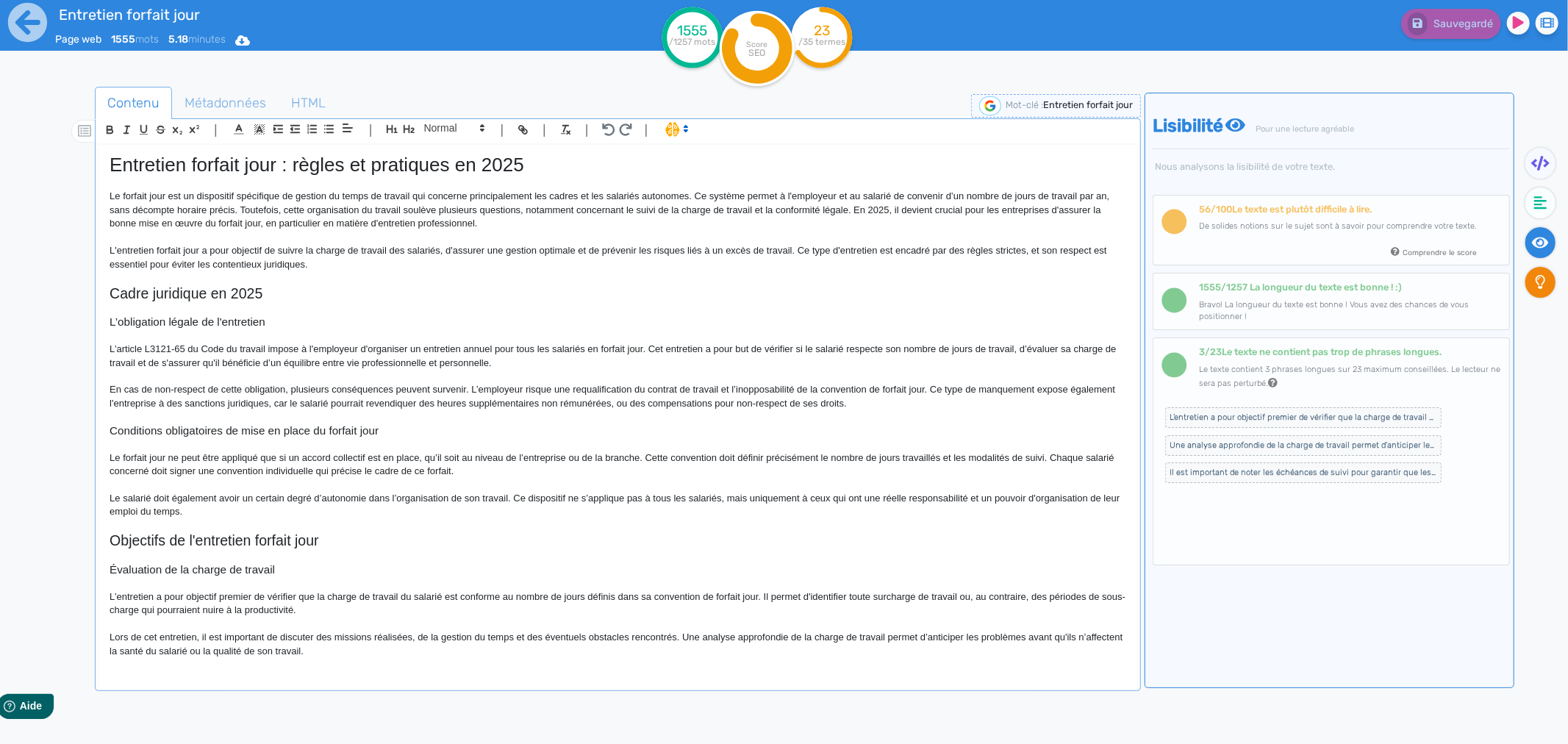
click at [1537, 286] on icon at bounding box center [1540, 282] width 10 height 14
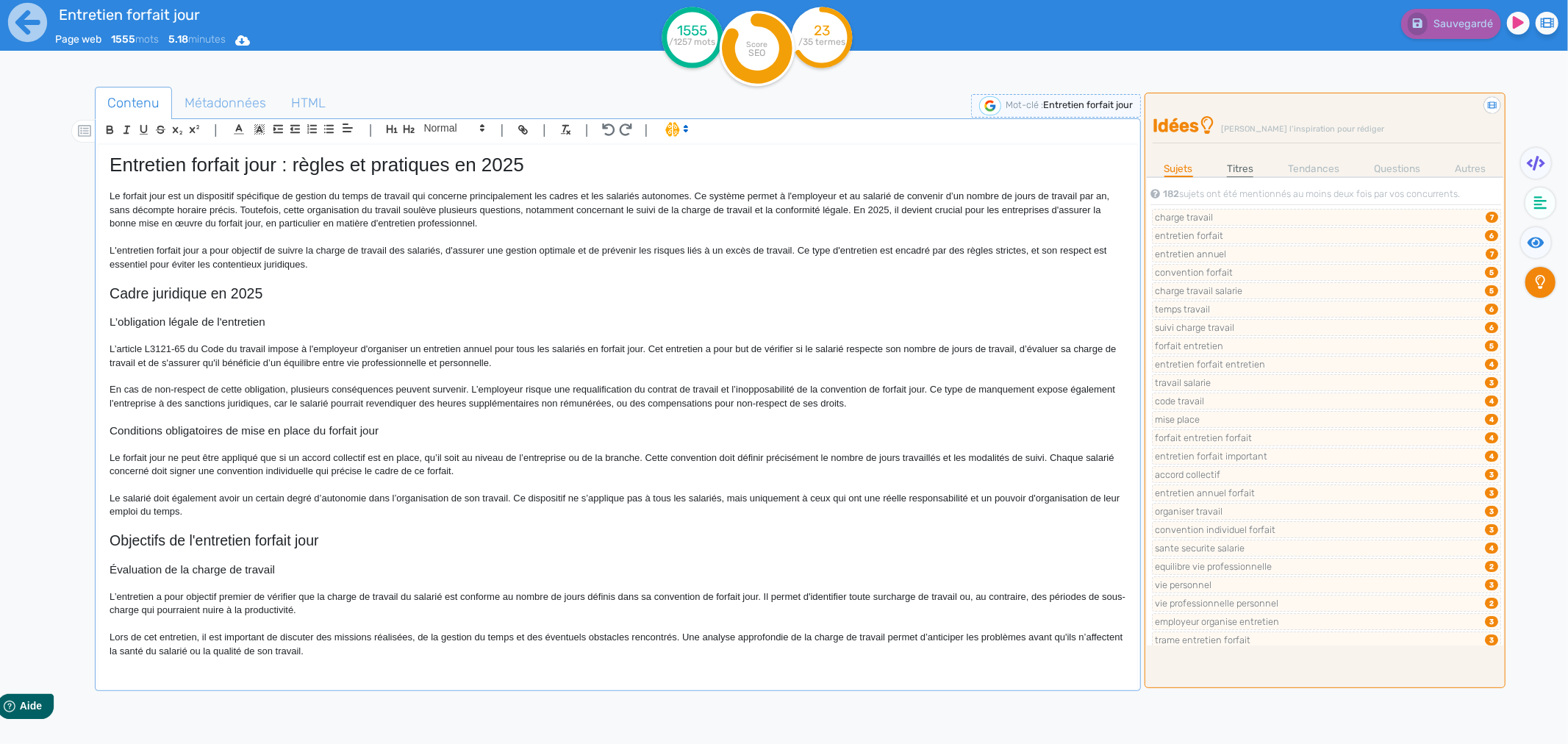
click at [1240, 166] on link "Titres" at bounding box center [1241, 169] width 27 height 15
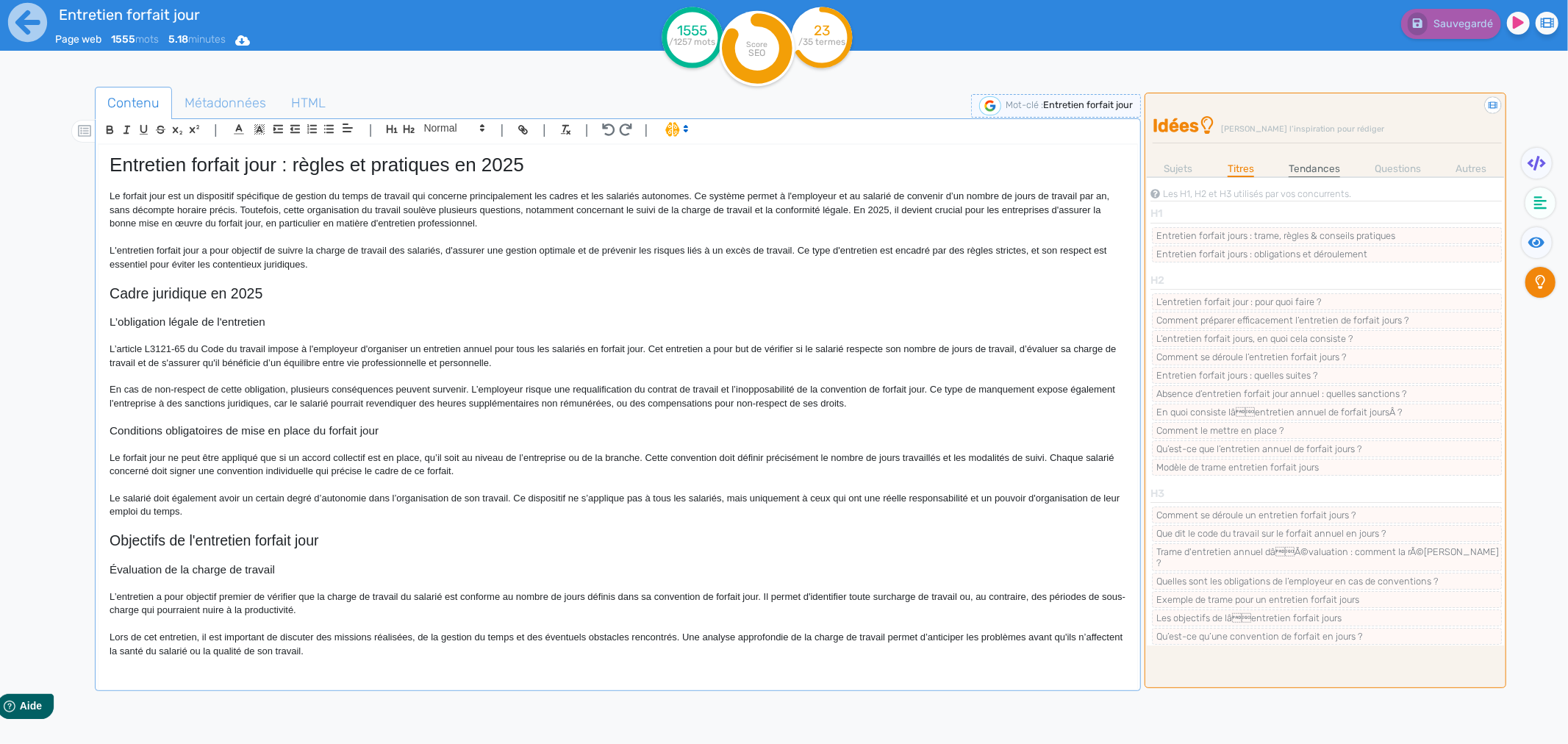
click at [1311, 163] on link "Tendances" at bounding box center [1314, 169] width 51 height 15
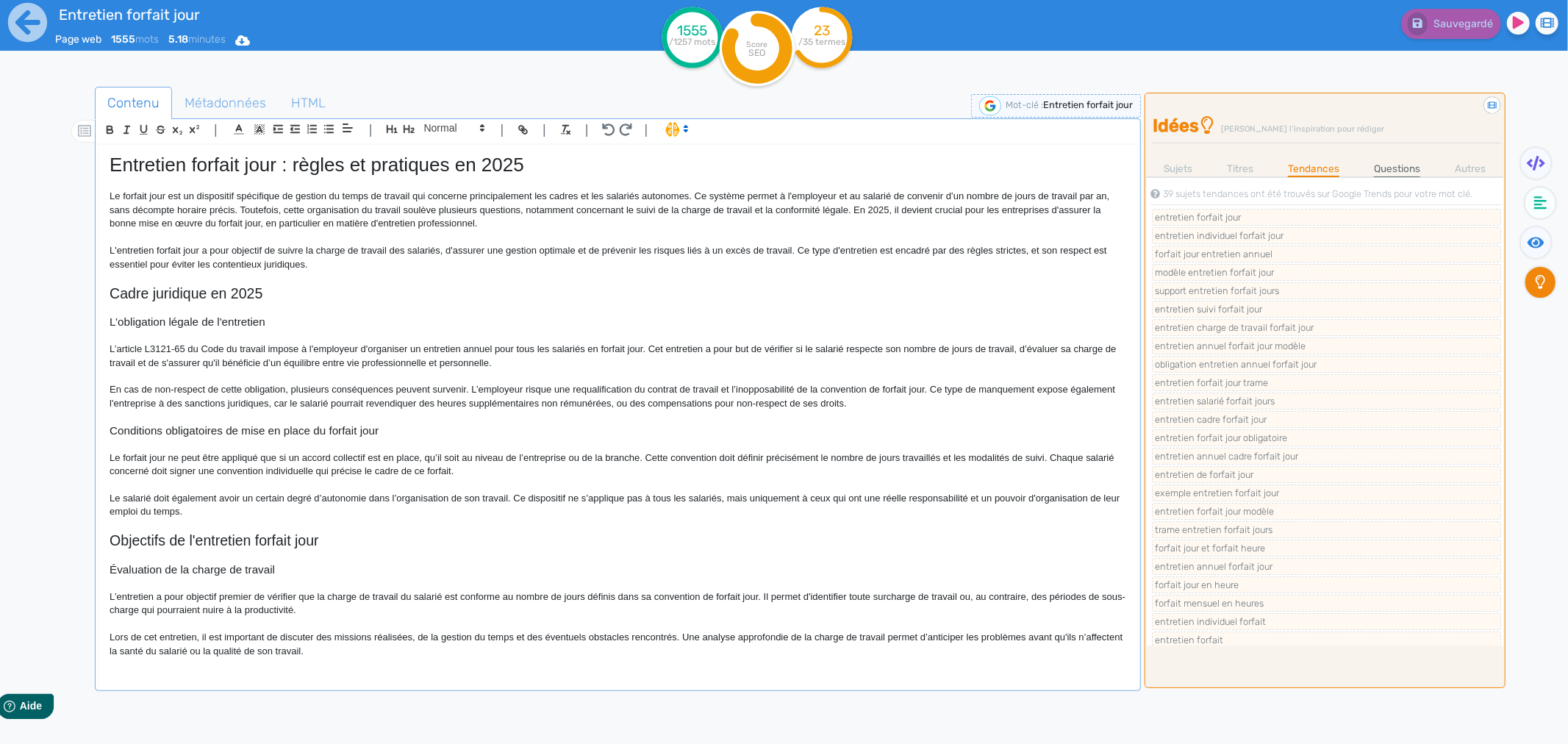
click at [1400, 167] on link "Questions" at bounding box center [1397, 169] width 47 height 15
click at [1470, 171] on link "Autres" at bounding box center [1470, 169] width 30 height 15
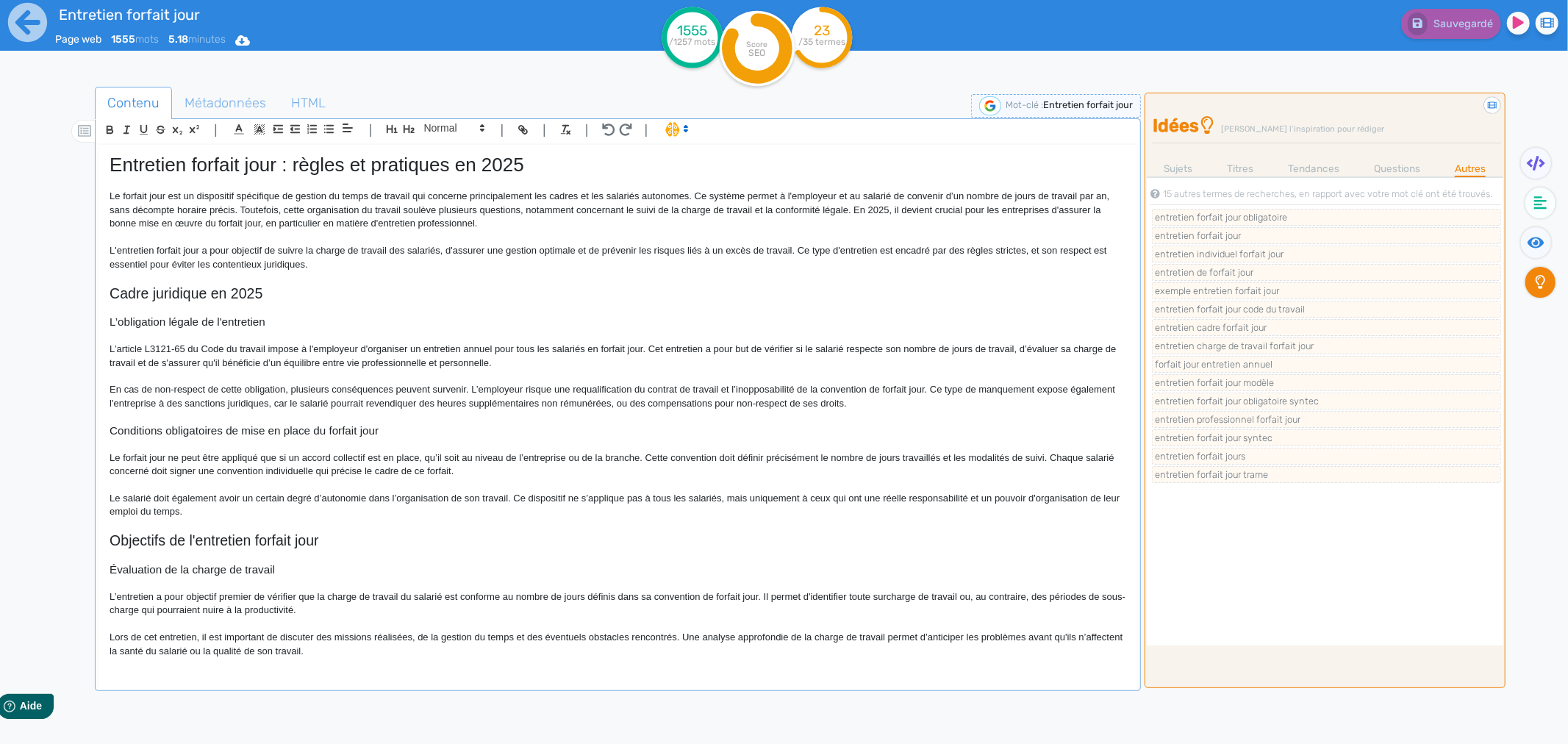
click at [841, 386] on p "En cas de non-respect de cette obligation, plusieurs conséquences peuvent surve…" at bounding box center [618, 396] width 1017 height 28
click at [112, 247] on p "L'entretien forfait jour a pour objectif de suivre la charge de travail des sal…" at bounding box center [618, 257] width 1017 height 28
click at [111, 387] on p "En cas de non-respect de cette obligation, plusieurs conséquences peuvent surve…" at bounding box center [618, 396] width 1017 height 28
click at [113, 389] on p "En cas de non-respect de cette obligation, plusieurs conséquences peuvent surve…" at bounding box center [618, 396] width 1017 height 28
drag, startPoint x: 110, startPoint y: 344, endPoint x: 266, endPoint y: 351, distance: 156.2
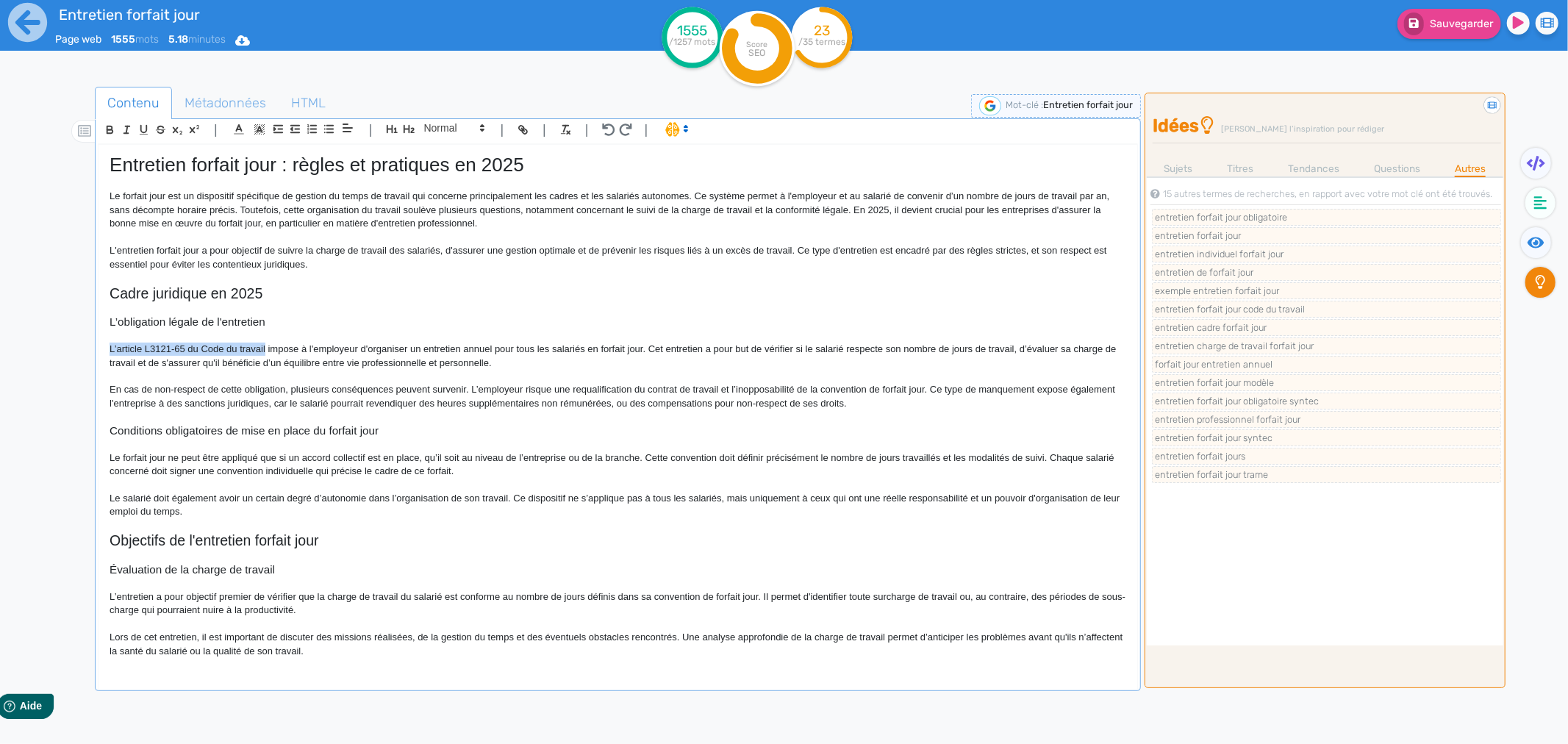
click at [266, 351] on p "L’article L3121-65 du Code du travail impose à l'employeur d'organiser un entre…" at bounding box center [618, 356] width 1017 height 28
copy p "L’article L3121-65 du Code du travail"
click at [522, 128] on icon "button" at bounding box center [523, 130] width 12 height 12
paste input "[URL][DOMAIN_NAME]"
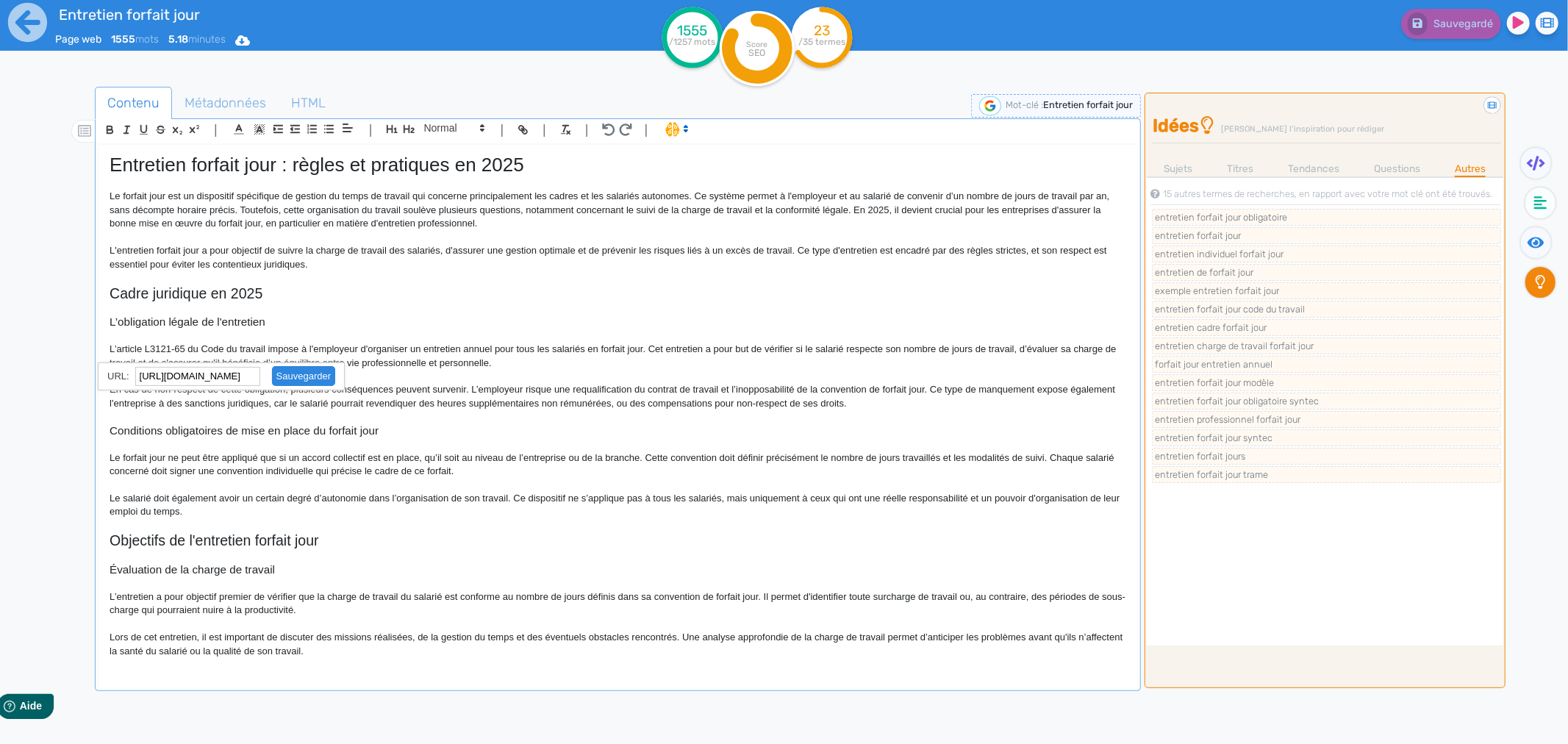
click at [305, 373] on link at bounding box center [297, 376] width 75 height 11
click at [430, 417] on p at bounding box center [618, 417] width 1017 height 13
click at [1537, 160] on icon at bounding box center [1536, 163] width 18 height 14
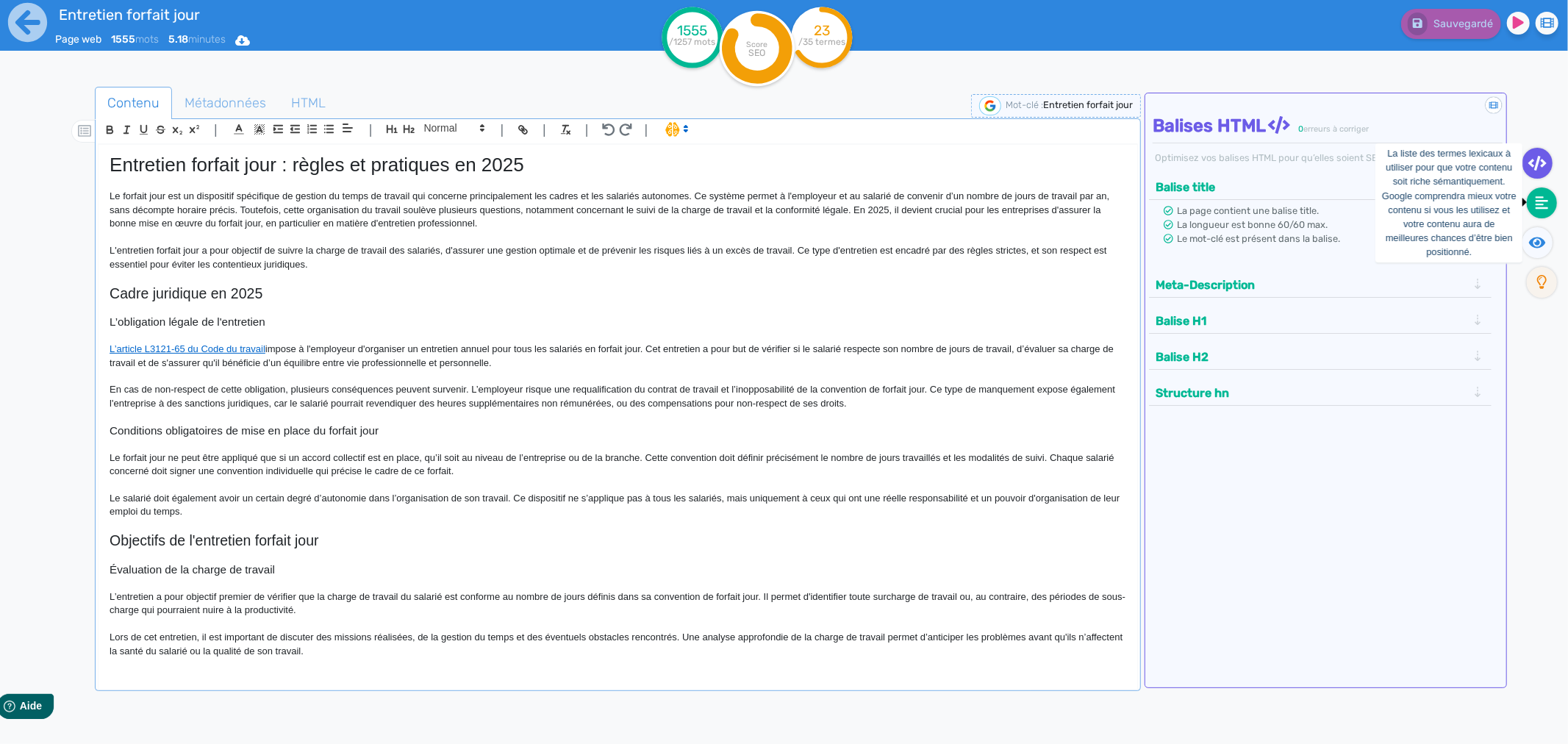
click at [1533, 193] on fa-icon at bounding box center [1542, 203] width 30 height 30
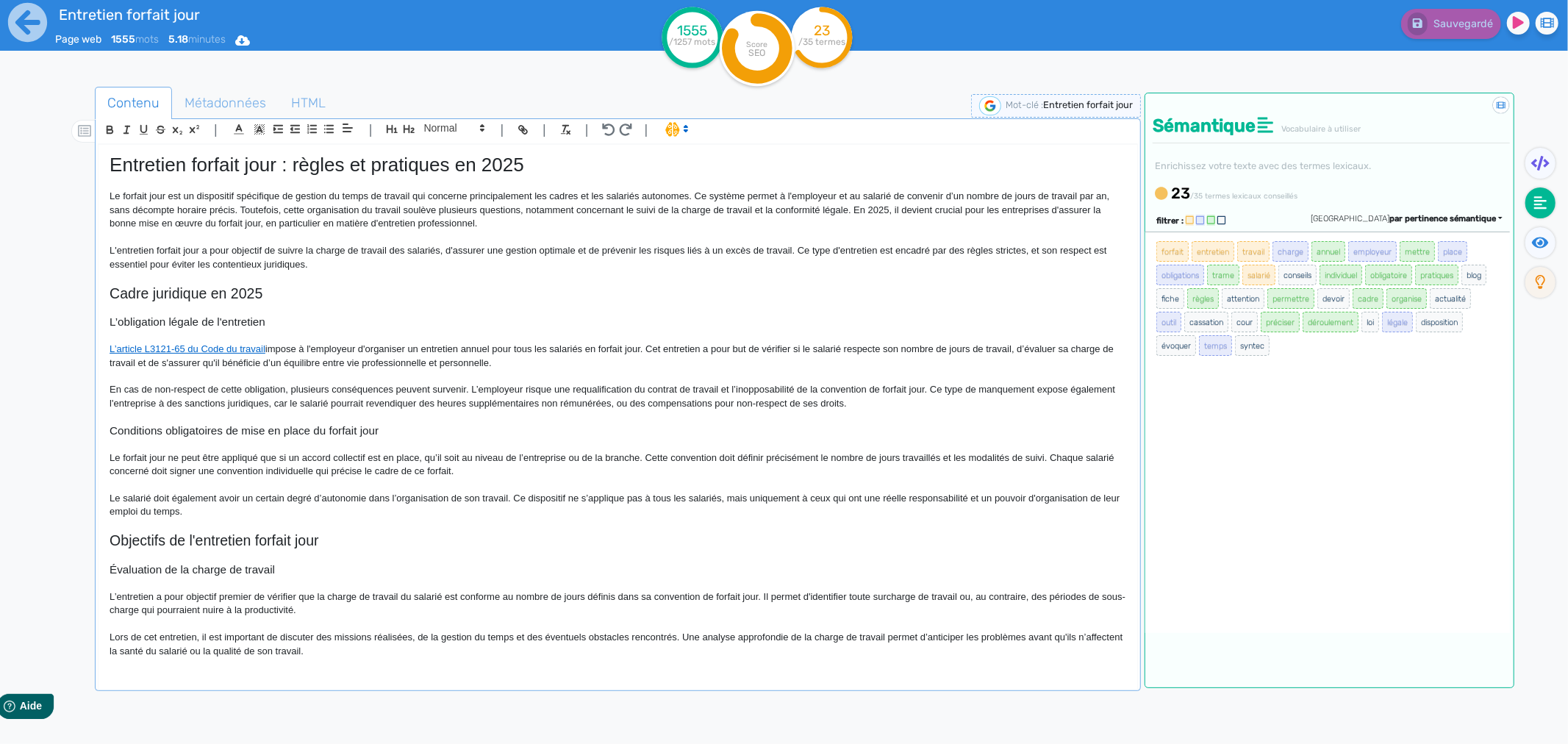
click at [1530, 226] on ul at bounding box center [1538, 227] width 49 height 159
click at [1537, 240] on icon at bounding box center [1540, 243] width 17 height 11
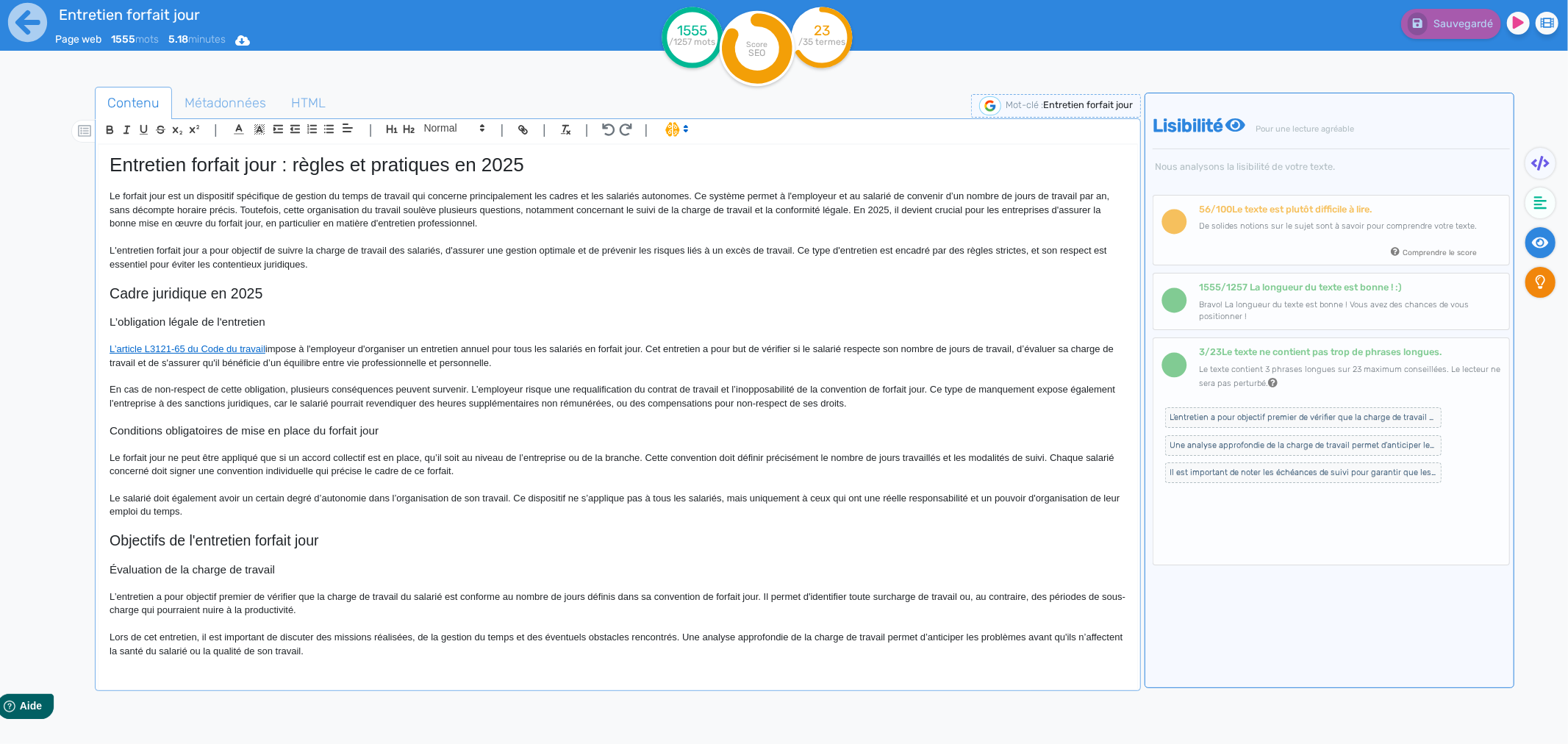
click at [1541, 281] on icon at bounding box center [1540, 282] width 10 height 14
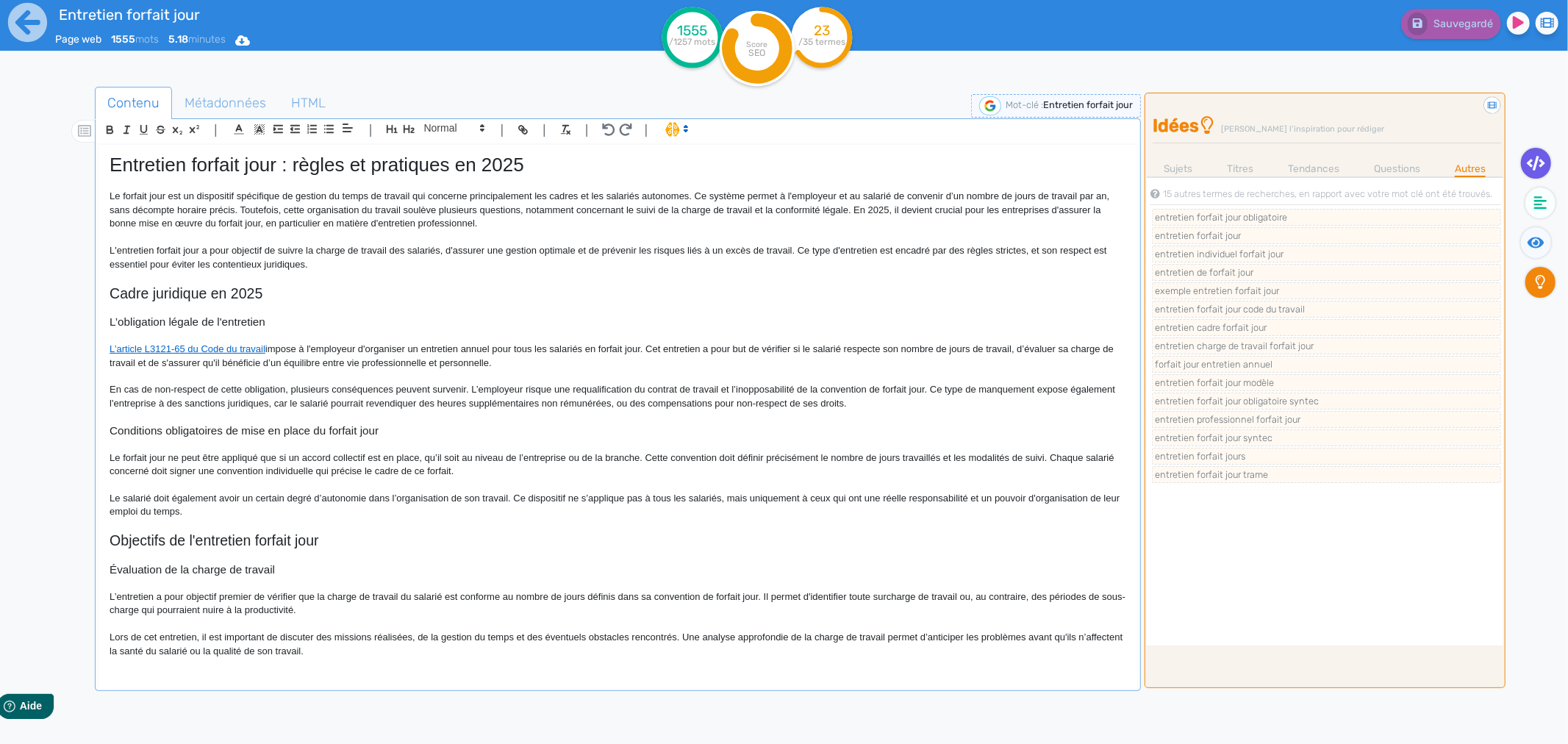
click at [1535, 172] on fa-icon at bounding box center [1536, 163] width 30 height 30
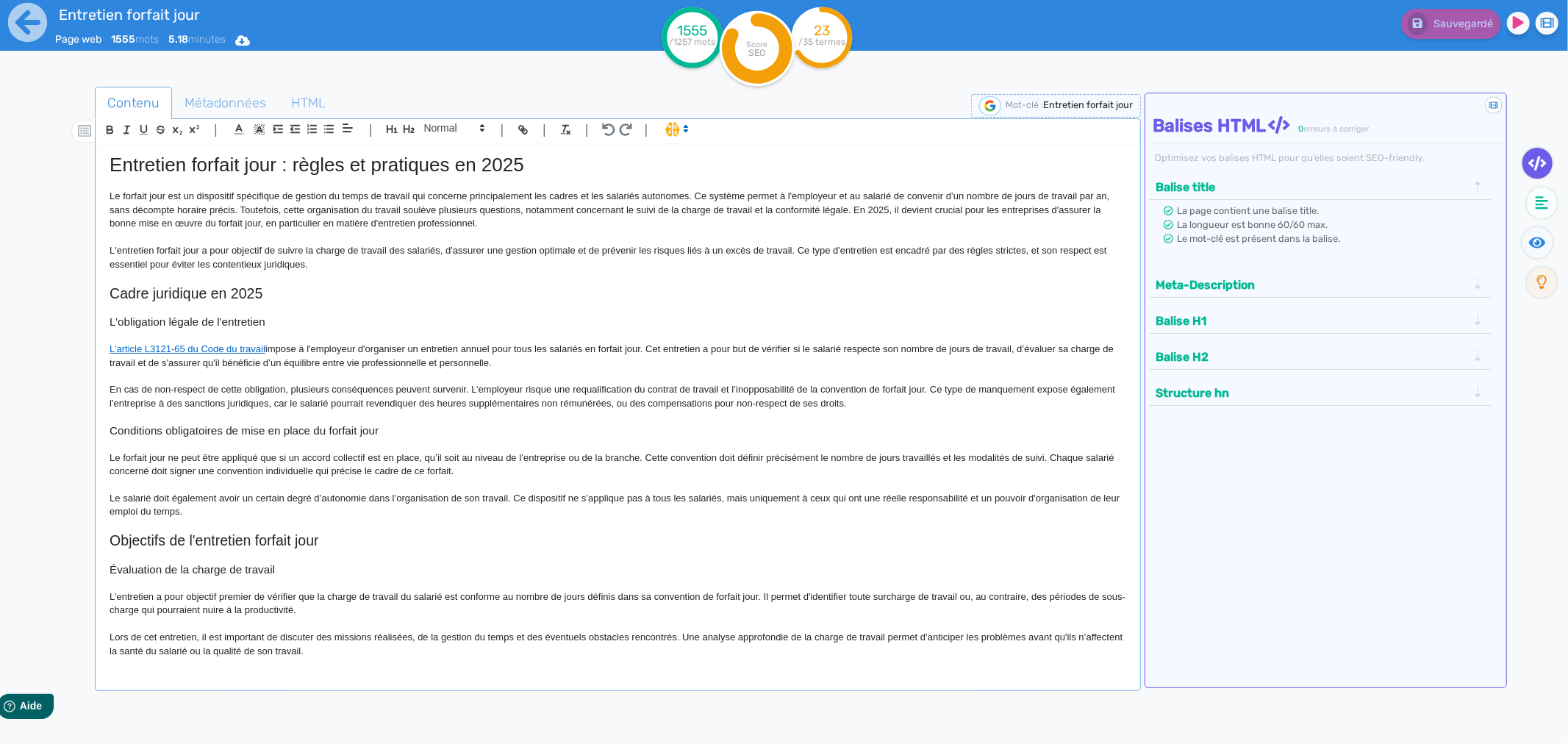
click at [763, 350] on p "L’article L3121-65 du Code du travail impose à l'employeur d'organiser un entre…" at bounding box center [618, 356] width 1017 height 28
drag, startPoint x: 904, startPoint y: 208, endPoint x: 965, endPoint y: 211, distance: 61.1
click at [965, 211] on p "Le forfait jour est un dispositif spécifique de gestion du temps de travail qui…" at bounding box center [618, 210] width 1017 height 40
click at [108, 251] on div "Entretien forfait jour : règles et pratiques en 2025 Le forfait jour est un dis…" at bounding box center [617, 405] width 1039 height 521
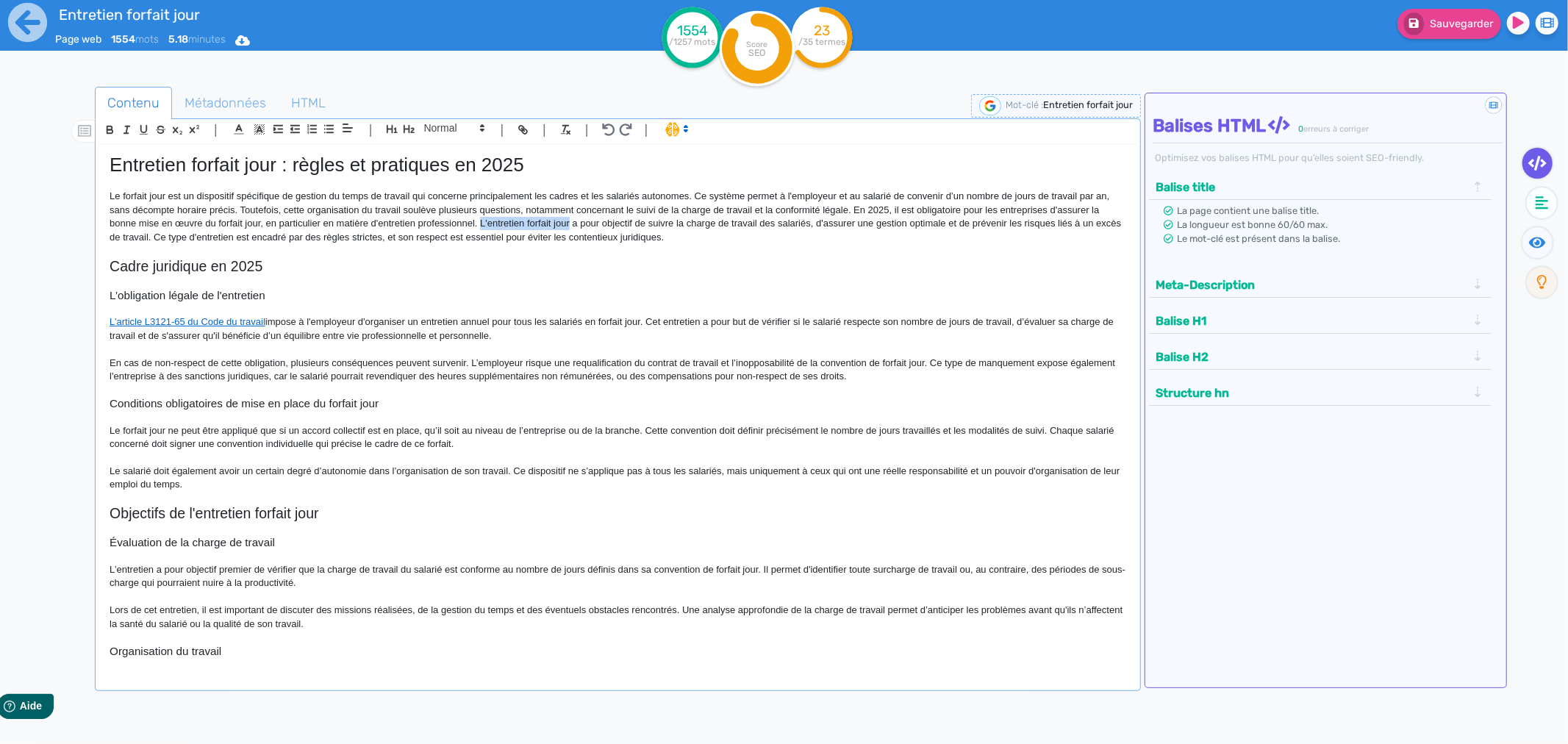
drag, startPoint x: 482, startPoint y: 222, endPoint x: 568, endPoint y: 218, distance: 86.1
click at [568, 218] on p "Le forfait jour est un dispositif spécifique de gestion du temps de travail qui…" at bounding box center [618, 216] width 1017 height 54
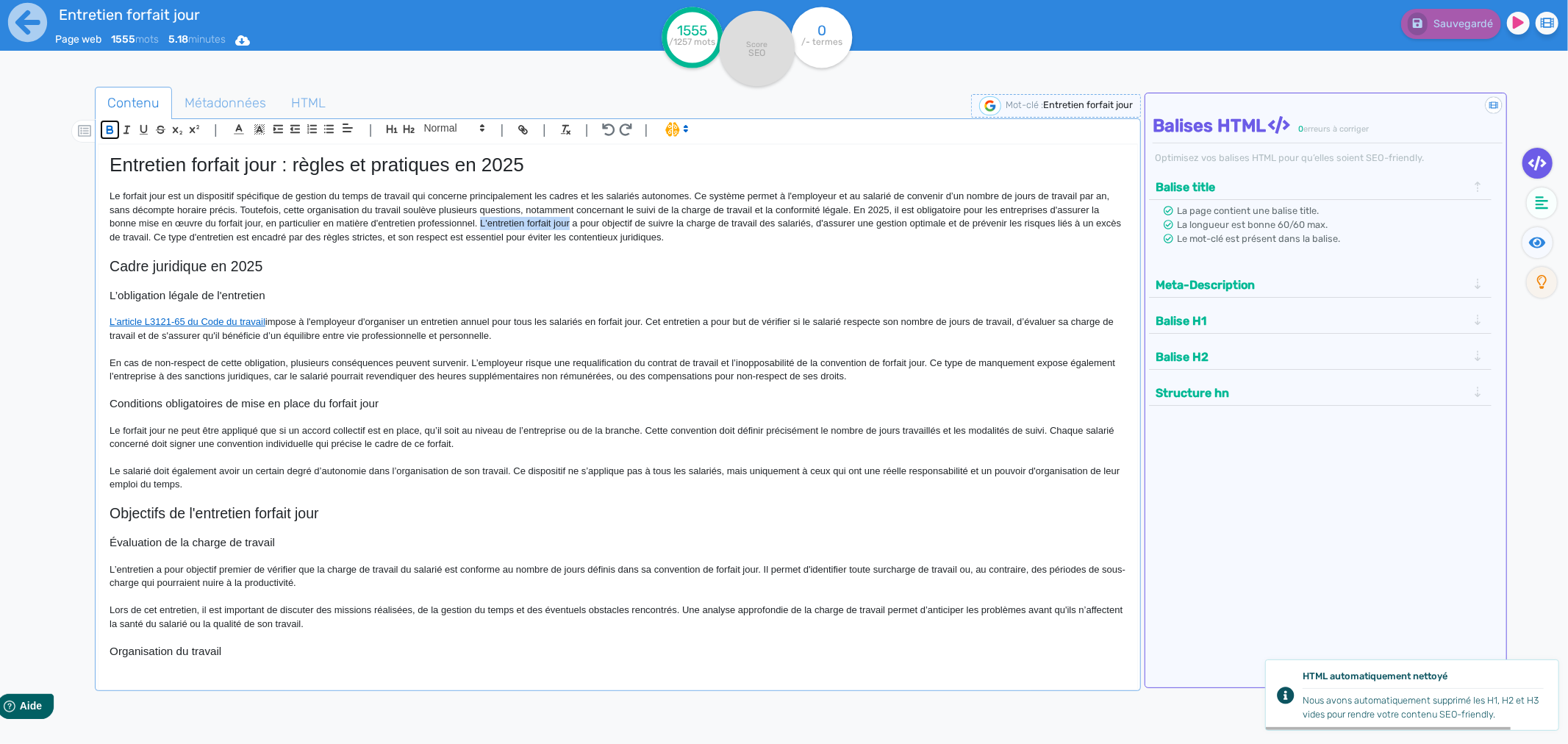
click at [108, 130] on icon "button" at bounding box center [109, 129] width 5 height 4
click at [424, 228] on p "Le forfait jour est un dispositif spécifique de gestion du temps de travail qui…" at bounding box center [618, 216] width 1017 height 54
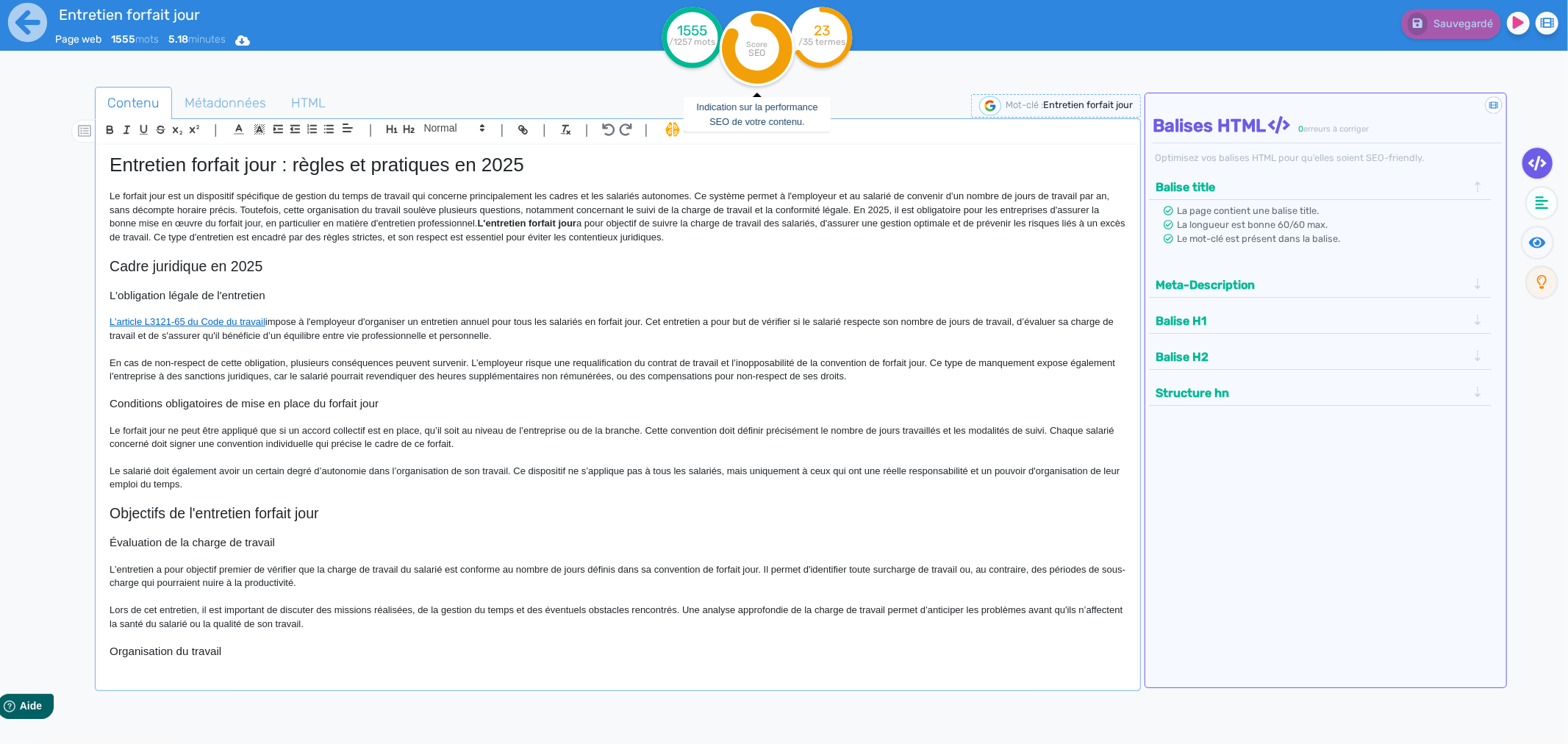
click at [753, 38] on circle at bounding box center [756, 49] width 75 height 75
click at [756, 62] on circle at bounding box center [756, 49] width 75 height 75
click at [1209, 384] on button "Structure hn" at bounding box center [1311, 392] width 321 height 24
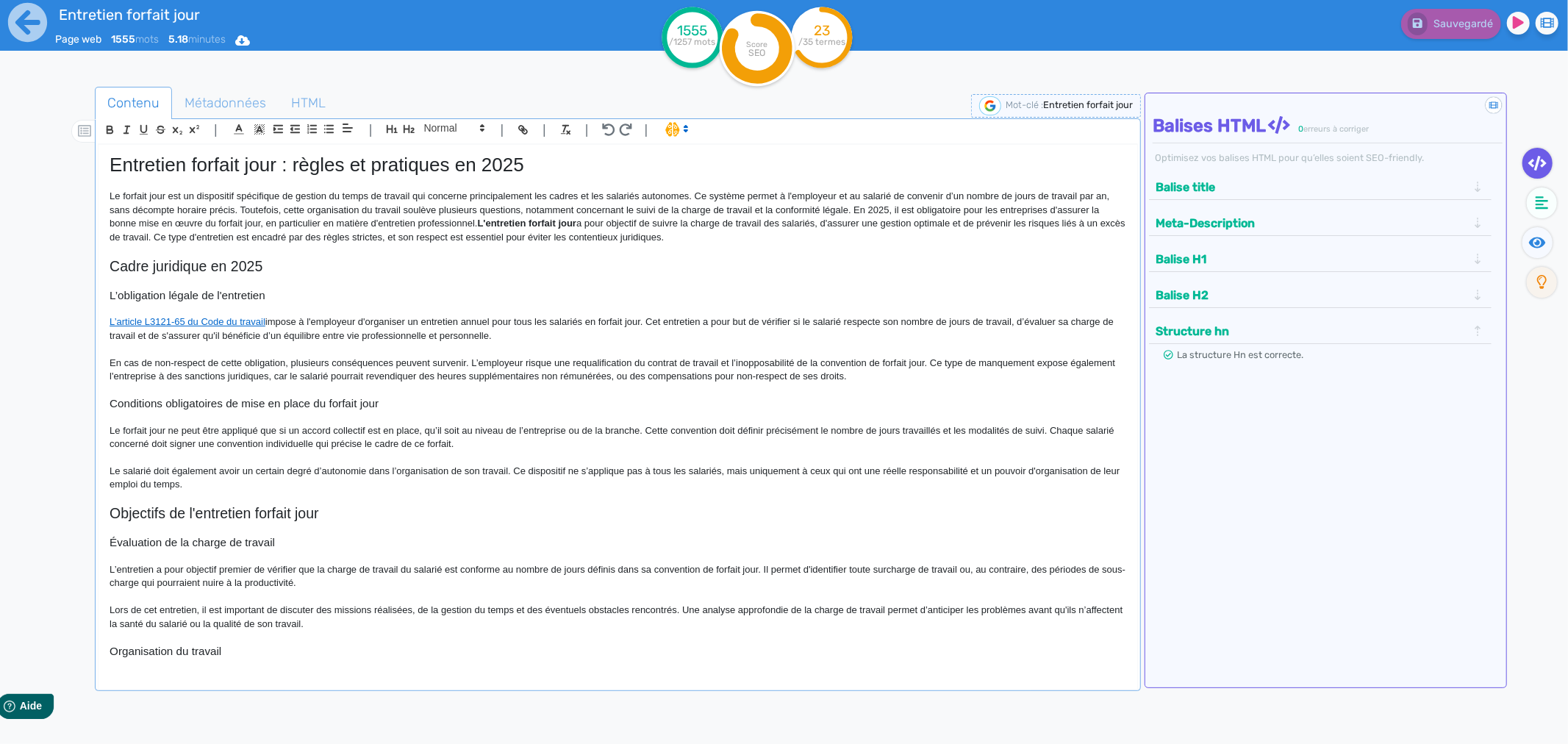
click at [1185, 284] on button "Balise H2" at bounding box center [1311, 294] width 321 height 24
click at [1540, 199] on icon at bounding box center [1542, 203] width 13 height 13
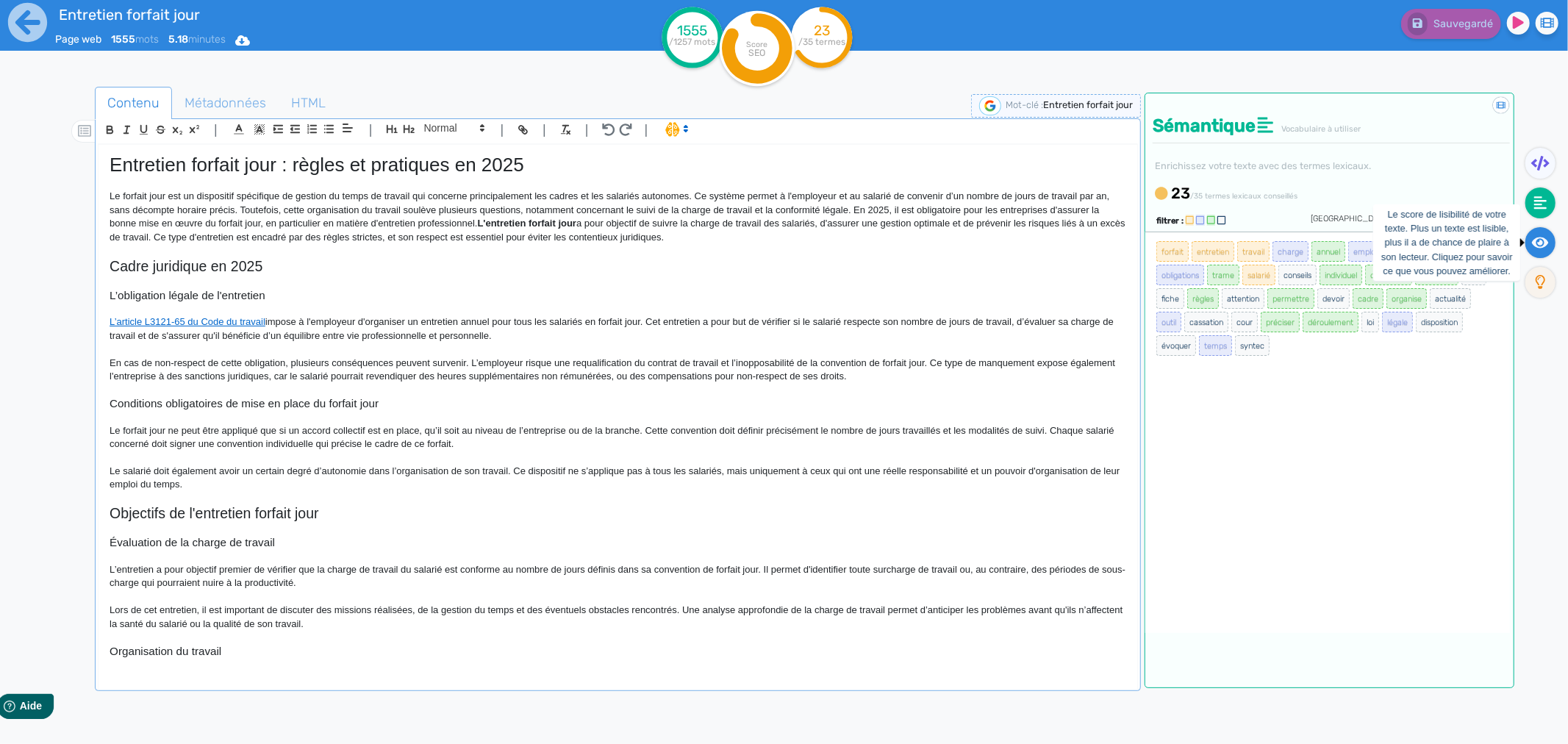
click at [1530, 244] on fa-icon at bounding box center [1540, 243] width 30 height 30
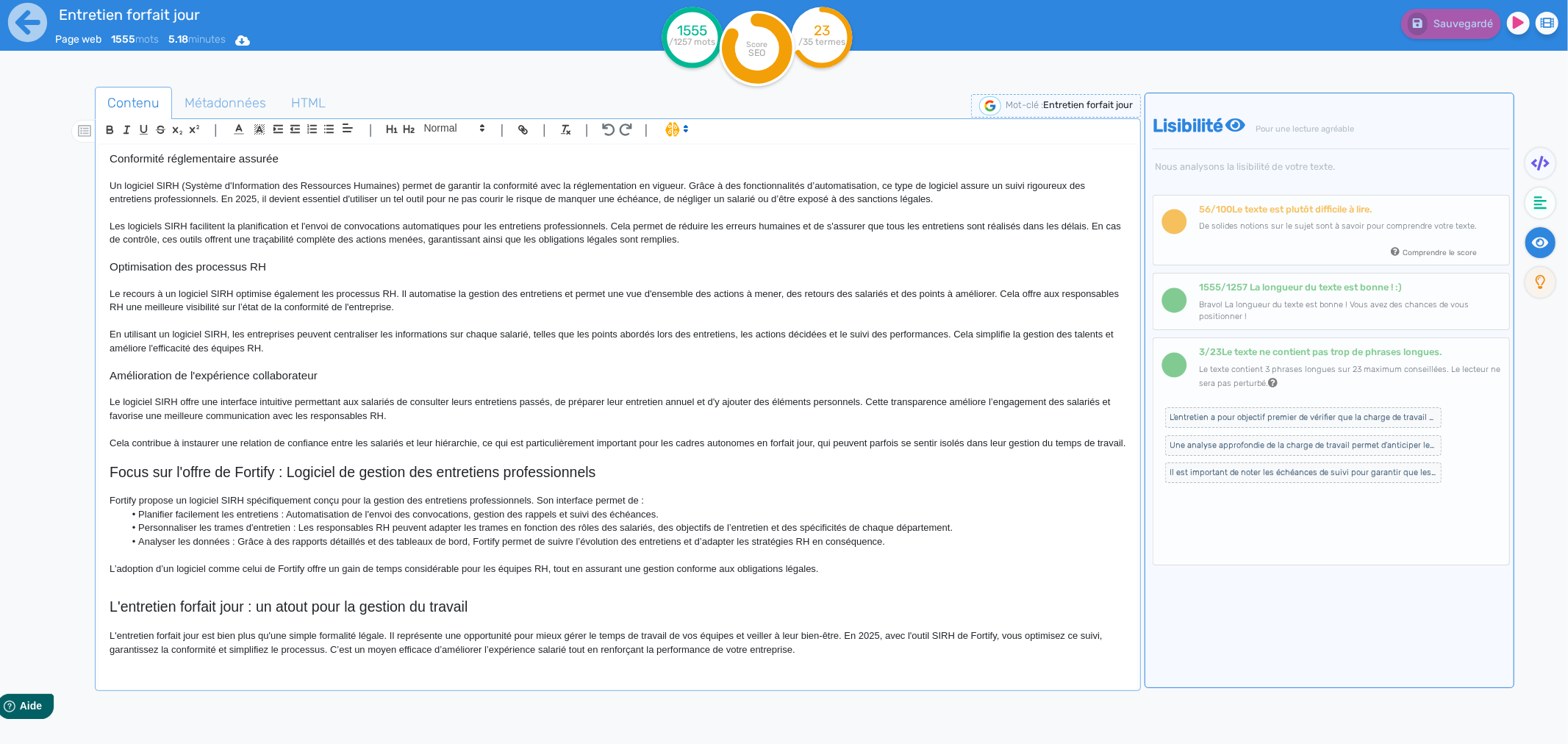
scroll to position [1197, 0]
click at [649, 498] on p "Fortify propose un logiciel SIRH spécifiquement conçu pour la gestion des entre…" at bounding box center [618, 501] width 1017 height 13
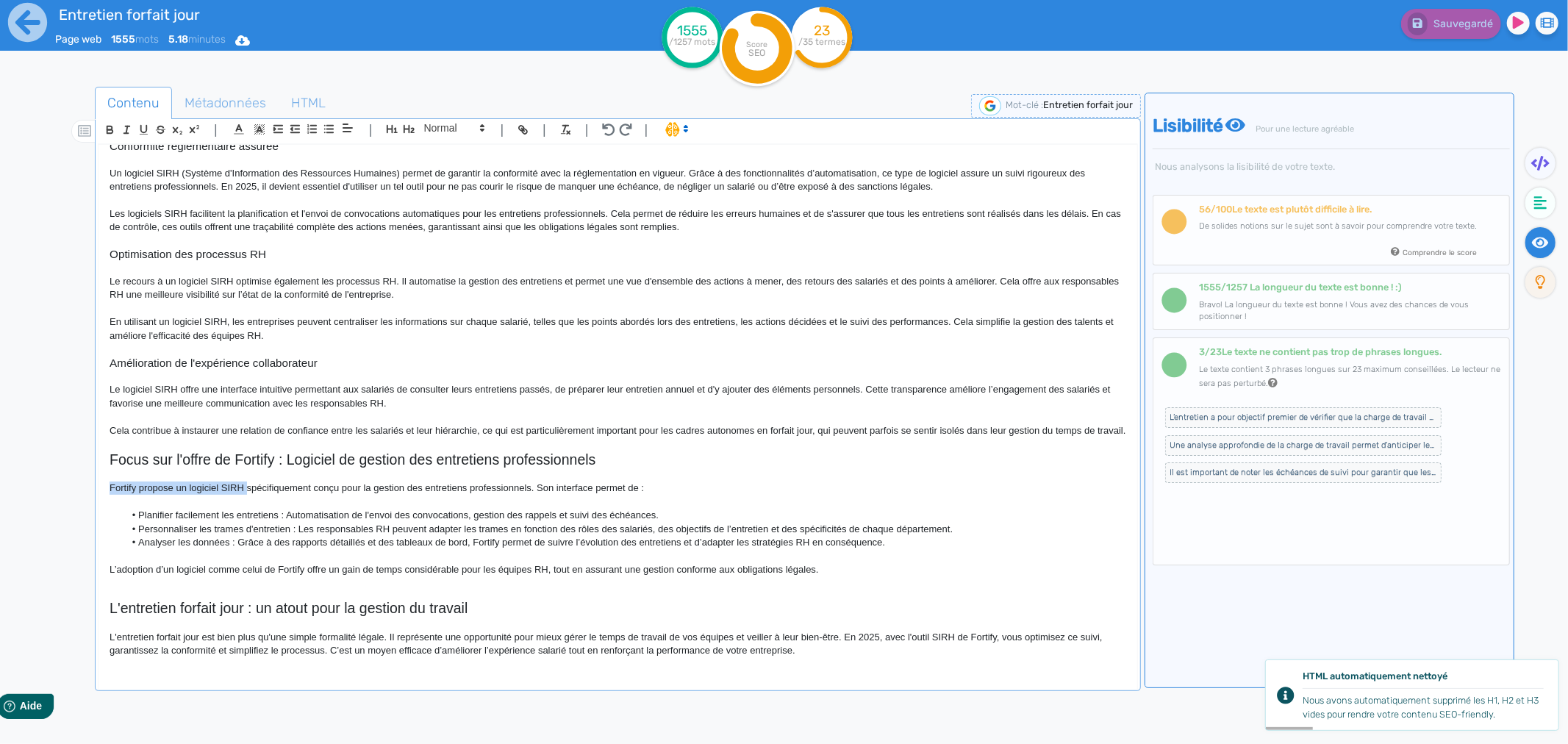
drag, startPoint x: 111, startPoint y: 503, endPoint x: 247, endPoint y: 508, distance: 136.1
click at [247, 495] on p "Fortify propose un logiciel SIRH spécifiquement conçu pour la gestion des entre…" at bounding box center [618, 489] width 1017 height 13
click at [348, 495] on p "Fortify propose un logiciel SIRH spécifiquement conçu pour la gestion des entre…" at bounding box center [618, 489] width 1017 height 13
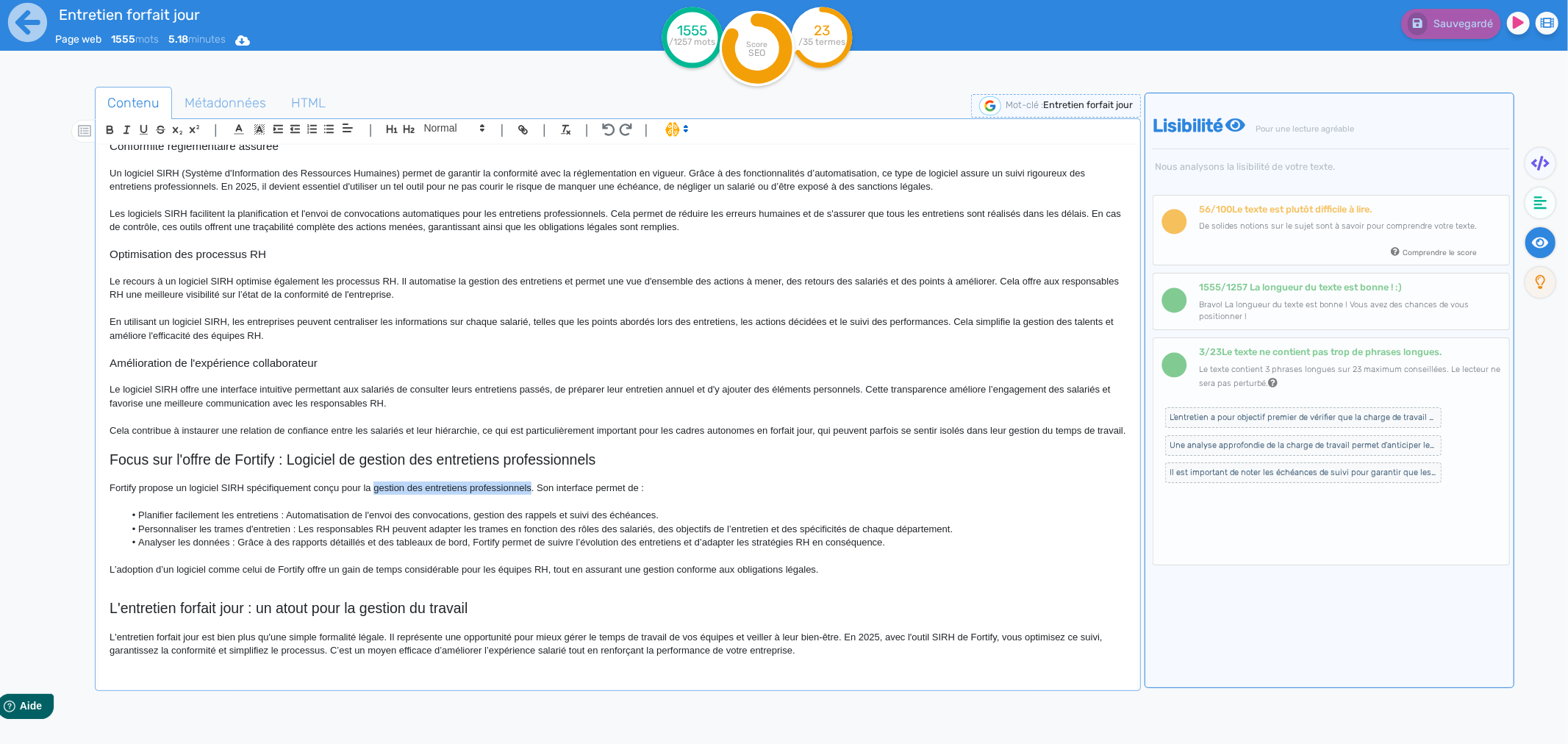
drag, startPoint x: 372, startPoint y: 502, endPoint x: 529, endPoint y: 510, distance: 157.2
click at [529, 495] on p "Fortify propose un logiciel SIRH spécifiquement conçu pour la gestion des entre…" at bounding box center [618, 489] width 1017 height 13
click at [519, 128] on icon "button" at bounding box center [521, 128] width 5 height 5
paste input "[URL][DOMAIN_NAME]"
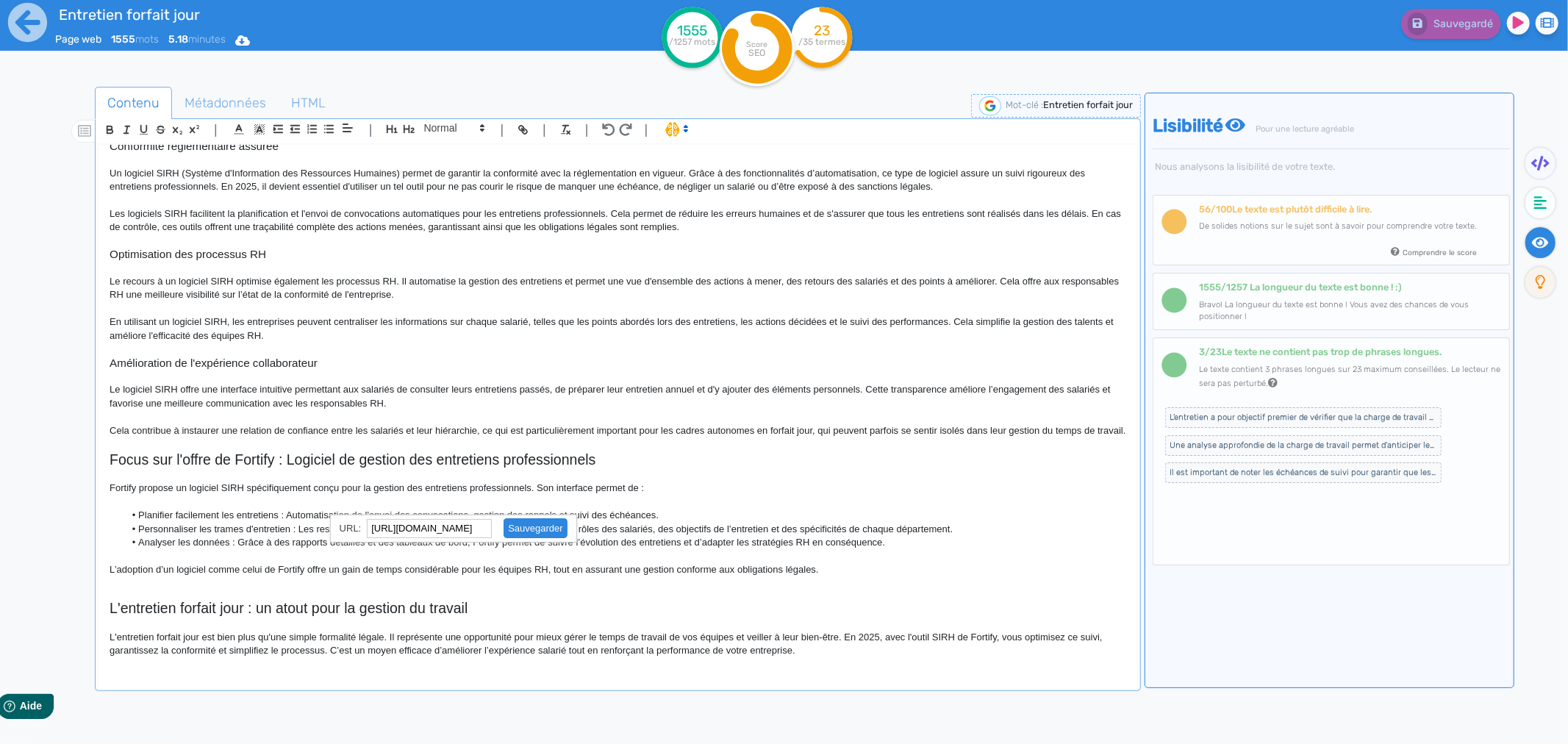
click at [521, 531] on link at bounding box center [528, 529] width 75 height 11
click at [469, 576] on p "L’adoption d’un logiciel comme celui de Fortify offre un gain de temps considér…" at bounding box center [618, 570] width 1017 height 13
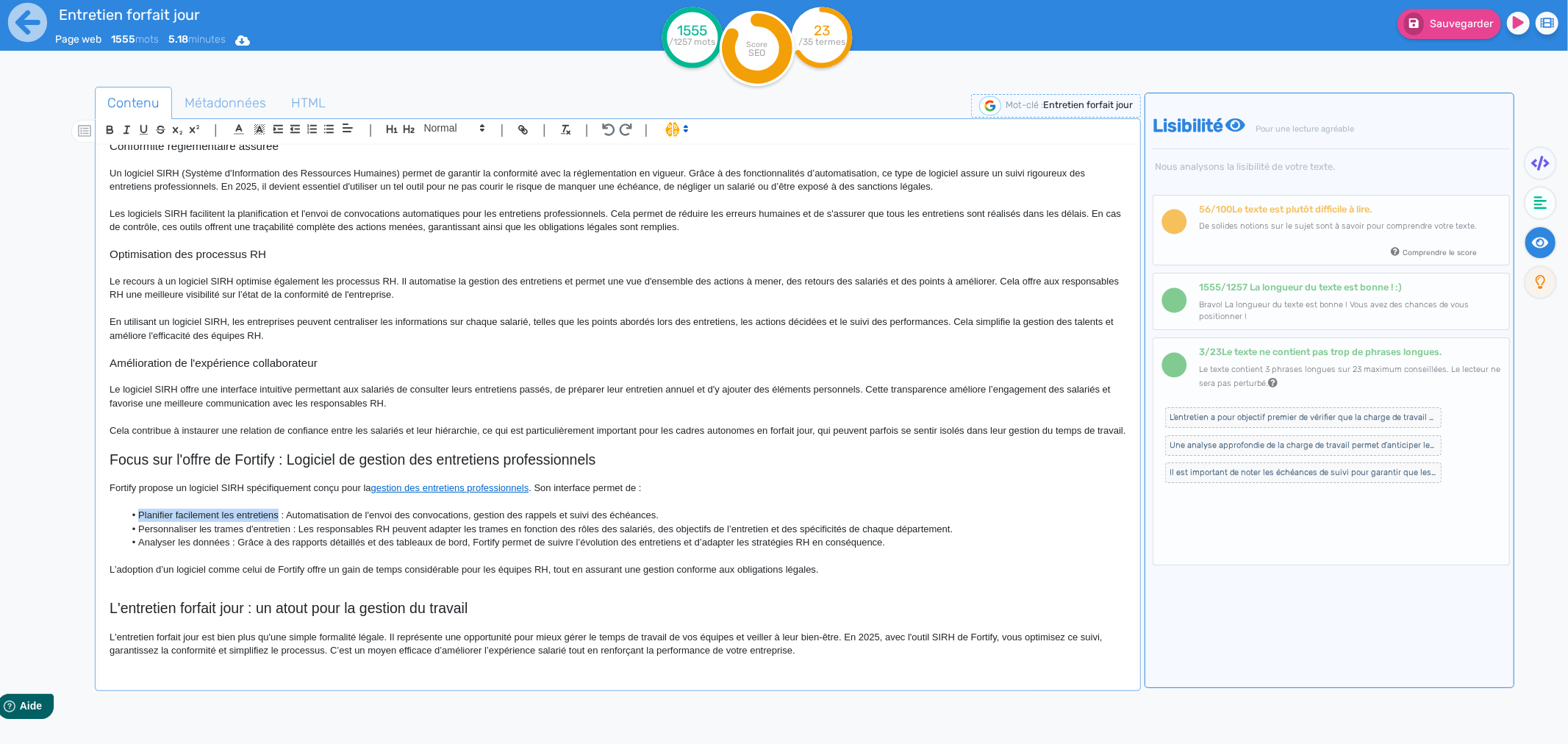
drag, startPoint x: 137, startPoint y: 527, endPoint x: 277, endPoint y: 527, distance: 140.0
click at [277, 522] on li "Planifier facilement les entretiens : Automatisation de l'envoi des convocation…" at bounding box center [625, 515] width 1002 height 13
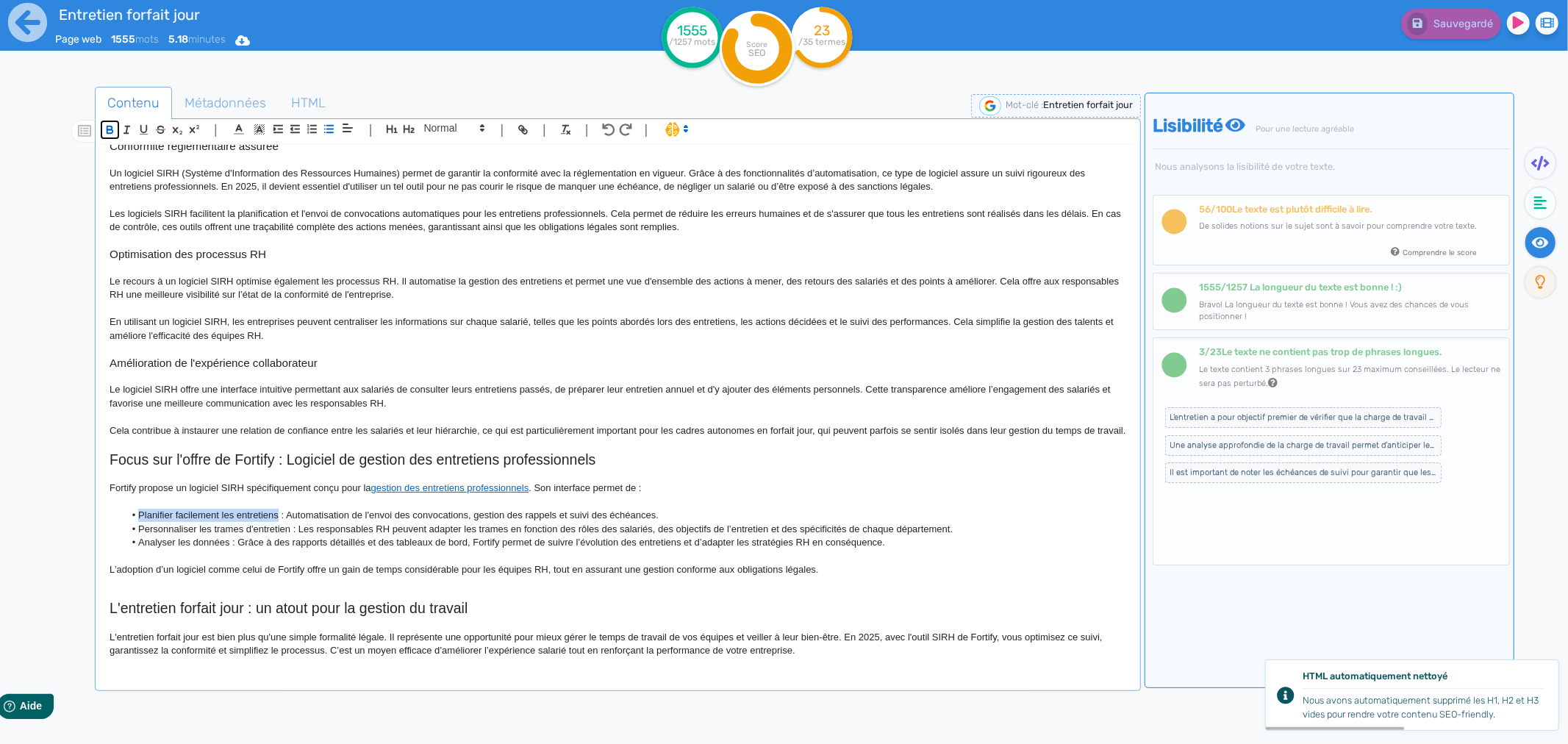
click at [111, 133] on icon "button" at bounding box center [109, 130] width 12 height 12
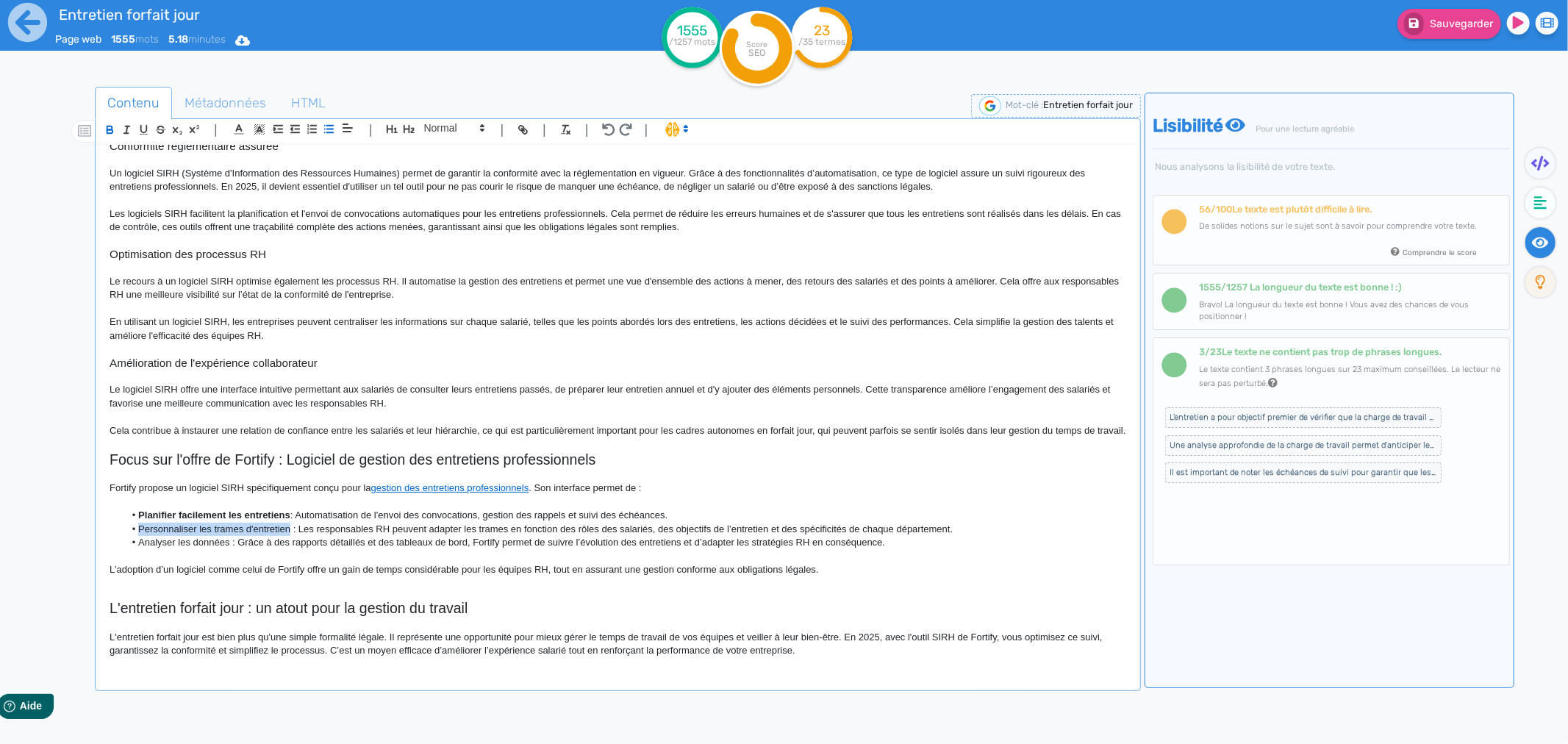
drag, startPoint x: 137, startPoint y: 546, endPoint x: 289, endPoint y: 544, distance: 152.0
click at [289, 536] on li "Personnaliser les trames d'entretien : Les responsables RH peuvent adapter les …" at bounding box center [625, 530] width 1002 height 13
click at [108, 128] on icon "button" at bounding box center [109, 129] width 5 height 4
drag, startPoint x: 138, startPoint y: 556, endPoint x: 228, endPoint y: 557, distance: 90.0
click at [228, 550] on li "Analyser les données : Grâce à des rapports détaillés et des tableaux de bord, …" at bounding box center [625, 543] width 1002 height 13
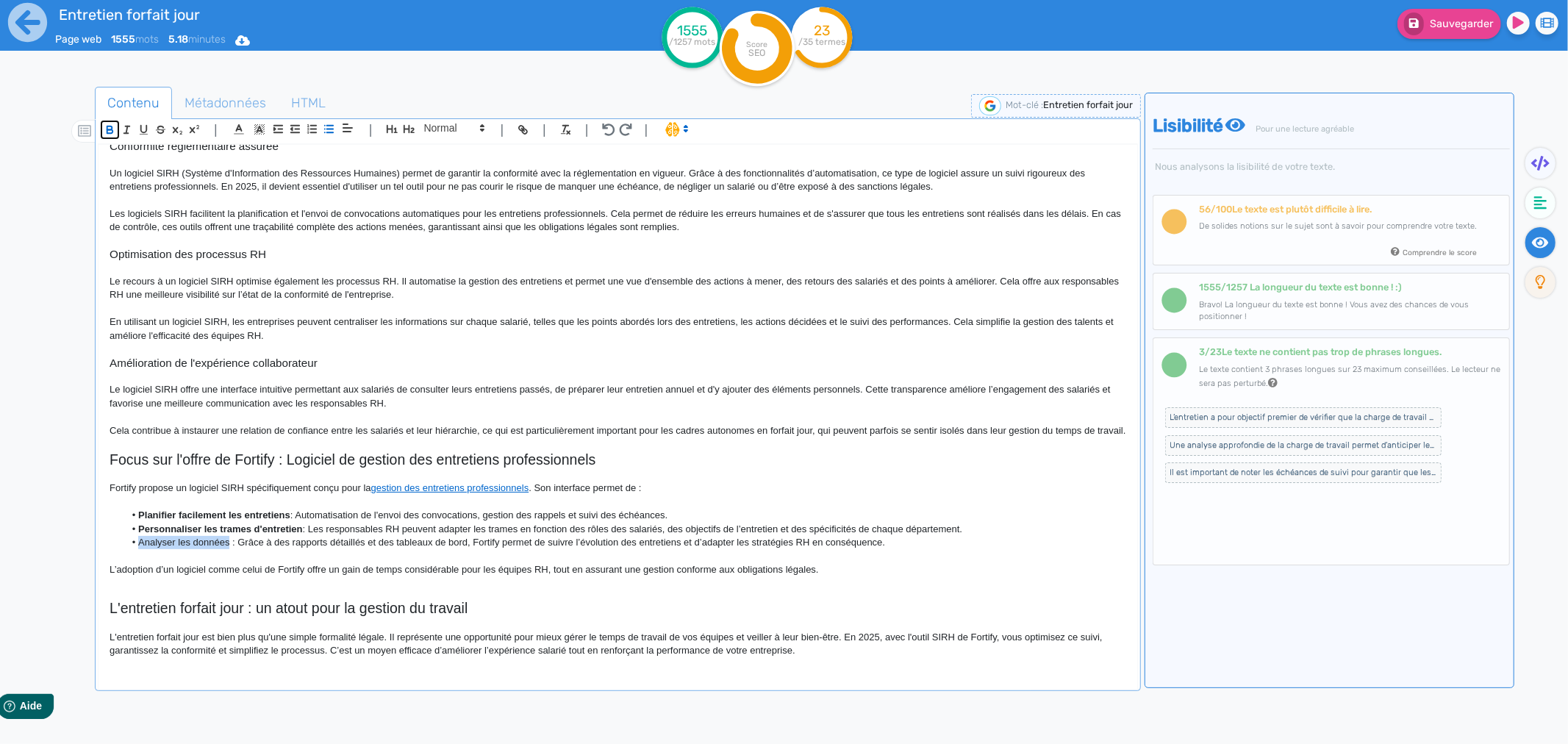
click at [108, 128] on icon "button" at bounding box center [109, 129] width 5 height 4
click at [260, 420] on p at bounding box center [618, 417] width 1017 height 13
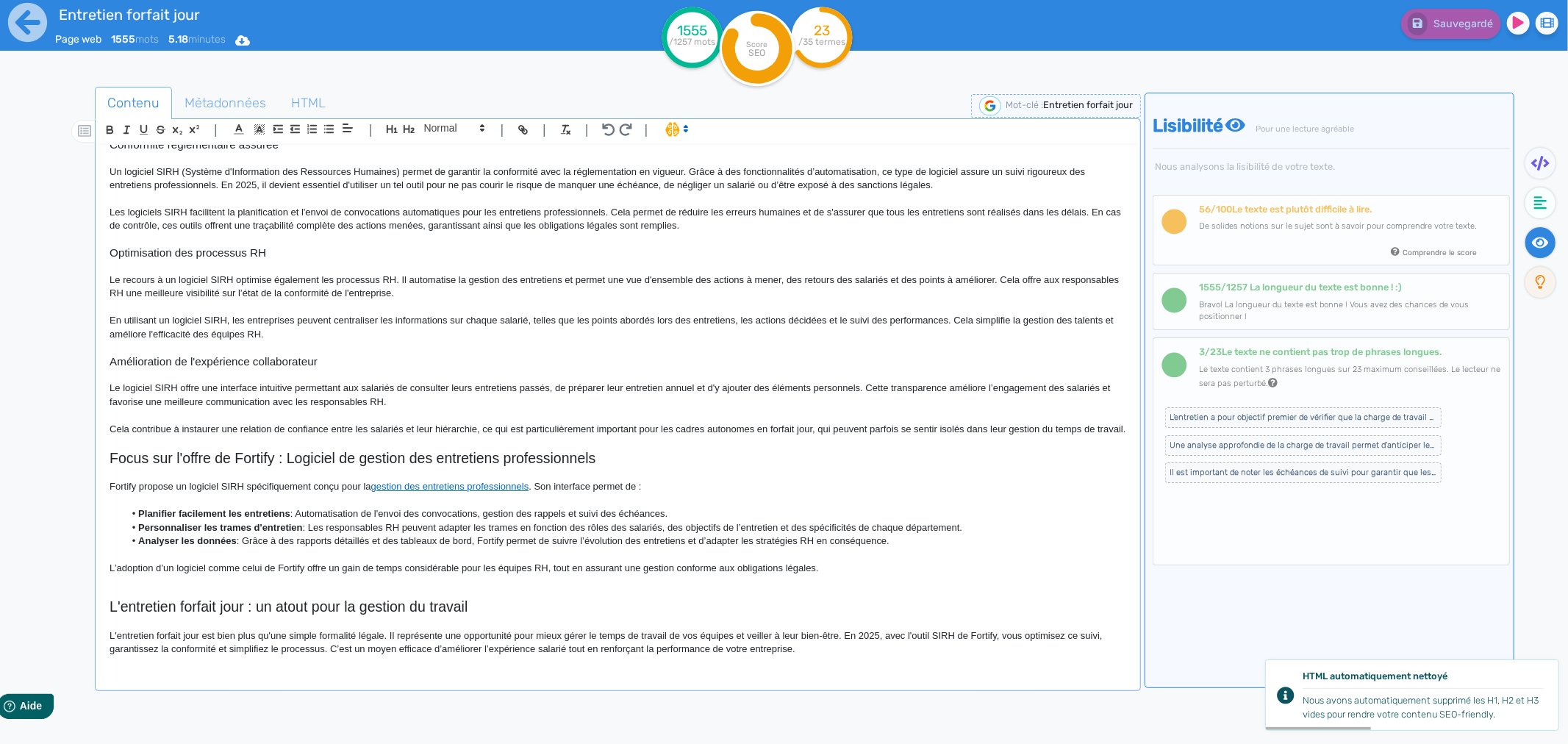
scroll to position [1212, 0]
drag, startPoint x: 198, startPoint y: 637, endPoint x: 126, endPoint y: 618, distance: 74.5
click at [116, 637] on p "L'entretien forfait jour est bien plus qu'une simple formalité légale. Il repré…" at bounding box center [618, 643] width 1017 height 28
click at [106, 129] on icon "button" at bounding box center [109, 130] width 12 height 12
click at [321, 466] on h2 "Focus sur l'offre de Fortify : Logiciel de gestion des entretiens professionnels" at bounding box center [618, 458] width 1017 height 17
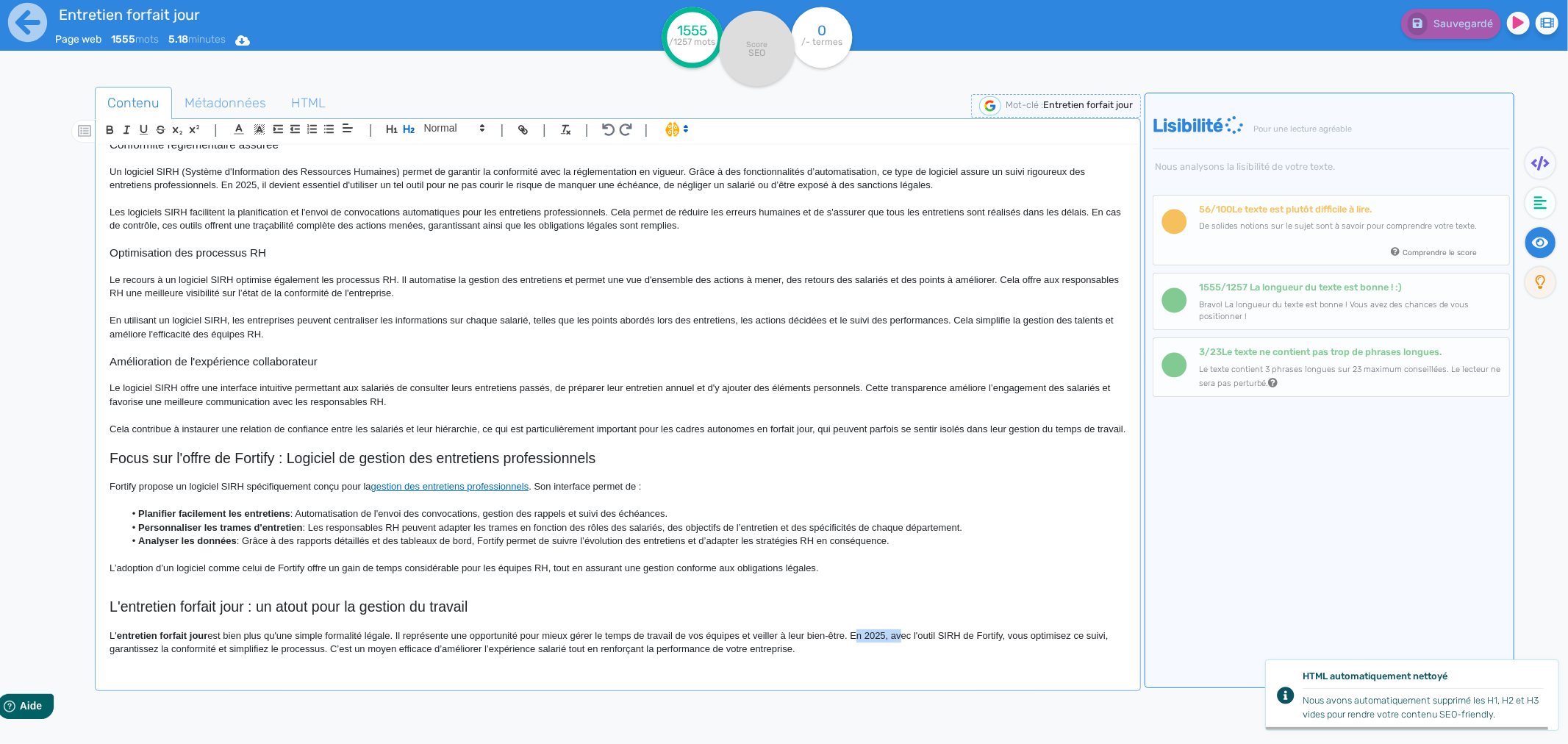
drag, startPoint x: 853, startPoint y: 636, endPoint x: 899, endPoint y: 641, distance: 46.3
click at [899, 641] on p "L' entretien forfait jour est bien plus qu'une simple formalité légale. Il repr…" at bounding box center [618, 643] width 1017 height 28
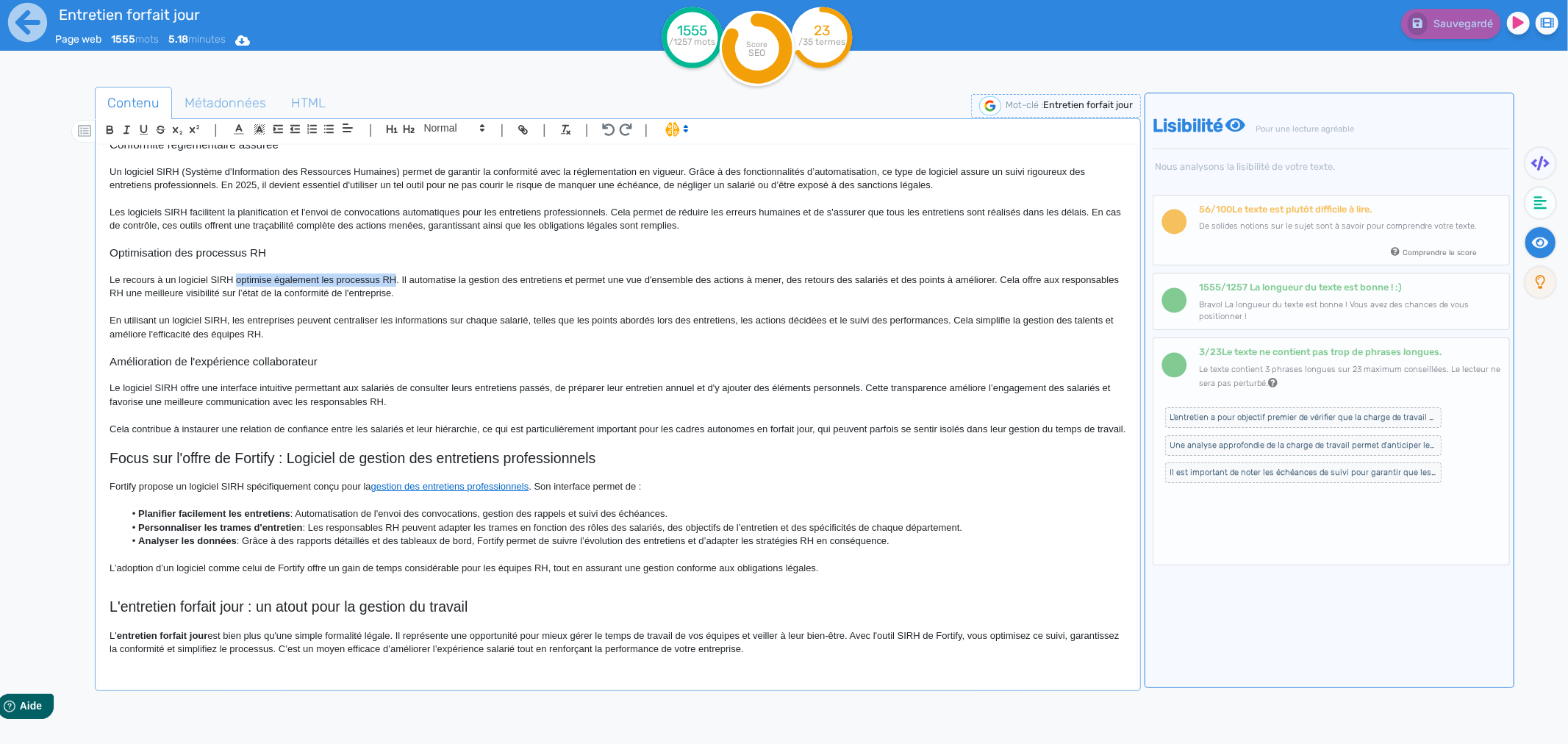
drag, startPoint x: 237, startPoint y: 270, endPoint x: 395, endPoint y: 268, distance: 158.0
click at [395, 273] on p "Le recours à un logiciel SIRH optimise également les processus RH. Il automatis…" at bounding box center [618, 287] width 1017 height 28
copy p "optimise également les processus RH"
click at [524, 128] on icon "button" at bounding box center [521, 128] width 5 height 5
paste input "[URL][DOMAIN_NAME]"
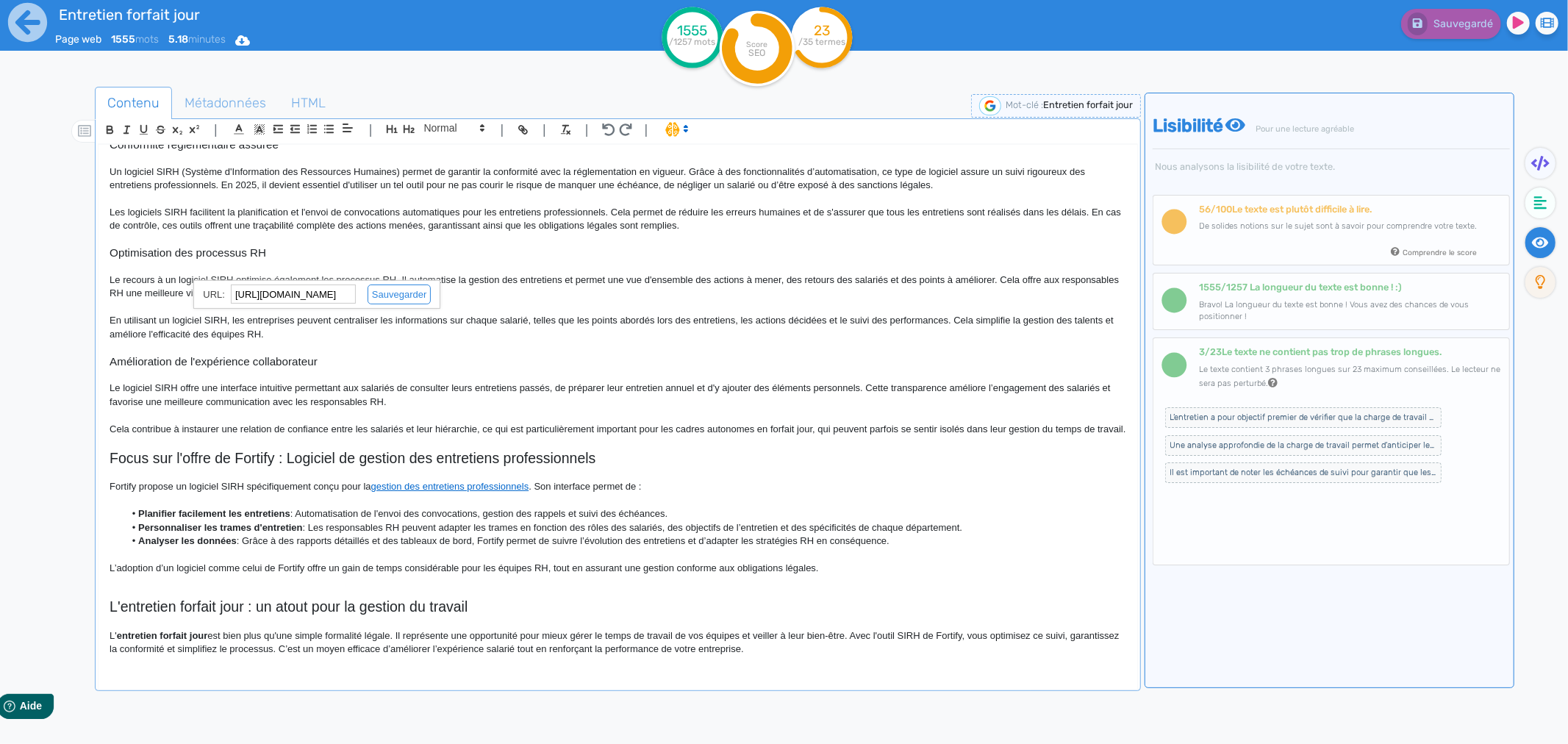
scroll to position [0, 254]
click at [407, 298] on link at bounding box center [393, 294] width 75 height 11
click at [573, 326] on p "En utilisant un logiciel SIRH, les entreprises peuvent centraliser les informat…" at bounding box center [618, 328] width 1017 height 28
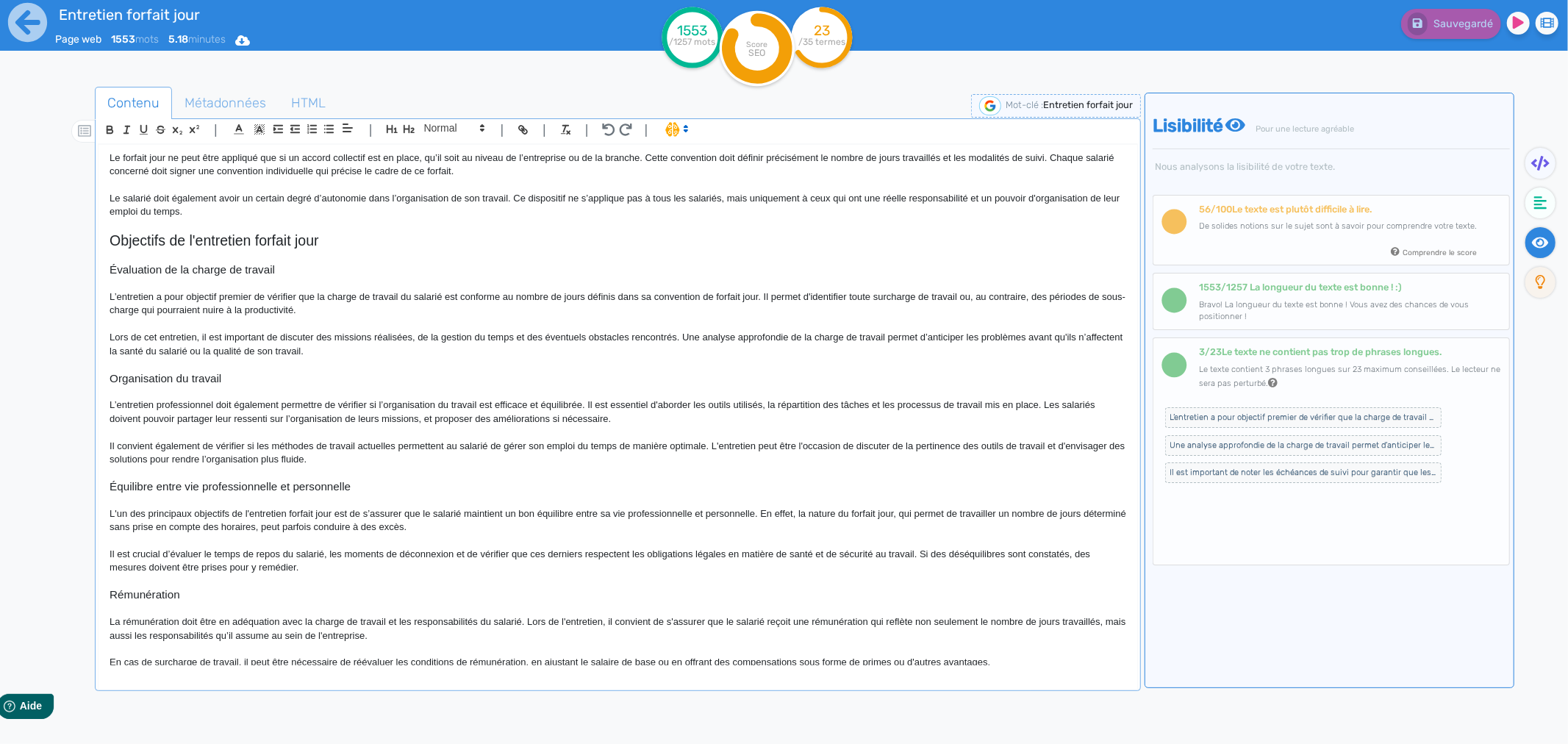
scroll to position [979, 0]
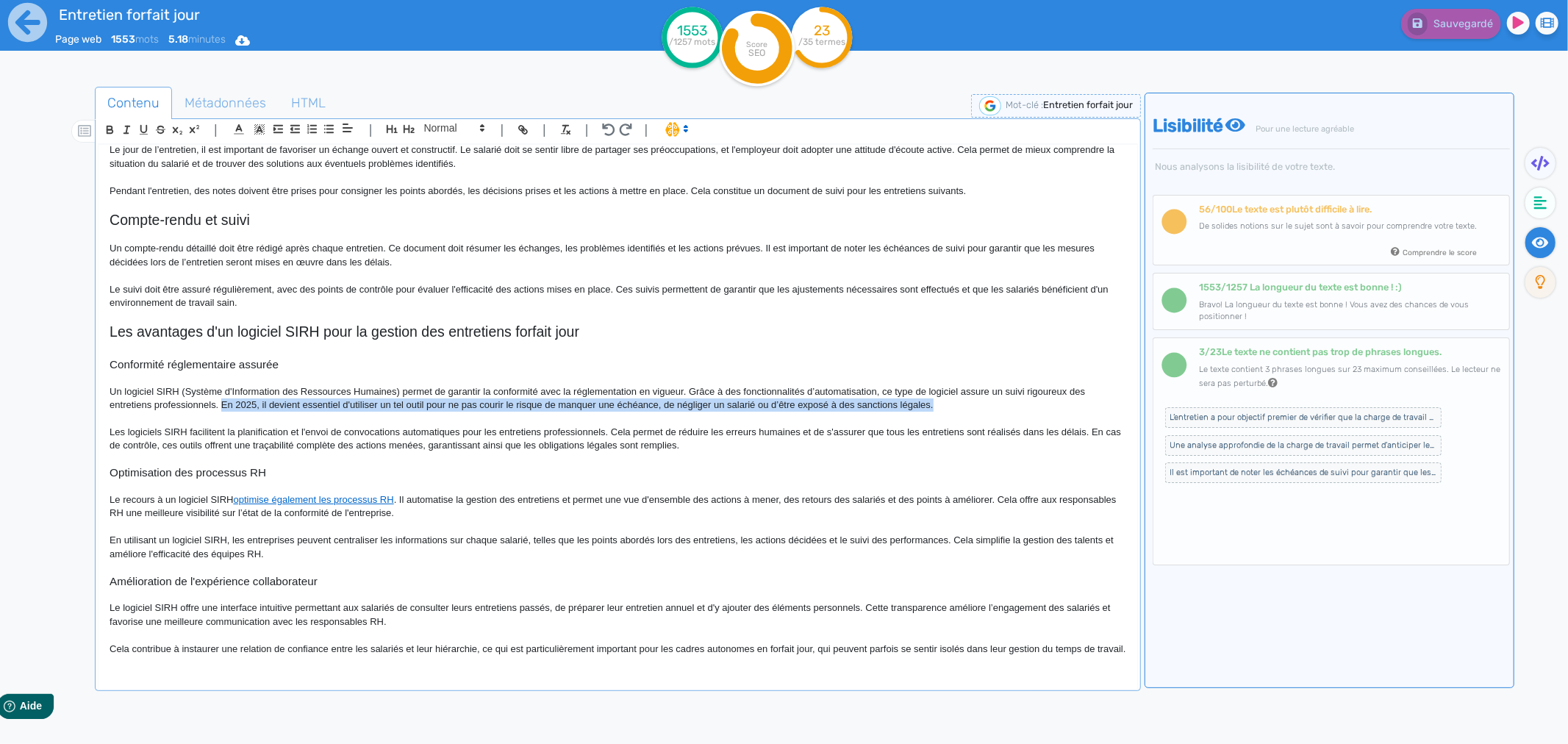
drag, startPoint x: 223, startPoint y: 407, endPoint x: 937, endPoint y: 408, distance: 714.0
click at [937, 408] on p "Un logiciel SIRH (Système d'Information des Ressources Humaines) permet de gara…" at bounding box center [618, 399] width 1017 height 28
copy p "En 2025, il devient essentiel d'utiliser un tel outil pour ne pas courir le ris…"
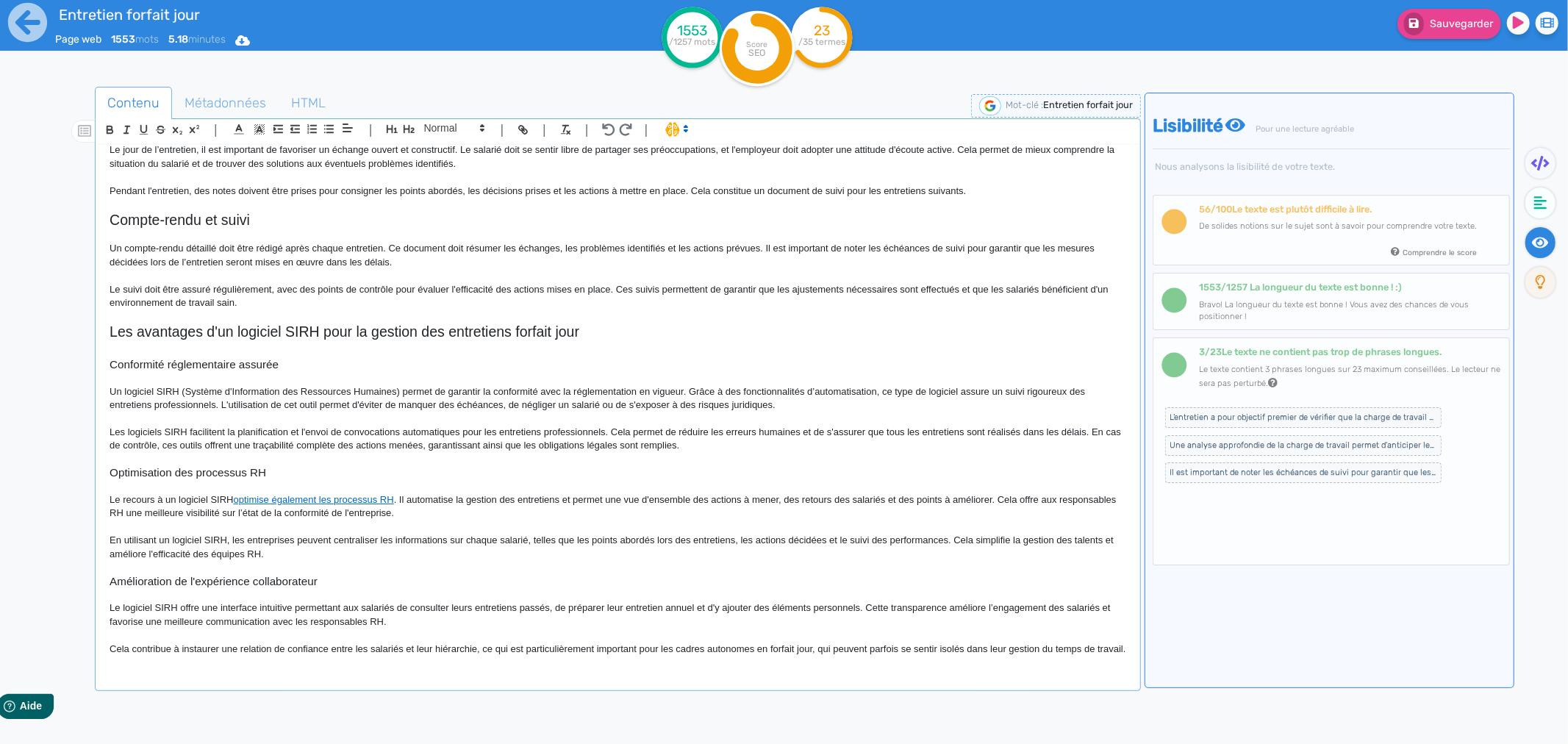
scroll to position [0, 0]
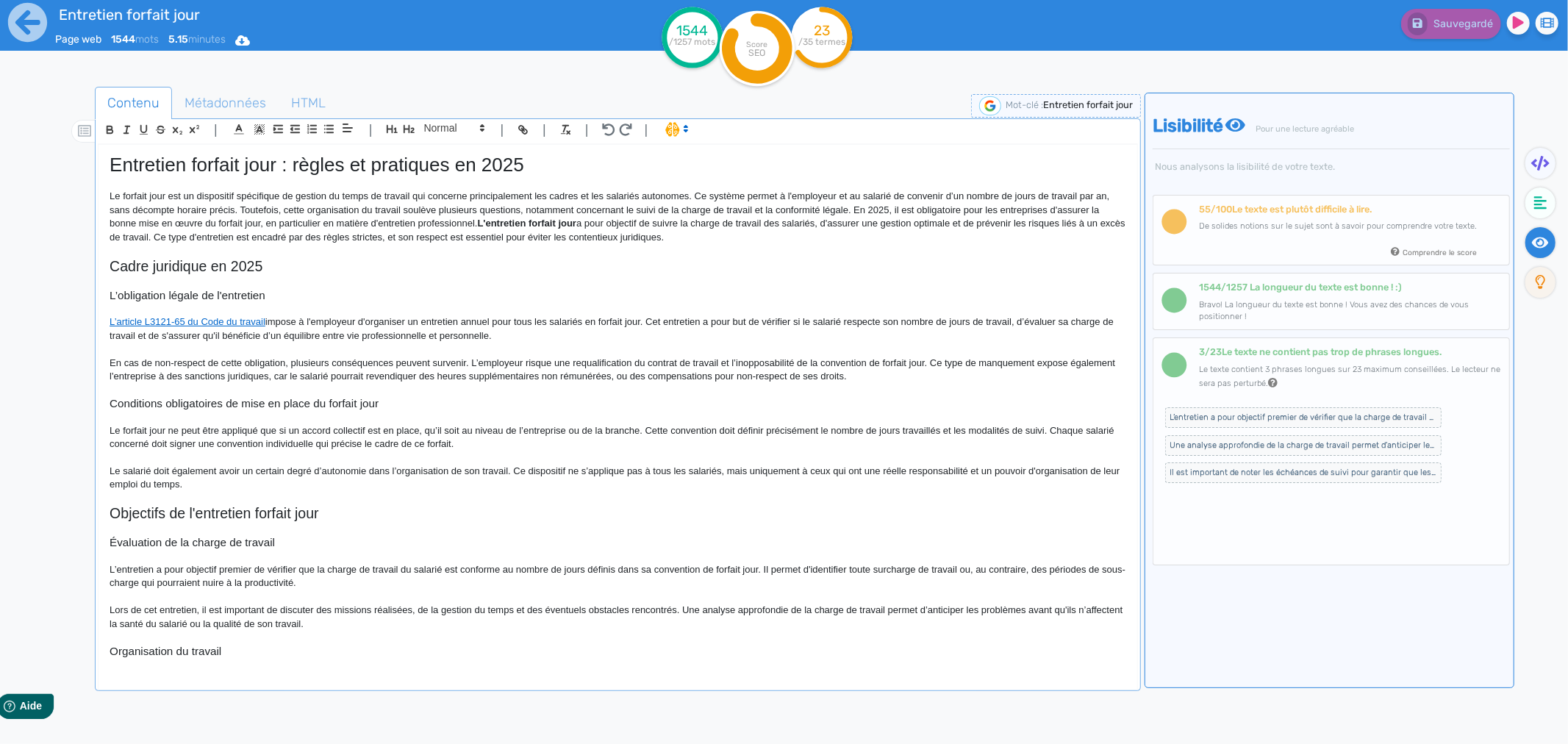
click at [515, 240] on p "Le forfait jour est un dispositif spécifique de gestion du temps de travail qui…" at bounding box center [618, 216] width 1017 height 54
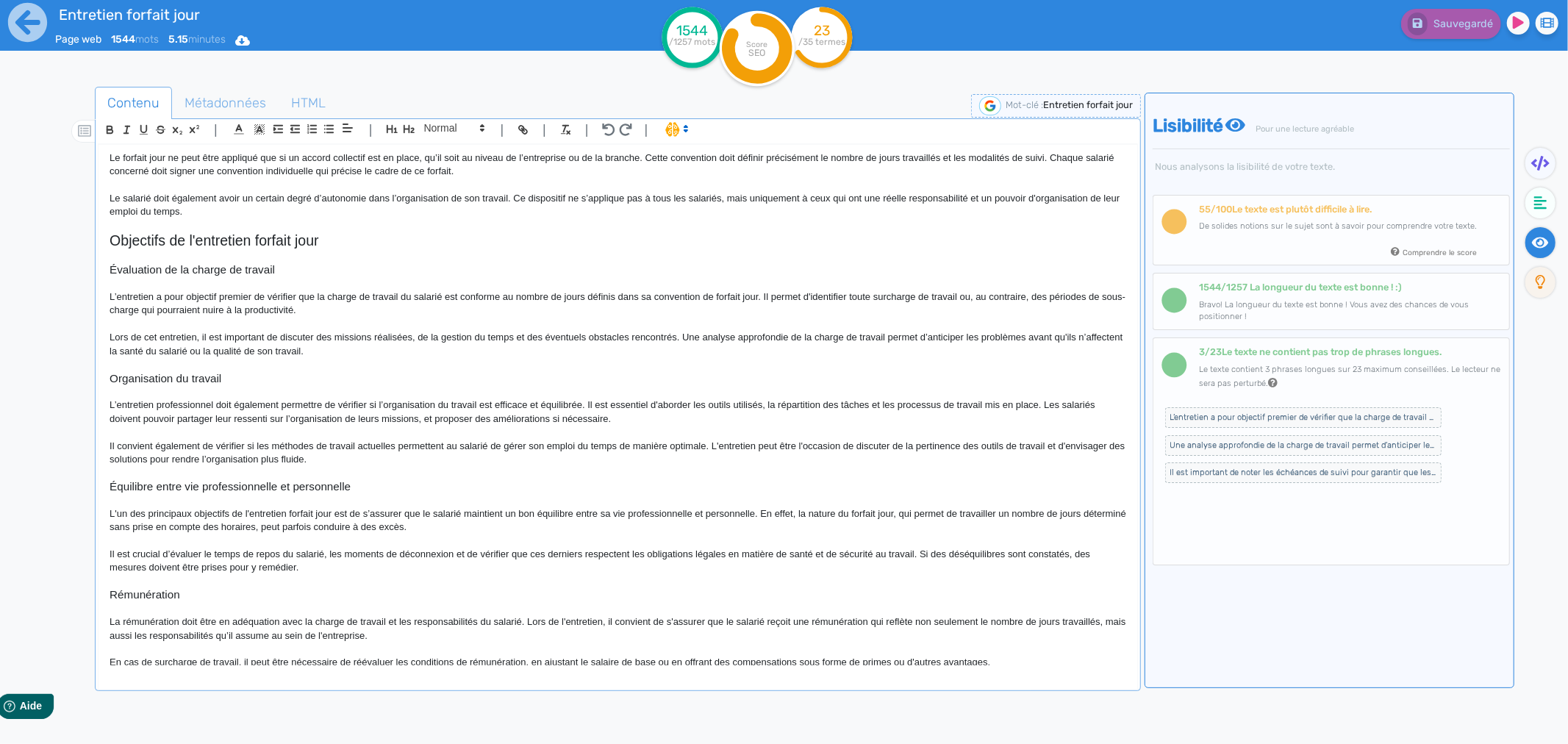
click at [136, 561] on p "Il est crucial d’évaluer le temps de repos du salarié, les moments de déconnexi…" at bounding box center [618, 561] width 1017 height 28
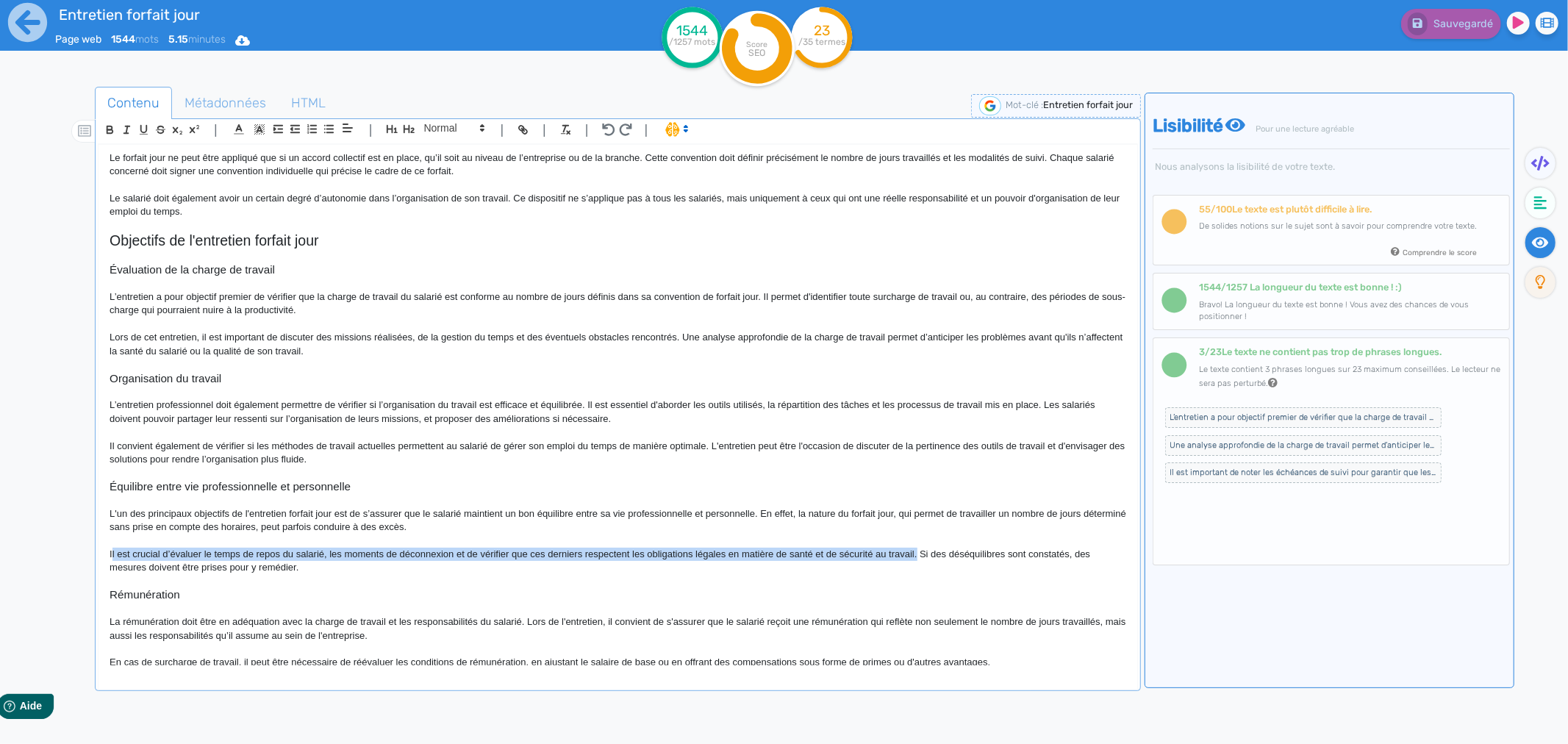
drag, startPoint x: 111, startPoint y: 554, endPoint x: 917, endPoint y: 560, distance: 806.0
click at [917, 560] on p "Il est crucial d’évaluer le temps de repos du salarié, les moments de déconnexi…" at bounding box center [618, 561] width 1017 height 28
copy p "Il est crucial d’évaluer le temps de repos du salarié, les moments de déconnexi…"
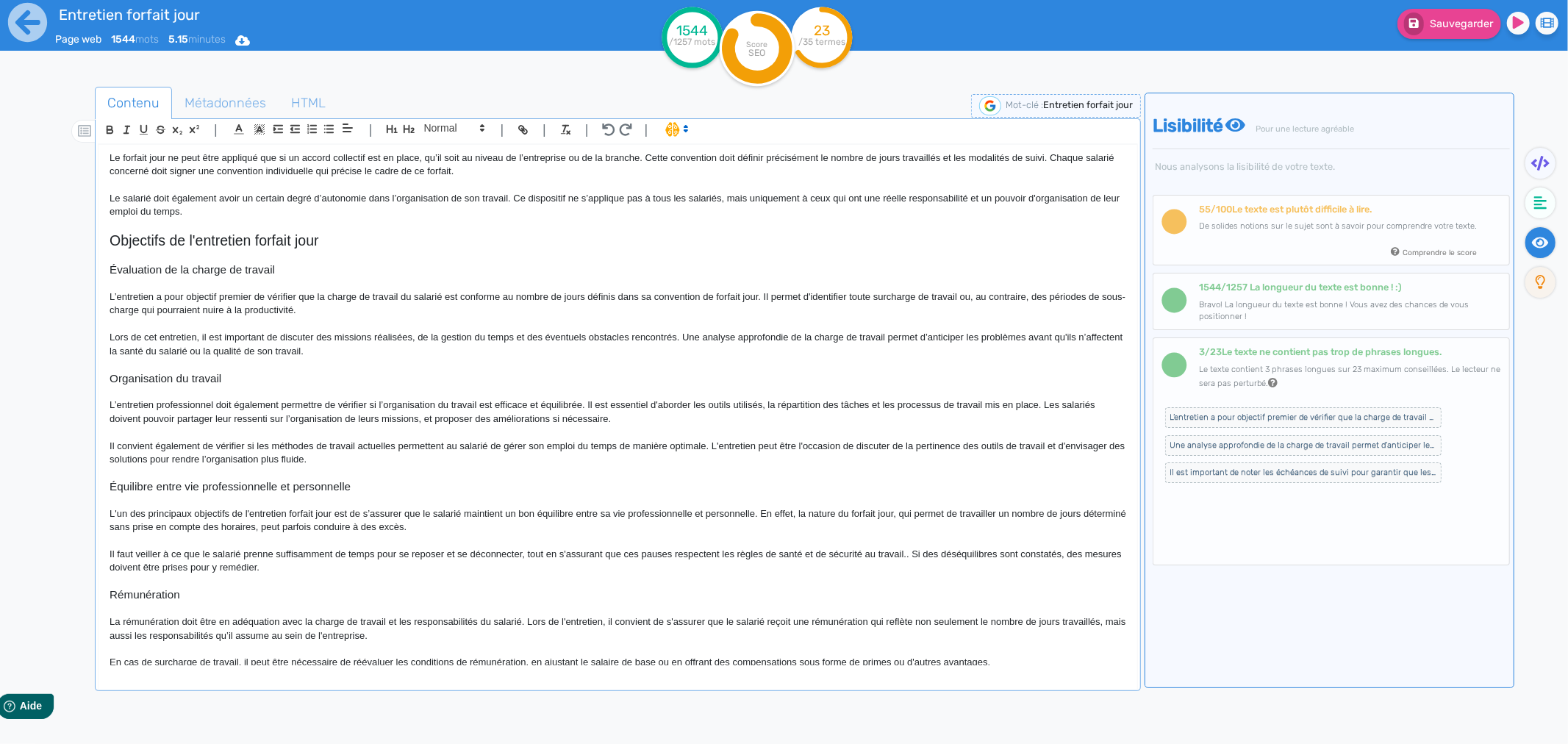
click at [111, 554] on p "Il faut veiller à ce que le salarié prenne suffisamment de temps pour se repose…" at bounding box center [618, 561] width 1017 height 28
click at [496, 423] on p "L’entretien professionnel doit également permettre de vérifier si l’organisatio…" at bounding box center [618, 412] width 1017 height 28
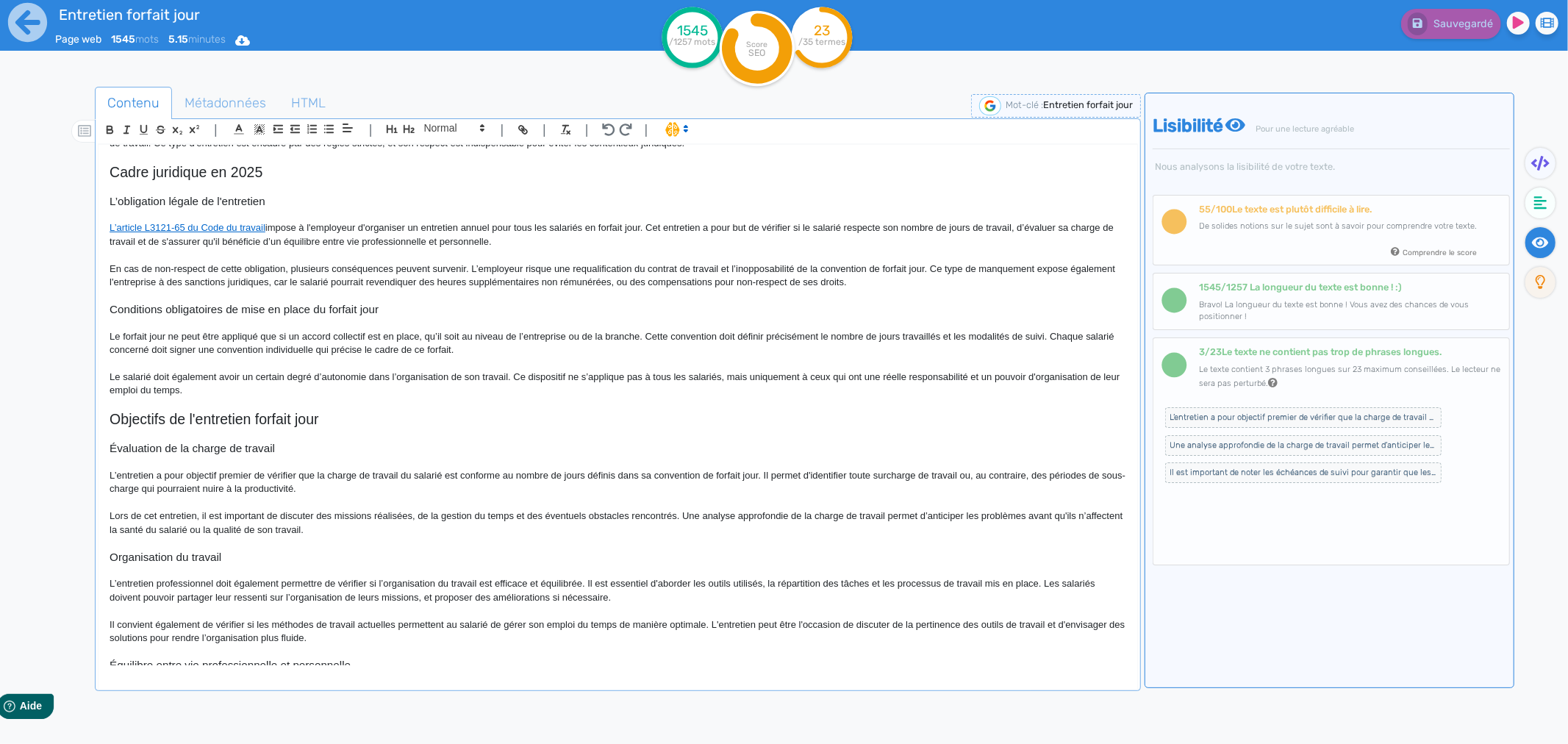
scroll to position [0, 0]
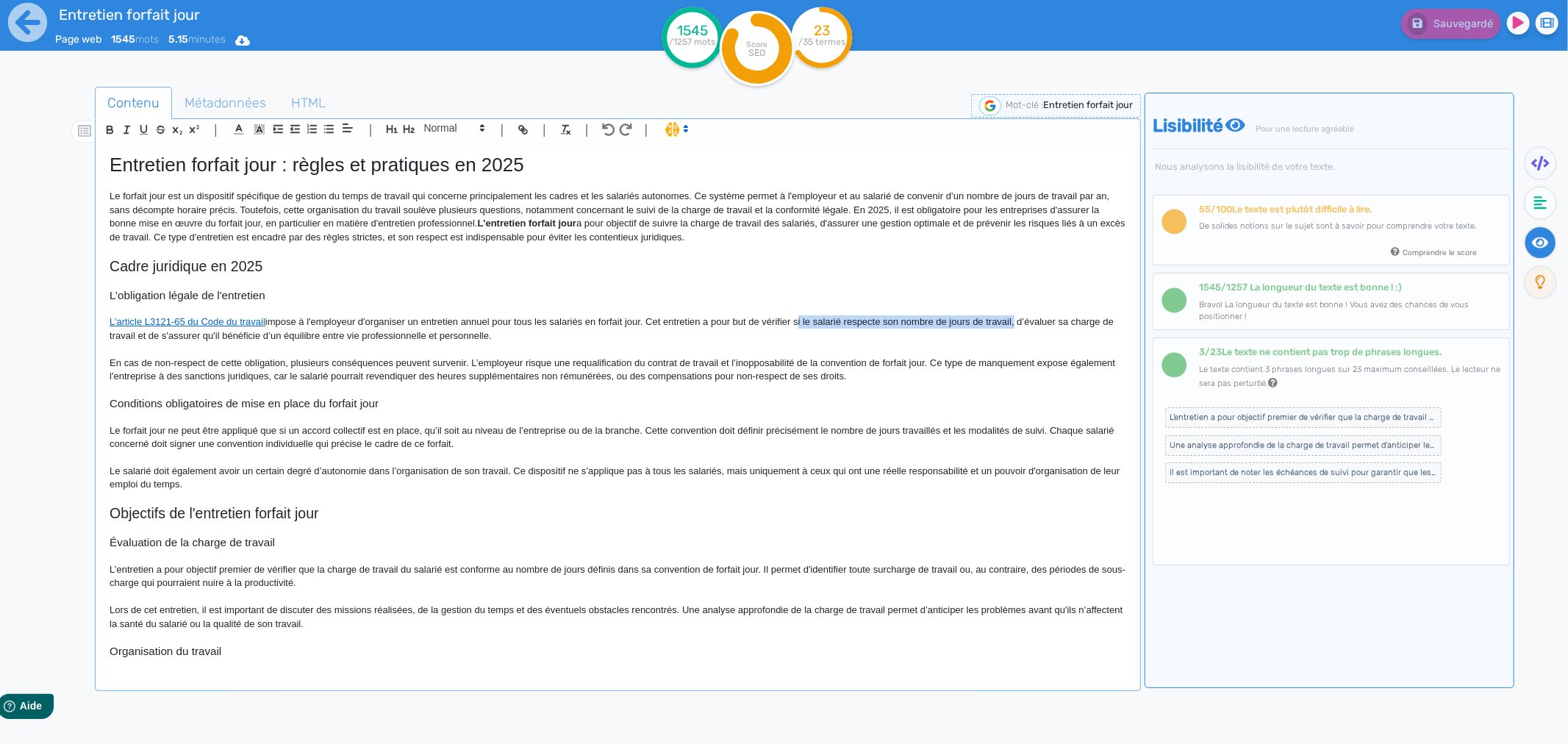
drag, startPoint x: 797, startPoint y: 322, endPoint x: 1015, endPoint y: 324, distance: 218.0
click at [1015, 324] on p "L’article L3121-65 du Code du travail impose à l'employeur d'organiser un entre…" at bounding box center [618, 329] width 1017 height 28
drag, startPoint x: 371, startPoint y: 326, endPoint x: 644, endPoint y: 324, distance: 273.0
click at [644, 324] on p "L’article L3121-65 du Code du travail impose à l'employeur d'organiser un entre…" at bounding box center [618, 329] width 1017 height 28
click at [112, 128] on icon "button" at bounding box center [109, 129] width 5 height 4
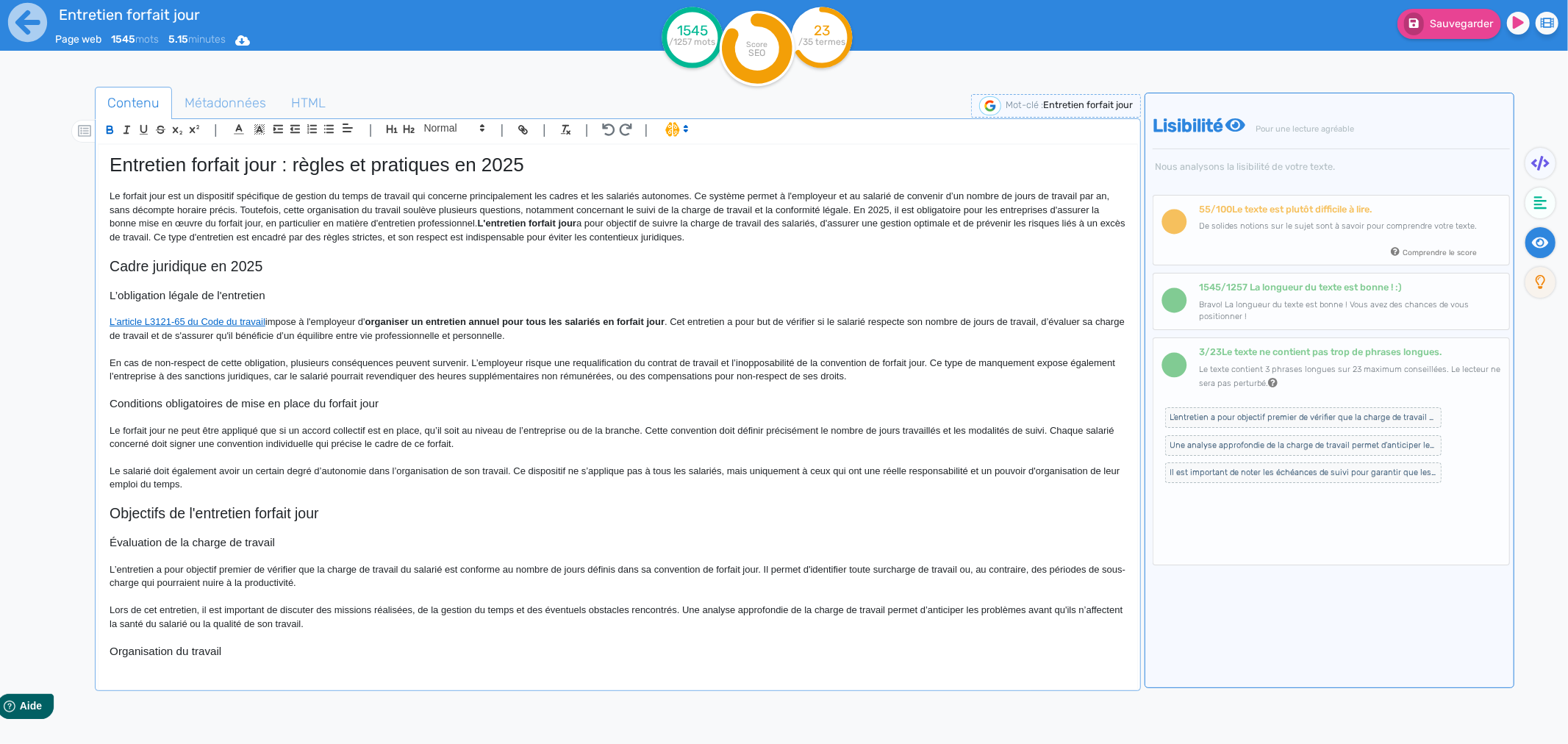
click at [481, 347] on p at bounding box center [618, 350] width 1017 height 13
drag, startPoint x: 513, startPoint y: 472, endPoint x: 721, endPoint y: 468, distance: 208.0
click at [721, 468] on p "Le salarié doit également avoir un certain degré d’autonomie dans l’organisatio…" at bounding box center [618, 478] width 1017 height 28
click at [108, 128] on icon "button" at bounding box center [109, 129] width 5 height 4
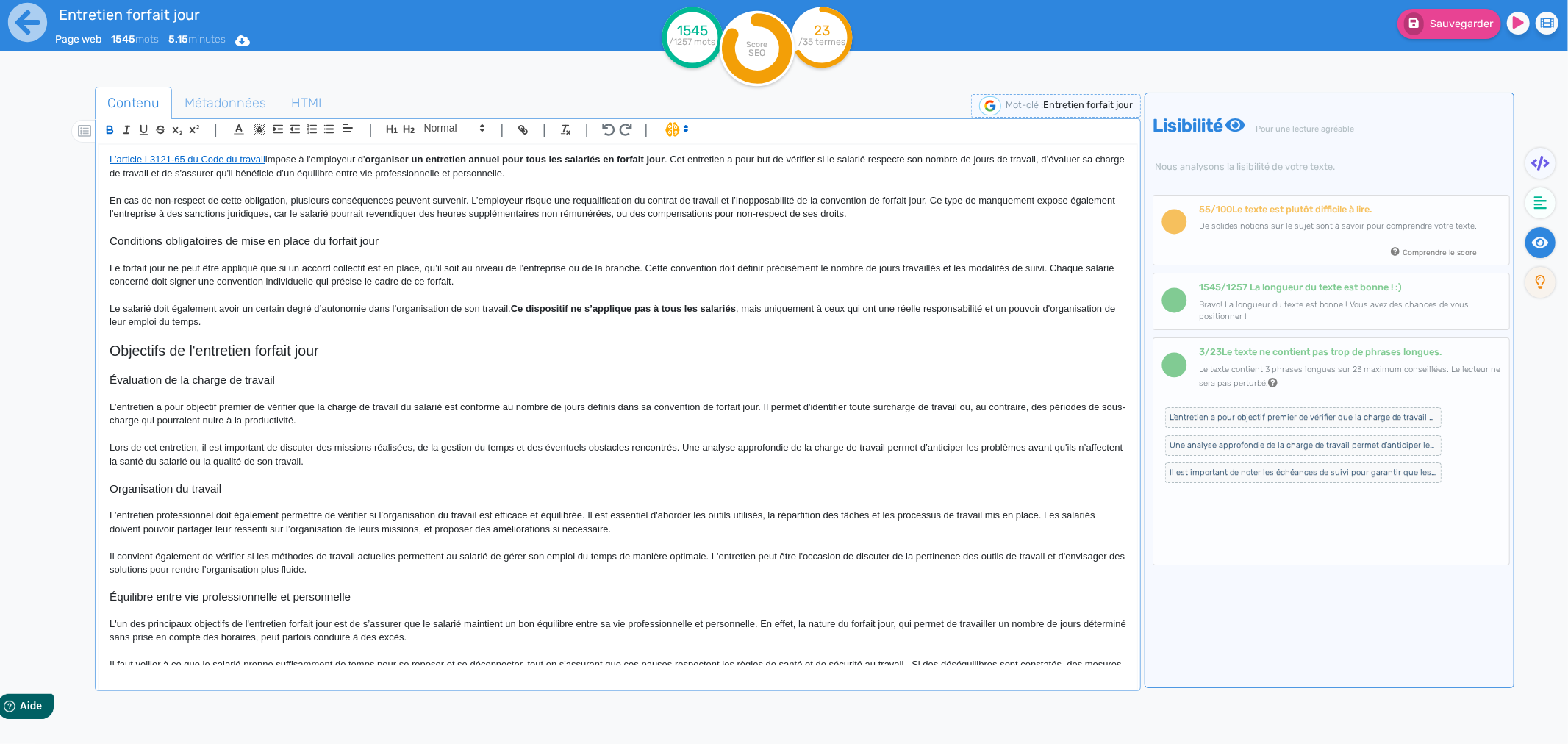
scroll to position [163, 0]
click at [235, 418] on p "L’entretien a pour objectif premier de vérifier que la charge de travail du sal…" at bounding box center [618, 413] width 1017 height 28
drag, startPoint x: 764, startPoint y: 407, endPoint x: 957, endPoint y: 402, distance: 193.1
click at [957, 402] on p "L’entretien a pour objectif premier de vérifier que la charge de travail du sal…" at bounding box center [618, 413] width 1017 height 28
click at [110, 129] on icon "button" at bounding box center [109, 130] width 12 height 12
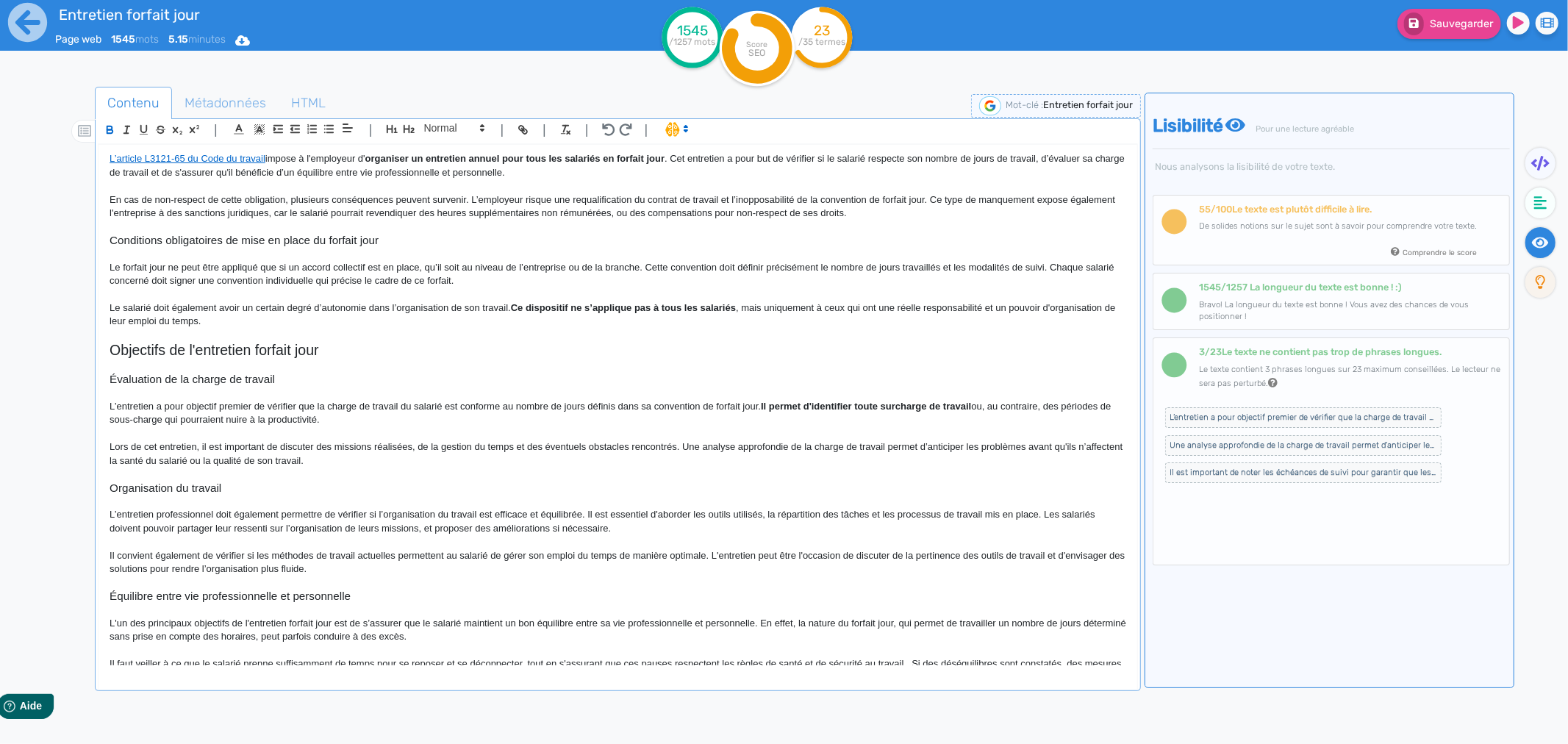
click at [586, 363] on p at bounding box center [618, 367] width 1017 height 13
click at [114, 450] on p "Lors de cet entretien, il est important de discuter des missions réalisées, de …" at bounding box center [618, 453] width 1017 height 28
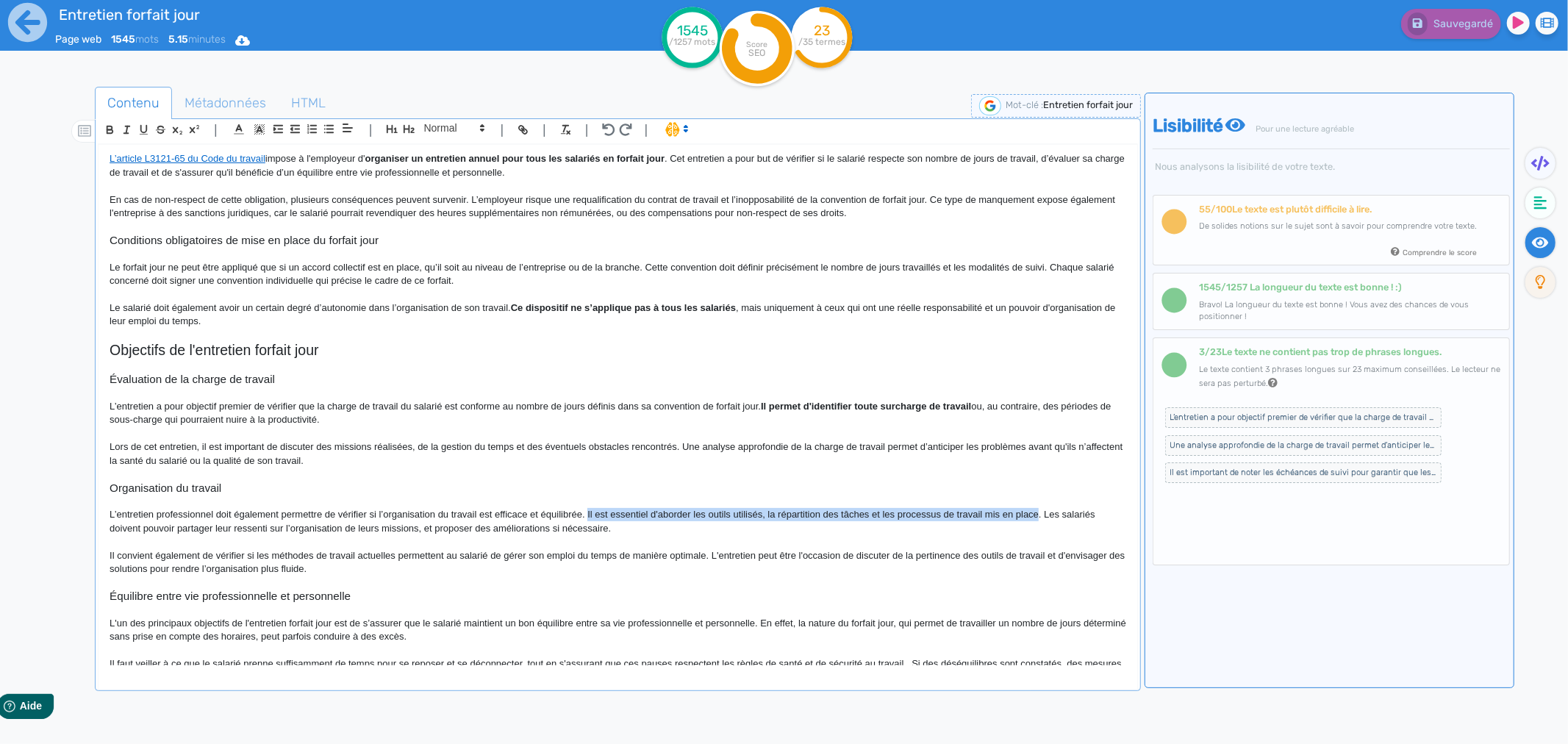
drag, startPoint x: 586, startPoint y: 511, endPoint x: 1039, endPoint y: 520, distance: 453.1
click at [1039, 520] on p "L’entretien professionnel doit également permettre de vérifier si l’organisatio…" at bounding box center [618, 521] width 1017 height 28
copy p "Il est essentiel d'aborder les outils utilisés, la répartition des tâches et le…"
click at [611, 419] on p "L’entretien a pour objectif premier de vérifier que la charge de travail du sal…" at bounding box center [618, 413] width 1017 height 28
drag, startPoint x: 588, startPoint y: 513, endPoint x: 1037, endPoint y: 517, distance: 449.0
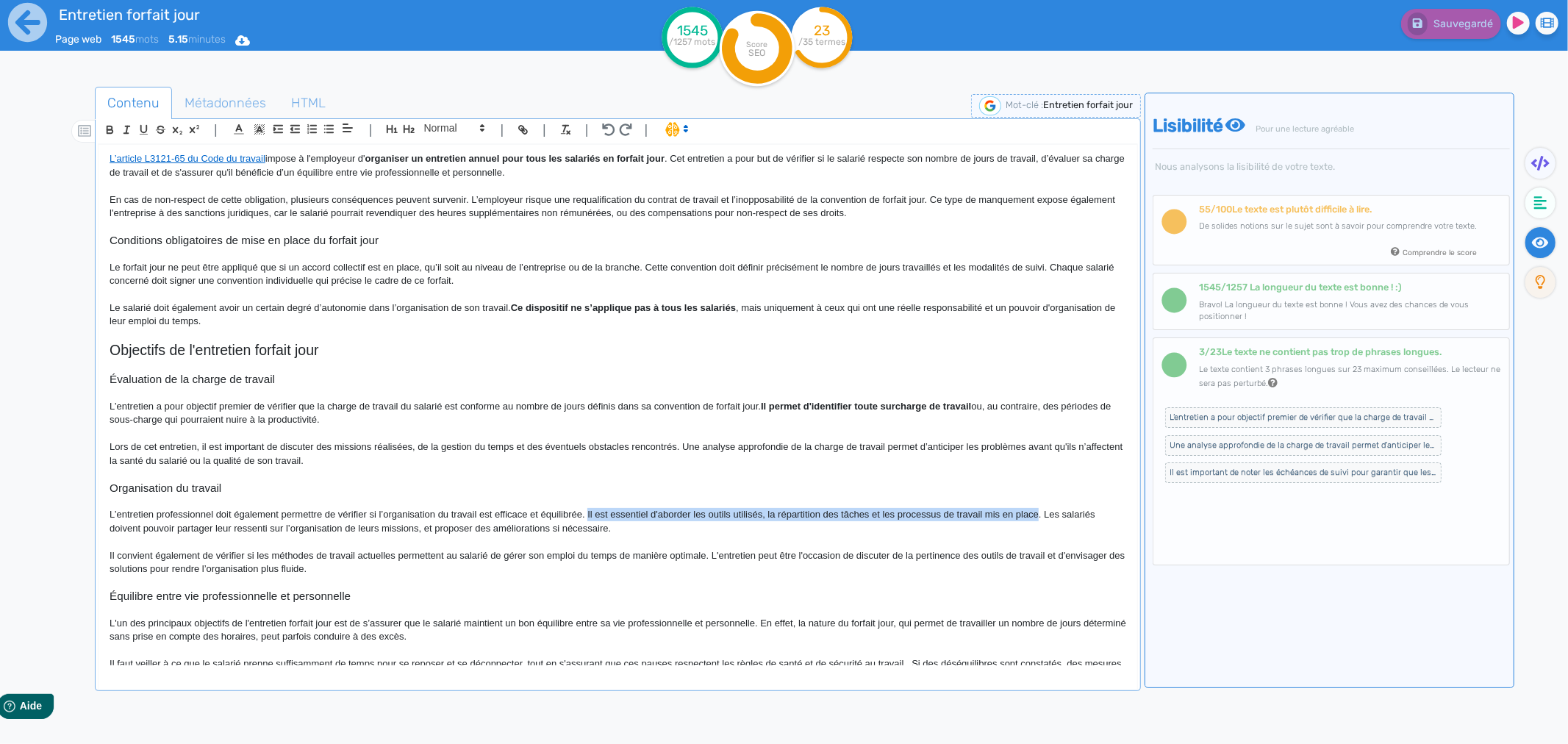
click at [1037, 517] on p "L’entretien professionnel doit également permettre de vérifier si l’organisatio…" at bounding box center [618, 521] width 1017 height 28
click at [1537, 209] on icon at bounding box center [1540, 202] width 13 height 14
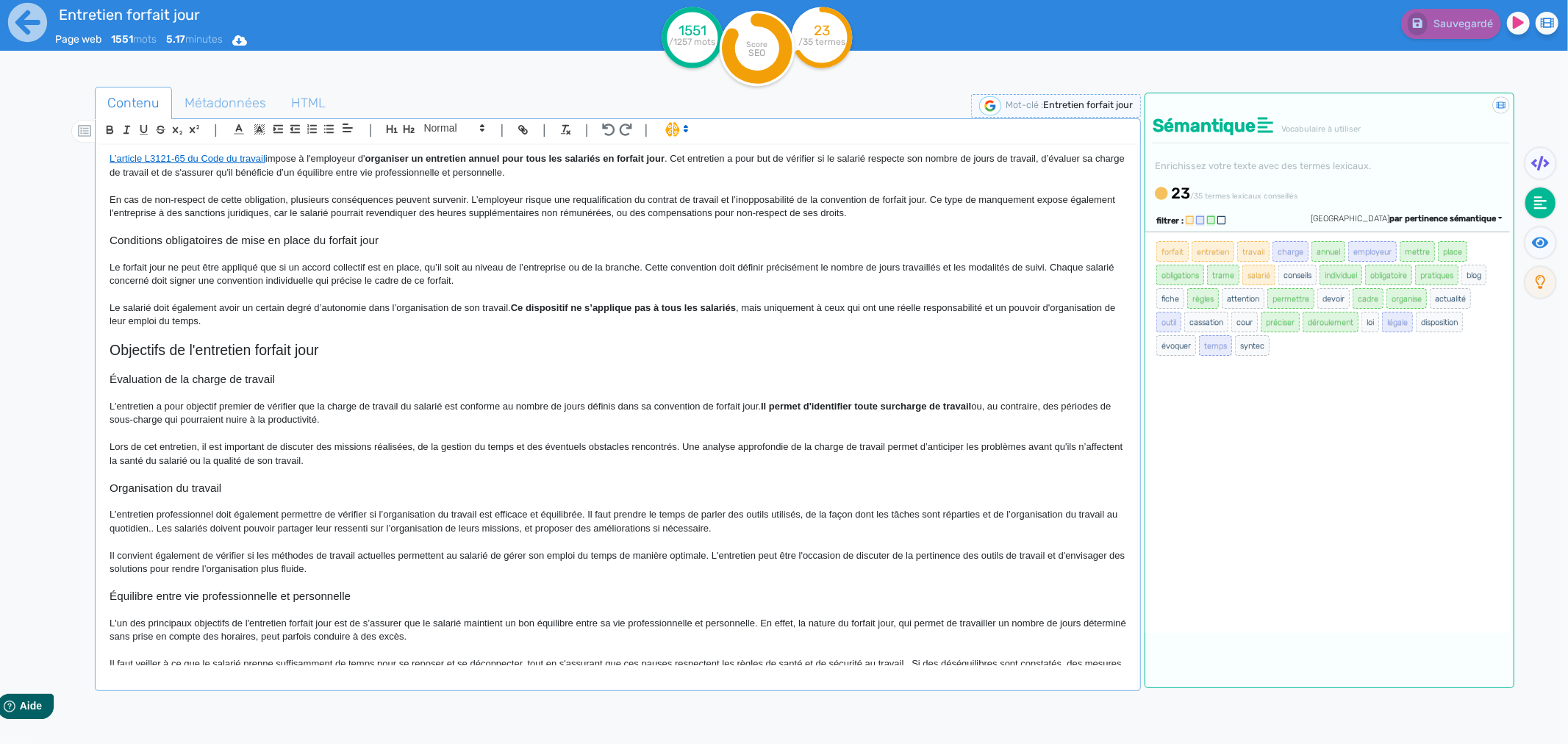
click at [111, 556] on p "Il convient également de vérifier si les méthodes de travail actuelles permette…" at bounding box center [618, 563] width 1017 height 28
drag, startPoint x: 327, startPoint y: 531, endPoint x: 530, endPoint y: 524, distance: 203.1
click at [530, 524] on p "L’entretien professionnel doit également permettre de vérifier si l’organisatio…" at bounding box center [618, 521] width 1017 height 28
click at [109, 130] on icon "button" at bounding box center [109, 130] width 12 height 12
click at [432, 431] on p at bounding box center [618, 434] width 1017 height 13
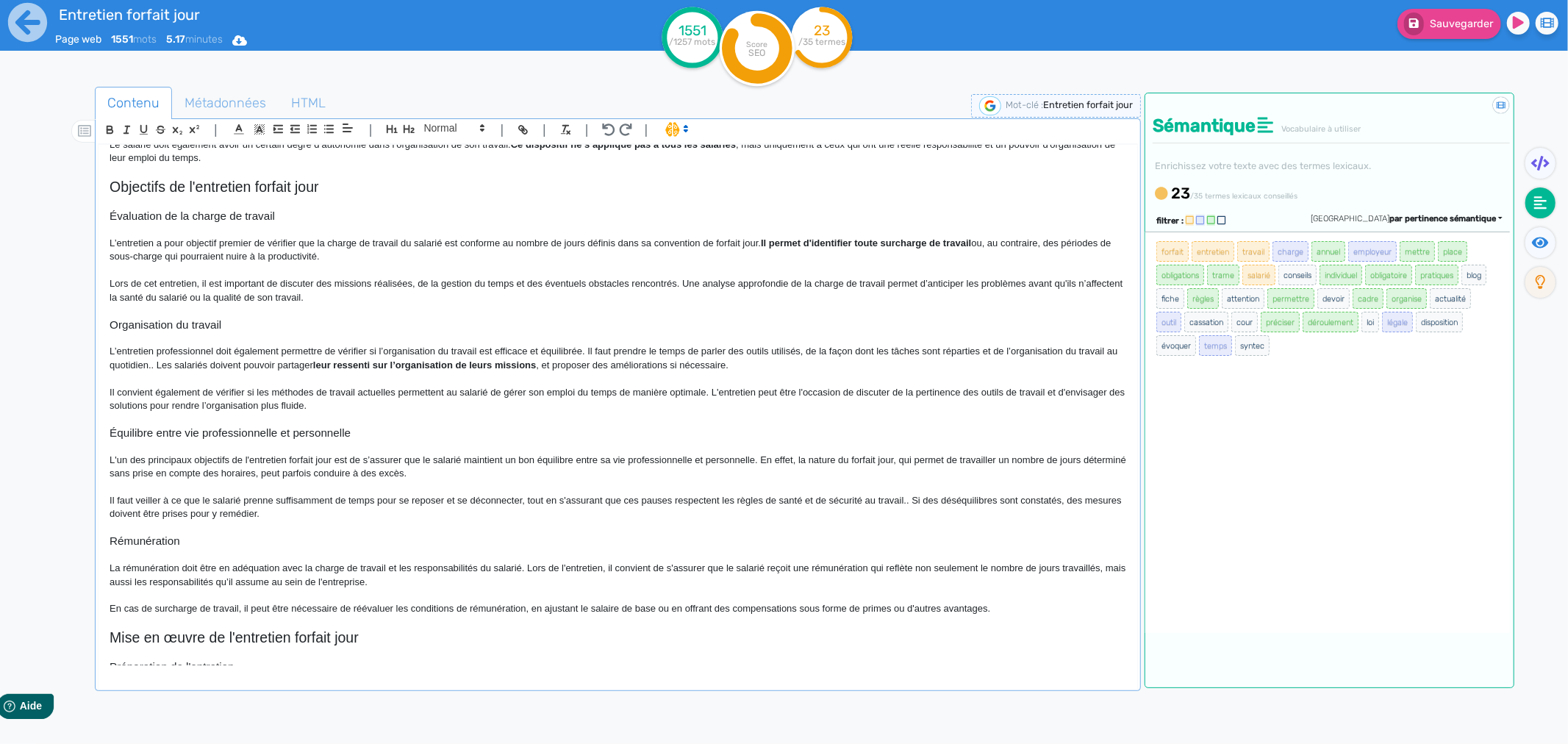
scroll to position [408, 0]
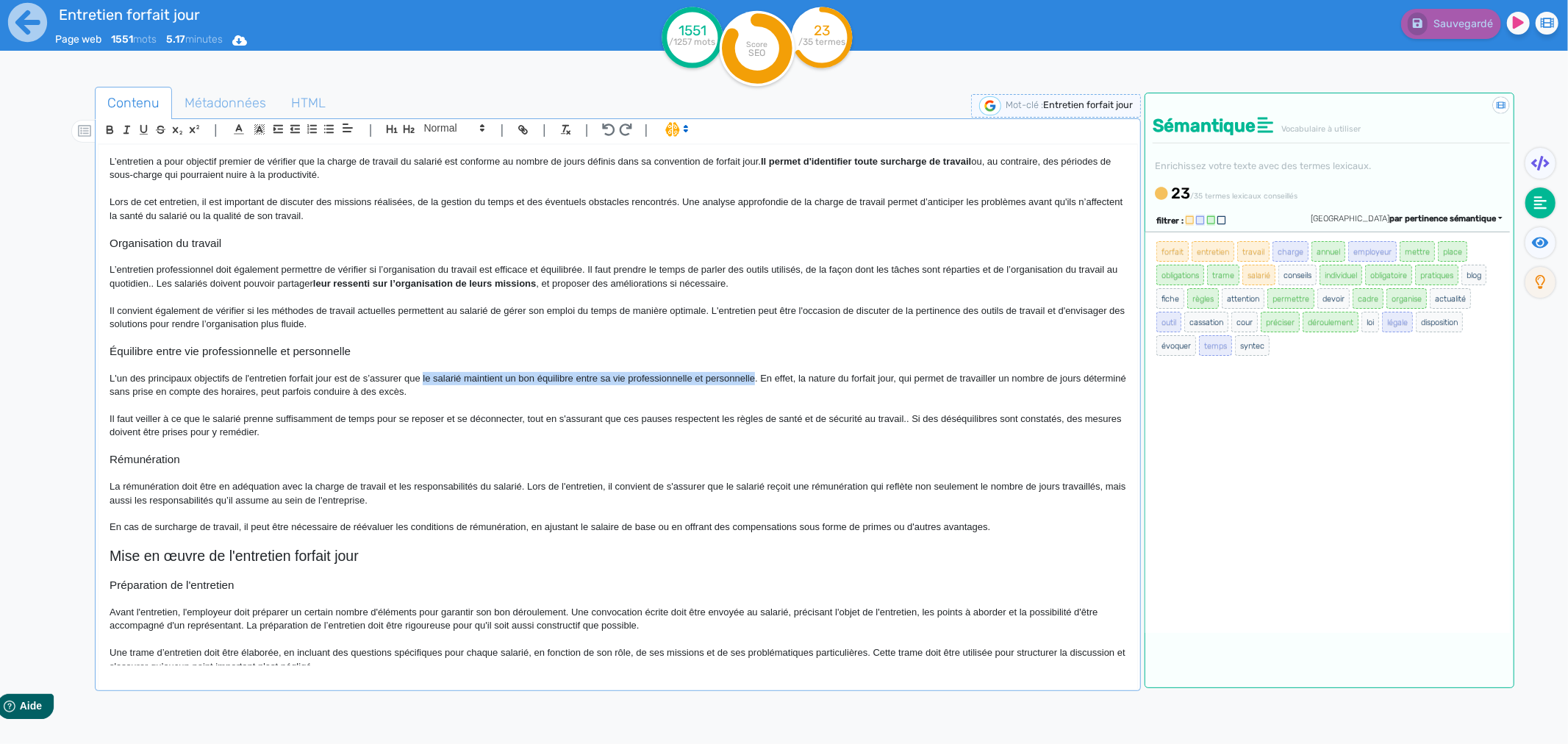
drag, startPoint x: 423, startPoint y: 379, endPoint x: 754, endPoint y: 377, distance: 331.0
click at [754, 377] on p "L'un des principaux objectifs de l'entretien forfait jour est de s’assurer que …" at bounding box center [618, 386] width 1017 height 28
drag, startPoint x: 110, startPoint y: 127, endPoint x: 200, endPoint y: 200, distance: 115.9
click at [111, 129] on icon "button" at bounding box center [109, 130] width 12 height 12
click at [363, 324] on p "Il convient également de vérifier si les méthodes de travail actuelles permette…" at bounding box center [618, 318] width 1017 height 28
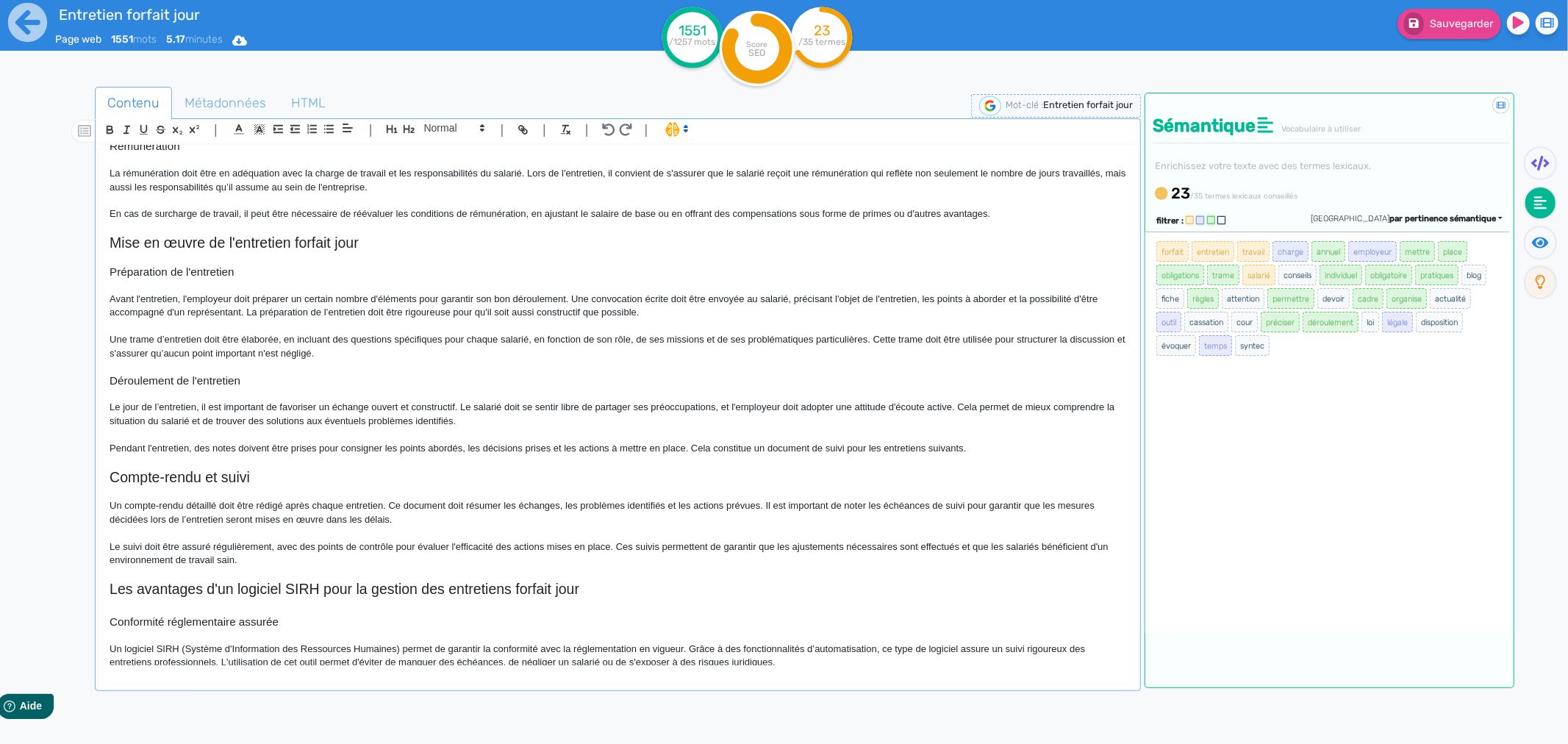
scroll to position [735, 0]
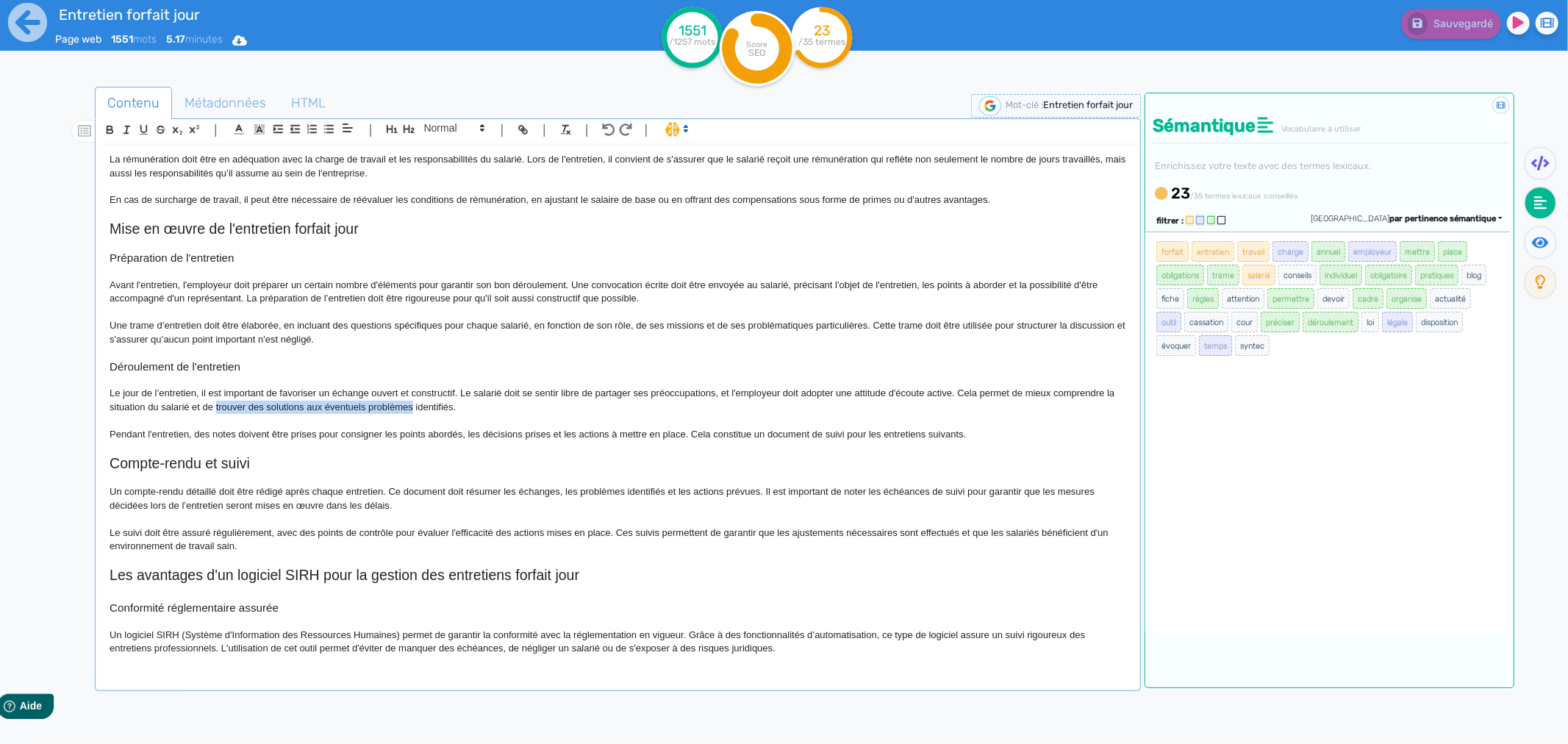
drag, startPoint x: 226, startPoint y: 403, endPoint x: 424, endPoint y: 409, distance: 198.1
click at [424, 409] on p "Le jour de l’entretien, il est important de favoriser un échange ouvert et cons…" at bounding box center [618, 400] width 1017 height 28
click at [103, 131] on button "button" at bounding box center [110, 130] width 17 height 17
click at [390, 385] on p at bounding box center [618, 380] width 1017 height 13
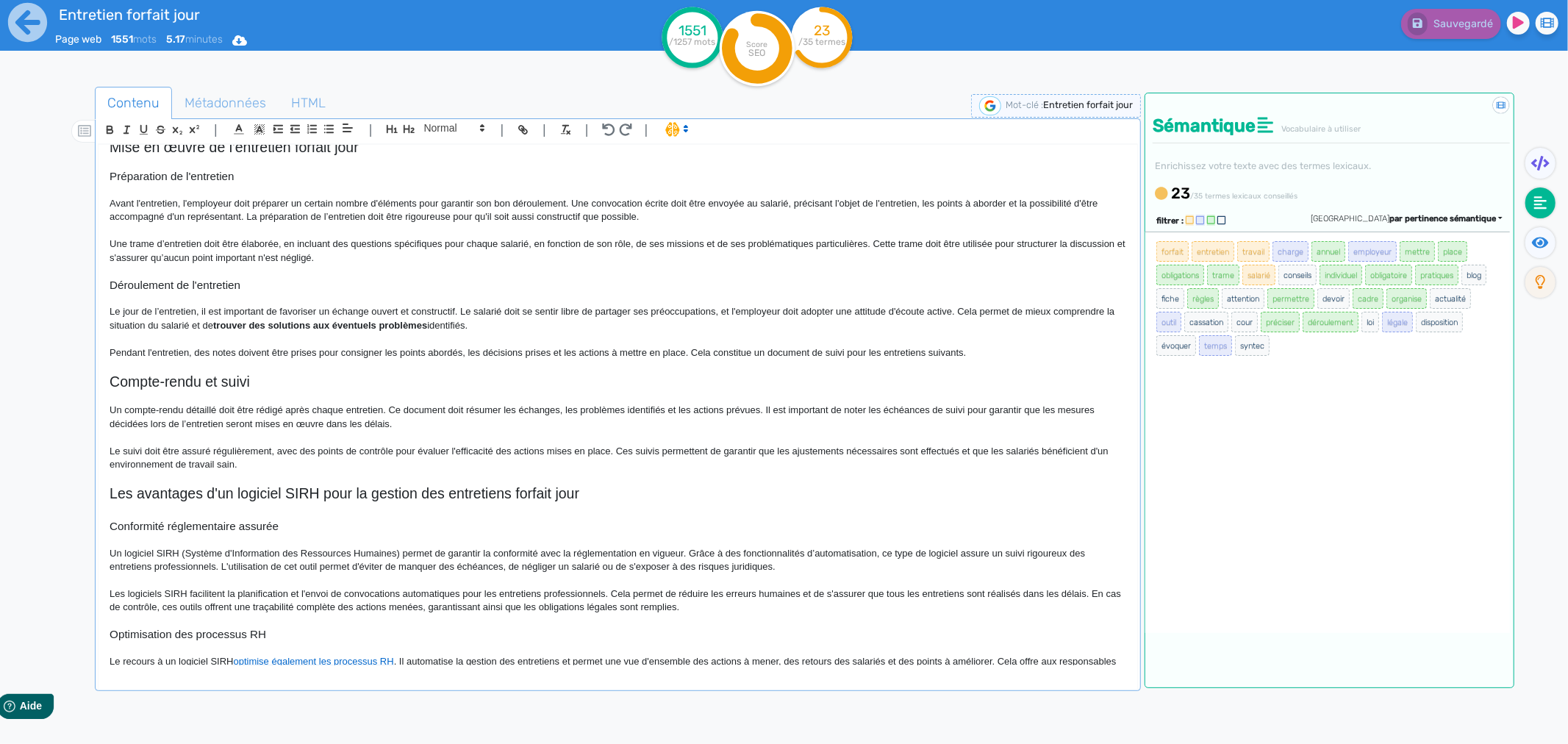
click at [114, 452] on p "Le suivi doit être assuré régulièrement, avec des points de contrôle pour évalu…" at bounding box center [618, 458] width 1017 height 28
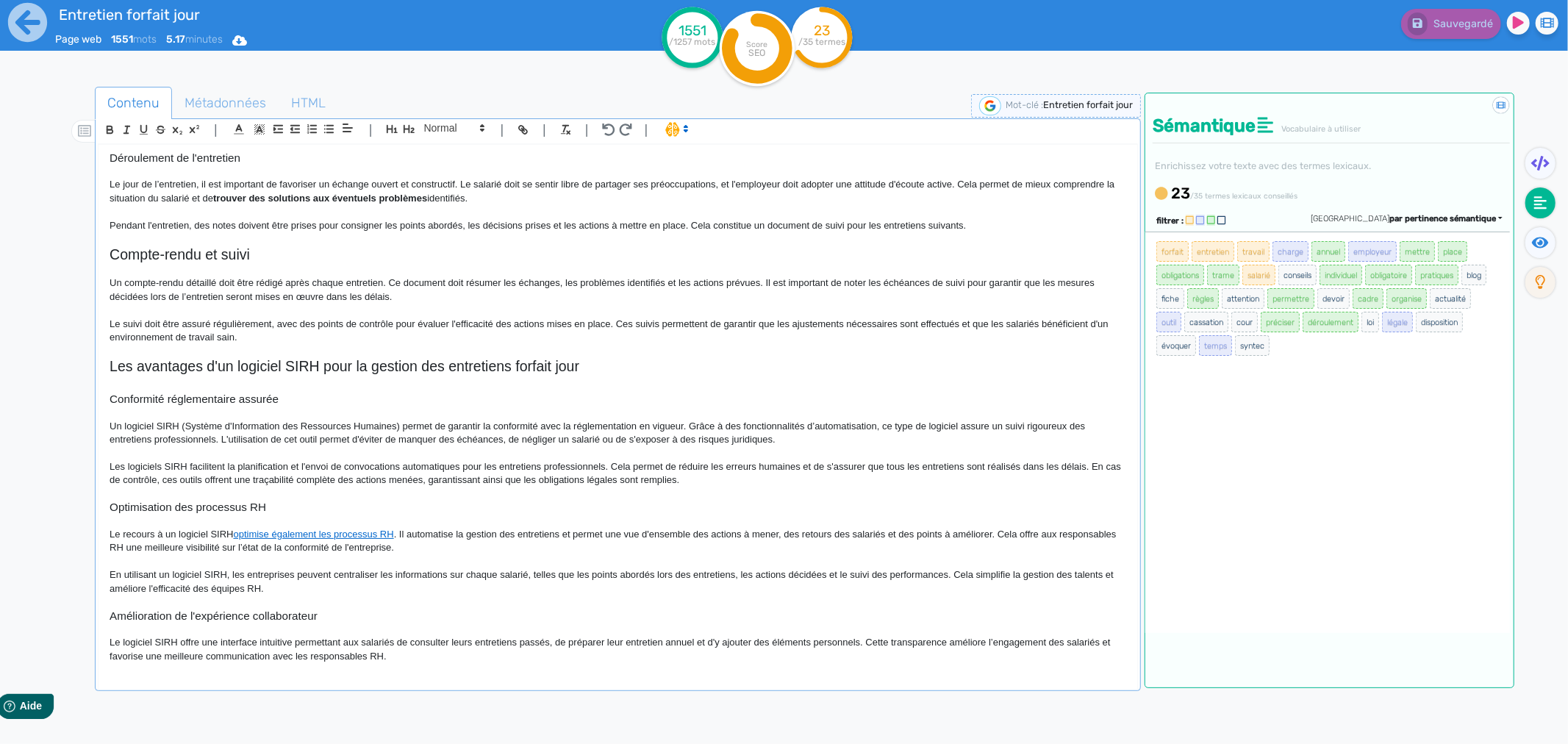
scroll to position [980, 0]
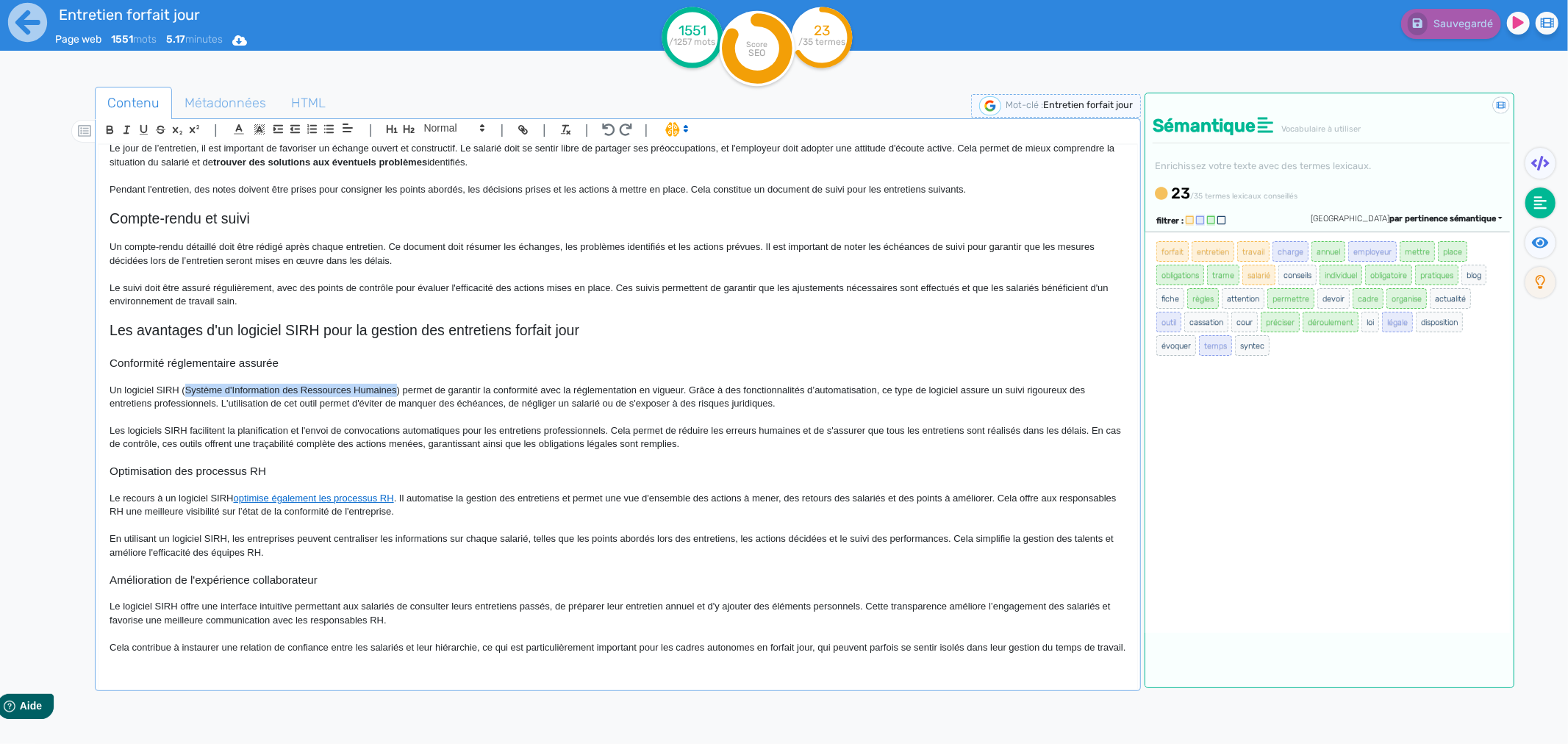
drag, startPoint x: 186, startPoint y: 388, endPoint x: 395, endPoint y: 395, distance: 209.1
click at [395, 395] on p "Un logiciel SIRH (Système d'Information des Ressources Humaines) permet de gara…" at bounding box center [618, 397] width 1017 height 28
click at [524, 125] on icon "button" at bounding box center [523, 130] width 12 height 12
paste input "[URL][DOMAIN_NAME]"
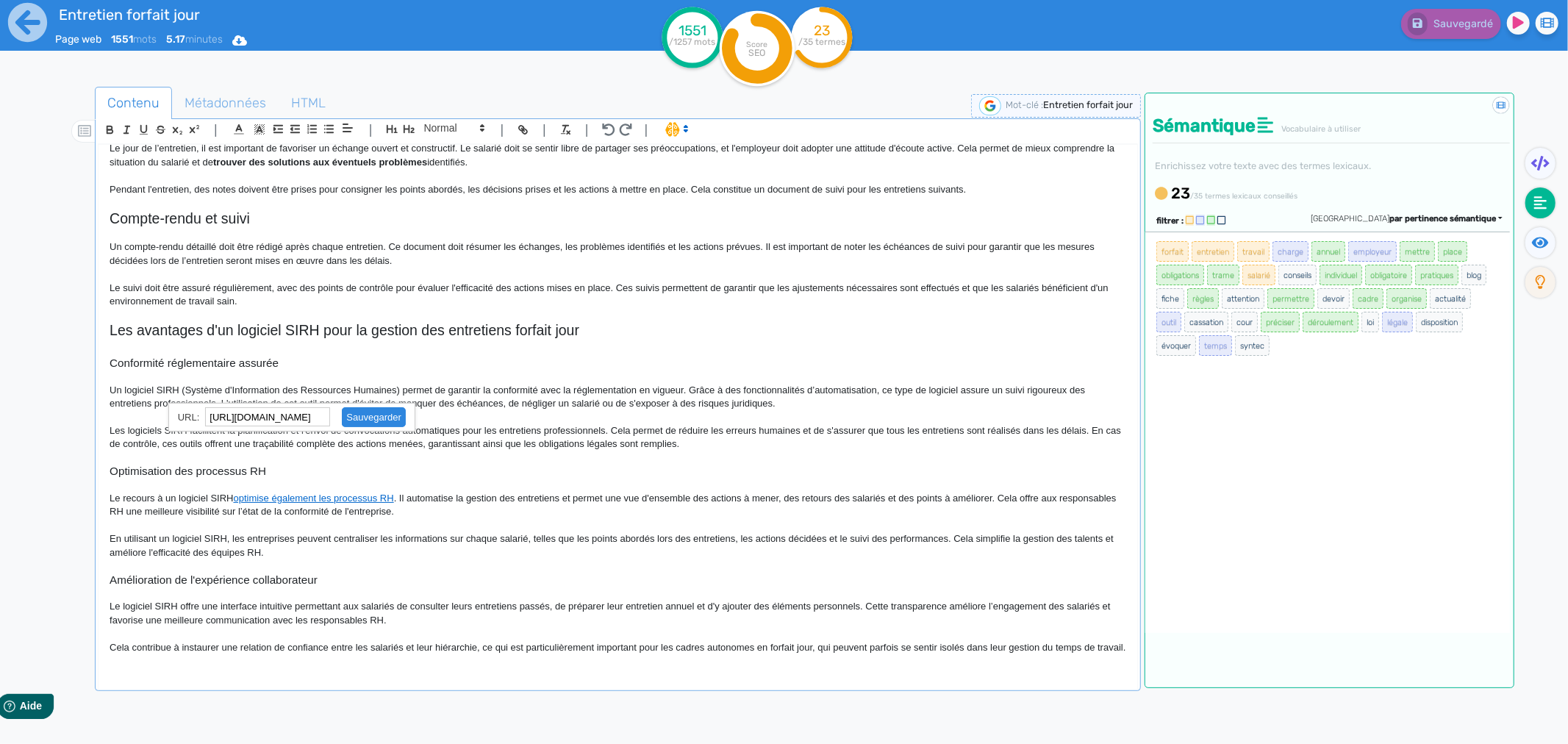
type input "[URL][DOMAIN_NAME]"
click at [358, 416] on link at bounding box center [367, 417] width 75 height 11
click at [579, 450] on p "Les logiciels SIRH facilitent la planification et l'envoi de convocations autom…" at bounding box center [618, 437] width 1017 height 28
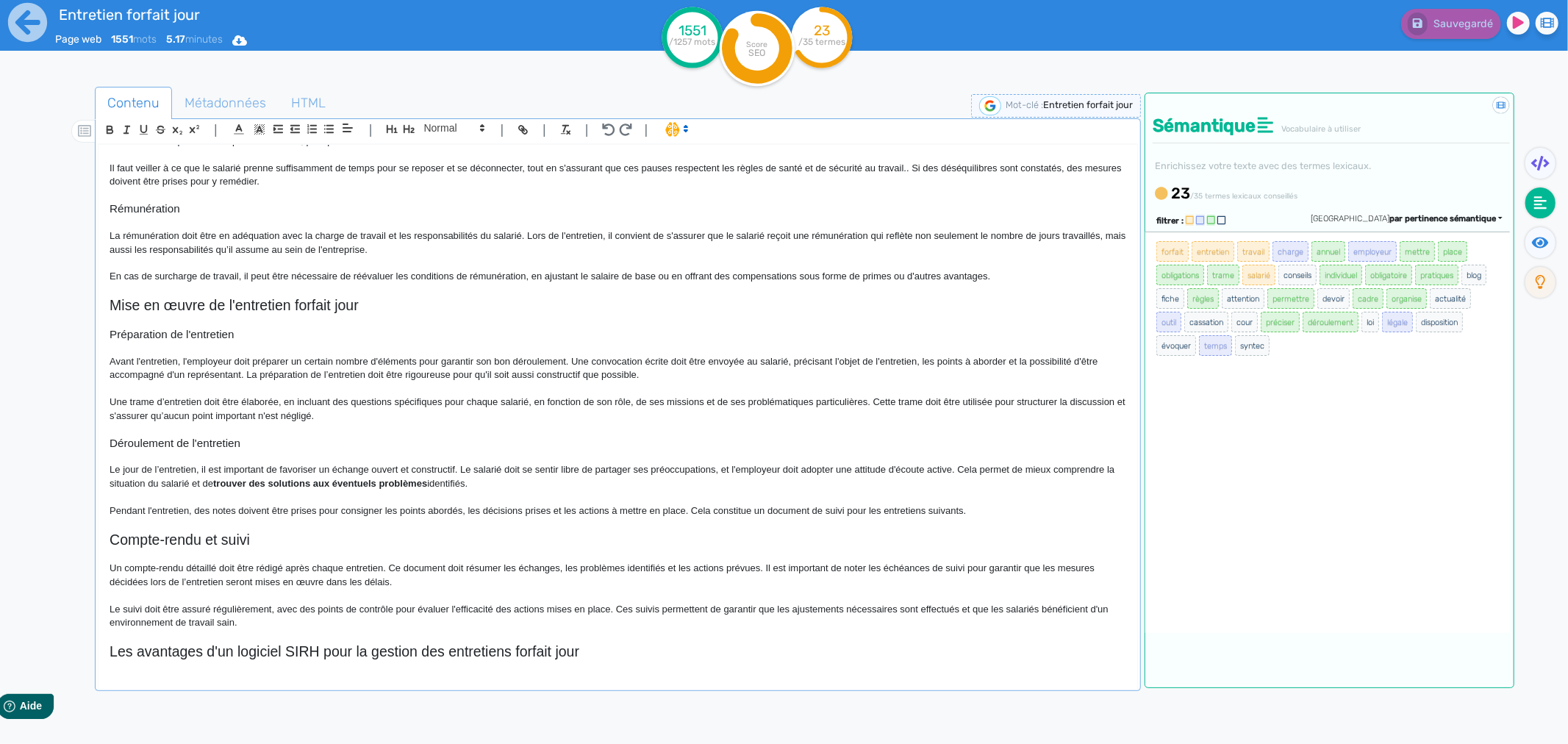
scroll to position [640, 0]
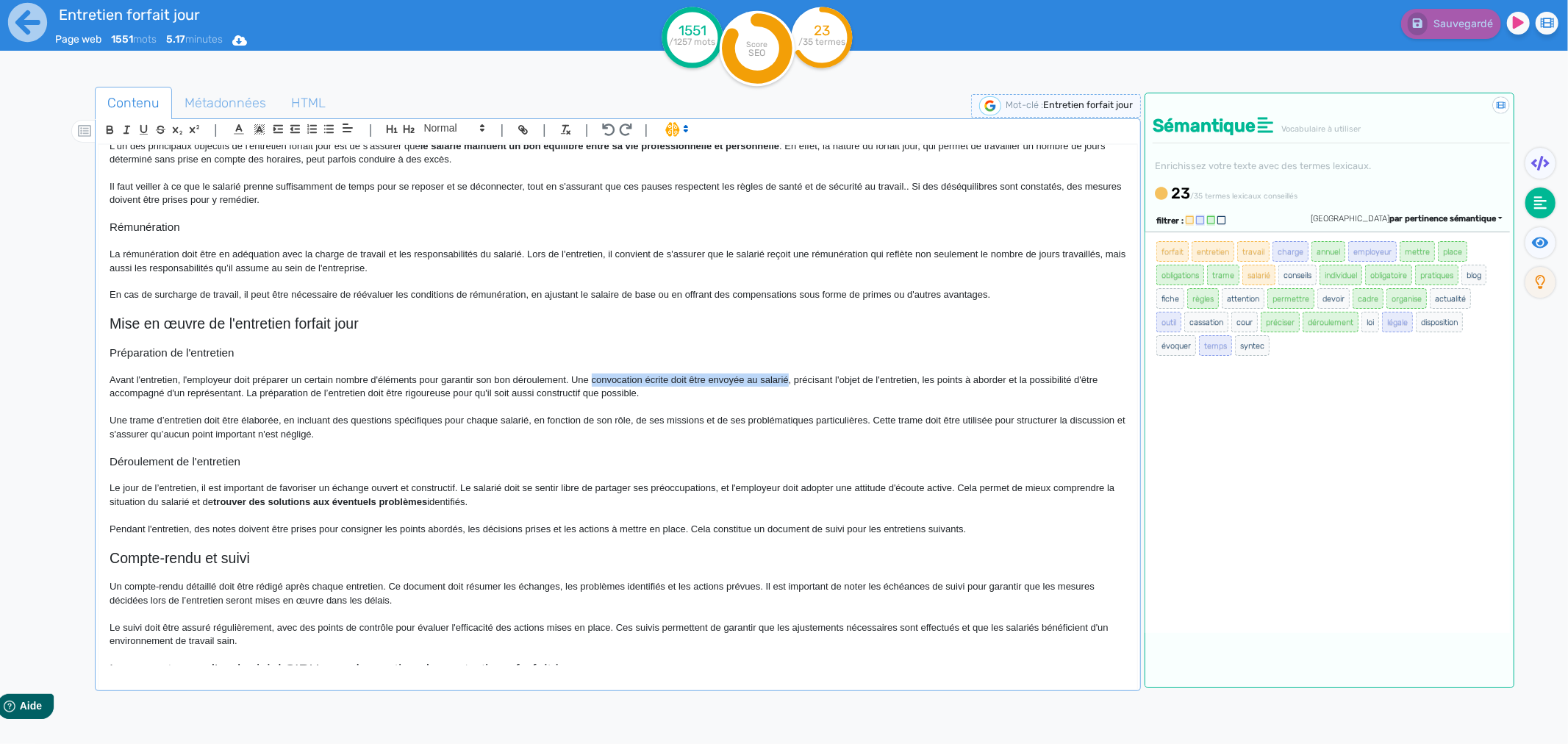
drag, startPoint x: 591, startPoint y: 376, endPoint x: 787, endPoint y: 378, distance: 196.0
click at [787, 378] on p "Avant l'entretien, l'employeur doit préparer un certain nombre d'éléments pour …" at bounding box center [618, 387] width 1017 height 28
click at [107, 132] on icon "button" at bounding box center [109, 130] width 12 height 12
click at [393, 387] on p "Avant l'entretien, l'employeur doit préparer un certain nombre d'éléments pour …" at bounding box center [618, 387] width 1017 height 28
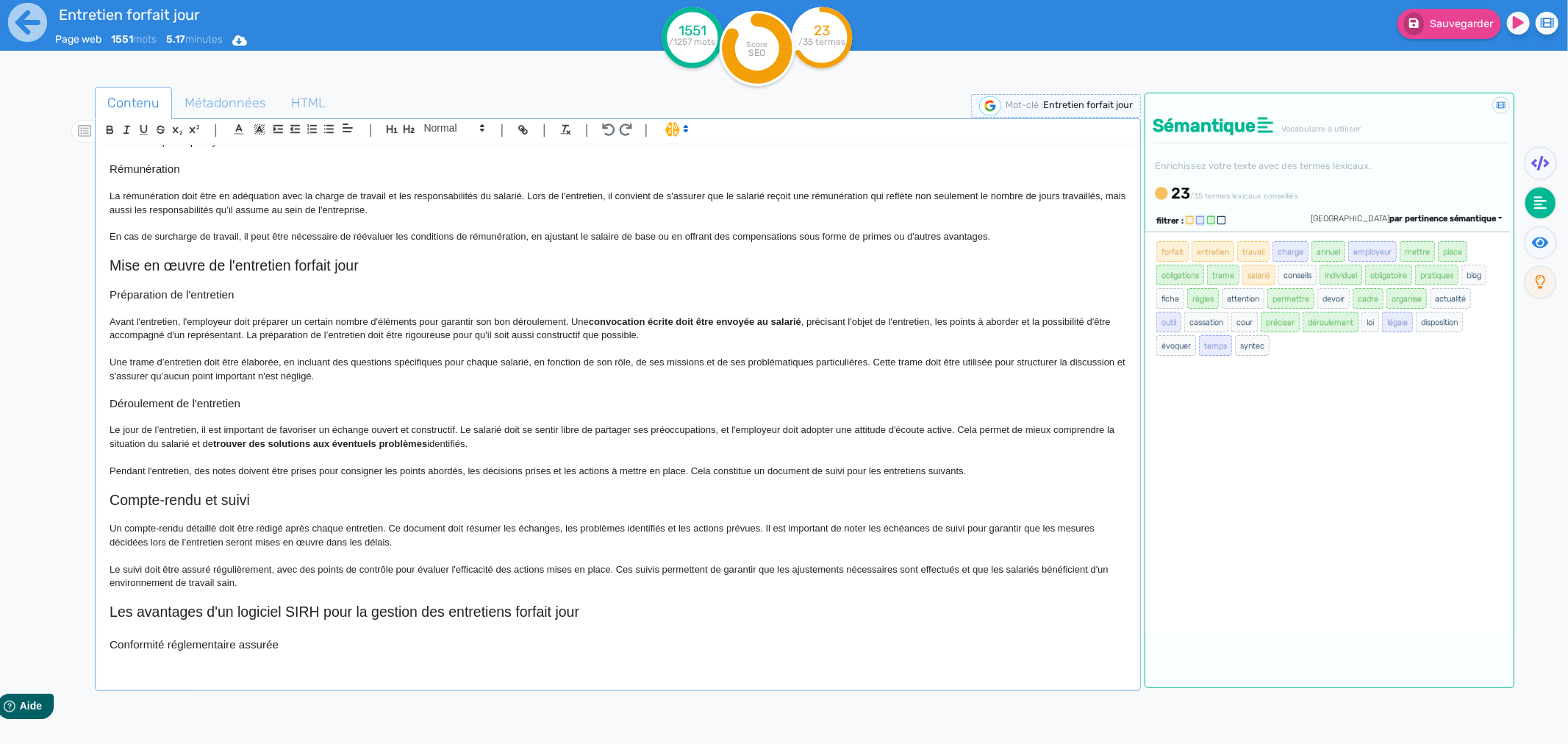
scroll to position [722, 0]
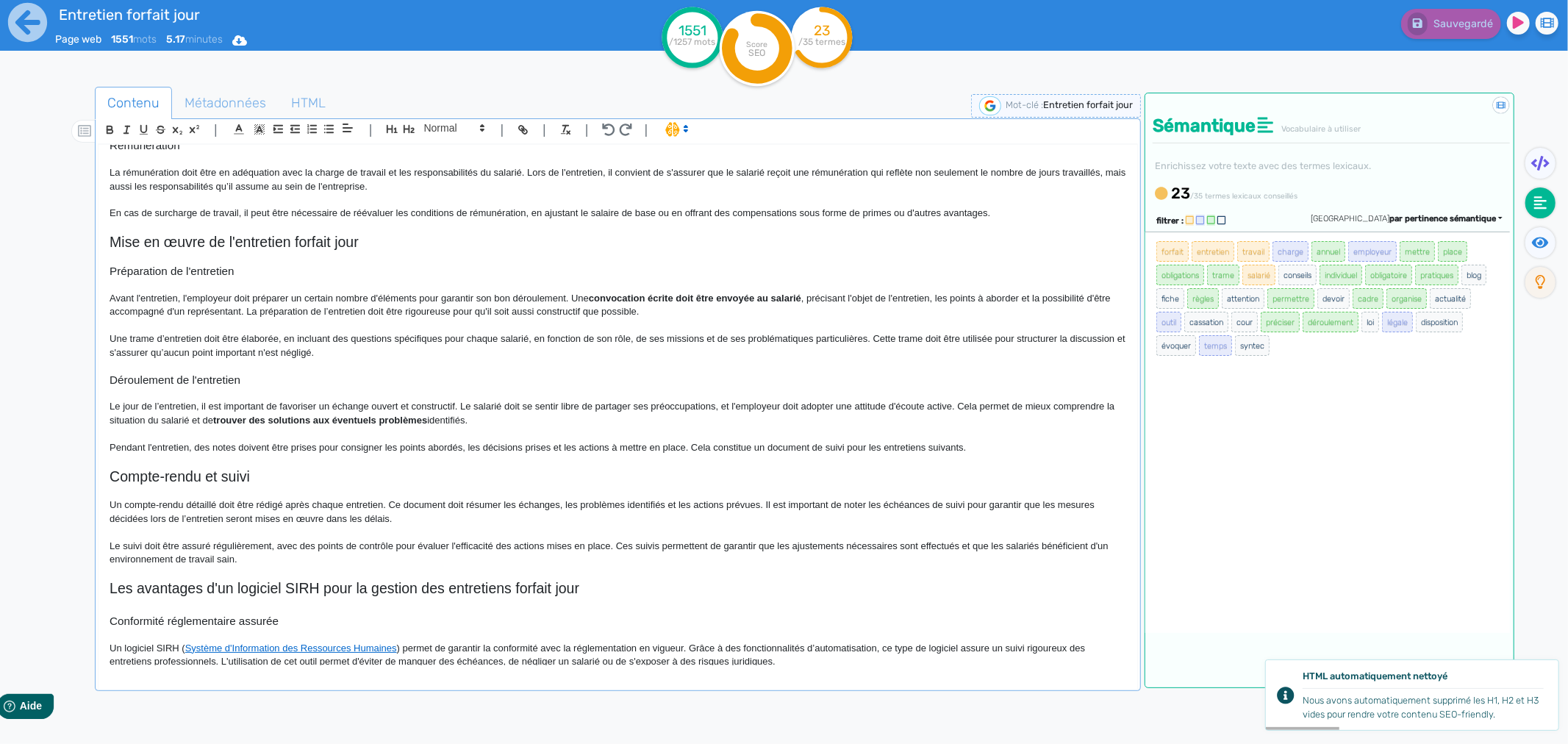
click at [322, 511] on p "Un compte-rendu détaillé doit être rédigé après chaque entretien. Ce document d…" at bounding box center [618, 512] width 1017 height 28
drag, startPoint x: 764, startPoint y: 508, endPoint x: 827, endPoint y: 508, distance: 63.0
click at [827, 508] on p "Un compte-rendu détaillé doit être rédigé après chaque entretien. Ce document d…" at bounding box center [618, 512] width 1017 height 28
drag, startPoint x: 825, startPoint y: 505, endPoint x: 817, endPoint y: 505, distance: 8.0
click at [817, 505] on p "Un compte-rendu détaillé doit être rédigé après chaque entretien. Ce document d…" at bounding box center [618, 512] width 1017 height 28
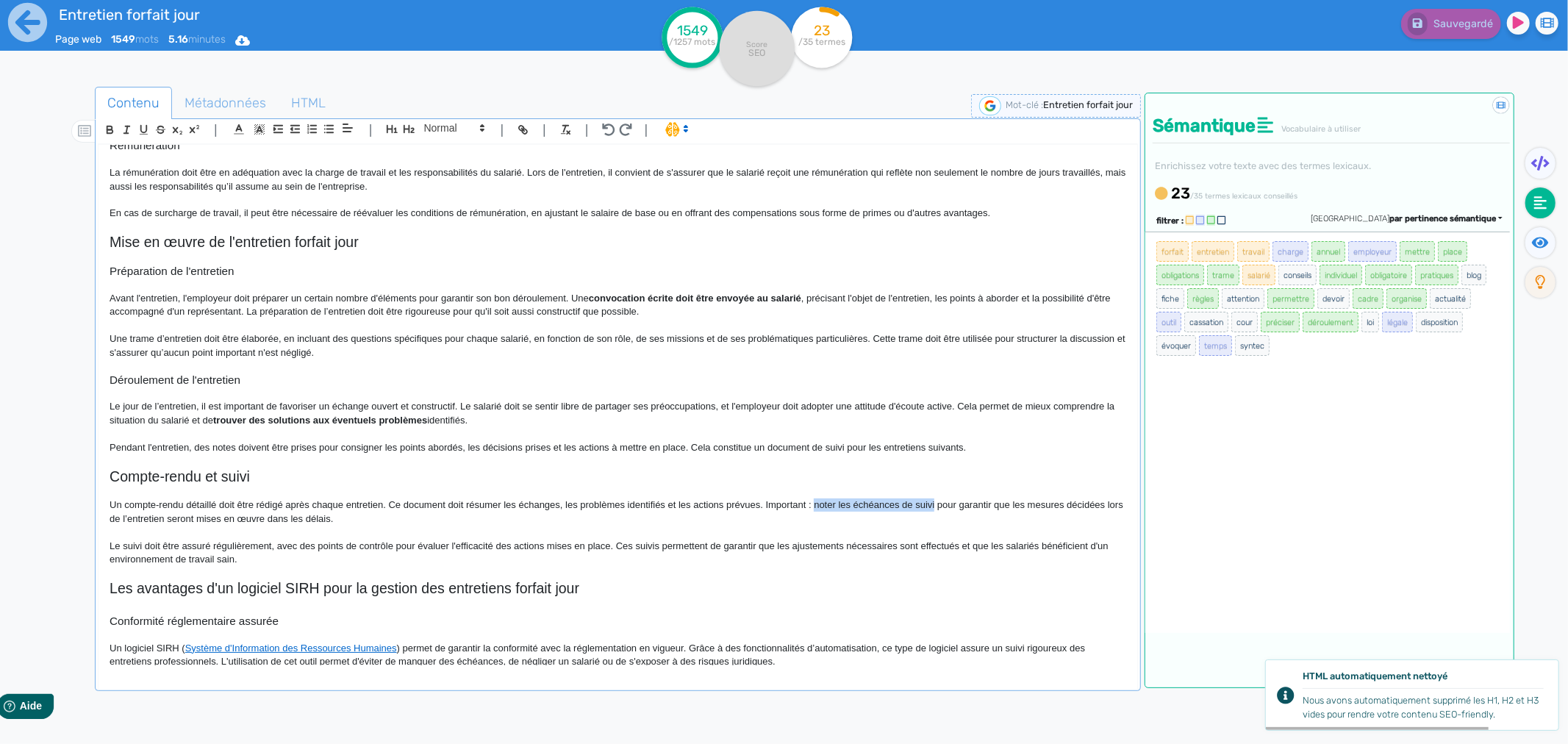
drag, startPoint x: 814, startPoint y: 508, endPoint x: 934, endPoint y: 504, distance: 120.1
click at [934, 504] on p "Un compte-rendu détaillé doit être rédigé après chaque entretien. Ce document d…" at bounding box center [618, 512] width 1017 height 28
click at [102, 131] on button "button" at bounding box center [110, 130] width 17 height 17
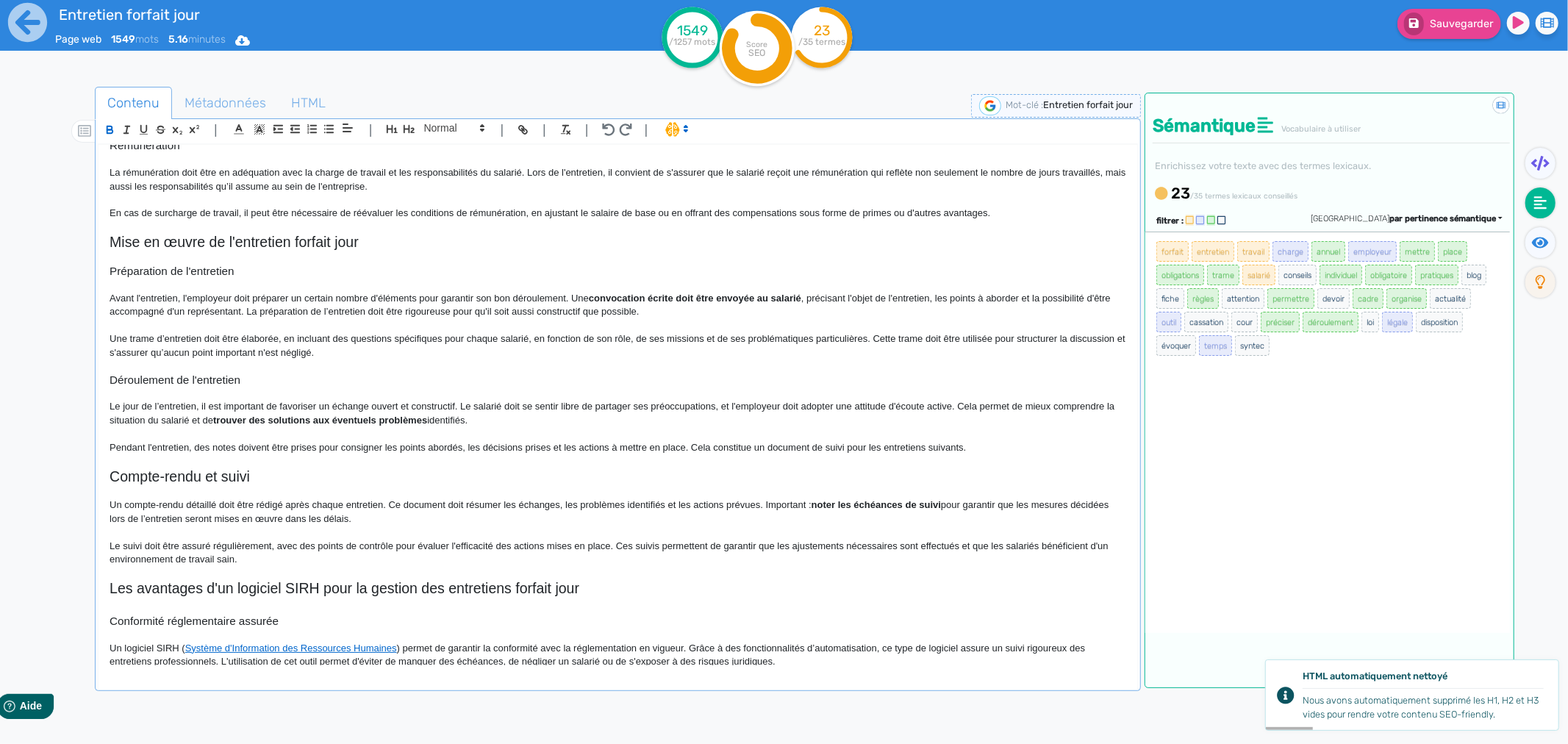
click at [867, 486] on h2 "Compte-rendu et suivi" at bounding box center [618, 477] width 1017 height 17
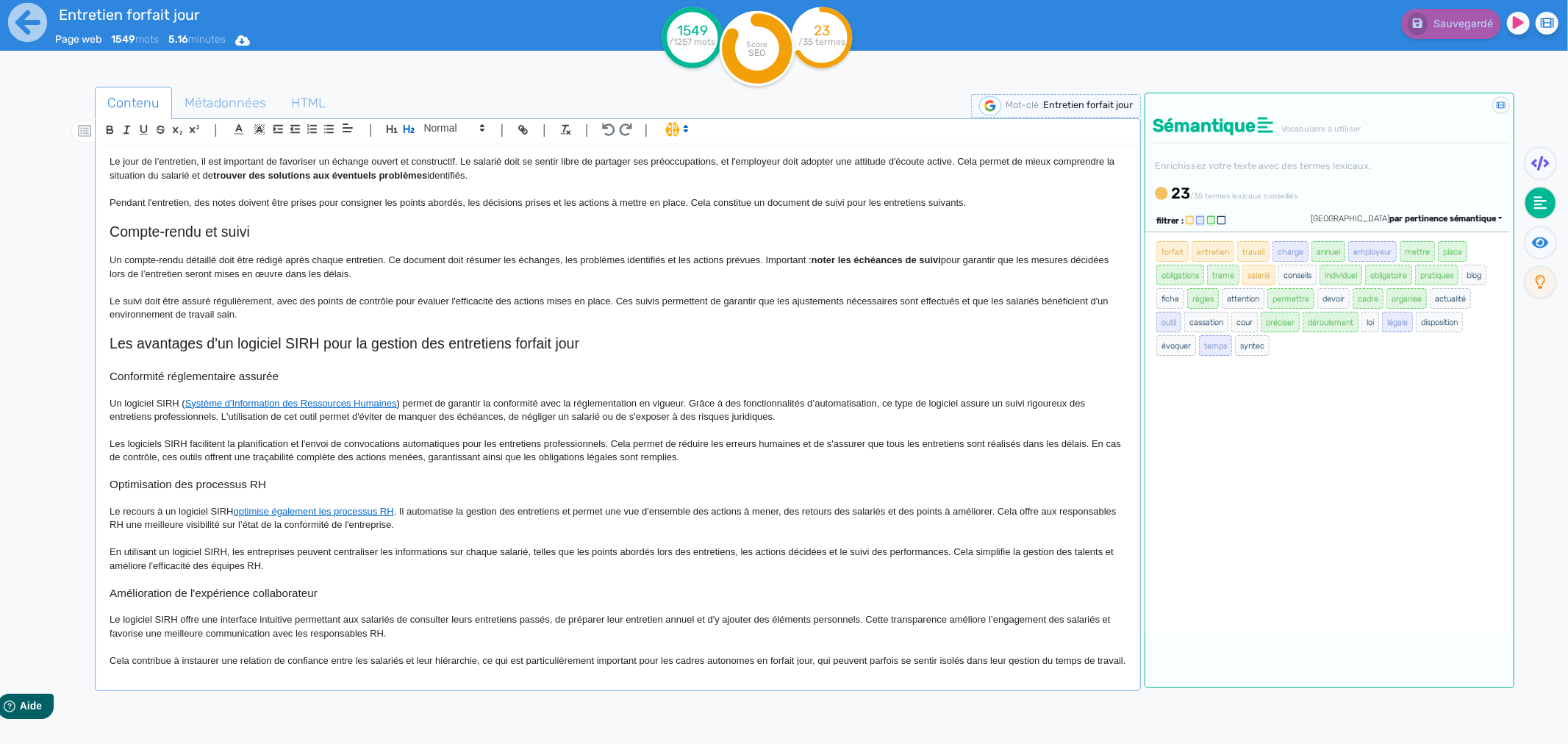
scroll to position [1049, 0]
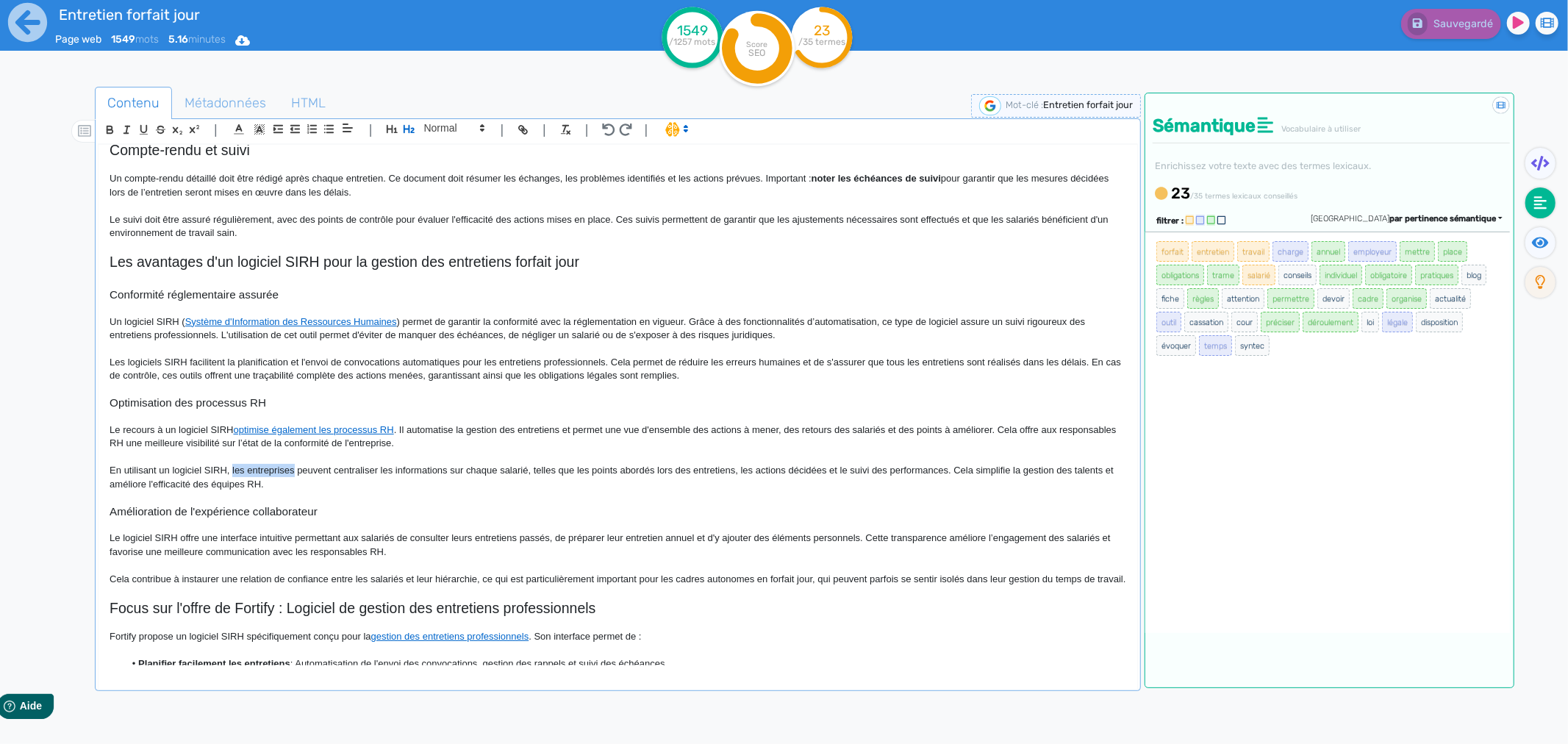
drag, startPoint x: 232, startPoint y: 467, endPoint x: 292, endPoint y: 468, distance: 60.0
click at [292, 468] on p "En utilisant un logiciel SIRH, les entreprises peuvent centraliser les informat…" at bounding box center [618, 477] width 1017 height 28
drag, startPoint x: 344, startPoint y: 537, endPoint x: 549, endPoint y: 534, distance: 205.0
click at [549, 534] on p "Le logiciel SIRH offre une interface intuitive permettant aux salariés de consu…" at bounding box center [618, 545] width 1017 height 28
click at [108, 128] on icon "button" at bounding box center [109, 129] width 5 height 4
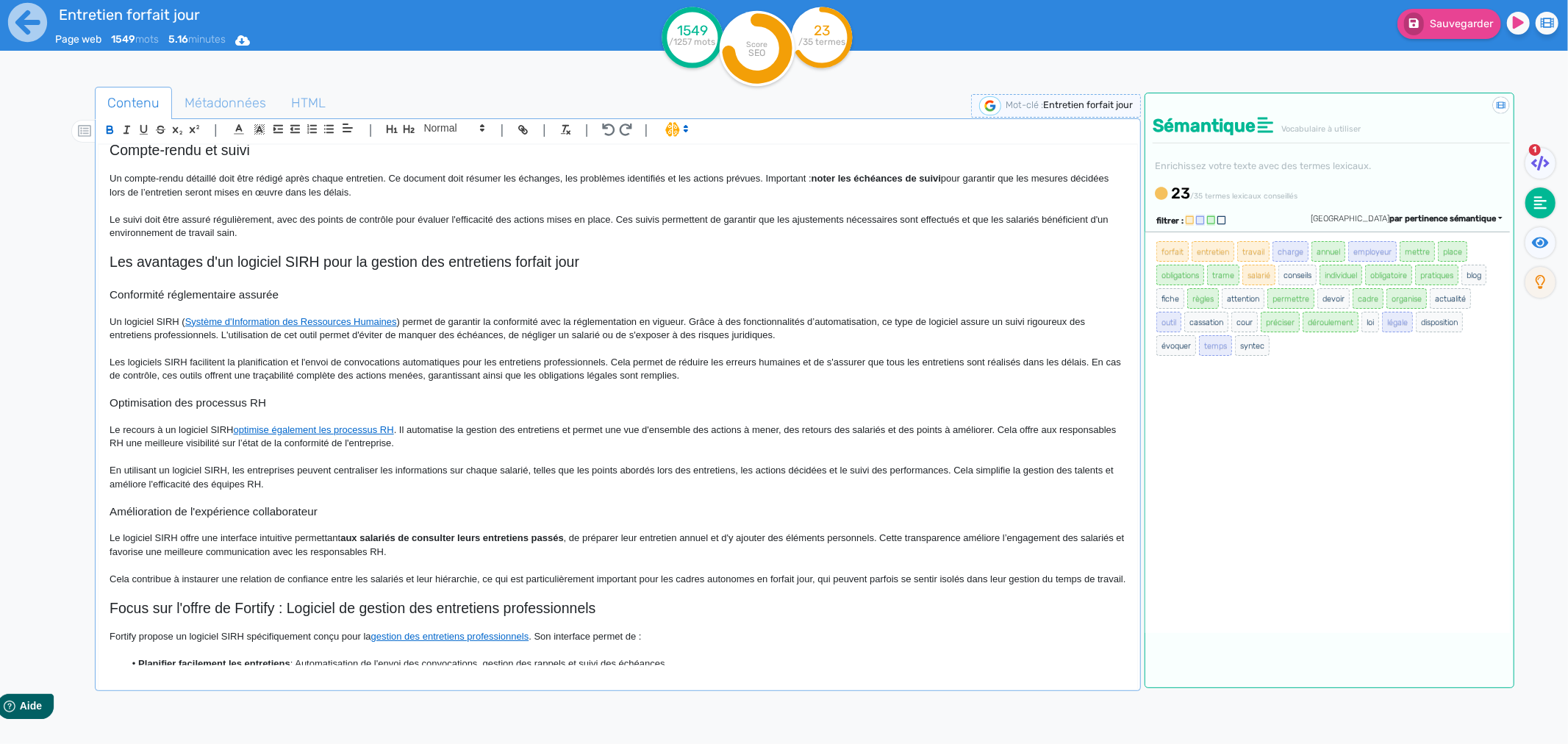
click at [525, 436] on p "Le recours à un logiciel SIRH optimise également les processus RH . Il automati…" at bounding box center [618, 437] width 1017 height 28
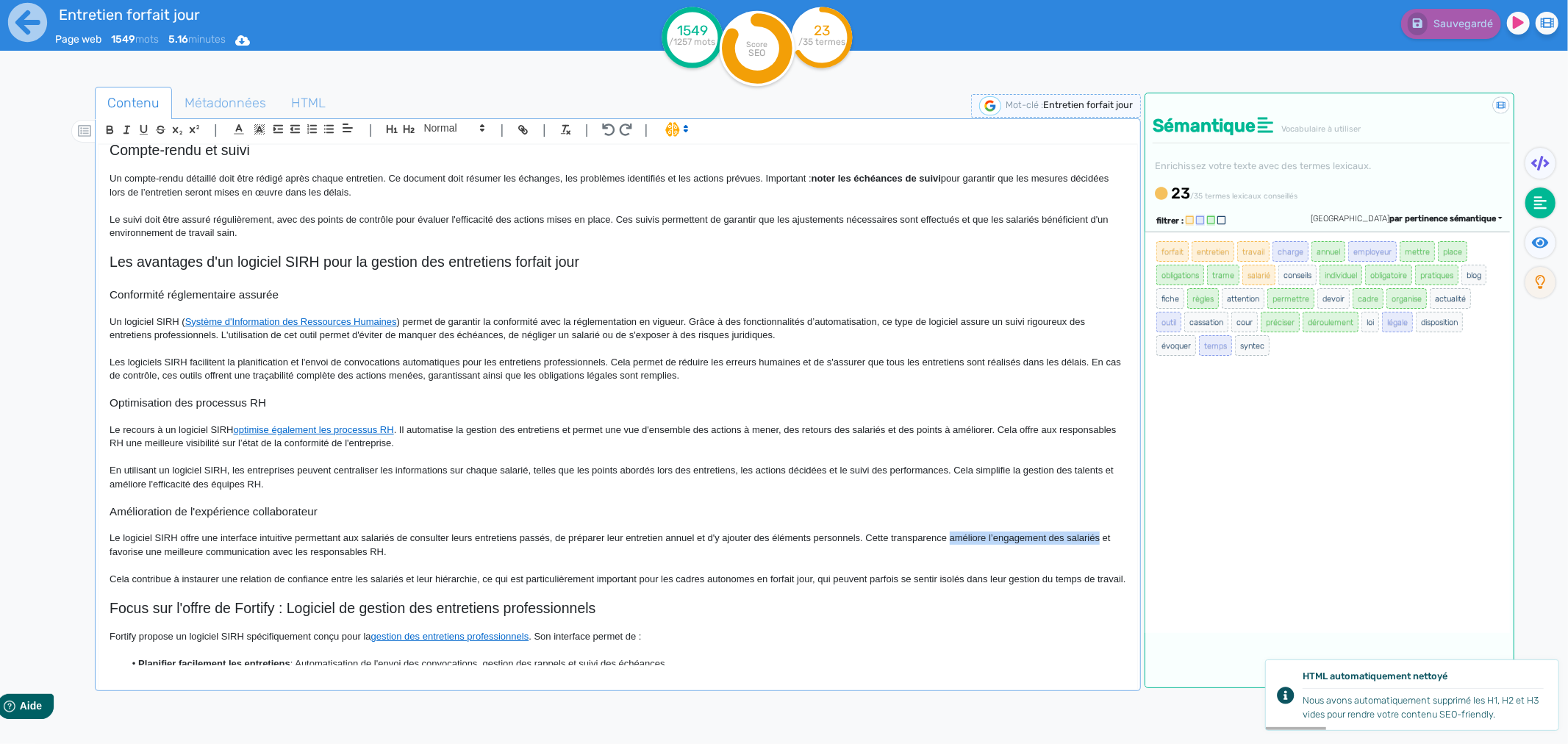
drag, startPoint x: 950, startPoint y: 540, endPoint x: 1098, endPoint y: 541, distance: 148.0
click at [1098, 541] on p "Le logiciel SIRH offre une interface intuitive permettant aux salariés de consu…" at bounding box center [618, 545] width 1017 height 28
click at [106, 126] on icon "button" at bounding box center [109, 130] width 12 height 12
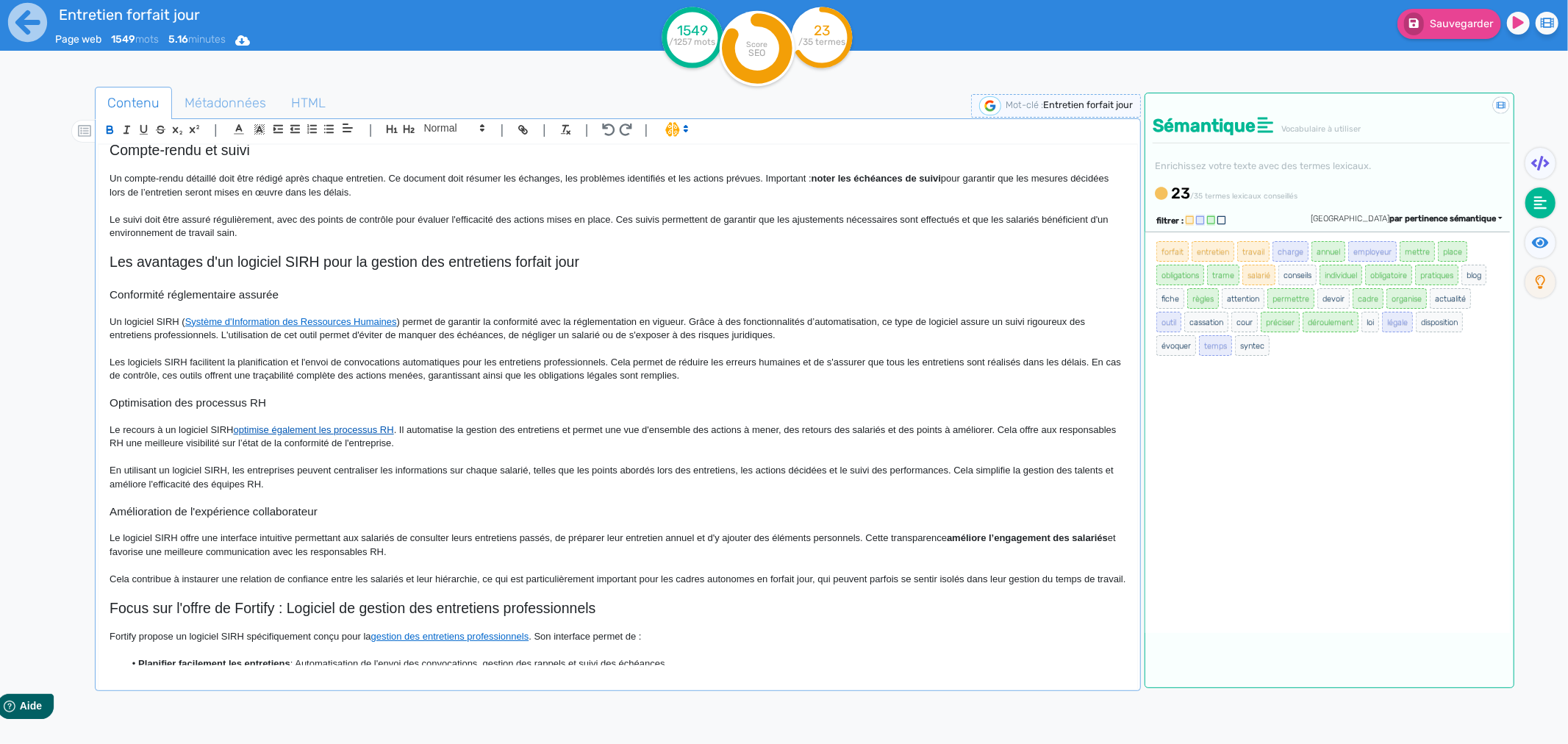
click at [383, 434] on link "optimise également les processus RH" at bounding box center [314, 430] width 160 height 11
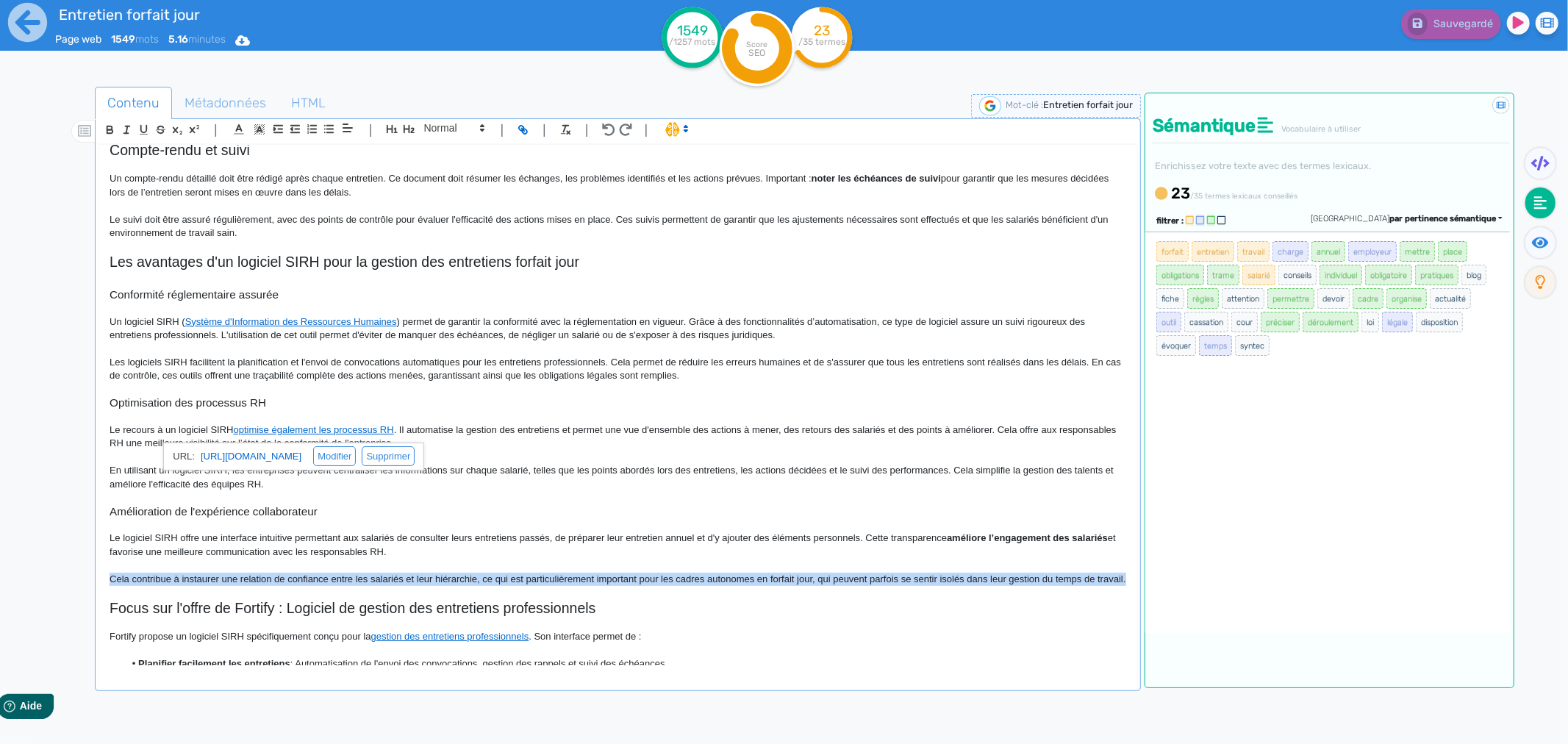
drag, startPoint x: 108, startPoint y: 577, endPoint x: 147, endPoint y: 591, distance: 41.4
click at [147, 591] on div "Entretien forfait jour : règles et pratiques en 2025 Le forfait jour est un dis…" at bounding box center [617, 405] width 1039 height 521
copy p "Cela contribue à instaurer une relation de confiance entre les salariés et leur…"
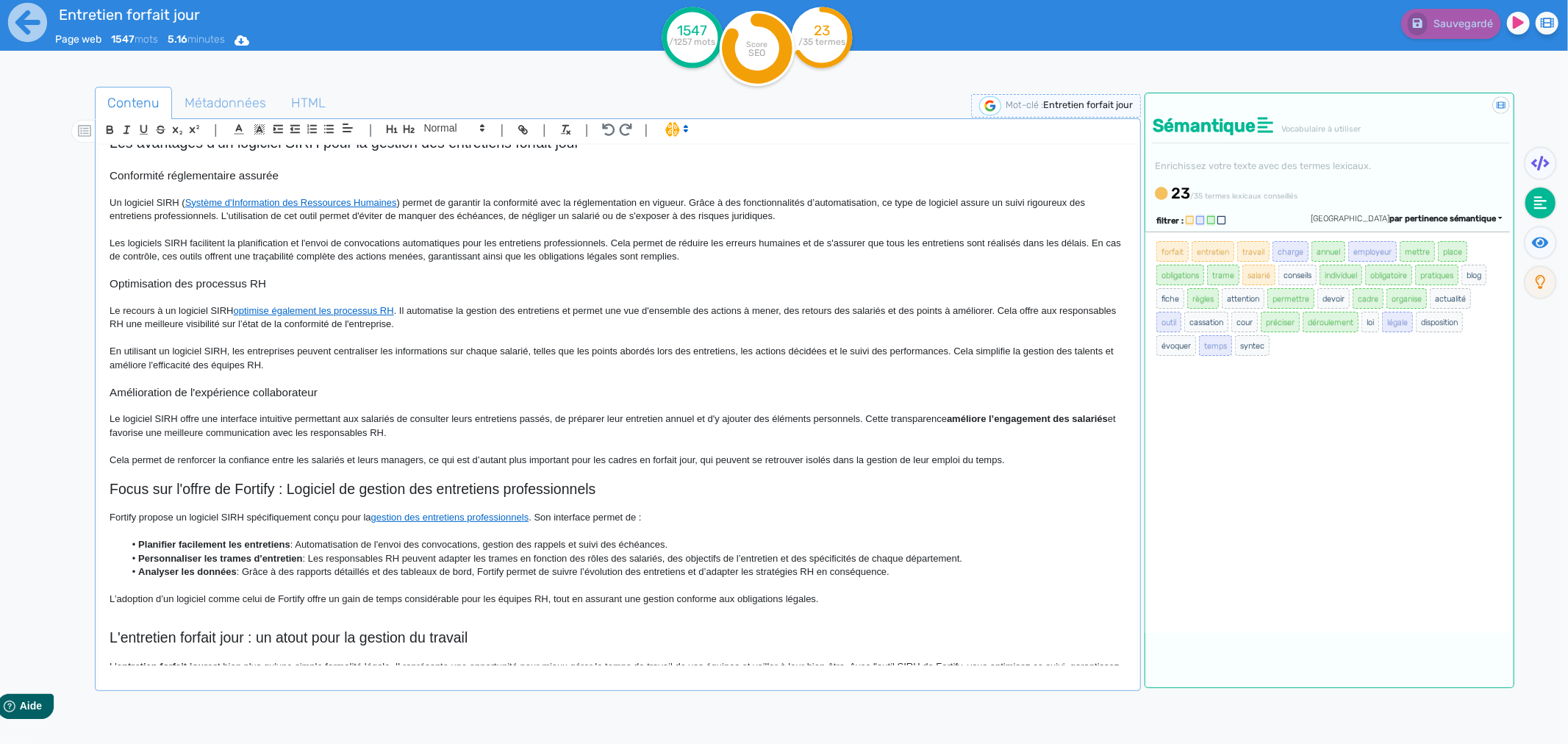
scroll to position [1197, 0]
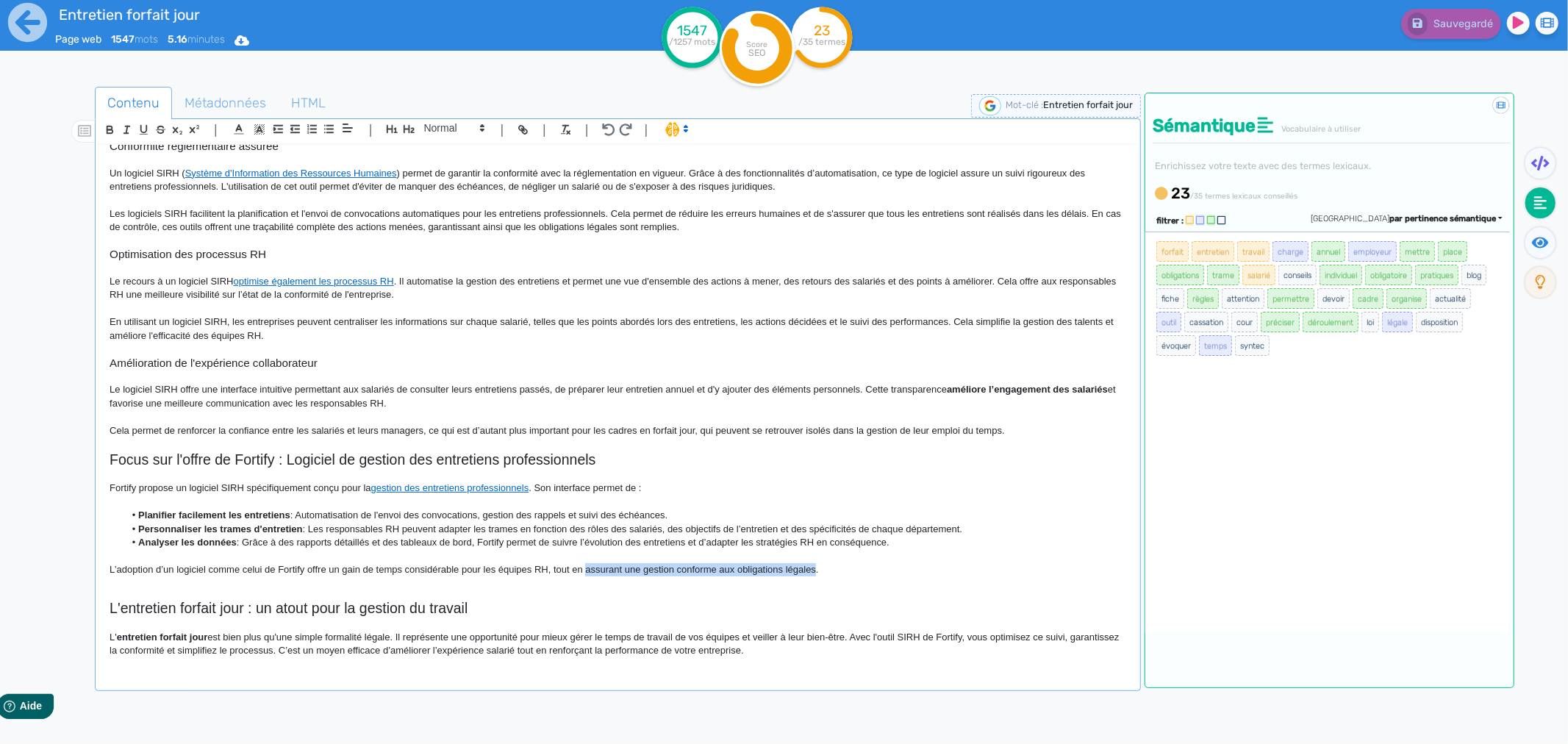
drag, startPoint x: 585, startPoint y: 572, endPoint x: 816, endPoint y: 568, distance: 231.0
click at [816, 568] on p "L’adoption d’un logiciel comme celui de Fortify offre un gain de temps considér…" at bounding box center [618, 570] width 1017 height 13
click at [113, 130] on icon "button" at bounding box center [109, 130] width 12 height 12
click at [467, 381] on p at bounding box center [618, 376] width 1017 height 13
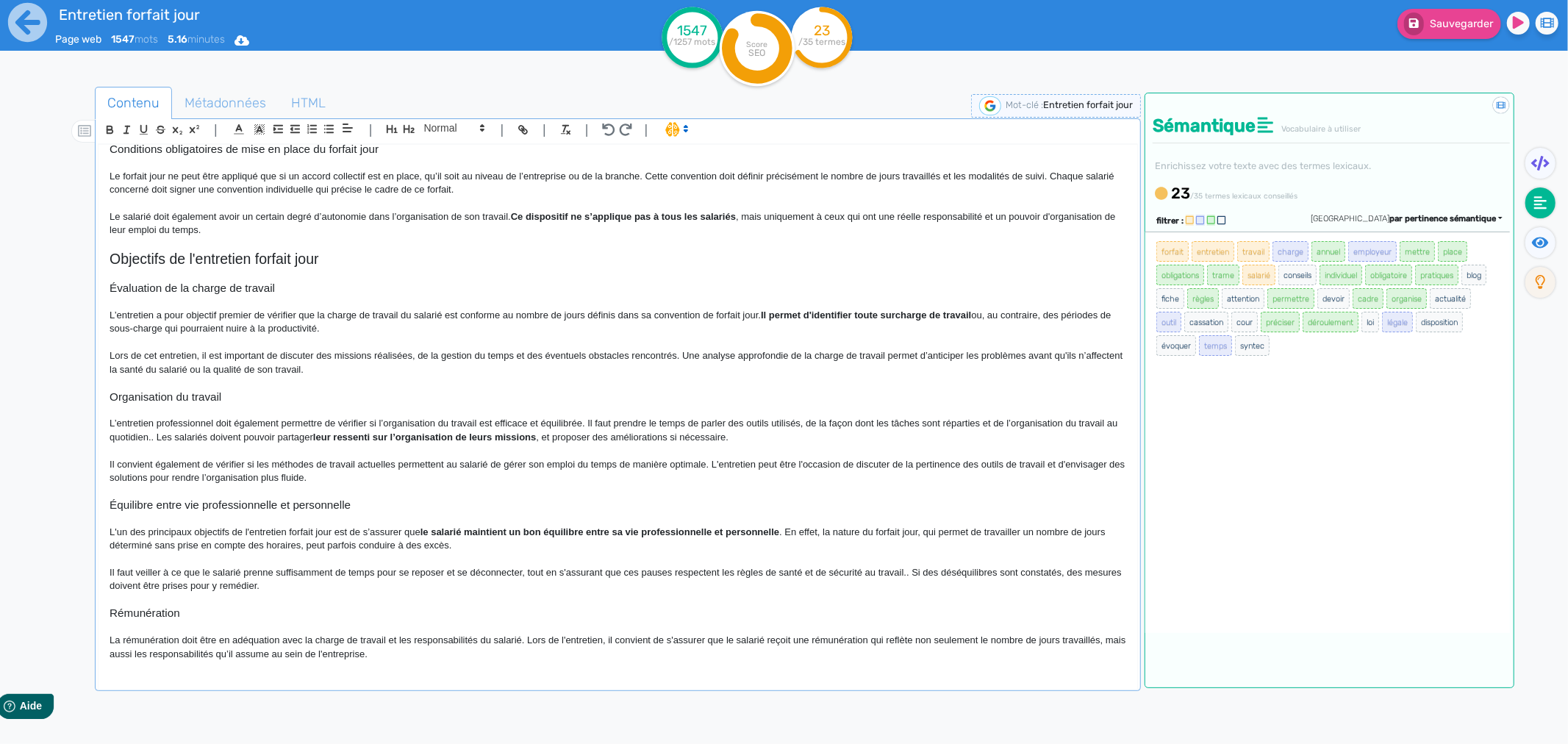
scroll to position [0, 0]
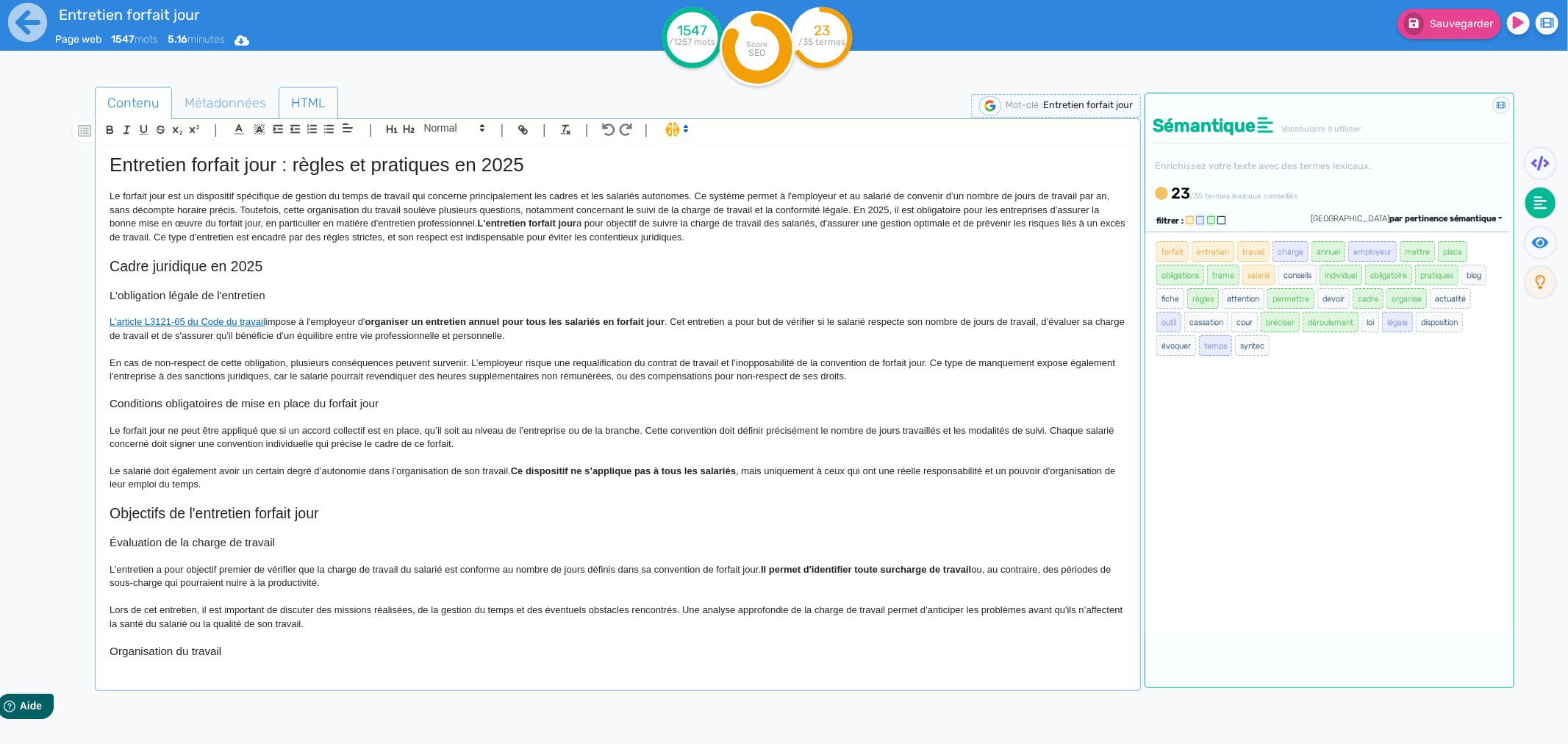
click at [306, 102] on span "HTML" at bounding box center [308, 103] width 58 height 40
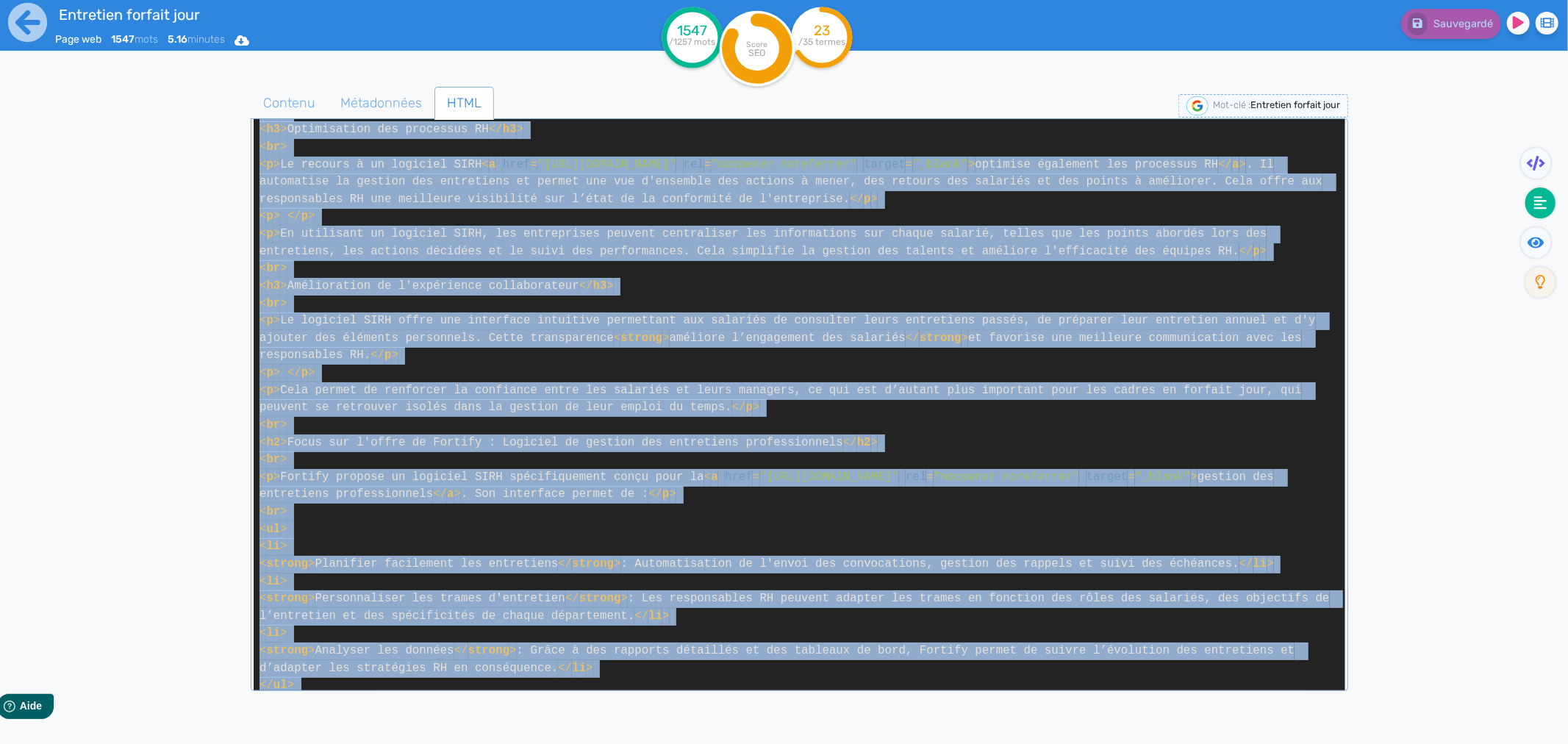
scroll to position [2160, 0]
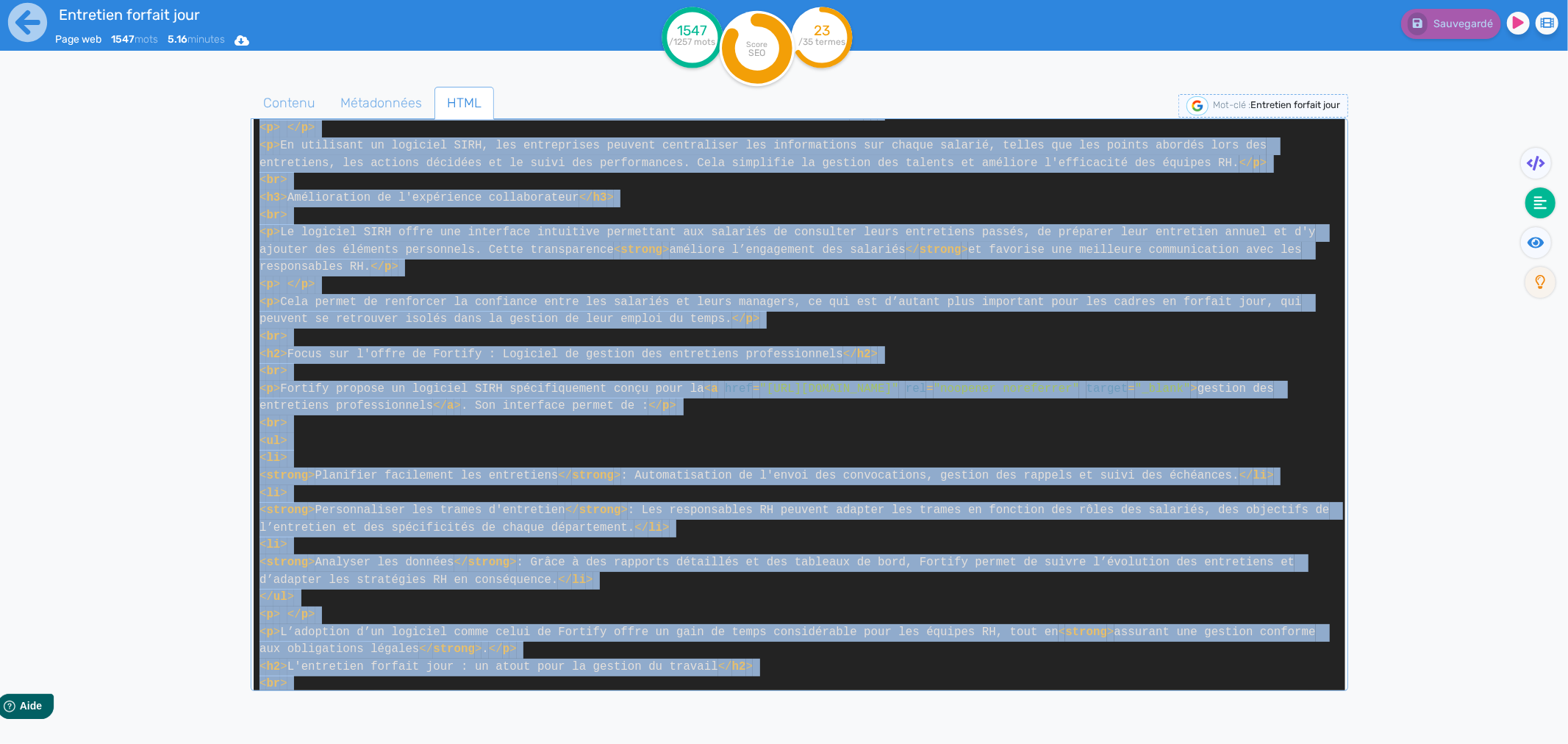
drag, startPoint x: 260, startPoint y: 152, endPoint x: 909, endPoint y: 660, distance: 824.2
copy span "< lore > < ipsu > < dolor > Sitametco adipisc elit : seddoe te incidi utlaboree…"
click at [353, 105] on span "Métadonnées" at bounding box center [381, 103] width 105 height 40
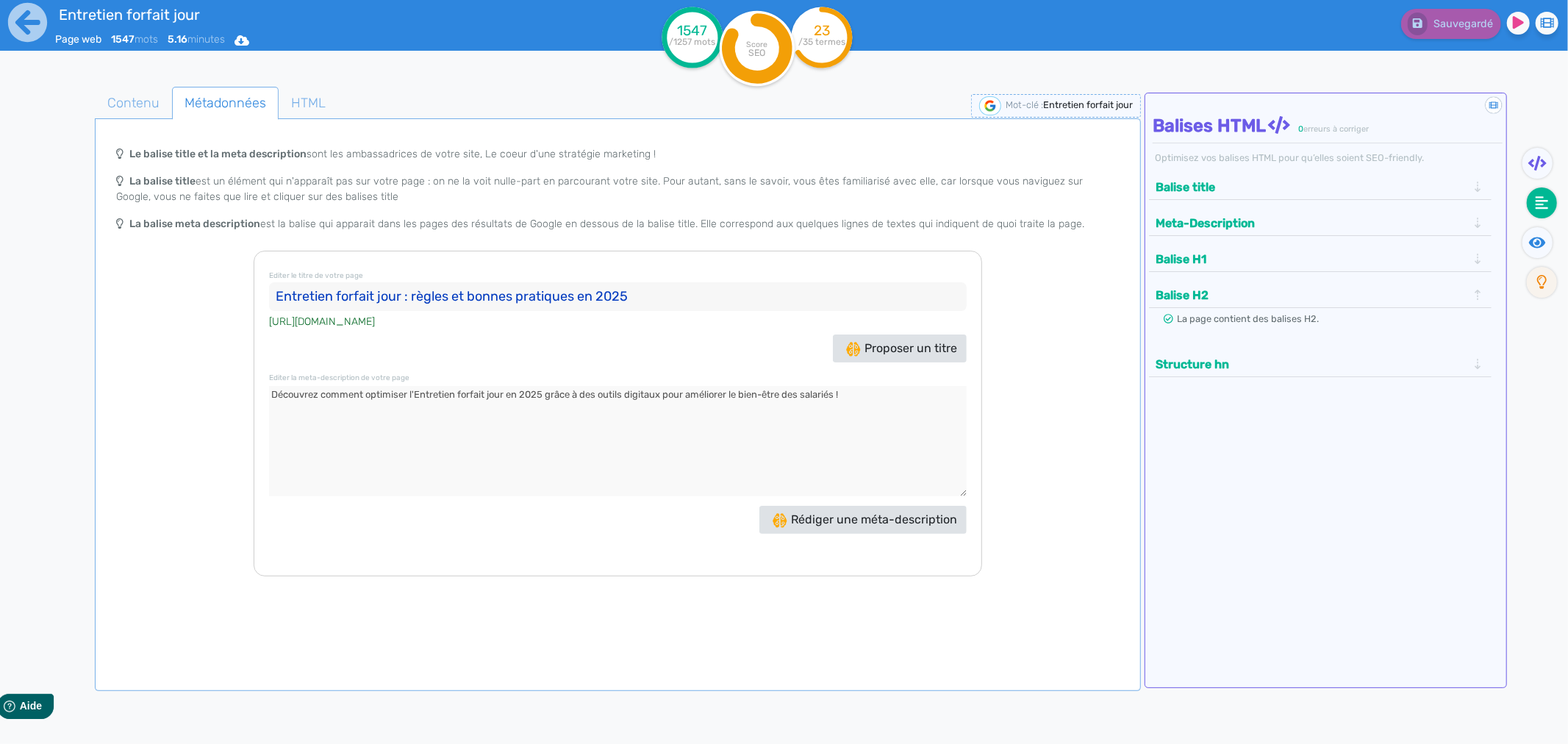
click at [420, 291] on input "Entretien forfait jour : règles et bonnes pratiques en 2025" at bounding box center [618, 296] width 697 height 30
click at [421, 291] on input "Entretien forfait jour : règles et bonnes pratiques en 2025" at bounding box center [618, 296] width 697 height 30
click at [439, 394] on textarea at bounding box center [618, 441] width 697 height 111
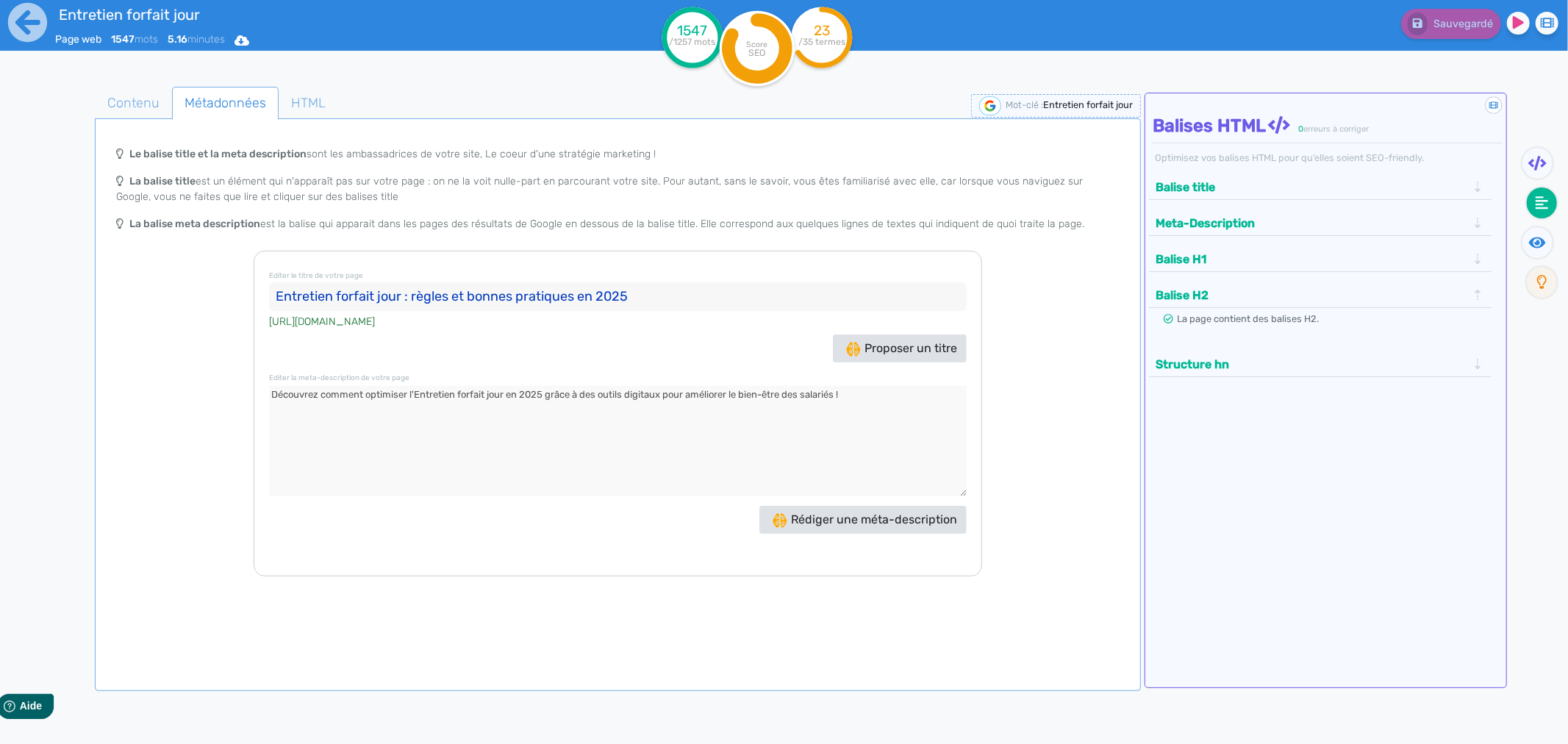
click at [439, 394] on textarea at bounding box center [618, 441] width 697 height 111
